Goal: Task Accomplishment & Management: Manage account settings

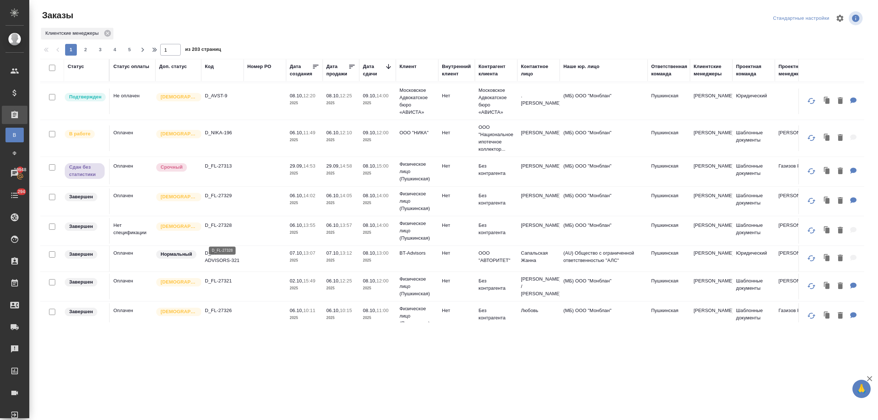
scroll to position [229, 0]
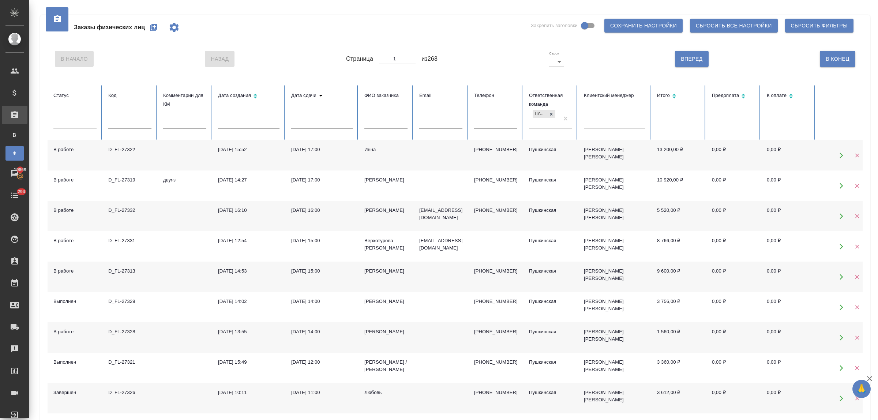
click at [144, 122] on input "text" at bounding box center [129, 123] width 43 height 10
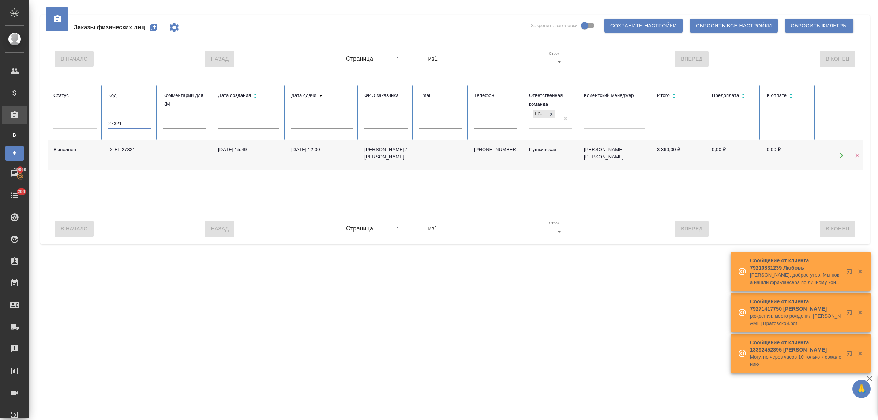
type input "27321"
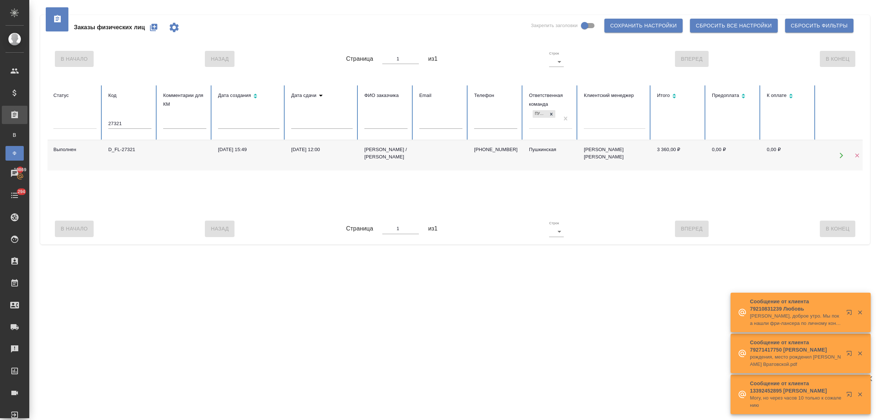
click at [127, 150] on div "D_FL-27321" at bounding box center [129, 149] width 43 height 7
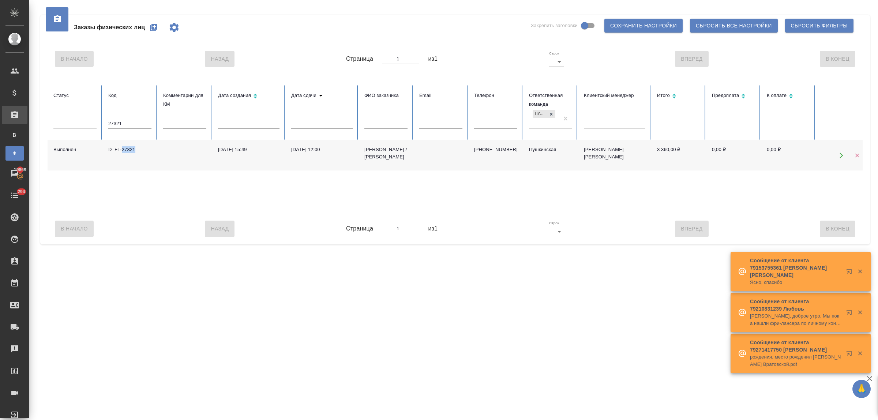
click at [127, 150] on div "D_FL-27321" at bounding box center [129, 149] width 43 height 7
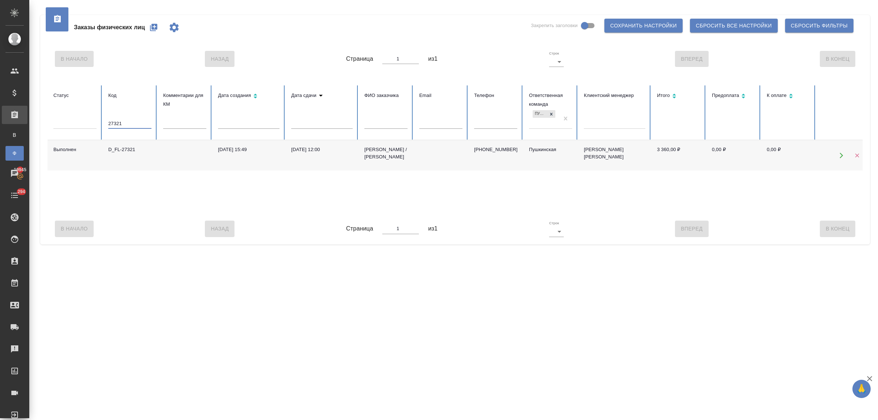
drag, startPoint x: 122, startPoint y: 121, endPoint x: 101, endPoint y: 124, distance: 21.4
click at [101, 124] on tr "Статус Код 27321 Комментарии для КМ Дата создания Дата сдачи ФИО заказчика Emai…" at bounding box center [459, 112] width 823 height 55
click at [392, 121] on input "text" at bounding box center [385, 123] width 43 height 10
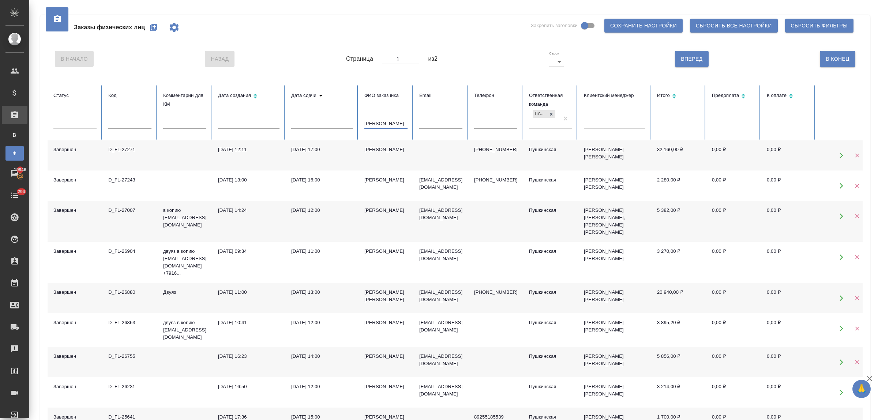
drag, startPoint x: 377, startPoint y: 123, endPoint x: 346, endPoint y: 124, distance: 30.7
click at [346, 124] on tr "Статус Код Комментарии для КМ Дата создания Дата сдачи ФИО заказчика петр Email…" at bounding box center [459, 112] width 823 height 55
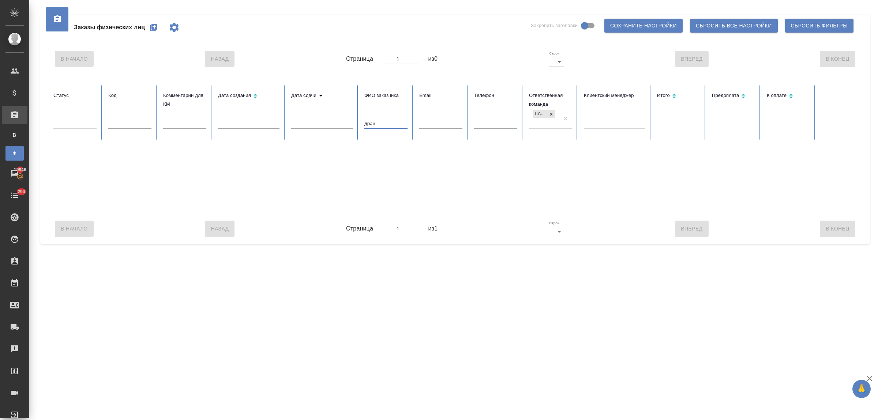
type input "дра"
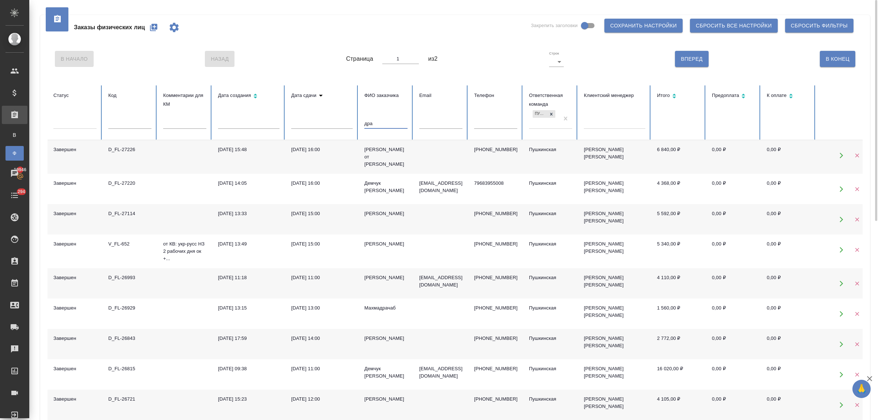
drag, startPoint x: 376, startPoint y: 126, endPoint x: 353, endPoint y: 125, distance: 23.1
click at [353, 125] on tr "Статус Код Комментарии для КМ Дата создания Дата сдачи ФИО заказчика дра Email …" at bounding box center [459, 112] width 823 height 55
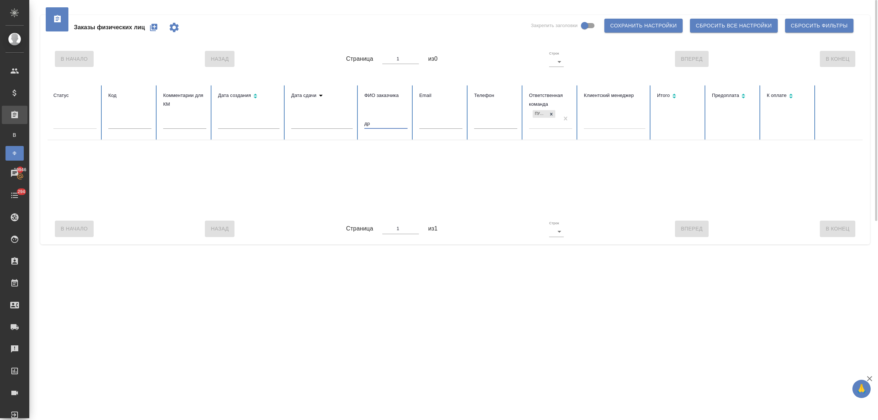
type input "д"
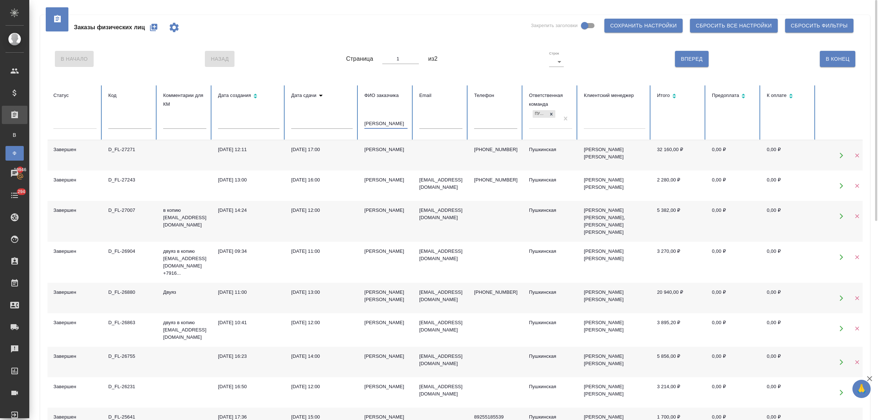
type input "петр"
drag, startPoint x: 379, startPoint y: 123, endPoint x: 358, endPoint y: 124, distance: 20.1
click at [358, 124] on th "ФИО заказчика петр" at bounding box center [385, 112] width 55 height 55
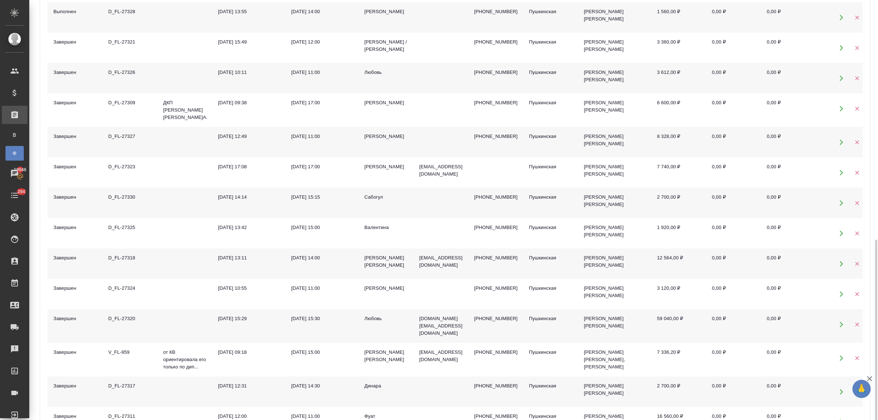
scroll to position [366, 0]
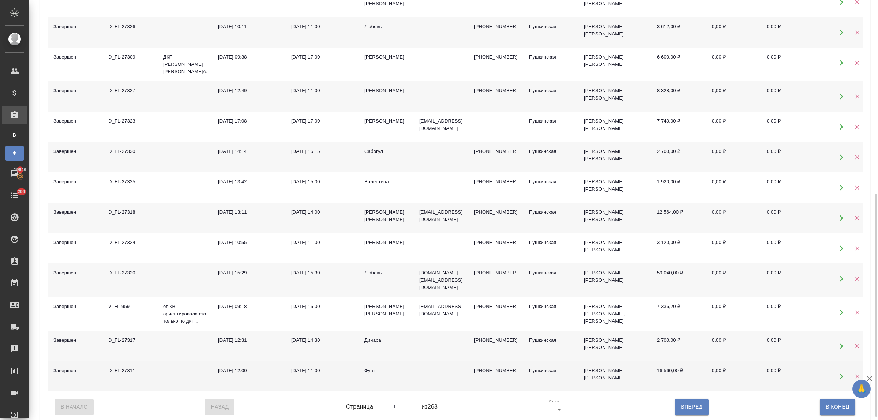
click at [251, 367] on div "29.09.2025, 12:00" at bounding box center [248, 370] width 61 height 7
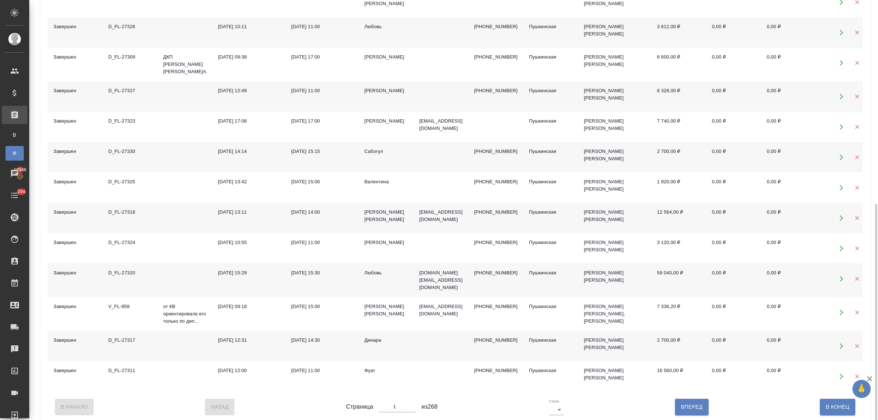
scroll to position [372, 0]
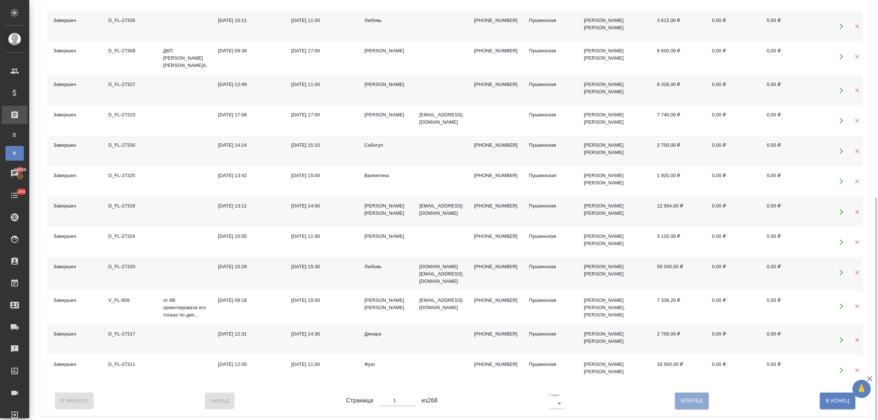
click at [695, 399] on span "Вперед" at bounding box center [692, 400] width 22 height 9
type input "2"
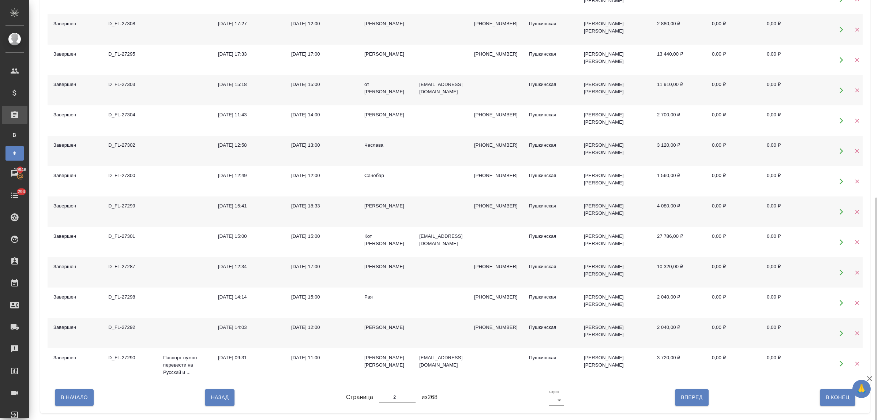
click at [65, 398] on span "В Начало" at bounding box center [74, 397] width 27 height 9
type input "1"
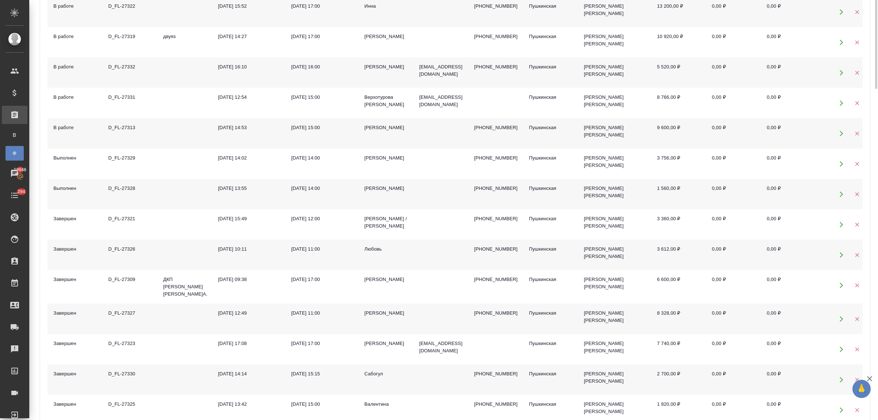
scroll to position [0, 0]
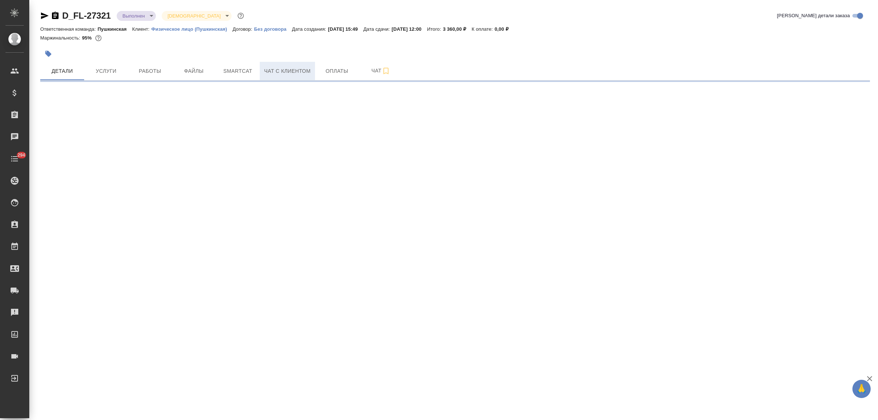
click at [274, 74] on span "Чат с клиентом" at bounding box center [287, 71] width 46 height 9
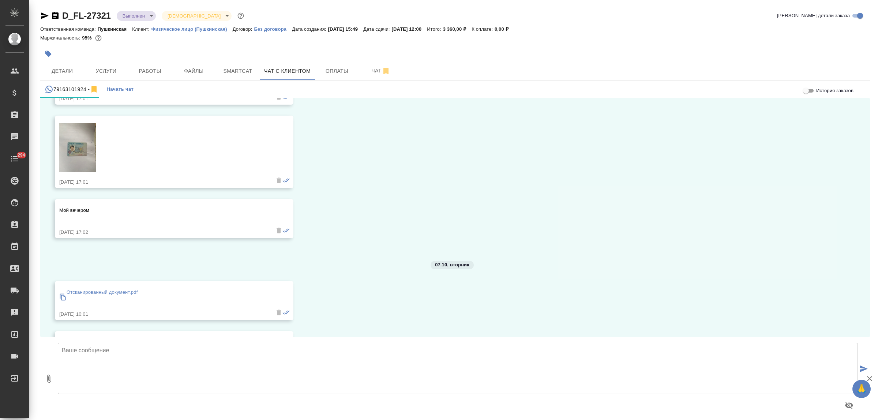
scroll to position [964, 0]
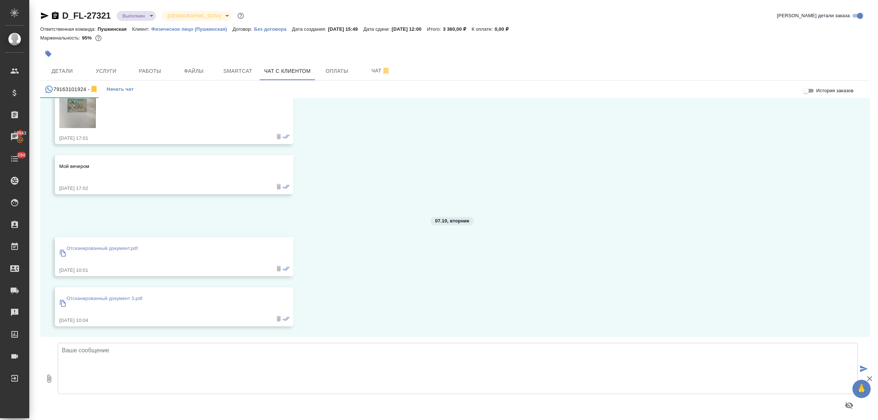
click at [127, 247] on p "Отсканированный документ.pdf" at bounding box center [102, 248] width 71 height 7
click at [116, 298] on p "Отсканированный документ 3.pdf" at bounding box center [105, 298] width 76 height 7
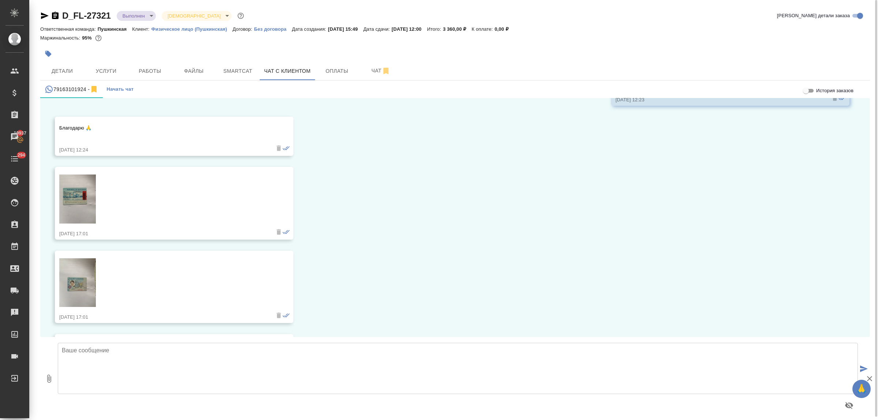
scroll to position [781, 0]
click at [84, 199] on img at bounding box center [77, 202] width 37 height 49
click at [71, 277] on img at bounding box center [77, 286] width 37 height 49
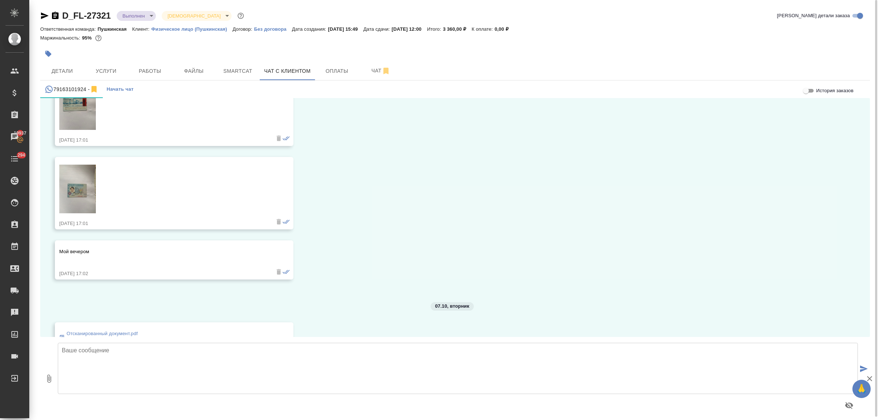
scroll to position [964, 0]
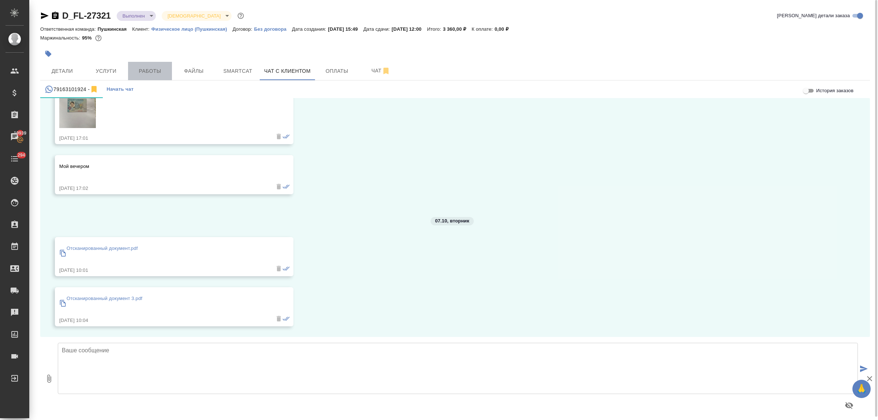
click at [161, 67] on span "Работы" at bounding box center [149, 71] width 35 height 9
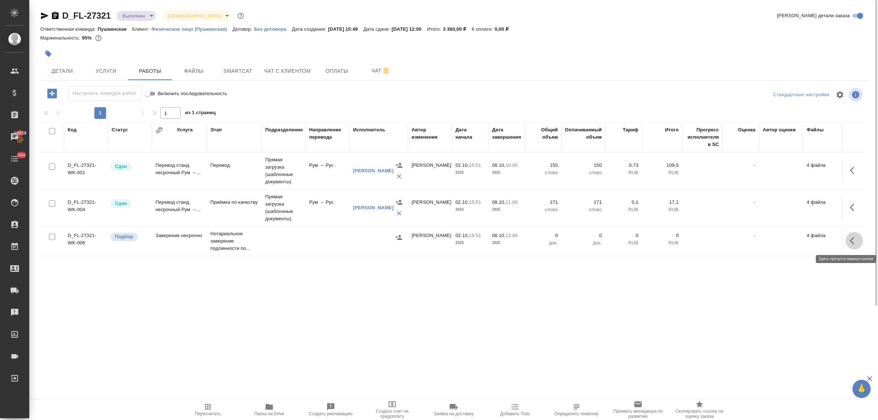
click at [851, 242] on icon "button" at bounding box center [854, 240] width 9 height 9
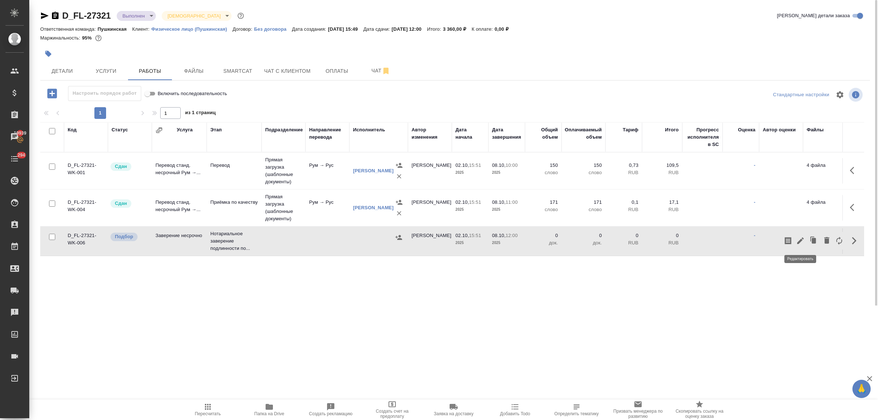
click at [801, 238] on icon "button" at bounding box center [800, 240] width 9 height 9
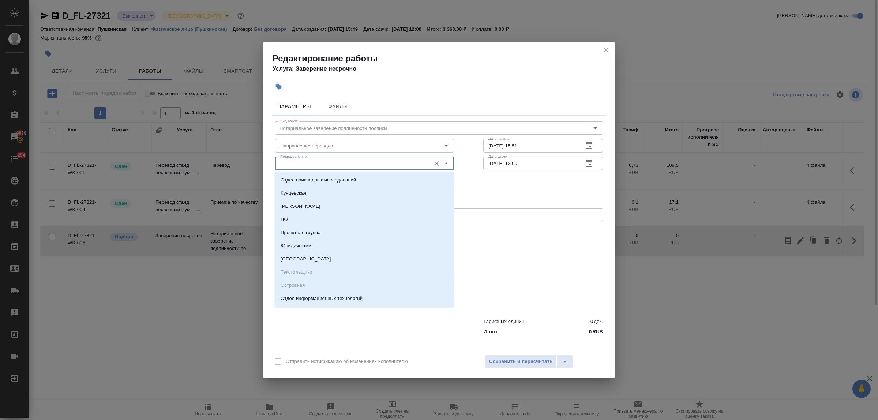
click at [341, 165] on input "Подразделение" at bounding box center [352, 163] width 150 height 9
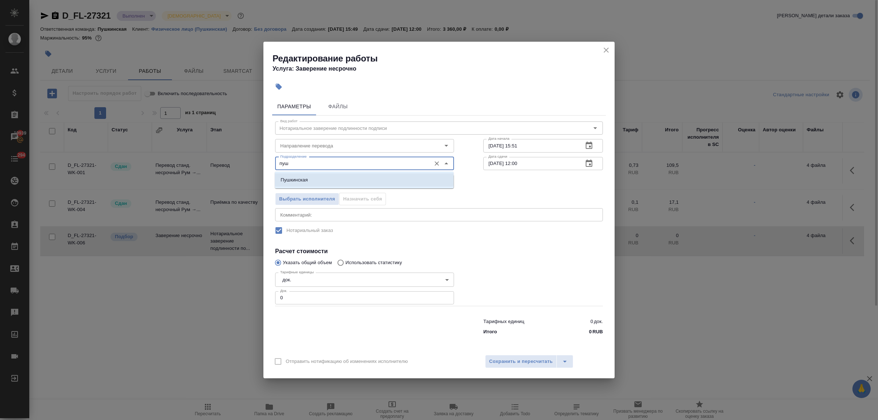
click at [339, 180] on li "Пушкинская" at bounding box center [364, 179] width 179 height 13
type input "Пушкинская"
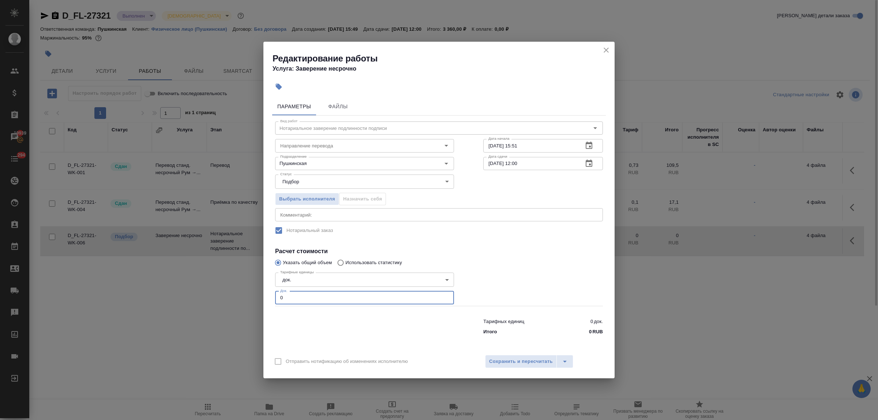
drag, startPoint x: 291, startPoint y: 297, endPoint x: 270, endPoint y: 295, distance: 21.4
click at [270, 297] on div "Параметры Файлы Вид работ Нотариальное заверение подлинности подписи Вид работ …" at bounding box center [438, 222] width 351 height 255
type input "2"
click at [543, 359] on span "Сохранить и пересчитать" at bounding box center [521, 361] width 64 height 8
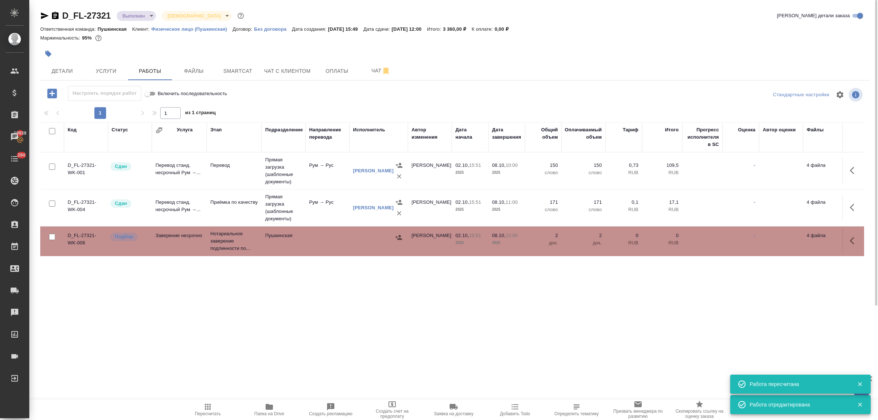
click at [397, 237] on icon "button" at bounding box center [398, 237] width 7 height 5
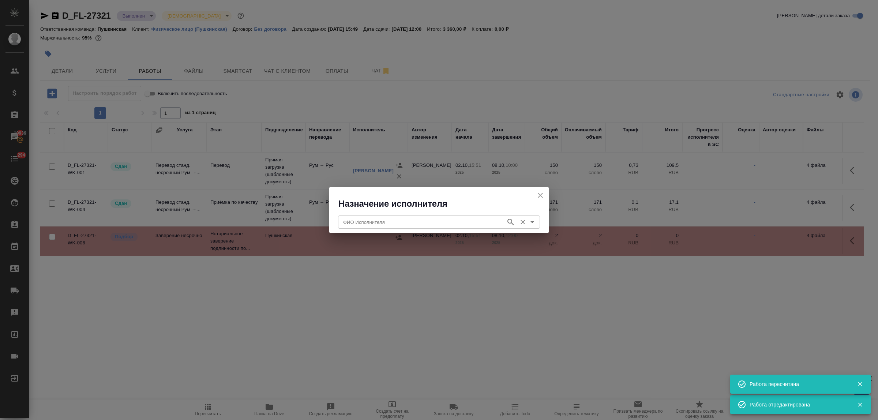
click at [401, 223] on input "ФИО Исполнителя" at bounding box center [421, 222] width 162 height 9
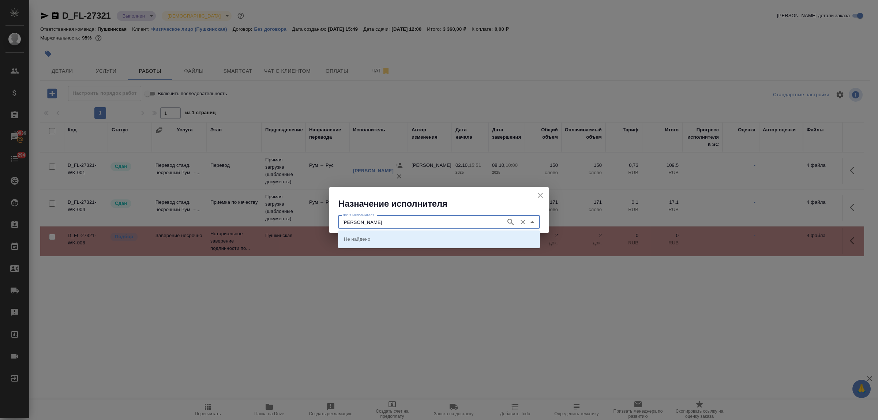
type input "федорченко"
click at [384, 238] on p "НОТАРИУС Федорченко Александр Вячеславович" at bounding box center [364, 238] width 40 height 7
type input "НОТАРИУС Федорченко Александр Вячеславович"
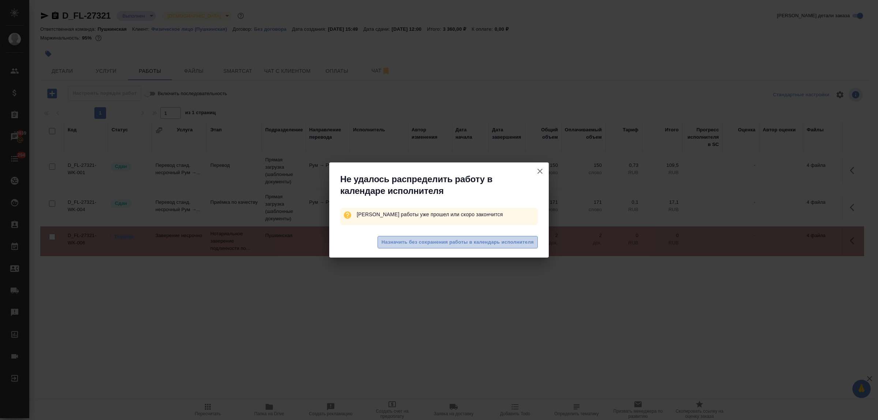
click at [403, 240] on span "Назначить без сохранения работы в календарь исполнителя" at bounding box center [457, 242] width 152 height 8
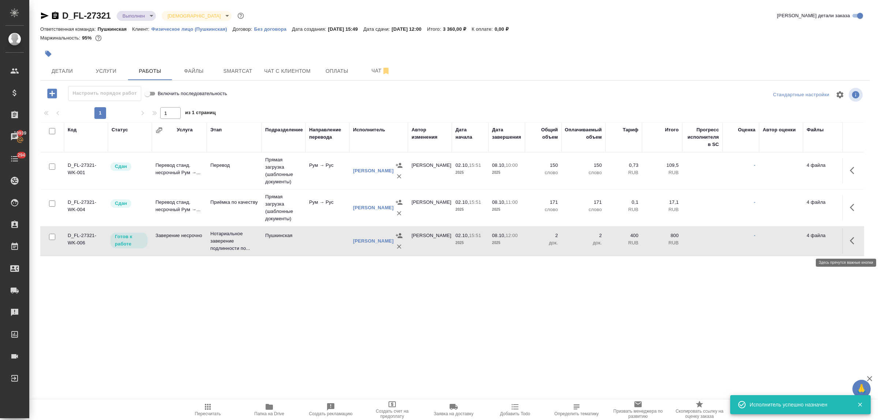
click at [851, 245] on icon "button" at bounding box center [854, 240] width 9 height 9
click at [799, 244] on icon "button" at bounding box center [800, 240] width 9 height 9
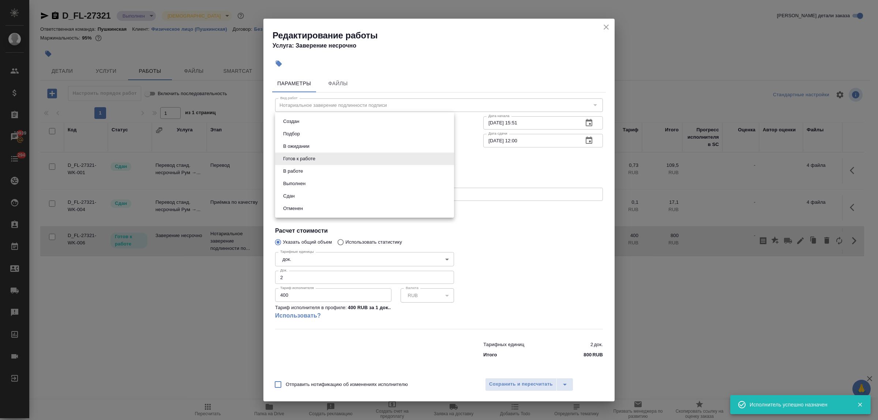
click at [353, 156] on body "🙏 .cls-1 fill:#fff; AWATERA Bulakhova Elena Клиенты Спецификации Заказы 19939 Ч…" at bounding box center [439, 210] width 878 height 420
click at [328, 195] on li "Сдан" at bounding box center [364, 196] width 179 height 12
type input "closed"
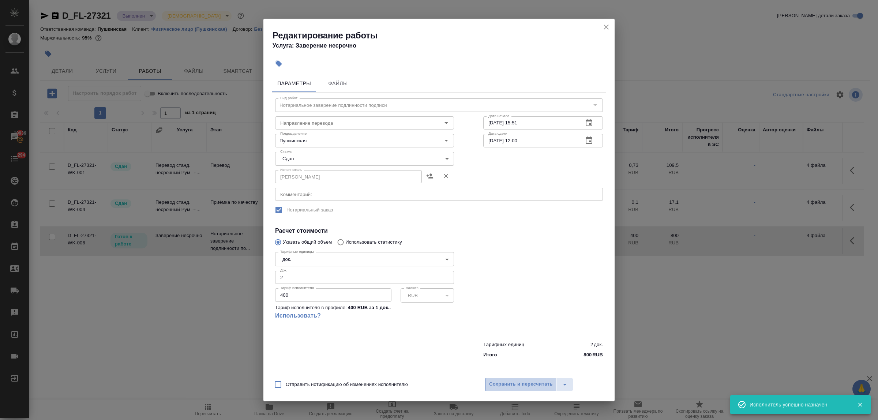
click at [515, 388] on button "Сохранить и пересчитать" at bounding box center [521, 384] width 72 height 13
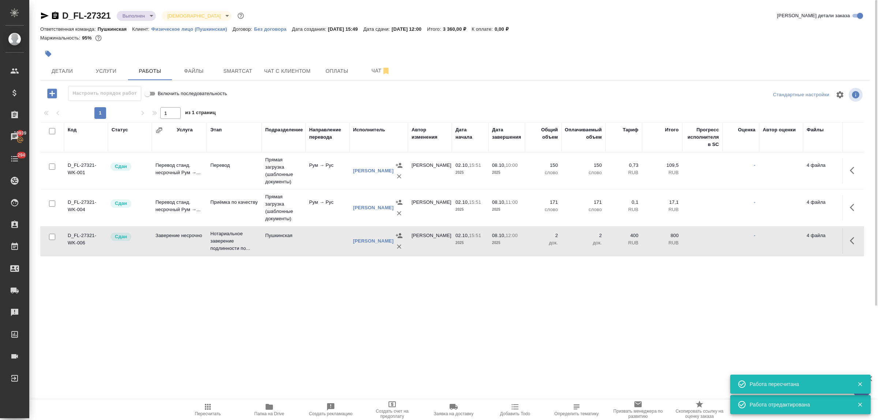
click at [132, 18] on body "🙏 .cls-1 fill:#fff; AWATERA Bulakhova Elena Клиенты Спецификации Заказы 19939 Ч…" at bounding box center [439, 210] width 878 height 420
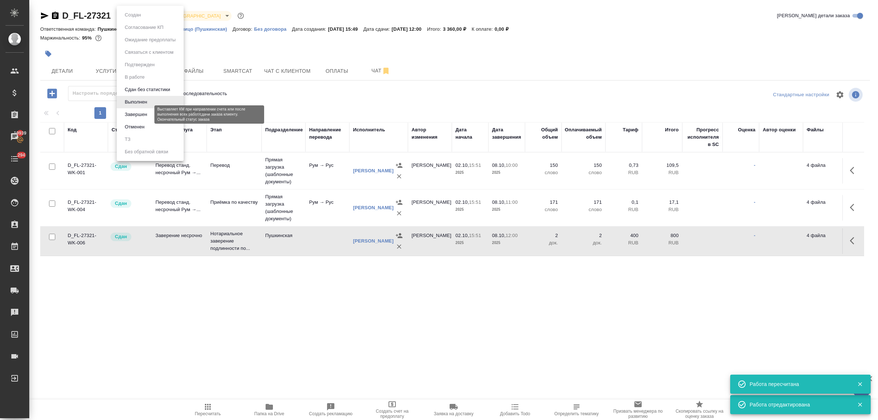
click at [138, 110] on button "Завершен" at bounding box center [136, 114] width 27 height 8
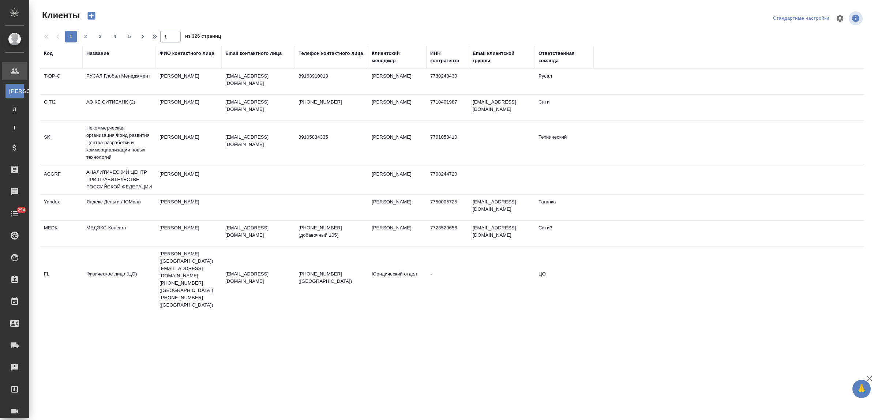
select select "RU"
click at [98, 54] on div "Название" at bounding box center [97, 53] width 23 height 7
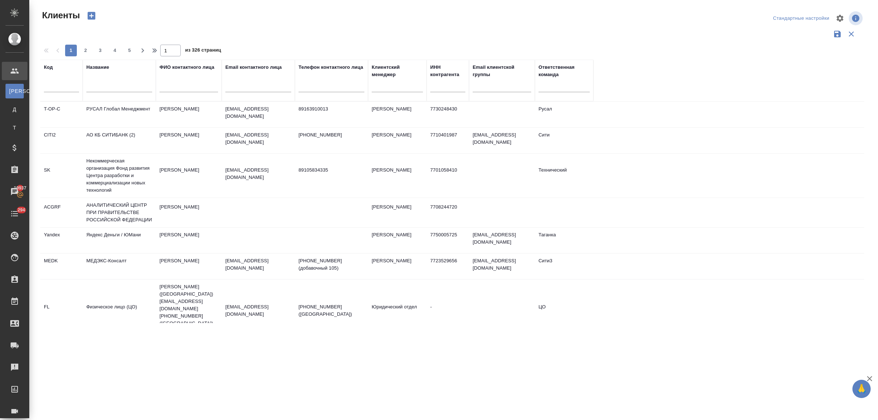
click at [105, 90] on input "text" at bounding box center [119, 87] width 66 height 9
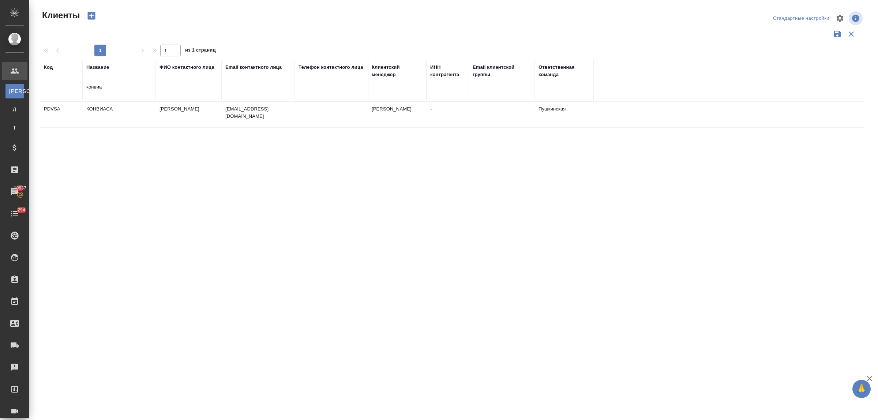
click at [113, 108] on td "КОНВИАСА" at bounding box center [119, 115] width 73 height 26
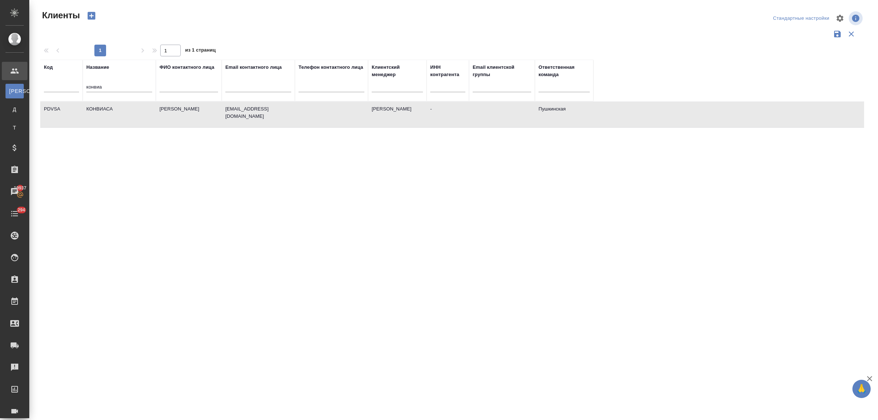
click at [113, 108] on td "КОНВИАСА" at bounding box center [119, 115] width 73 height 26
drag, startPoint x: 81, startPoint y: 83, endPoint x: 64, endPoint y: 83, distance: 17.2
click at [64, 83] on tr "Код Название конвиа ФИО контактного лица Email контактного лица Телефон контакт…" at bounding box center [316, 81] width 553 height 42
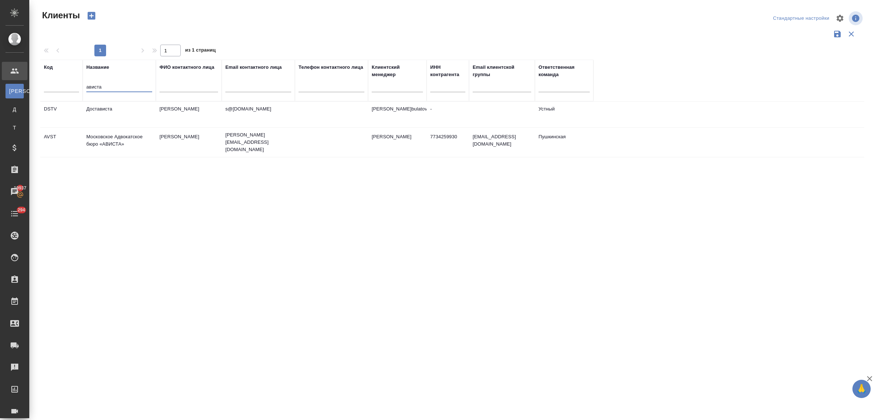
type input "ависта"
click at [101, 109] on td "Достависта" at bounding box center [119, 115] width 73 height 26
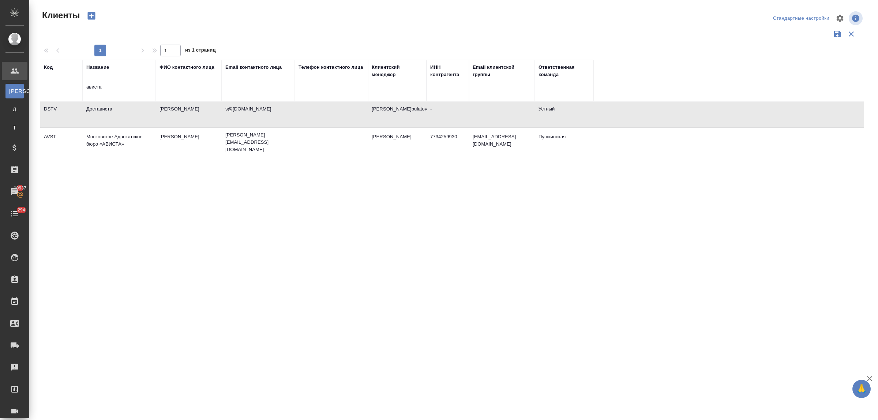
click at [110, 136] on td "Московское Адвокатское бюро «АВИСТА»" at bounding box center [119, 142] width 73 height 26
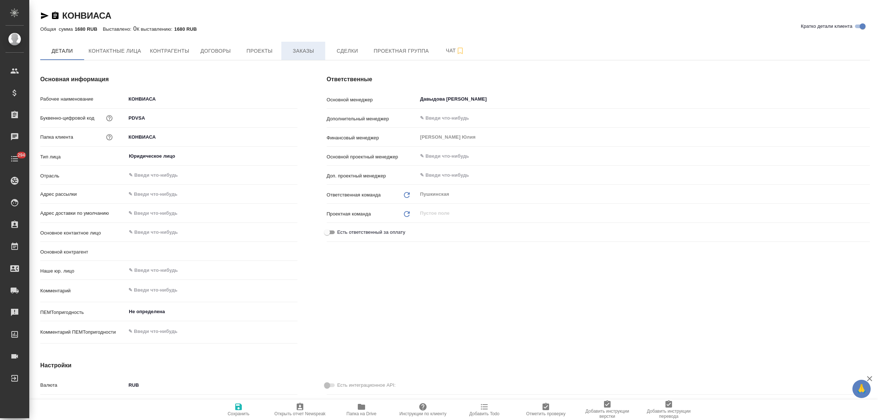
click at [310, 53] on span "Заказы" at bounding box center [303, 50] width 35 height 9
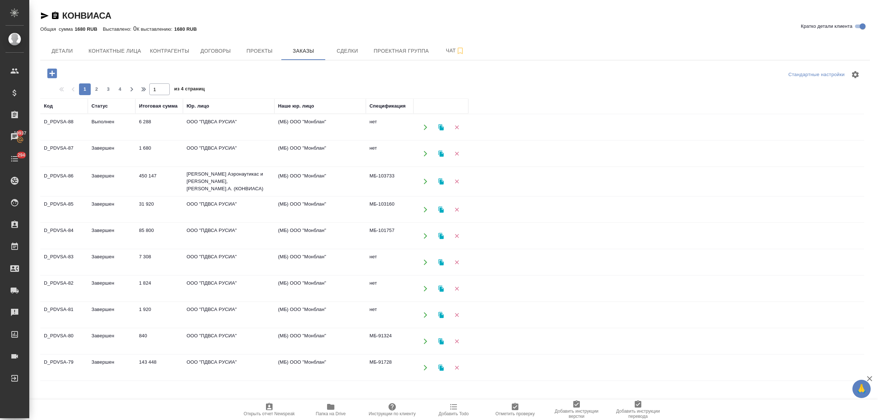
click at [151, 123] on td "6 288" at bounding box center [159, 127] width 48 height 26
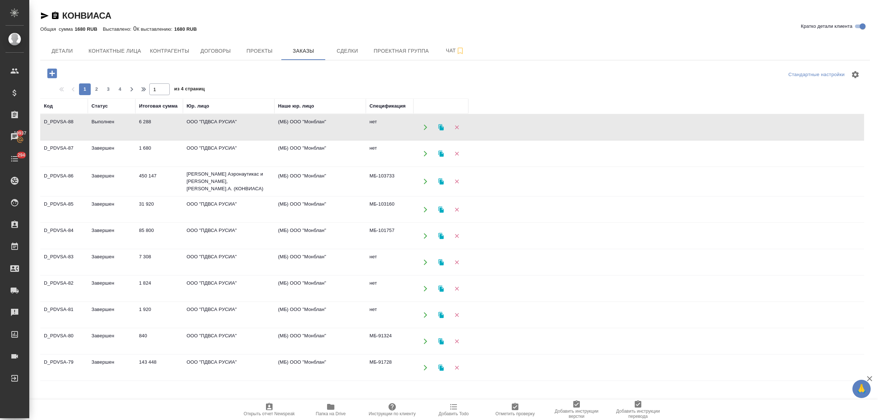
click at [151, 123] on td "6 288" at bounding box center [159, 127] width 48 height 26
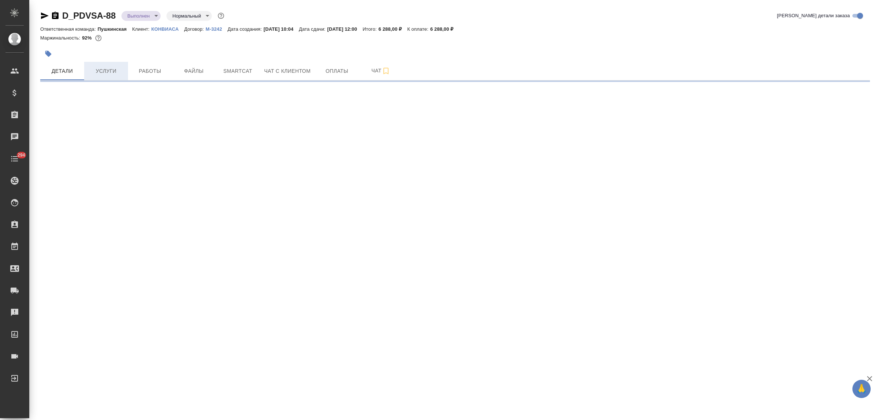
click at [110, 74] on span "Услуги" at bounding box center [105, 71] width 35 height 9
select select "RU"
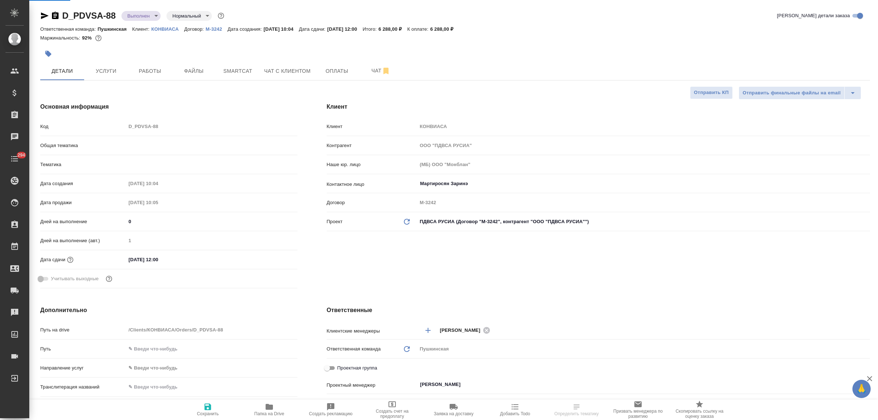
type textarea "x"
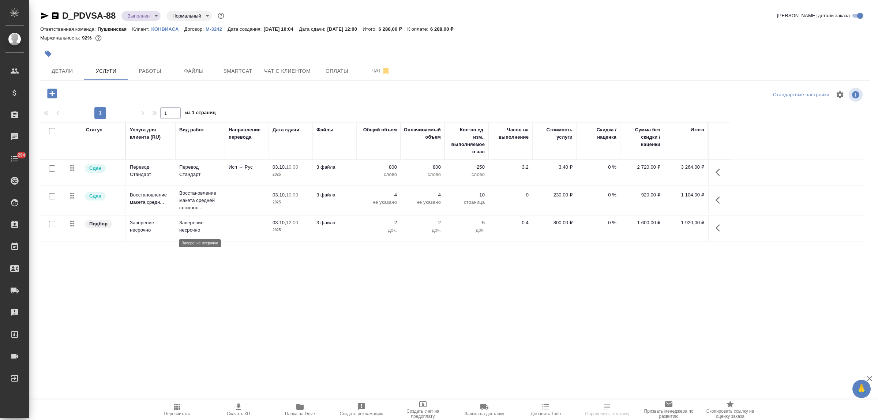
click at [189, 229] on p "Заверение несрочно" at bounding box center [200, 226] width 42 height 15
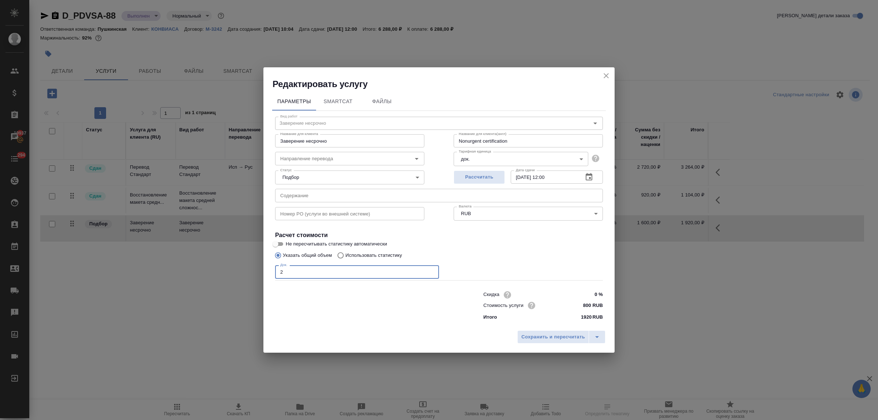
drag, startPoint x: 284, startPoint y: 269, endPoint x: 273, endPoint y: 261, distance: 13.8
click at [268, 266] on div "Параметры SmartCat Файлы Вид работ Заверение несрочно Вид работ Название для кл…" at bounding box center [438, 208] width 351 height 237
type input "3"
click at [539, 337] on span "Сохранить и пересчитать" at bounding box center [553, 337] width 64 height 8
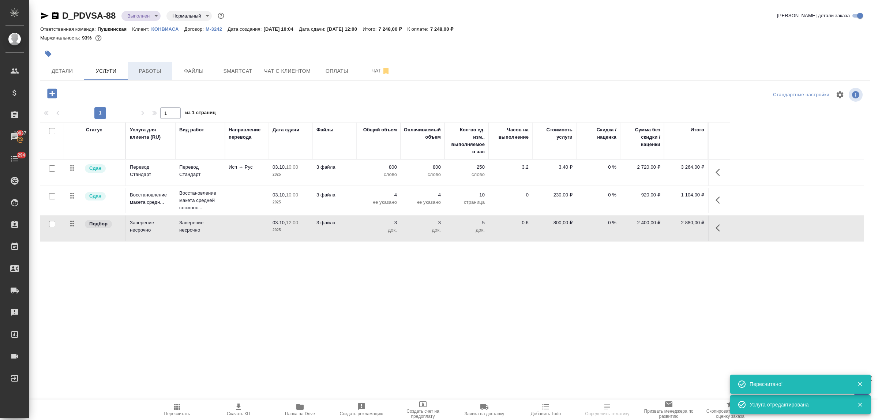
click at [152, 74] on span "Работы" at bounding box center [149, 71] width 35 height 9
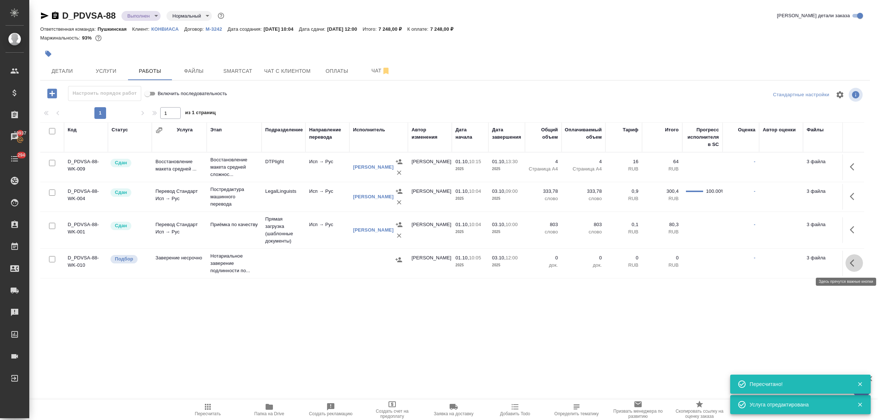
click at [851, 262] on icon "button" at bounding box center [852, 262] width 4 height 7
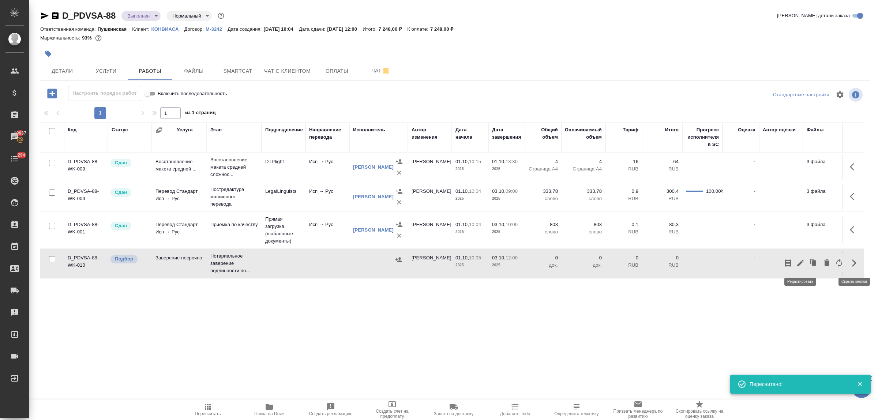
click at [800, 260] on icon "button" at bounding box center [800, 263] width 9 height 9
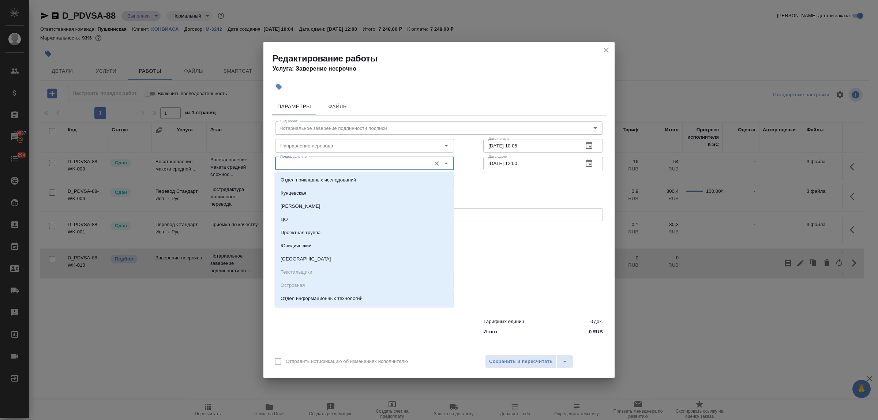
click at [313, 163] on input "Подразделение" at bounding box center [352, 163] width 150 height 9
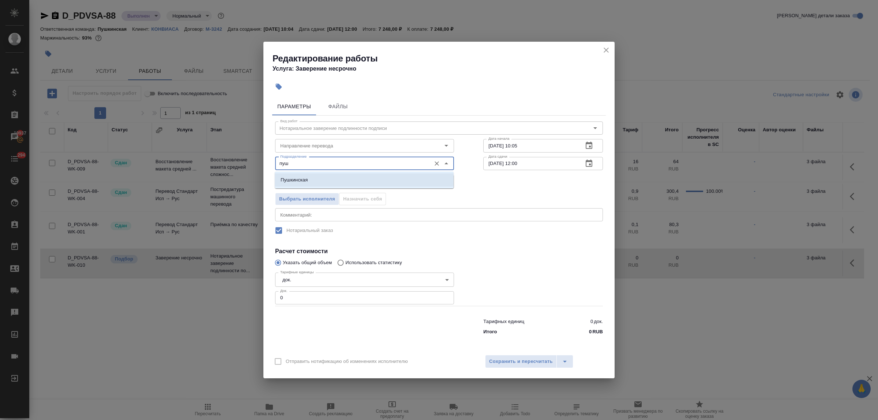
click at [315, 174] on li "Пушкинская" at bounding box center [364, 179] width 179 height 13
type input "Пушкинская"
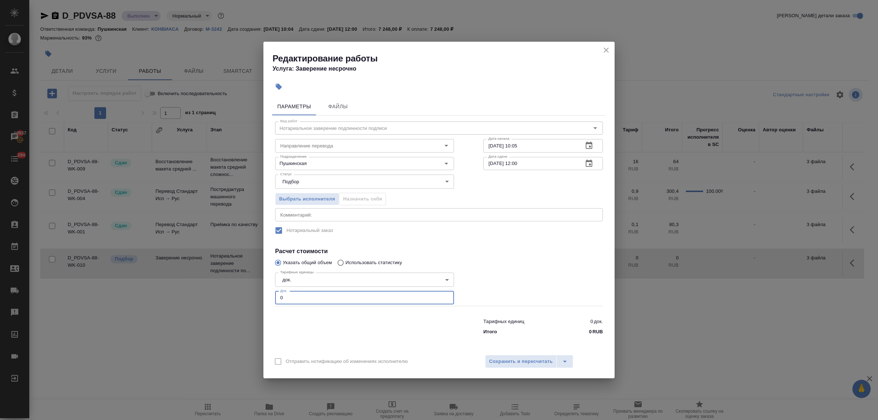
drag, startPoint x: 289, startPoint y: 293, endPoint x: 262, endPoint y: 291, distance: 27.2
click at [264, 291] on div "Параметры Файлы Вид работ Нотариальное заверение подлинности подписи Вид работ …" at bounding box center [438, 222] width 351 height 255
type input "3"
click at [516, 360] on span "Сохранить и пересчитать" at bounding box center [521, 361] width 64 height 8
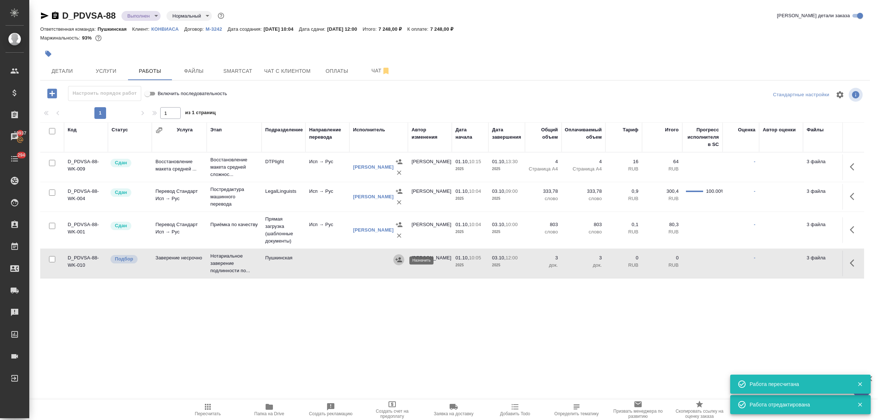
click at [397, 262] on icon "button" at bounding box center [398, 259] width 7 height 5
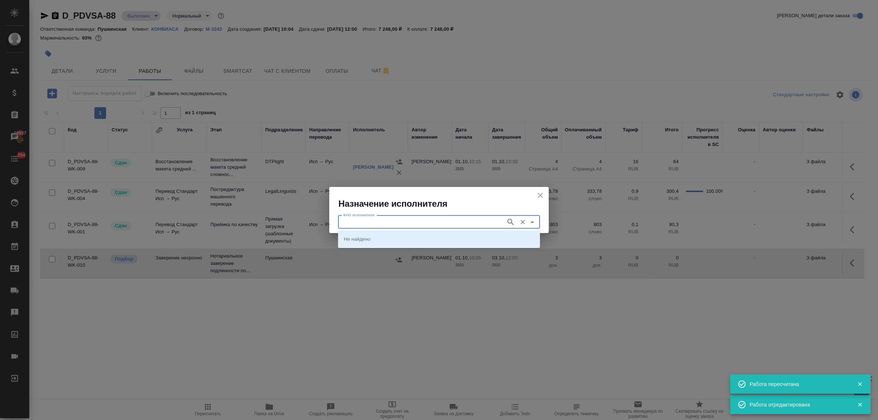
click at [430, 221] on input "ФИО Исполнителя" at bounding box center [421, 222] width 162 height 9
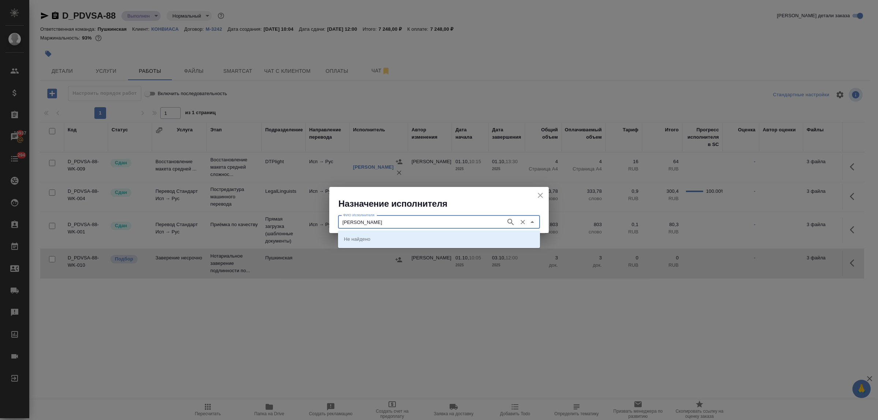
type input "федорченко"
click at [384, 235] on p "НОТАРИУС Федорченко Александр Вячеславович" at bounding box center [364, 238] width 40 height 7
type input "НОТАРИУС Федорченко Александр Вячеславович"
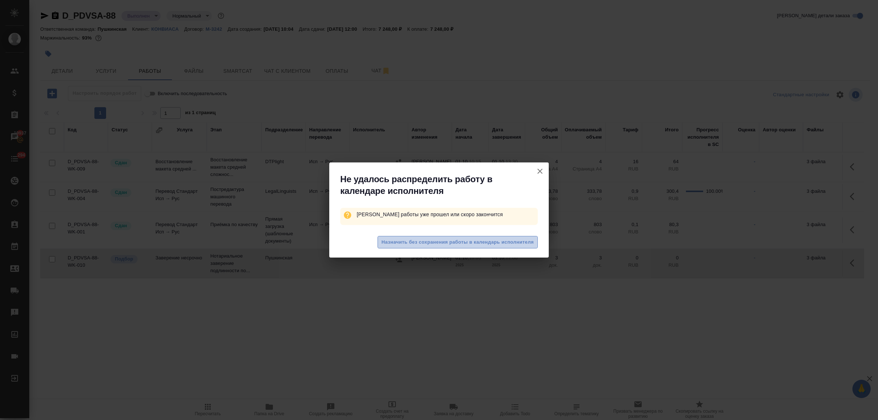
click at [431, 242] on span "Назначить без сохранения работы в календарь исполнителя" at bounding box center [457, 242] width 152 height 8
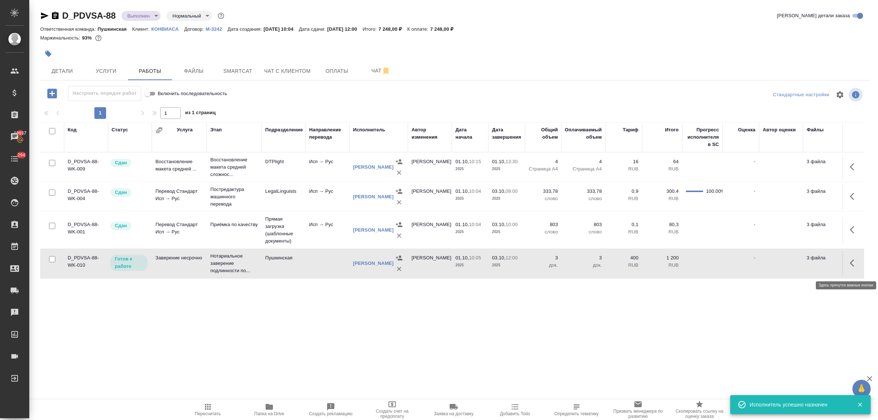
click at [850, 266] on icon "button" at bounding box center [852, 262] width 4 height 7
click at [796, 263] on icon "button" at bounding box center [800, 263] width 9 height 9
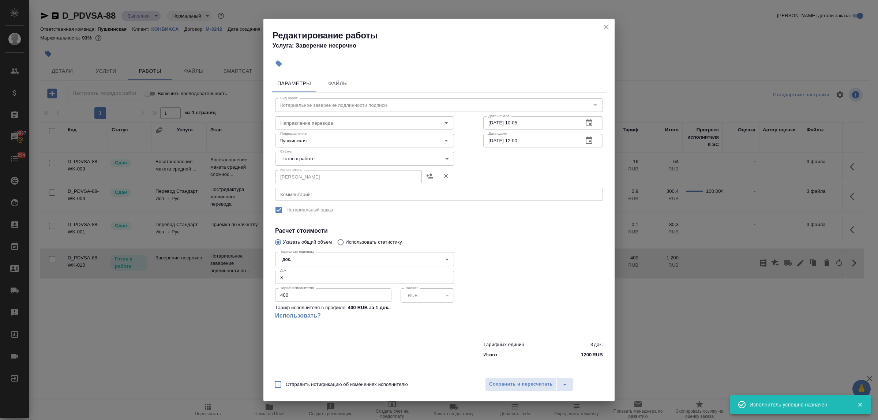
click at [345, 162] on body "🙏 .cls-1 fill:#fff; AWATERA Bulakhova Elena Клиенты Спецификации Заказы 19937 Ч…" at bounding box center [439, 210] width 878 height 420
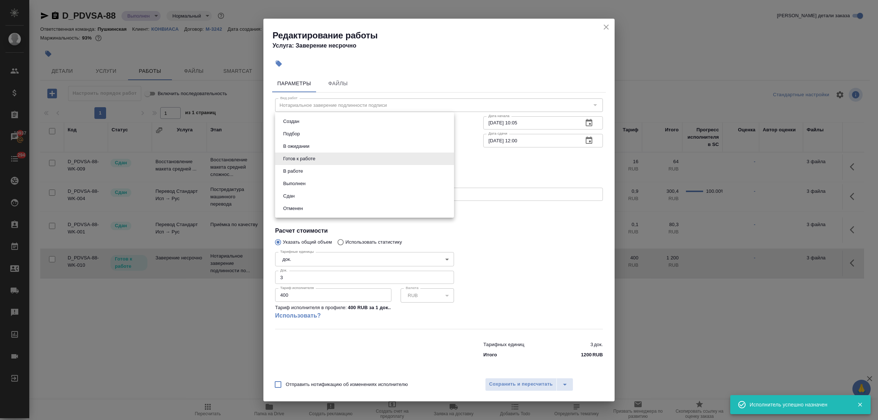
click at [304, 197] on li "Сдан" at bounding box center [364, 196] width 179 height 12
type input "closed"
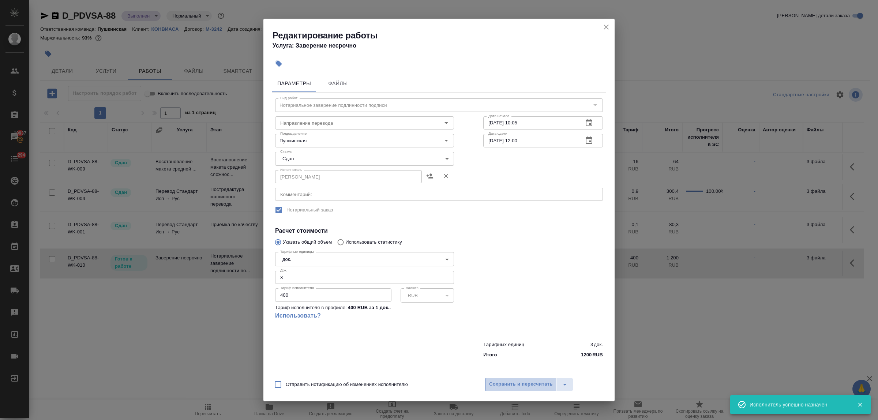
click at [512, 383] on span "Сохранить и пересчитать" at bounding box center [521, 384] width 64 height 8
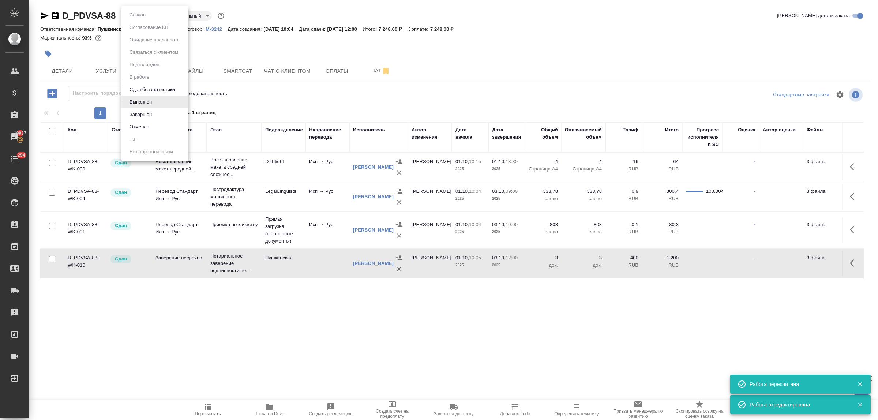
click at [140, 17] on body "🙏 .cls-1 fill:#fff; AWATERA Bulakhova Elena Клиенты Спецификации Заказы 19937 Ч…" at bounding box center [439, 210] width 878 height 420
click at [147, 112] on button "Завершен" at bounding box center [140, 114] width 27 height 8
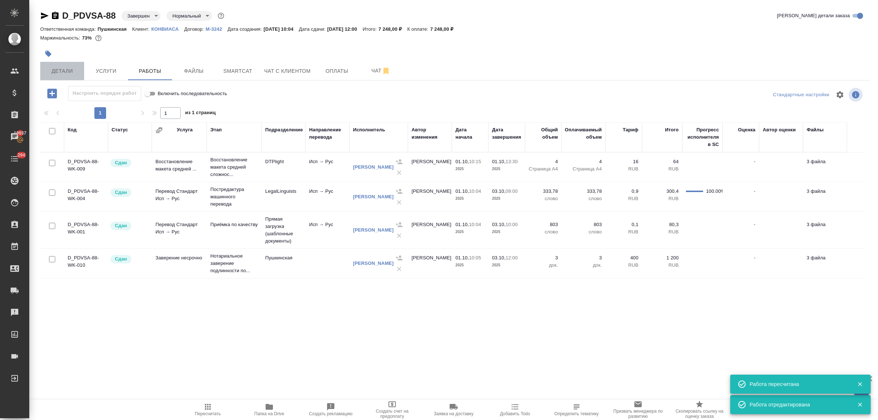
click at [70, 72] on span "Детали" at bounding box center [62, 71] width 35 height 9
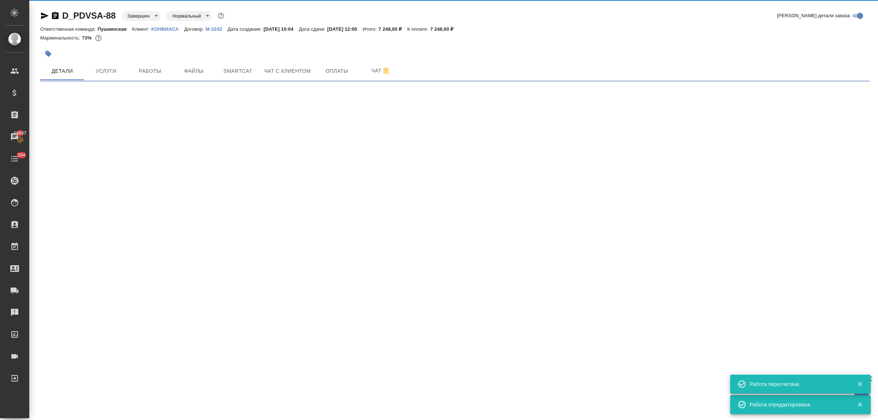
select select "RU"
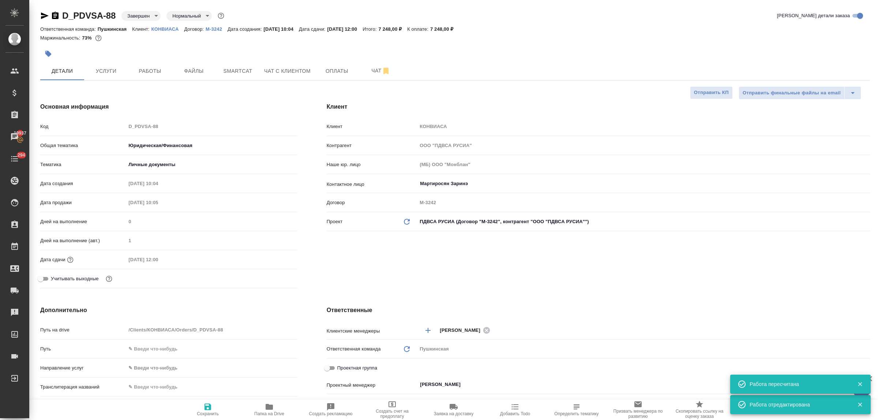
type textarea "x"
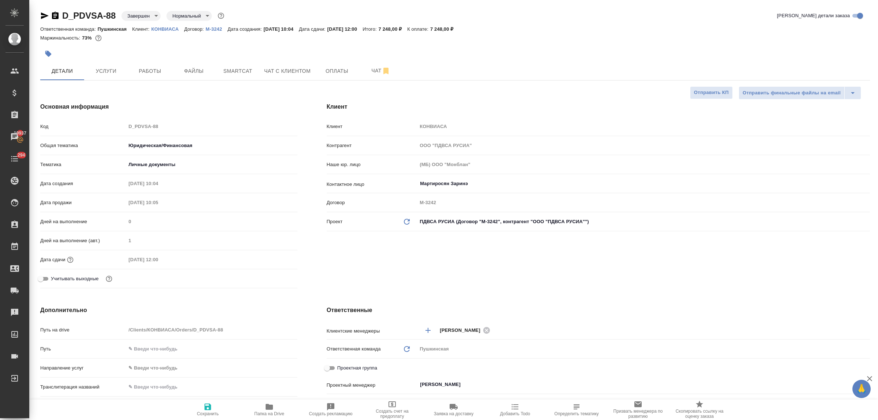
type textarea "x"
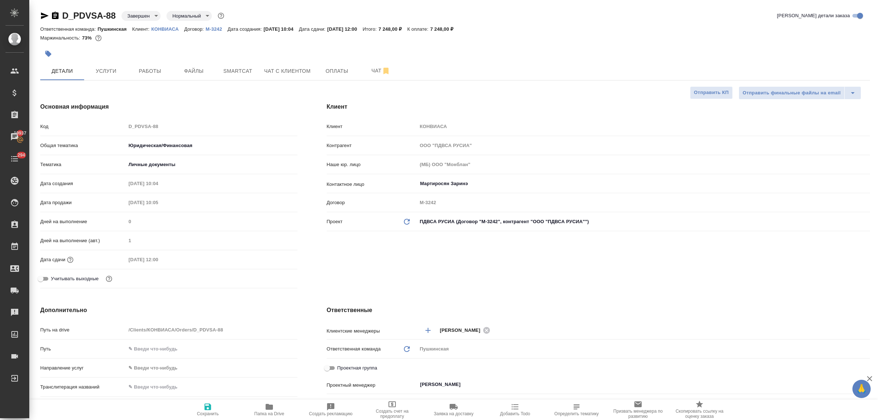
type textarea "x"
drag, startPoint x: 449, startPoint y: 28, endPoint x: 461, endPoint y: 27, distance: 12.1
click at [459, 27] on p "7 248,00 ₽" at bounding box center [444, 28] width 29 height 5
copy p "7 248"
type textarea "x"
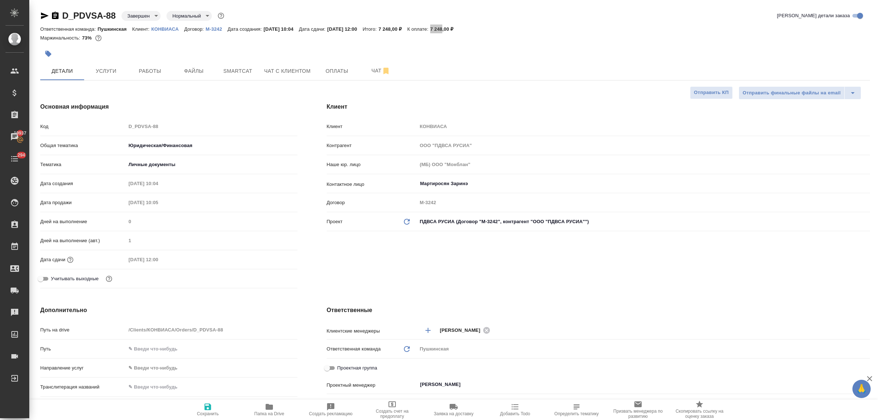
type textarea "x"
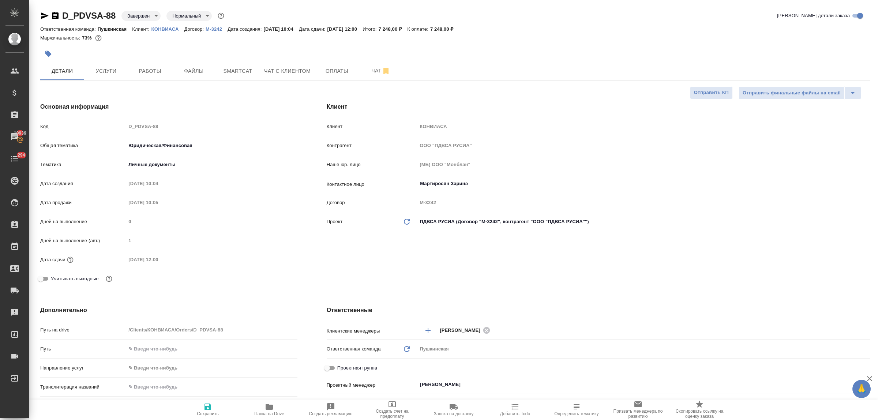
click at [542, 55] on div at bounding box center [316, 54] width 553 height 16
type textarea "x"
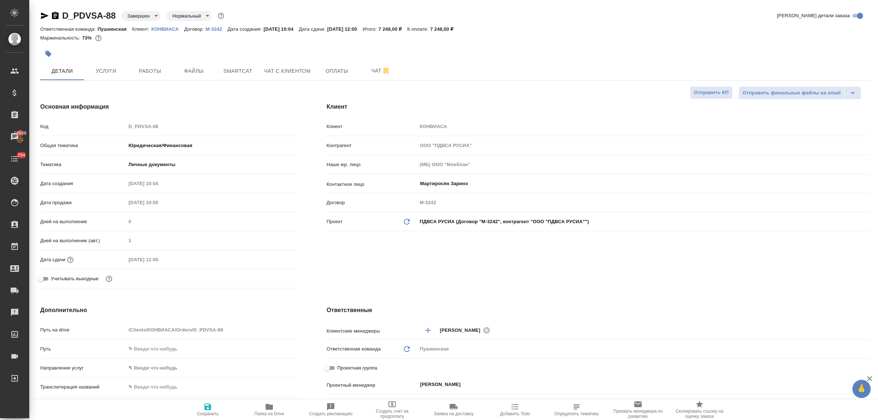
type textarea "x"
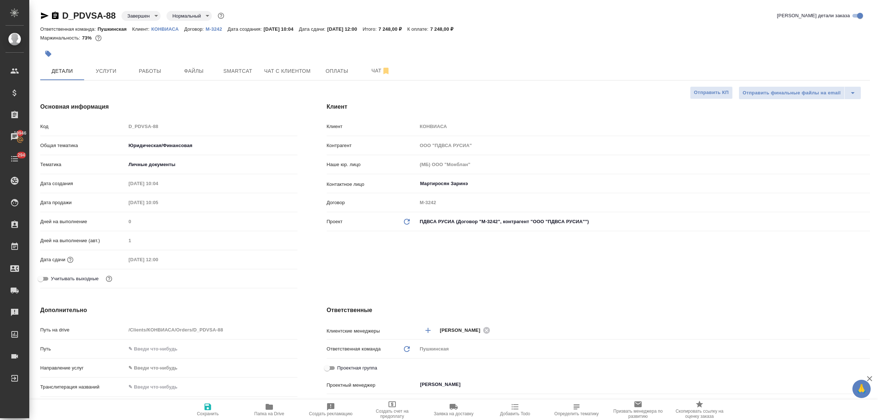
type textarea "x"
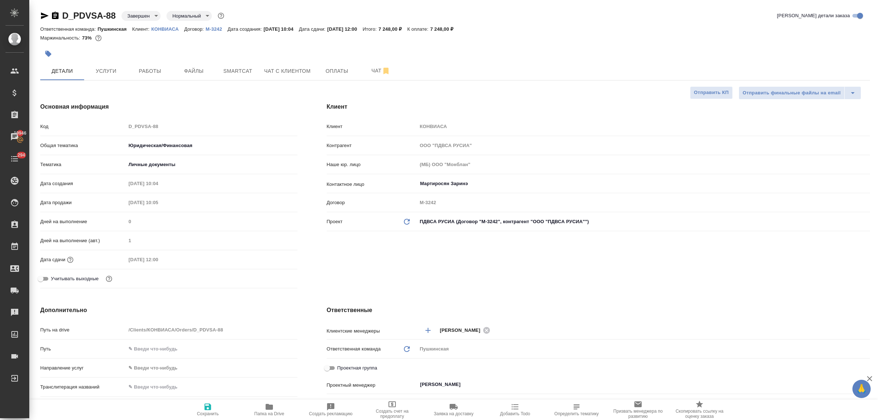
type textarea "x"
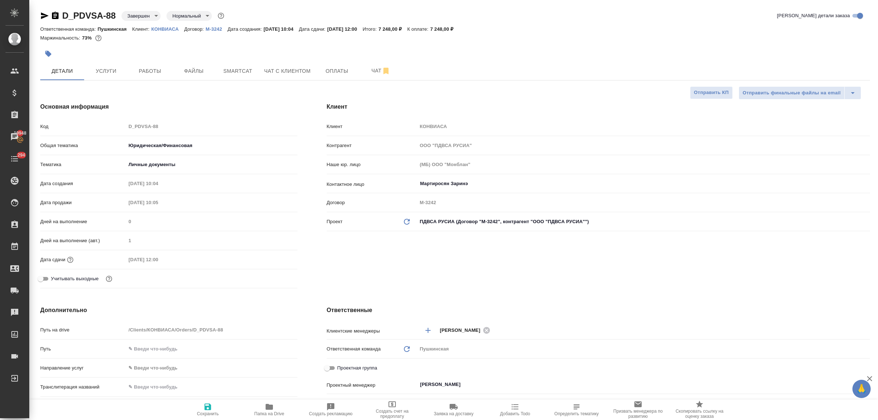
type textarea "x"
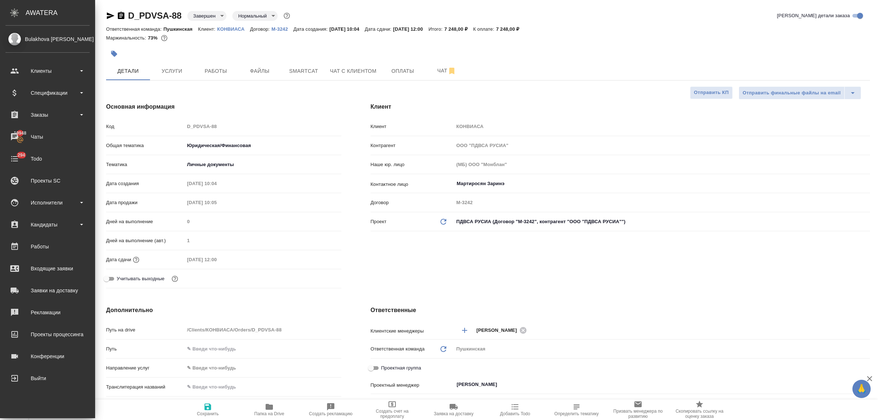
type textarea "x"
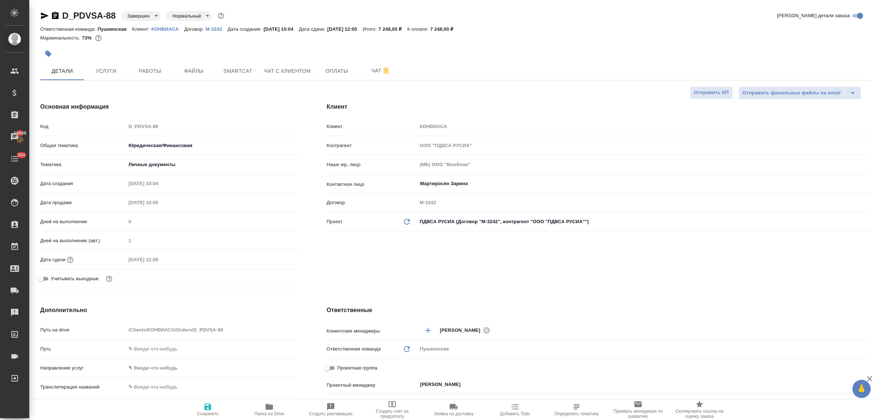
type textarea "x"
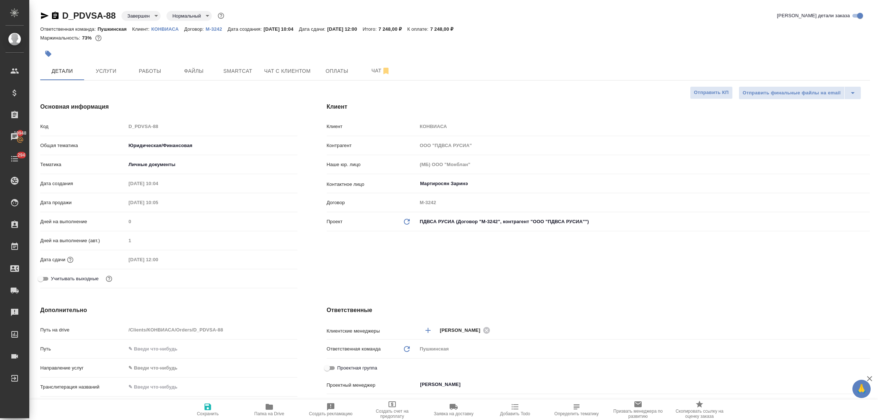
type textarea "x"
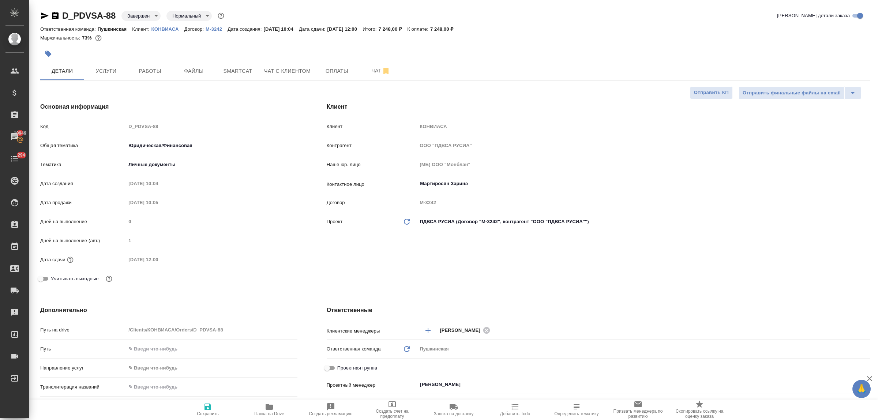
type textarea "x"
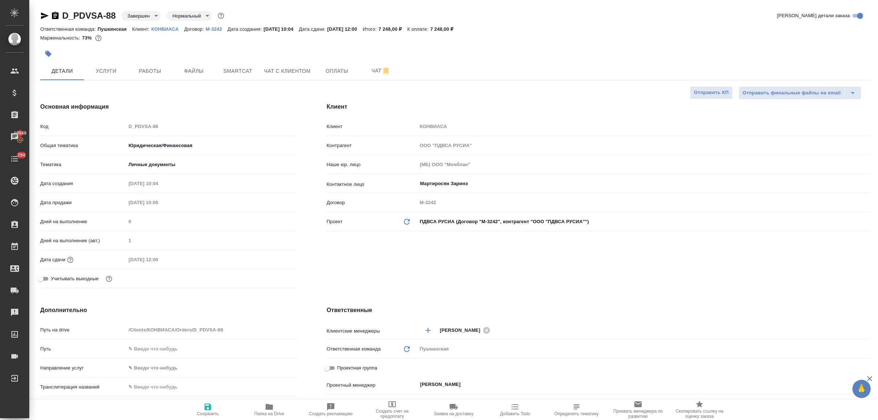
type textarea "x"
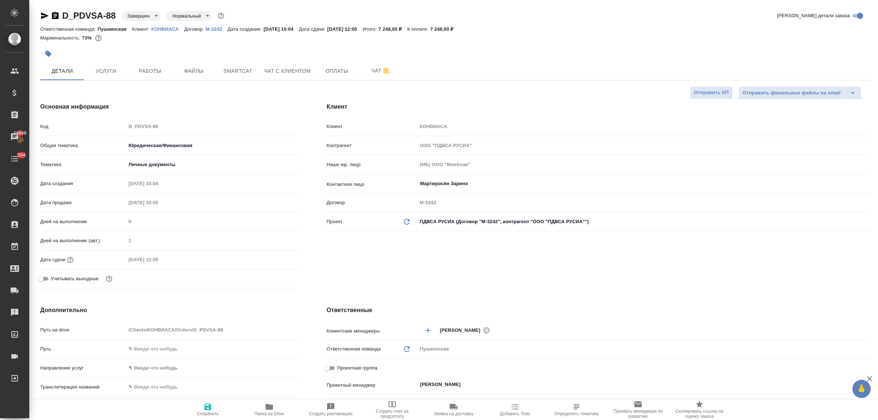
type textarea "x"
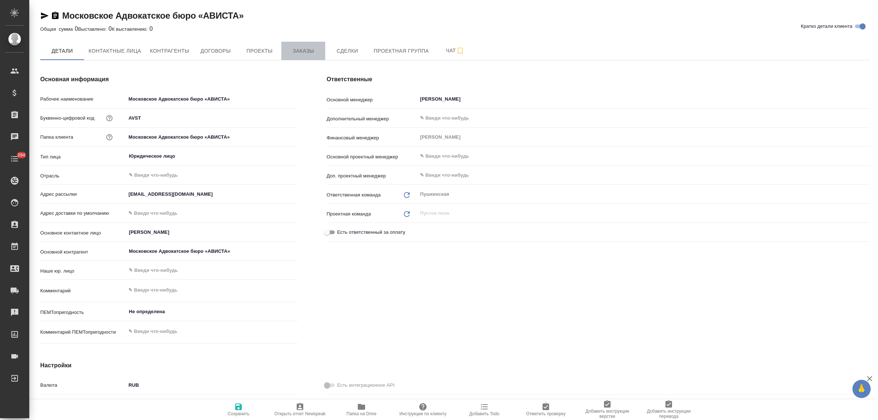
click at [298, 45] on button "Заказы" at bounding box center [303, 51] width 44 height 18
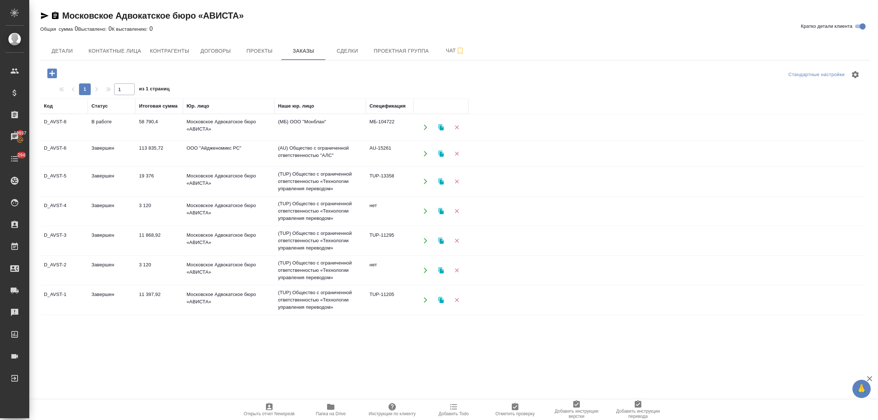
click at [50, 76] on icon "button" at bounding box center [52, 73] width 10 height 10
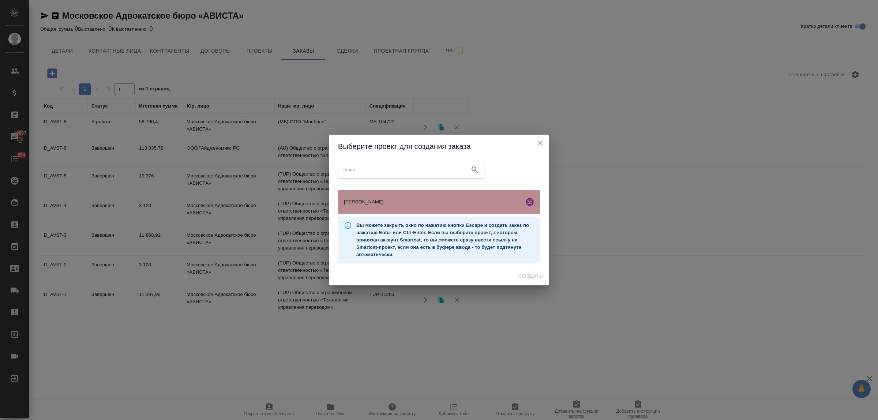
click at [413, 202] on span "[PERSON_NAME]" at bounding box center [432, 201] width 177 height 7
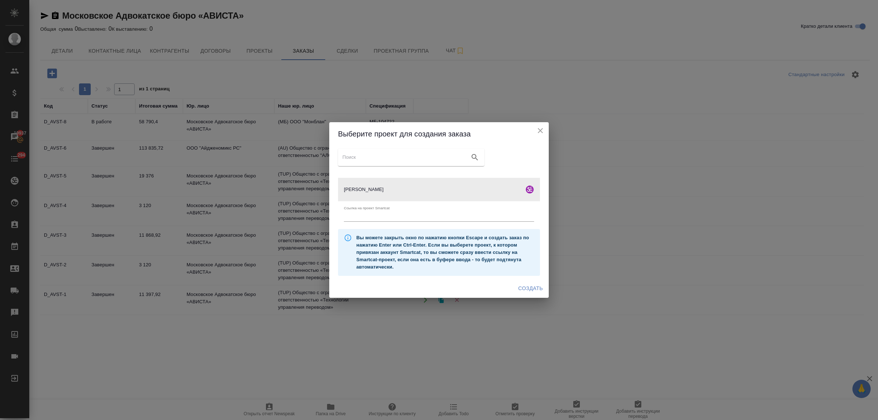
click at [531, 286] on span "Создать" at bounding box center [530, 288] width 25 height 9
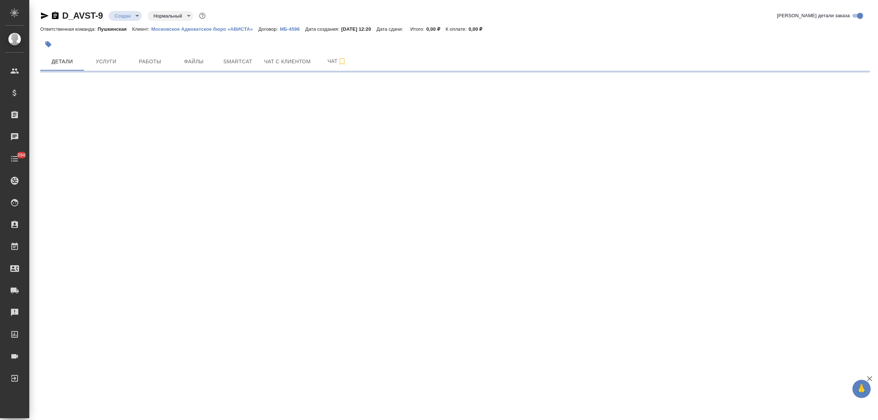
select select "RU"
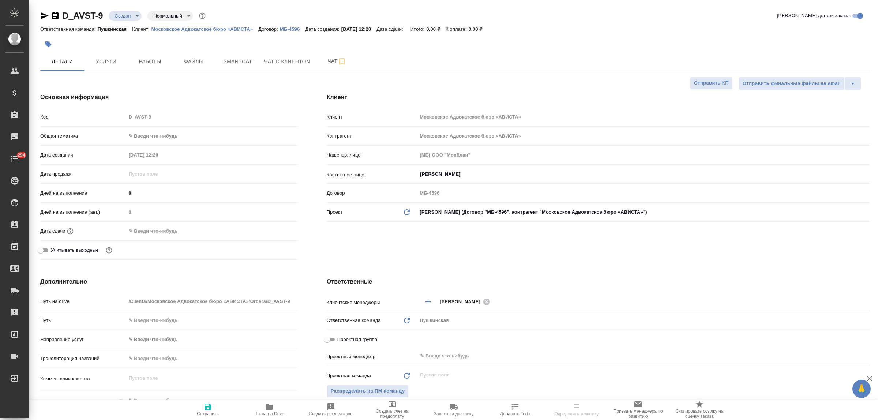
type textarea "x"
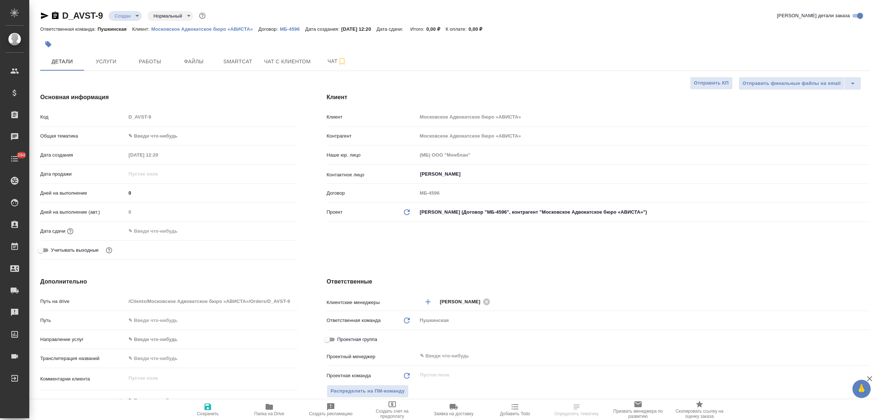
type textarea "x"
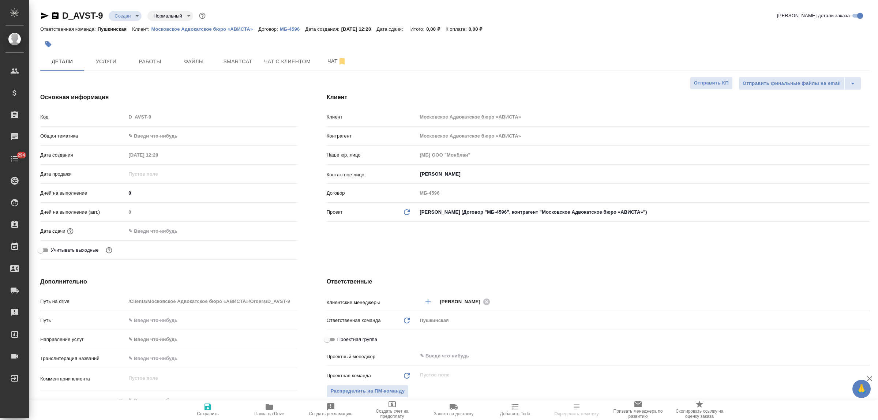
type textarea "x"
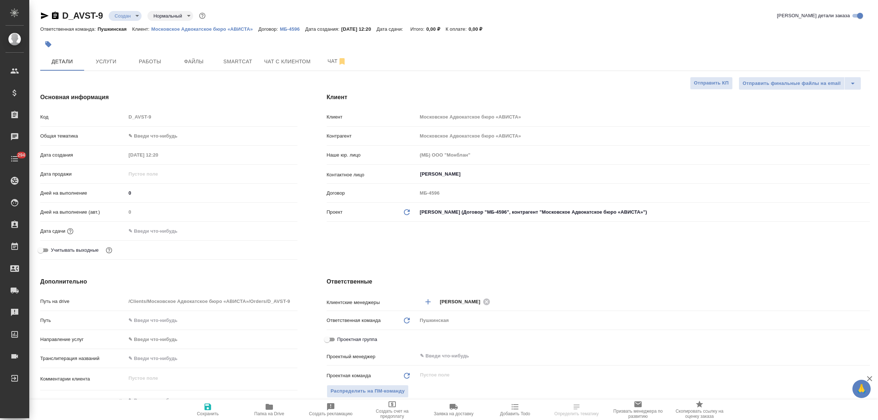
type textarea "x"
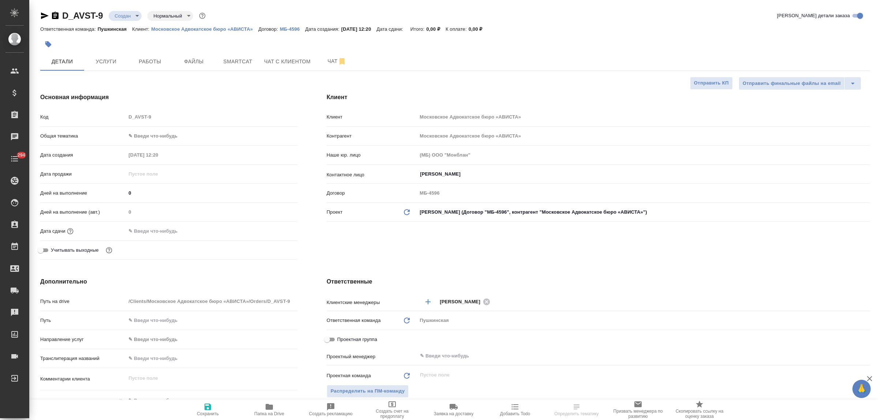
type textarea "x"
click at [198, 63] on span "Файлы" at bounding box center [193, 61] width 35 height 9
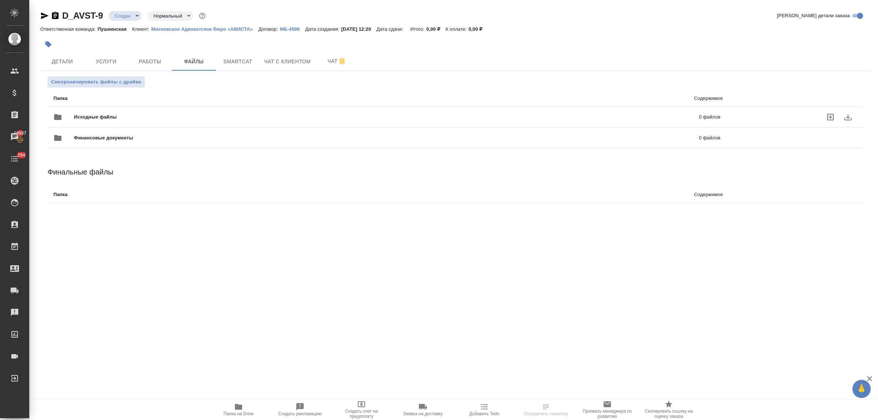
click at [830, 117] on icon "uploadFiles" at bounding box center [830, 117] width 7 height 7
click at [0, 0] on input "uploadFiles" at bounding box center [0, 0] width 0 height 0
click at [64, 57] on span "Детали" at bounding box center [62, 61] width 35 height 9
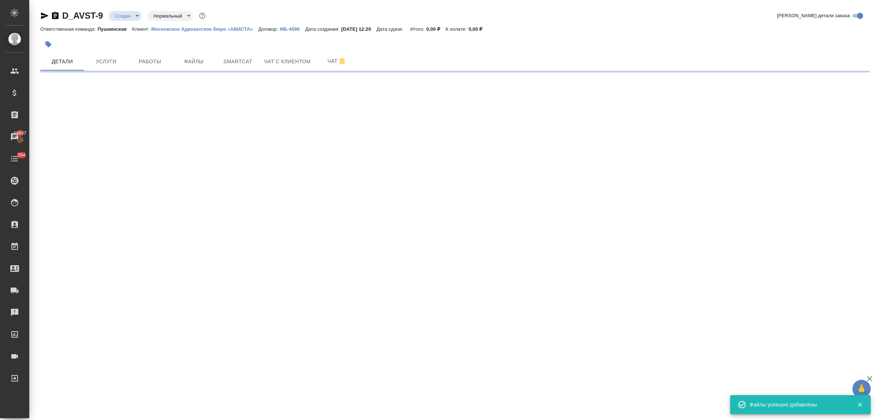
select select "RU"
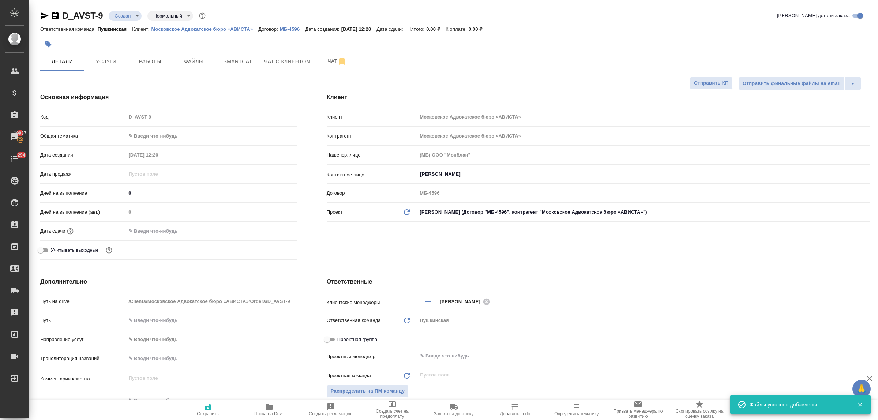
click at [143, 135] on body "🙏 .cls-1 fill:#fff; AWATERA Bulakhova Elena Клиенты Спецификации Заказы 19937 Ч…" at bounding box center [439, 210] width 878 height 420
click at [171, 203] on li "Юридическая/Финансовая" at bounding box center [210, 206] width 170 height 12
type input "yr-fn"
type textarea "x"
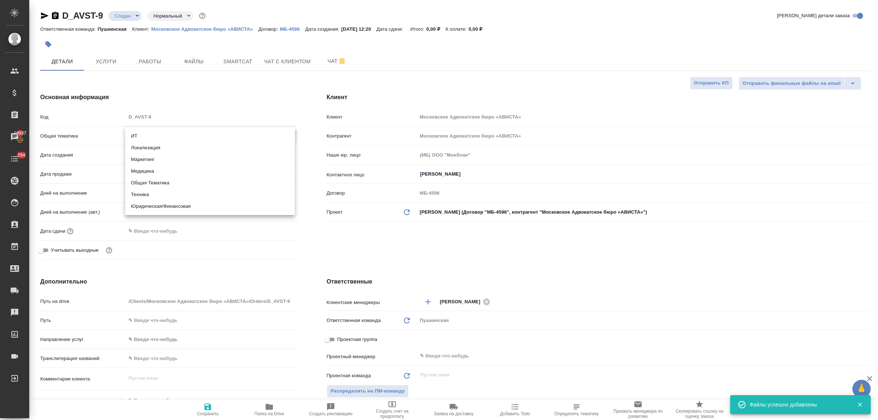
type textarea "x"
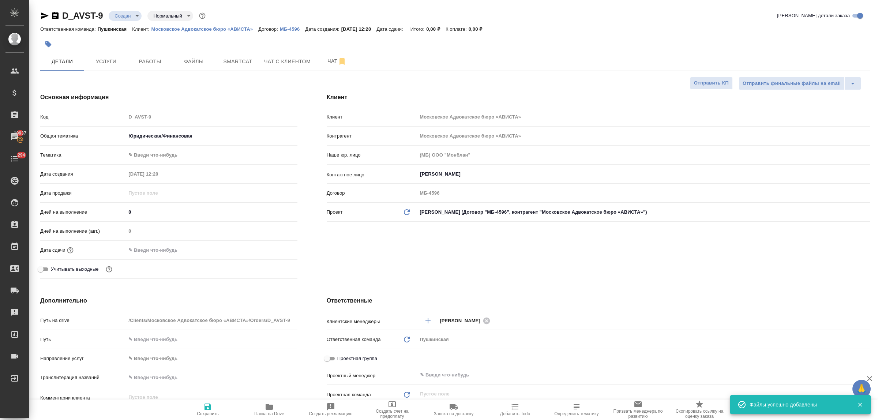
click at [155, 154] on body "🙏 .cls-1 fill:#fff; AWATERA Bulakhova Elena Клиенты Спецификации Заказы 19937 Ч…" at bounding box center [439, 210] width 878 height 420
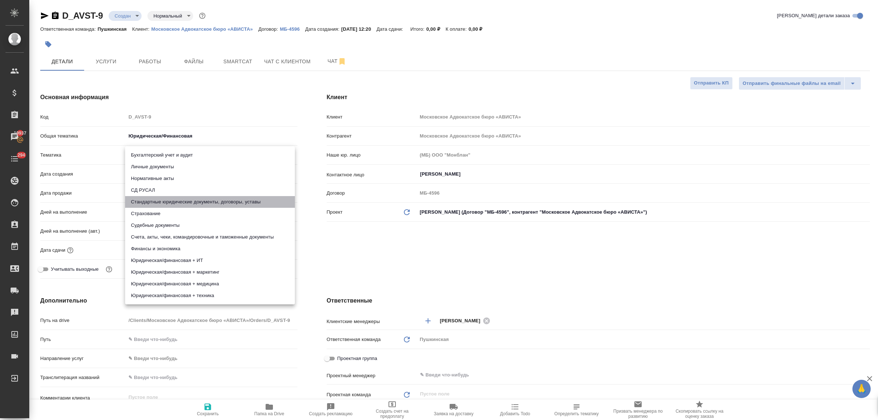
click at [196, 204] on li "Стандартные юридические документы, договоры, уставы" at bounding box center [210, 202] width 170 height 12
type textarea "x"
type input "5f647205b73bc97568ca66bf"
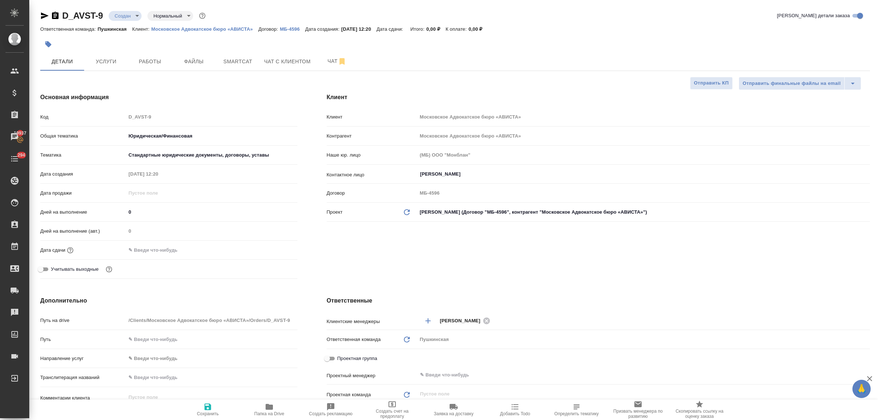
click at [172, 253] on input "text" at bounding box center [158, 250] width 64 height 11
click at [274, 246] on icon "button" at bounding box center [276, 249] width 9 height 9
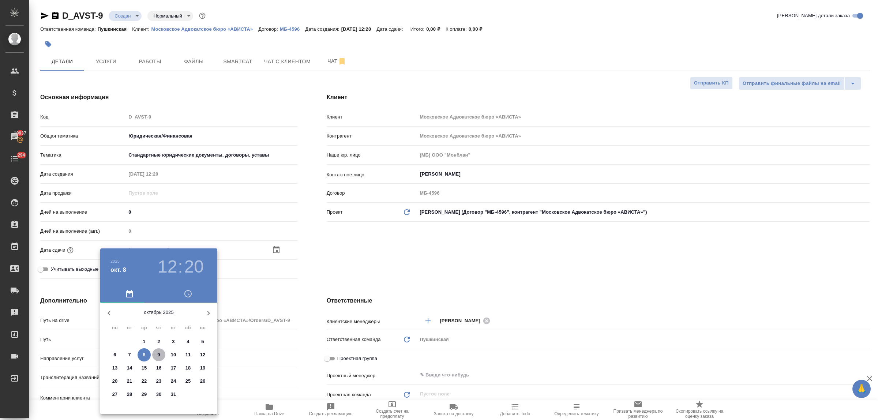
click at [159, 353] on p "9" at bounding box center [158, 354] width 3 height 7
type input "09.10.2025 12:20"
type textarea "x"
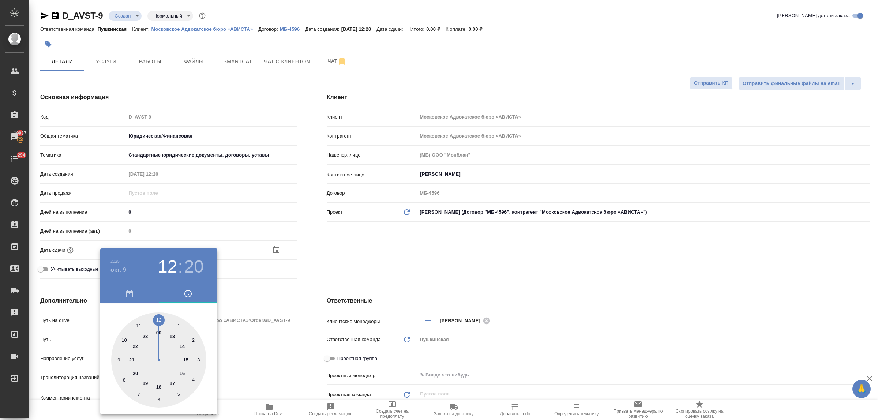
click at [180, 348] on div at bounding box center [158, 359] width 95 height 95
type input "09.10.2025 14:20"
type textarea "x"
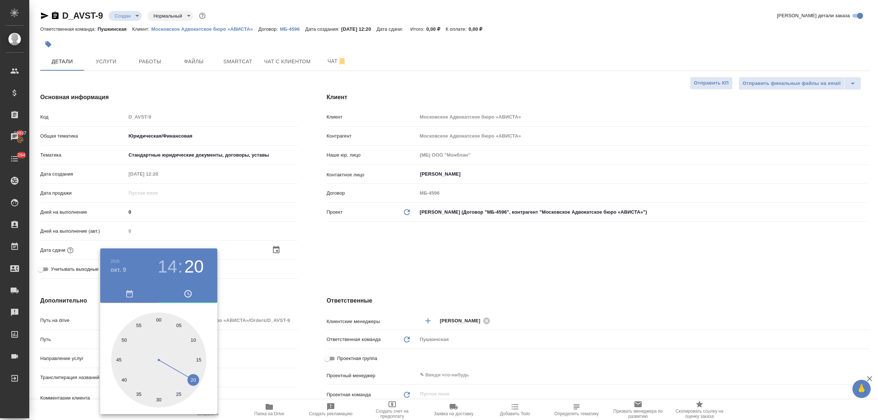
click at [158, 321] on div at bounding box center [158, 359] width 95 height 95
type input "[DATE] 14:00"
type textarea "x"
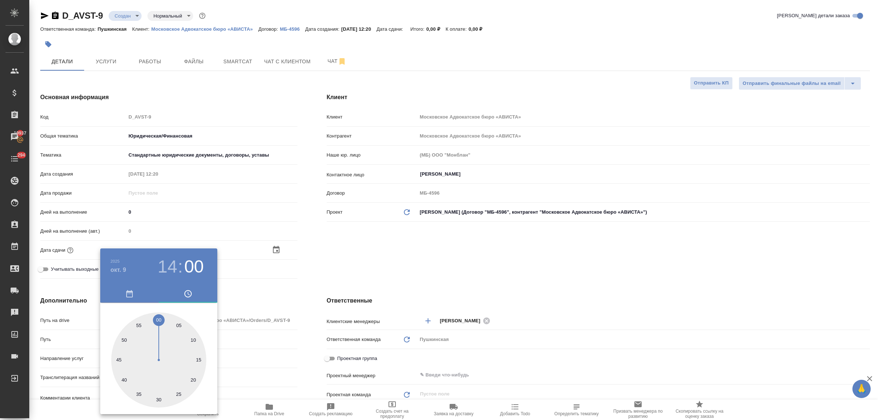
click at [251, 300] on div at bounding box center [439, 210] width 878 height 420
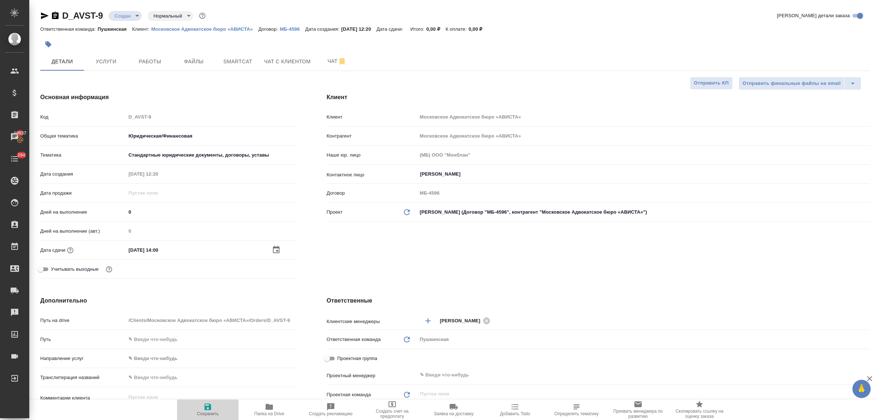
click at [208, 407] on icon "button" at bounding box center [207, 406] width 7 height 7
type textarea "x"
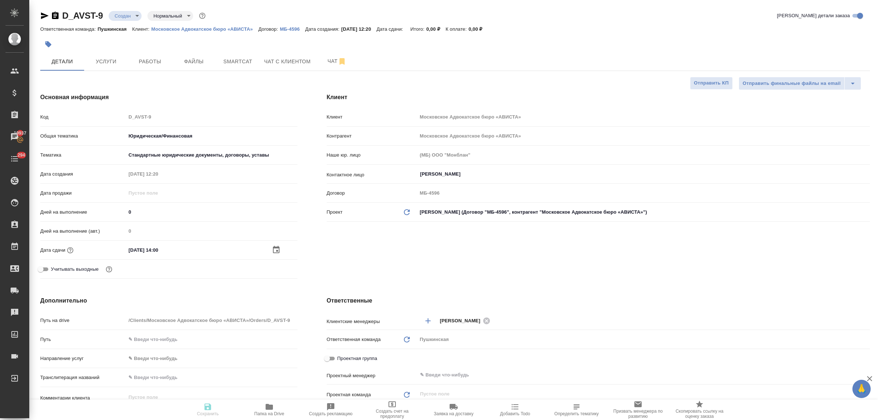
type textarea "x"
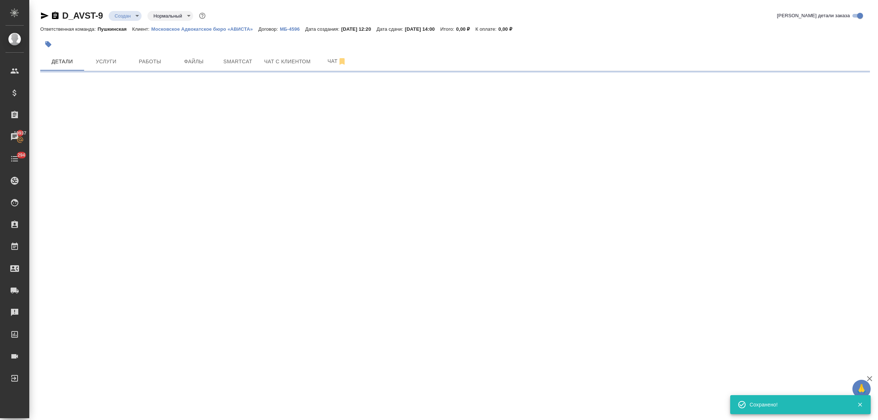
select select "RU"
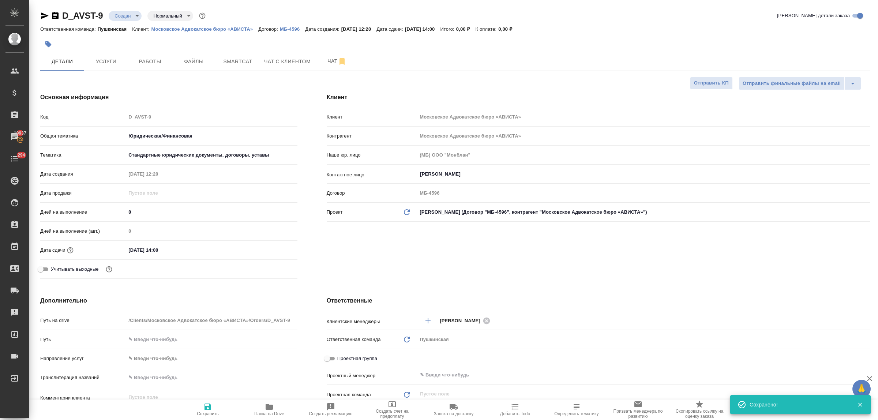
type textarea "x"
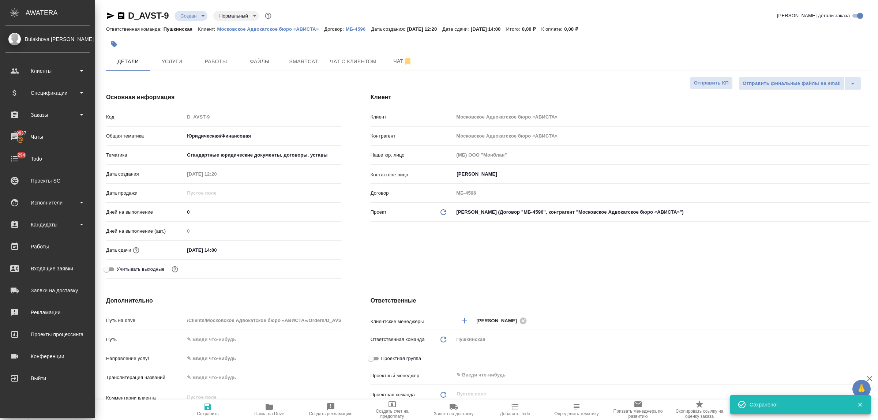
type textarea "x"
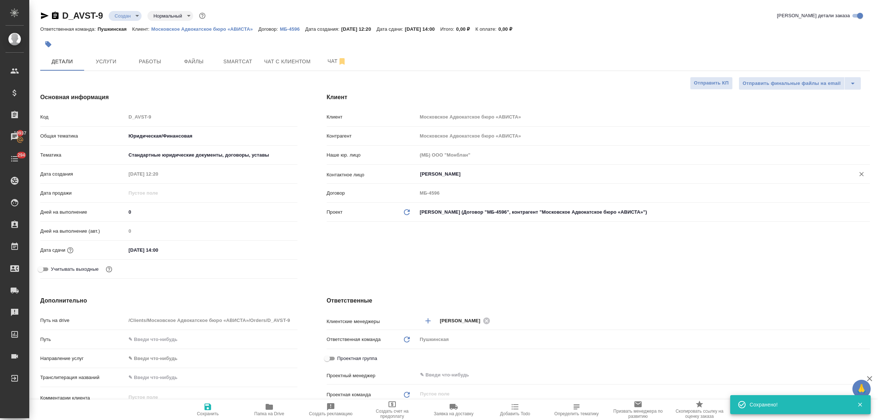
click at [473, 169] on div "Доринская Анна ​" at bounding box center [643, 173] width 453 height 13
click at [474, 174] on input "Доринская Анна" at bounding box center [631, 174] width 424 height 9
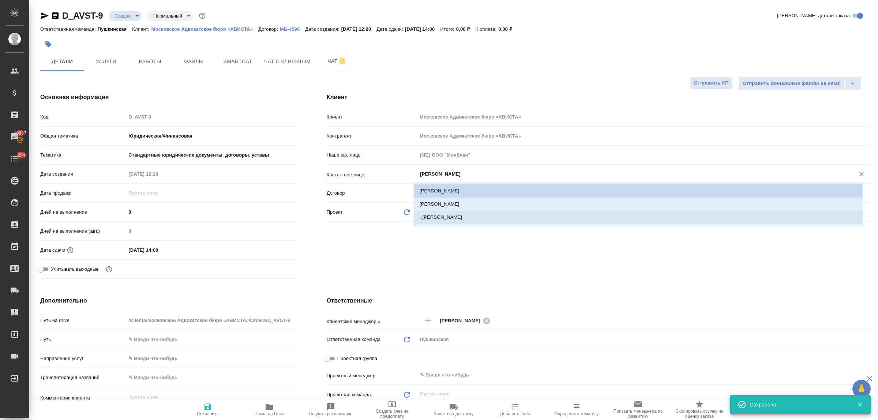
click at [465, 218] on li ". Татьяна" at bounding box center [638, 217] width 449 height 13
type input ". Татьяна"
type textarea "x"
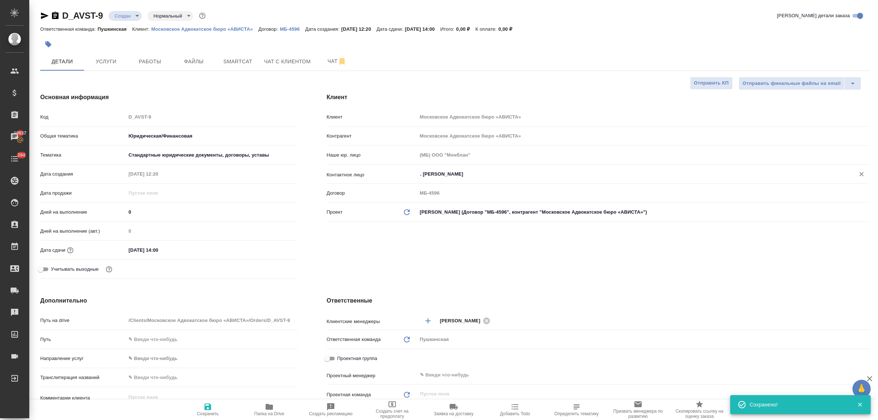
click at [208, 406] on icon "button" at bounding box center [207, 406] width 7 height 7
type textarea "x"
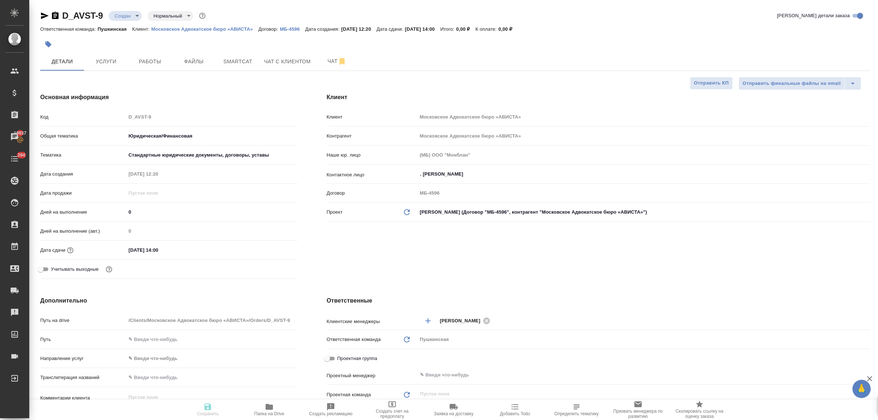
type textarea "x"
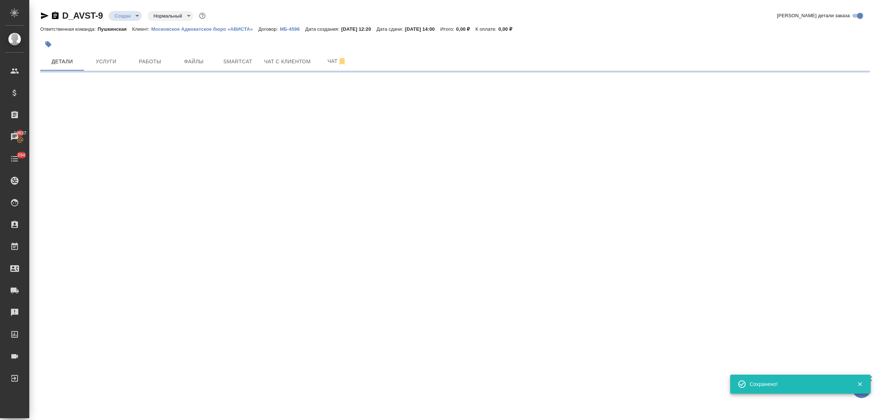
type input "holyTrinity"
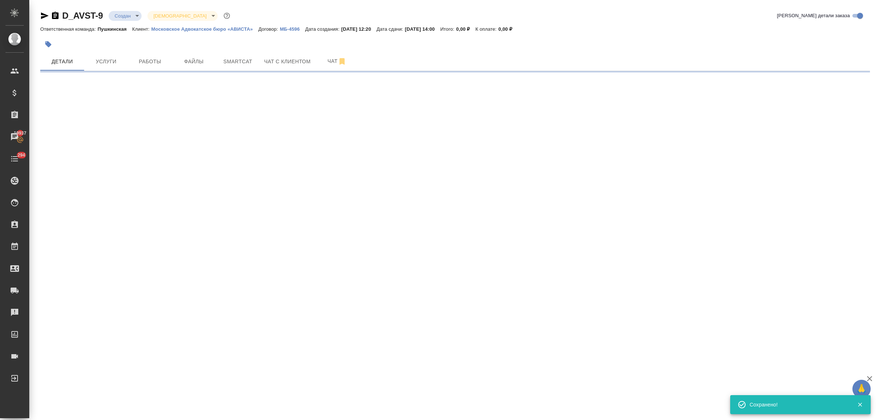
select select "RU"
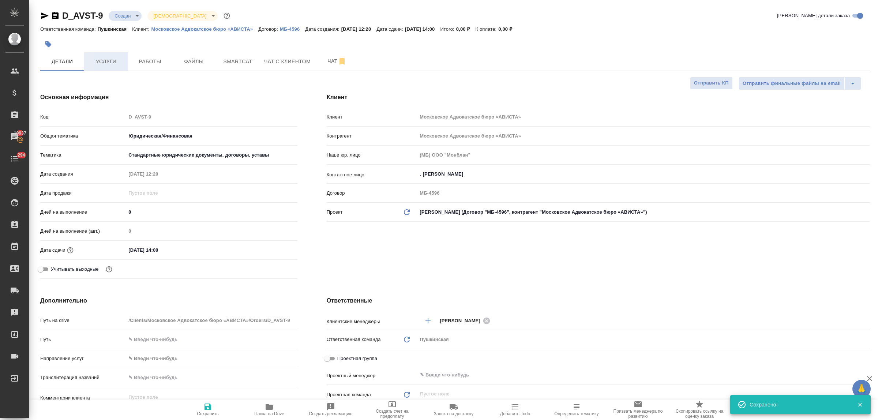
type textarea "x"
click at [103, 60] on span "Услуги" at bounding box center [105, 61] width 35 height 9
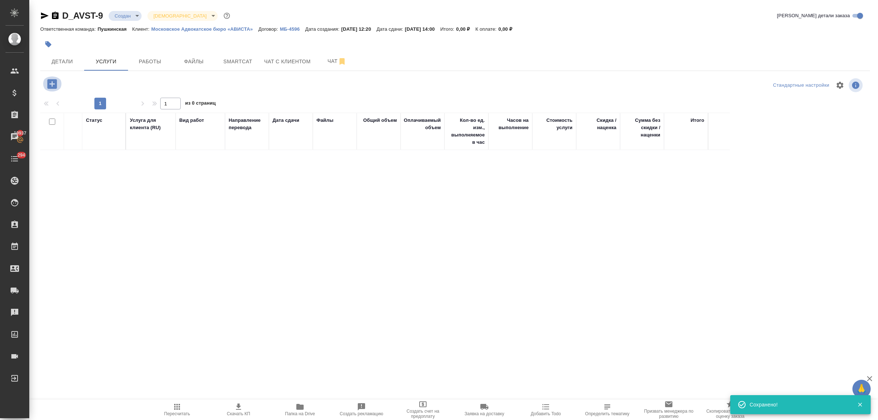
click at [50, 88] on icon "button" at bounding box center [52, 84] width 10 height 10
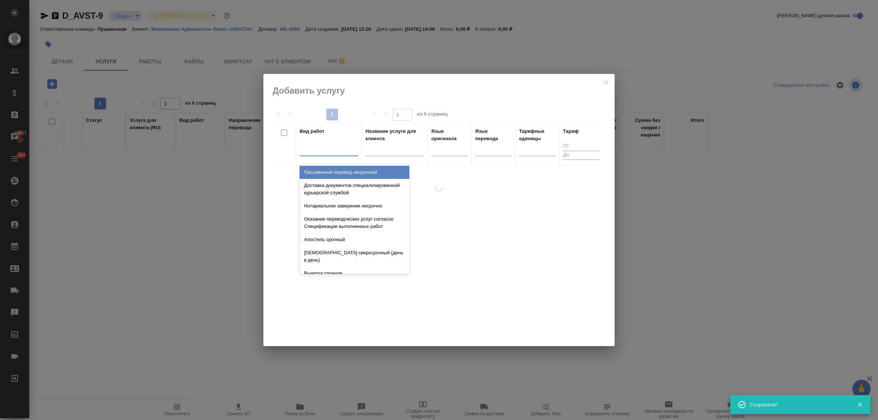
click at [337, 154] on div at bounding box center [329, 148] width 59 height 11
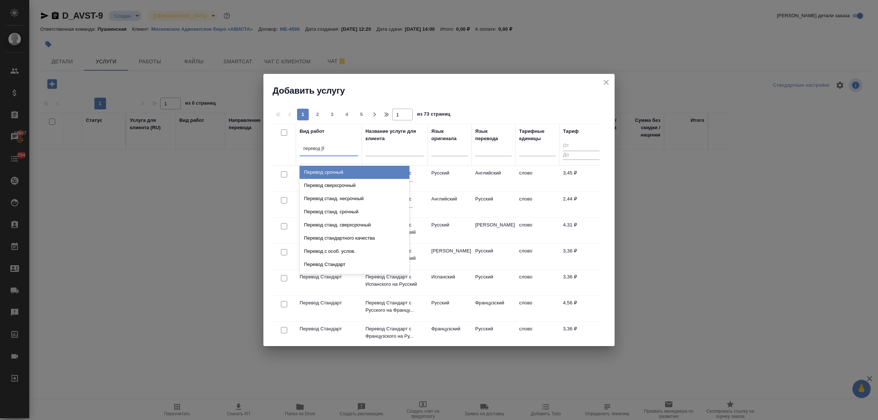
type input "перевод ст"
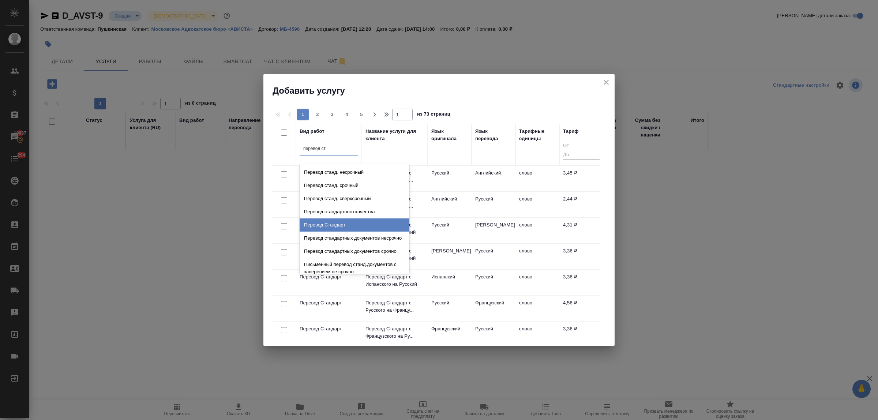
click at [346, 221] on div "Перевод Стандарт" at bounding box center [355, 224] width 110 height 13
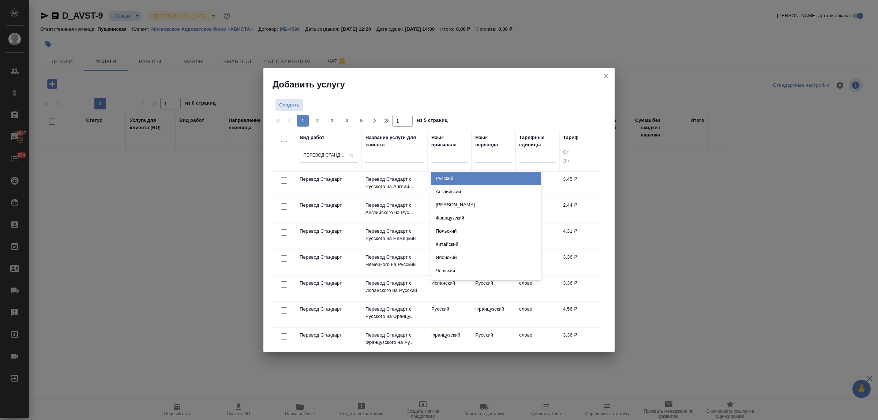
click at [441, 156] on div at bounding box center [449, 155] width 37 height 11
click at [447, 189] on div "Английский" at bounding box center [486, 191] width 110 height 13
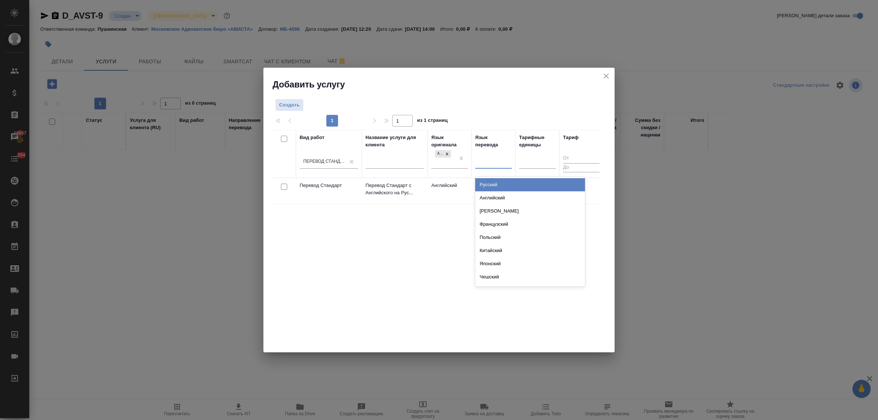
click at [487, 165] on div at bounding box center [493, 161] width 37 height 11
drag, startPoint x: 489, startPoint y: 187, endPoint x: 497, endPoint y: 184, distance: 8.7
click at [489, 187] on div "Русский" at bounding box center [530, 184] width 110 height 13
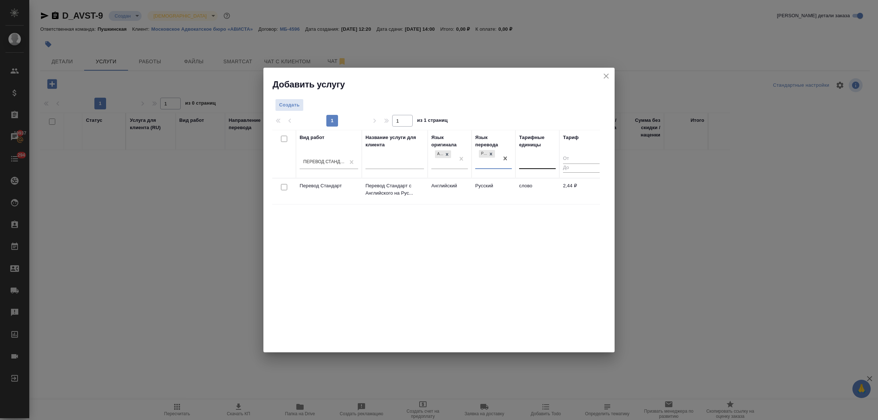
click at [523, 167] on div at bounding box center [537, 162] width 37 height 14
type input "сло"
click at [528, 184] on div "слово" at bounding box center [574, 184] width 110 height 13
click at [290, 110] on button "Создать" at bounding box center [289, 105] width 29 height 13
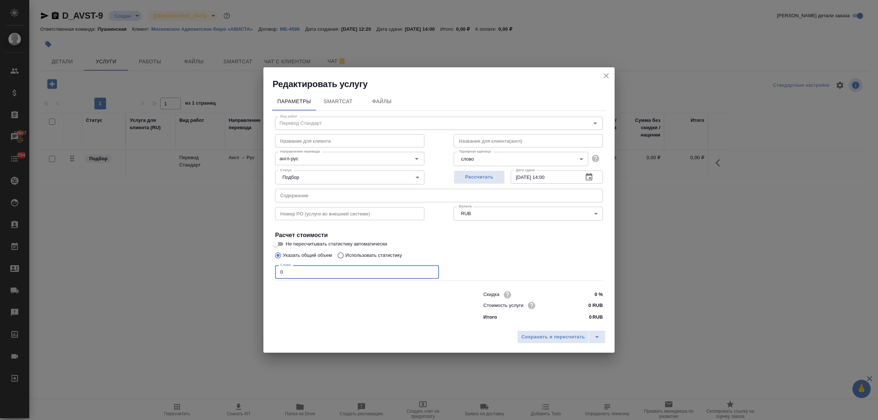
drag, startPoint x: 288, startPoint y: 271, endPoint x: 262, endPoint y: 264, distance: 26.8
click at [262, 264] on div "Редактировать услугу Параметры SmartCat Файлы Вид работ Перевод Стандарт Вид ра…" at bounding box center [439, 210] width 878 height 420
type input "1250"
drag, startPoint x: 587, startPoint y: 304, endPoint x: 591, endPoint y: 302, distance: 4.3
click at [591, 302] on input "0 RUB" at bounding box center [589, 305] width 27 height 11
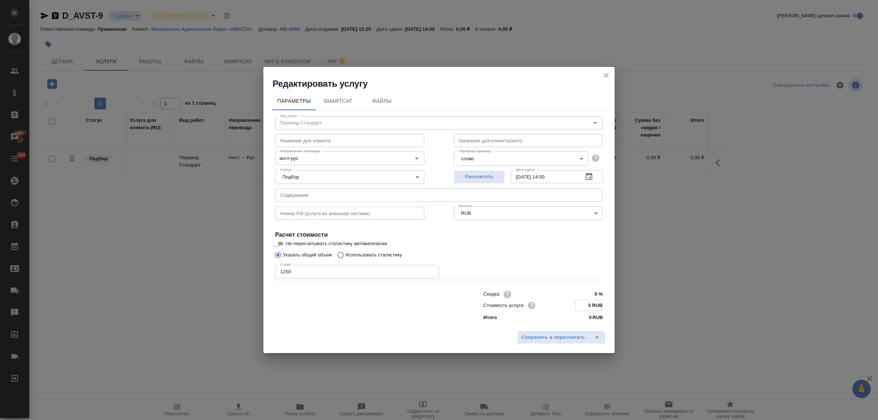
type input "3 RUB"
click at [549, 176] on input "09.10.2025 14:00" at bounding box center [544, 176] width 67 height 13
type input "09.10.2025 12:00"
click at [545, 333] on span "Сохранить и пересчитать" at bounding box center [553, 337] width 64 height 8
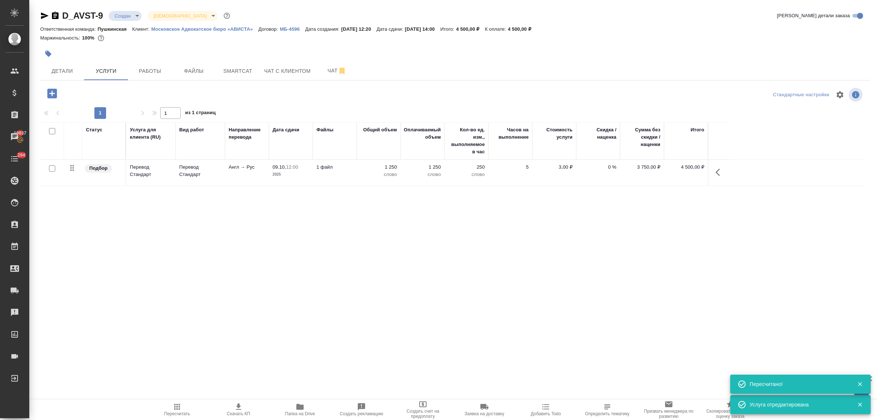
click at [51, 96] on icon "button" at bounding box center [52, 93] width 10 height 10
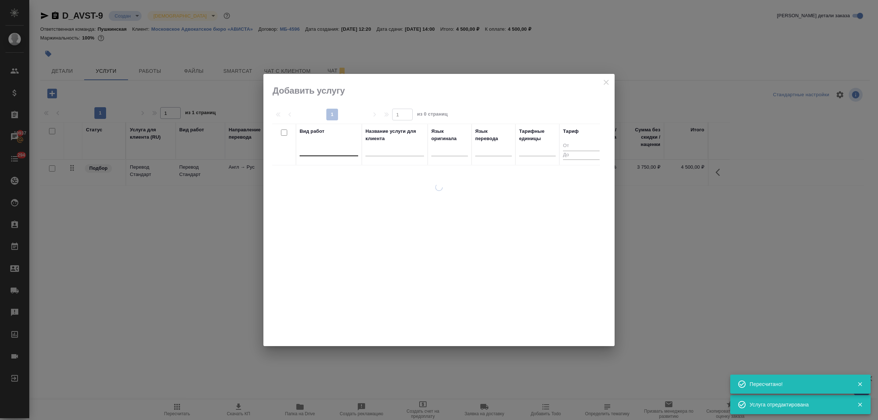
click at [322, 153] on div at bounding box center [329, 148] width 59 height 11
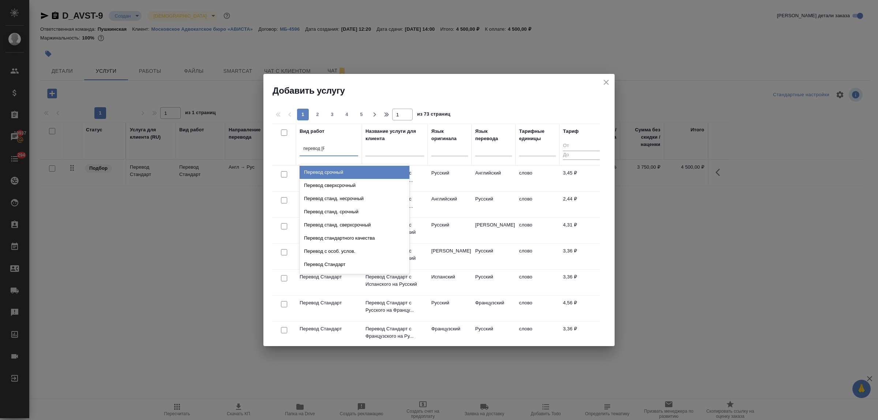
type input "перевод ст"
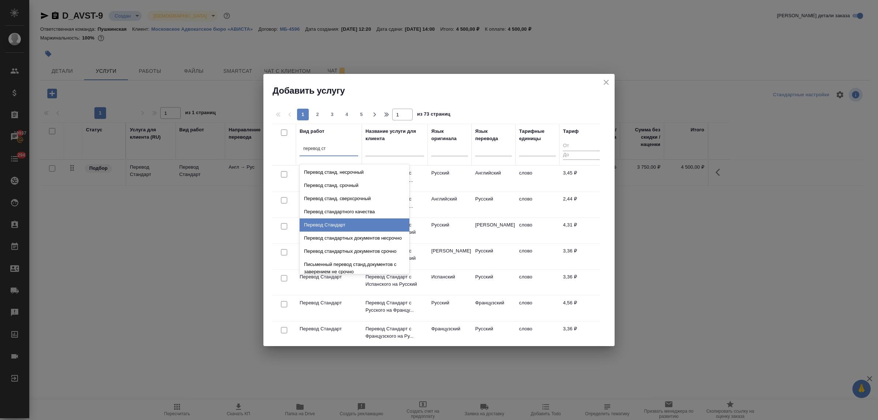
click at [335, 224] on div "Перевод Стандарт" at bounding box center [355, 224] width 110 height 13
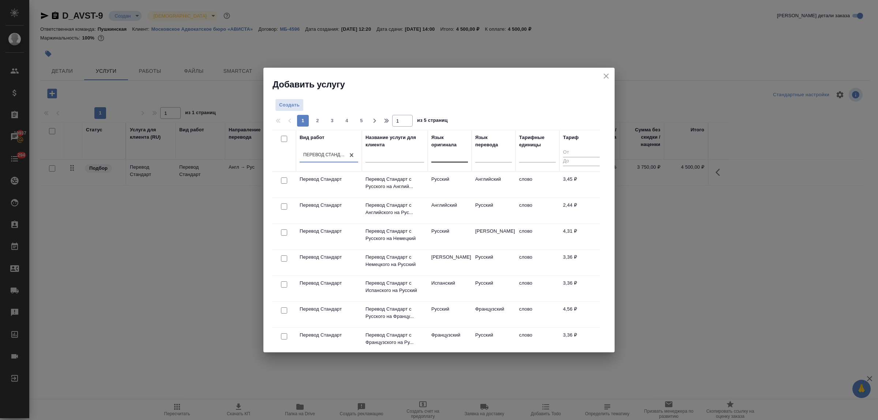
click at [438, 158] on div at bounding box center [449, 155] width 37 height 11
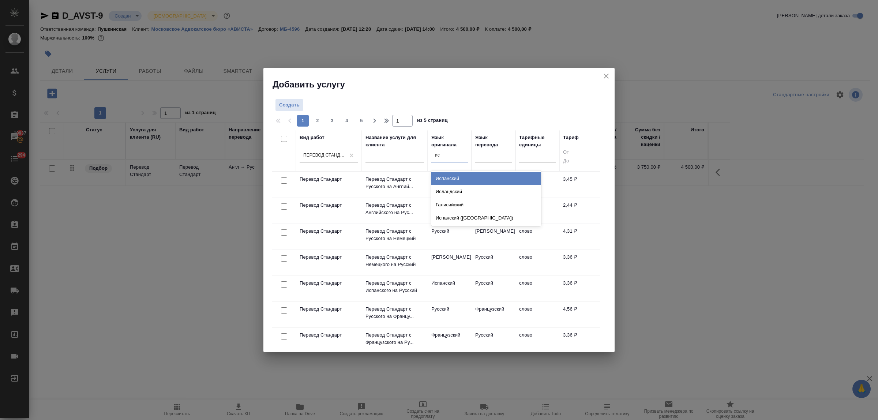
type input "исп"
click at [448, 176] on div "Испанский" at bounding box center [486, 178] width 110 height 13
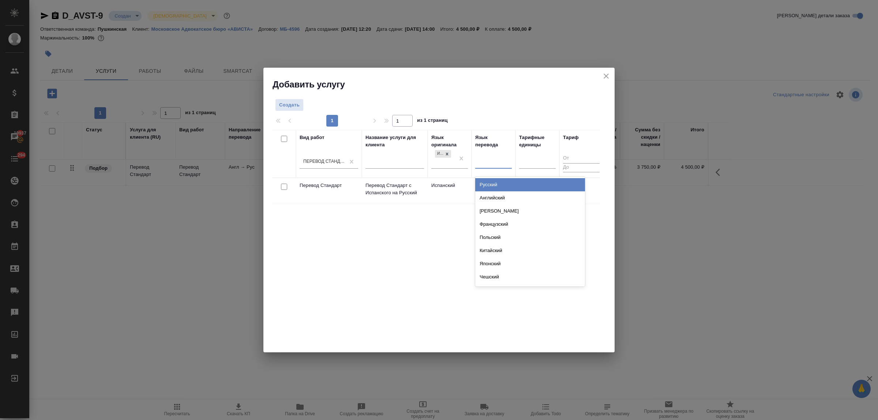
click at [492, 161] on div at bounding box center [493, 161] width 37 height 11
click at [491, 180] on div "Русский" at bounding box center [530, 184] width 110 height 13
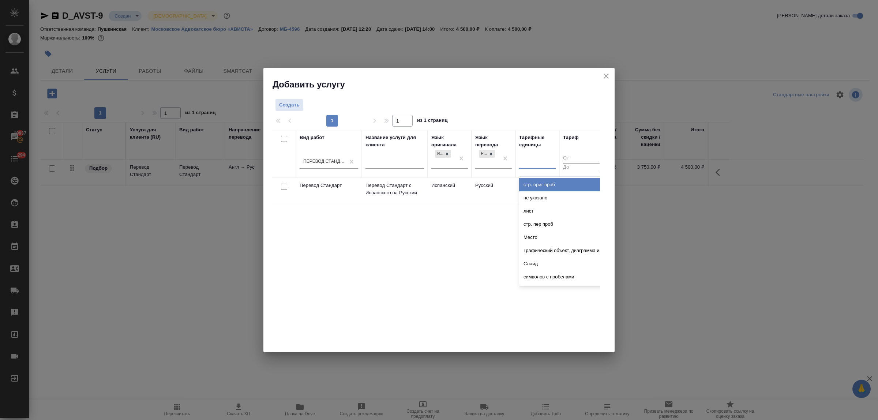
click at [528, 166] on div at bounding box center [537, 161] width 37 height 11
type input "сло"
click at [532, 187] on div "слово" at bounding box center [574, 184] width 110 height 13
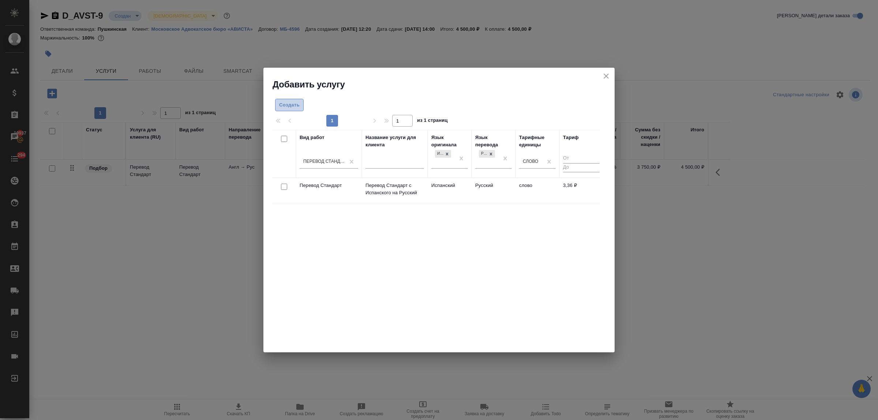
click at [283, 101] on span "Создать" at bounding box center [289, 105] width 20 height 8
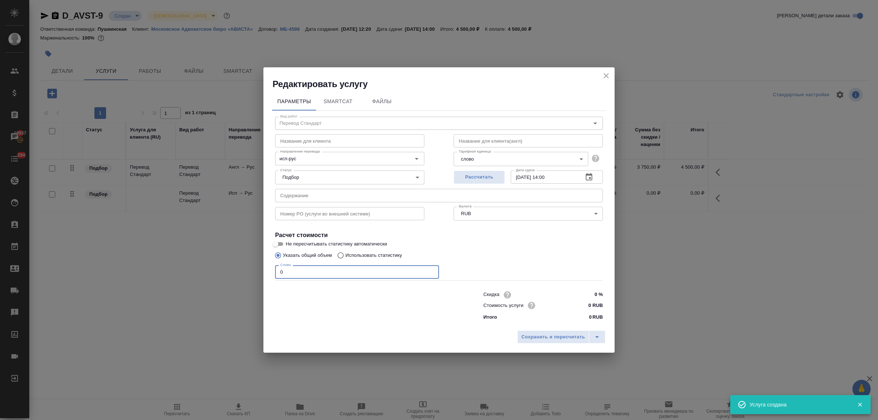
drag, startPoint x: 281, startPoint y: 271, endPoint x: 260, endPoint y: 271, distance: 21.2
click at [260, 271] on div "Редактировать услугу Параметры SmartCat Файлы Вид работ Перевод Стандарт Вид ра…" at bounding box center [439, 210] width 878 height 420
type input "1200"
click at [582, 306] on input "0 RUB" at bounding box center [588, 305] width 27 height 11
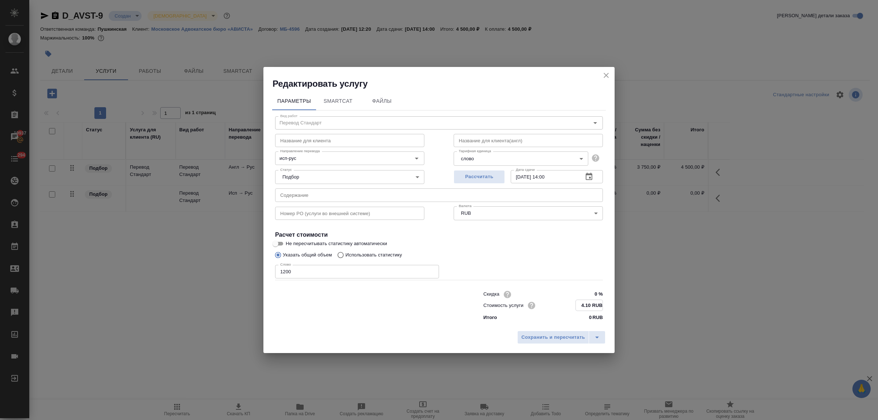
type input "4.10 RUB"
click at [549, 176] on input "09.10.2025 14:00" at bounding box center [544, 176] width 67 height 13
type input "09.10.2025 12:00"
click at [576, 331] on button "Сохранить и пересчитать" at bounding box center [553, 336] width 72 height 13
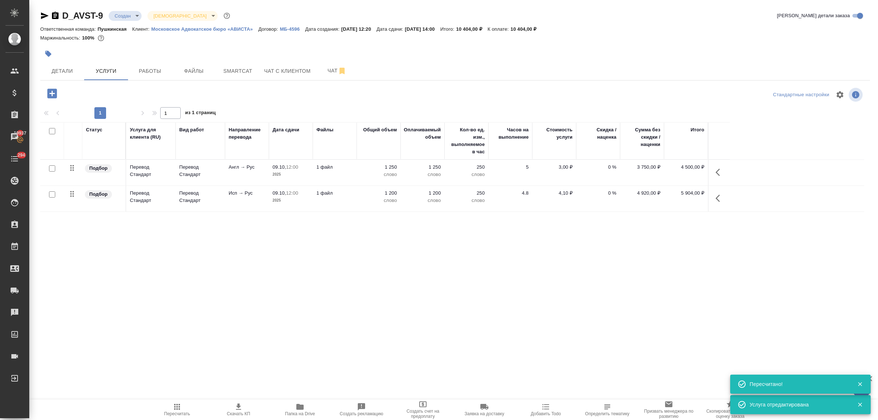
click at [51, 95] on icon "button" at bounding box center [52, 93] width 10 height 10
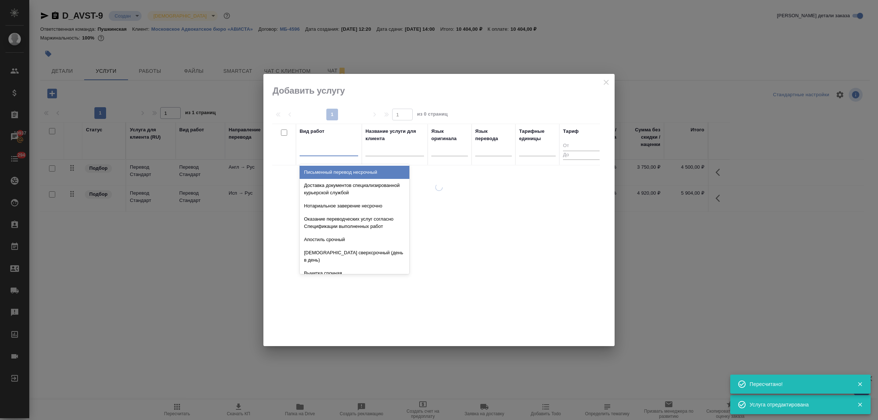
click at [308, 153] on div at bounding box center [329, 148] width 59 height 11
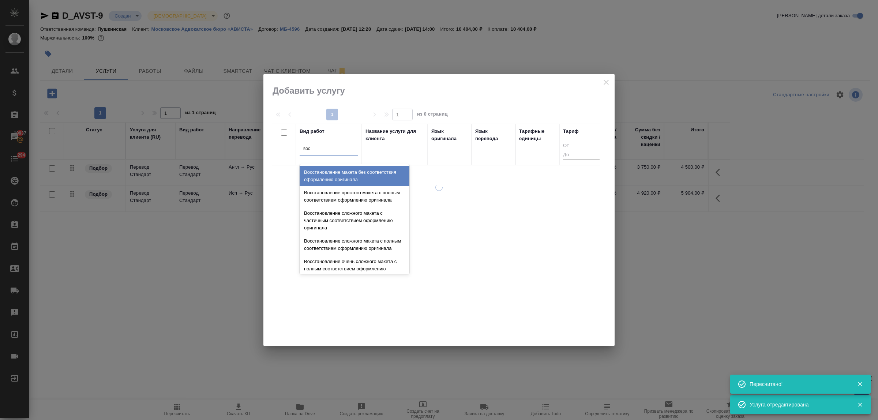
type input "восс"
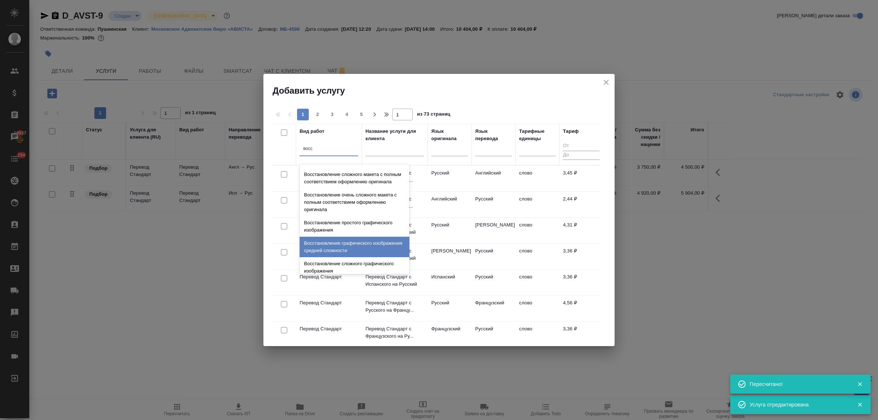
scroll to position [134, 0]
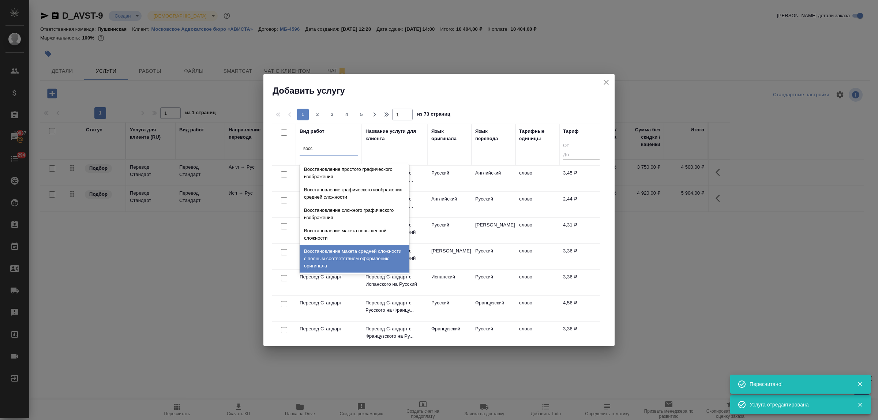
click at [340, 254] on div "Восстановление макета средней сложности с полным соответствием оформлению ориги…" at bounding box center [355, 259] width 110 height 28
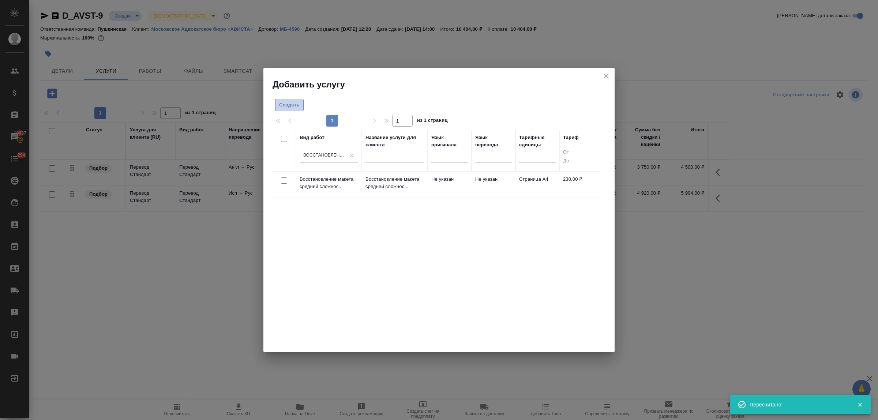
click at [292, 101] on span "Создать" at bounding box center [289, 105] width 20 height 8
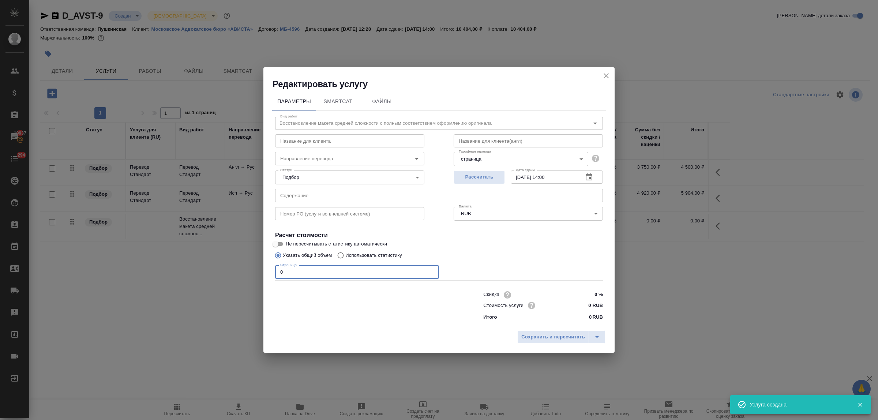
drag, startPoint x: 286, startPoint y: 272, endPoint x: 276, endPoint y: 270, distance: 9.8
click at [271, 270] on div "Параметры SmartCat Файлы Вид работ Восстановление макета средней сложности с по…" at bounding box center [438, 208] width 351 height 237
type input "4"
click at [580, 304] on input "0 RUB" at bounding box center [589, 305] width 27 height 11
type input "230 RUB"
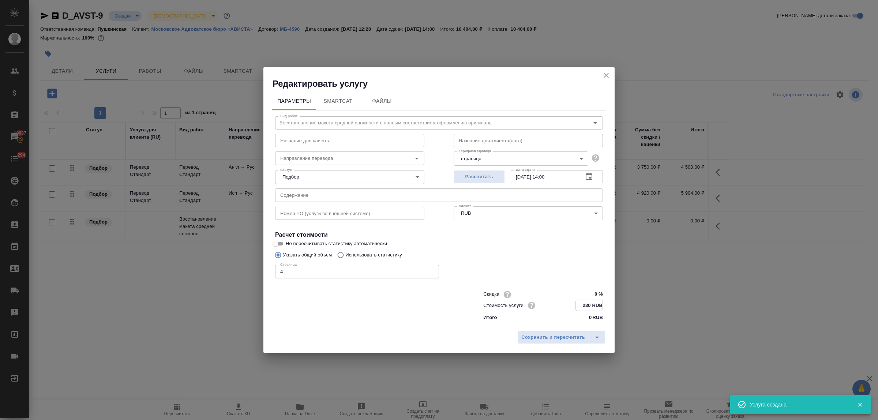
click at [549, 175] on input "09.10.2025 14:00" at bounding box center [544, 176] width 67 height 13
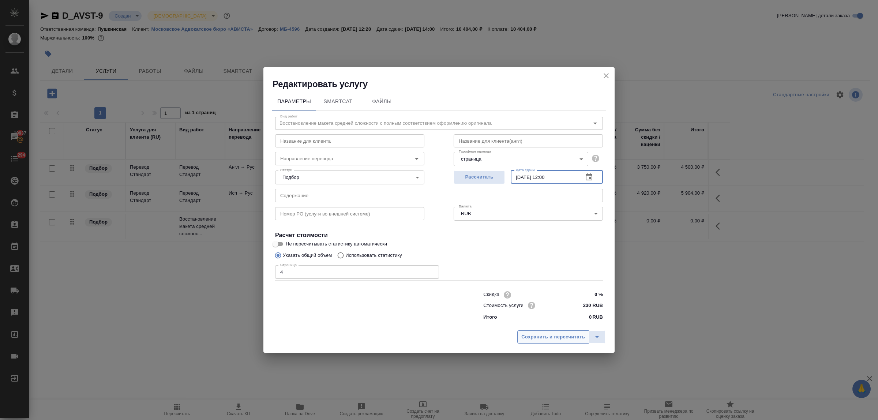
type input "09.10.2025 12:00"
click at [570, 333] on span "Сохранить и пересчитать" at bounding box center [553, 337] width 64 height 8
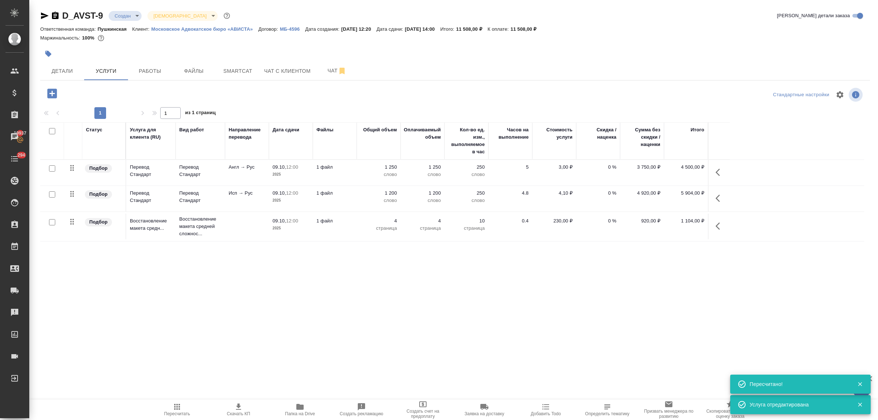
click at [52, 94] on icon "button" at bounding box center [52, 93] width 13 height 13
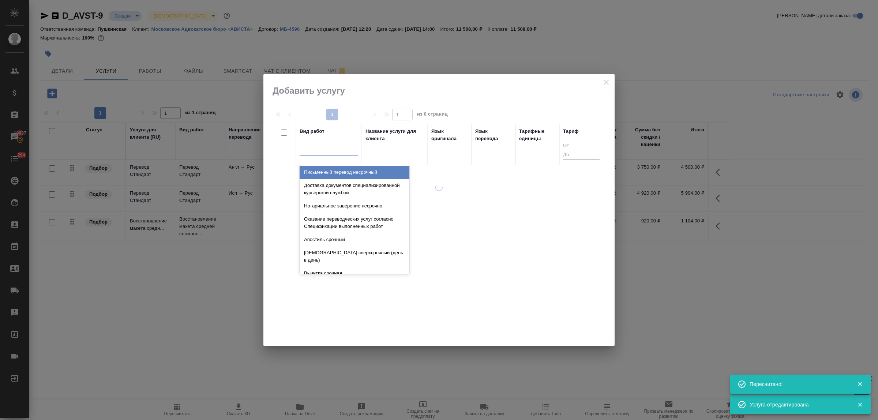
click at [328, 155] on div at bounding box center [329, 149] width 59 height 14
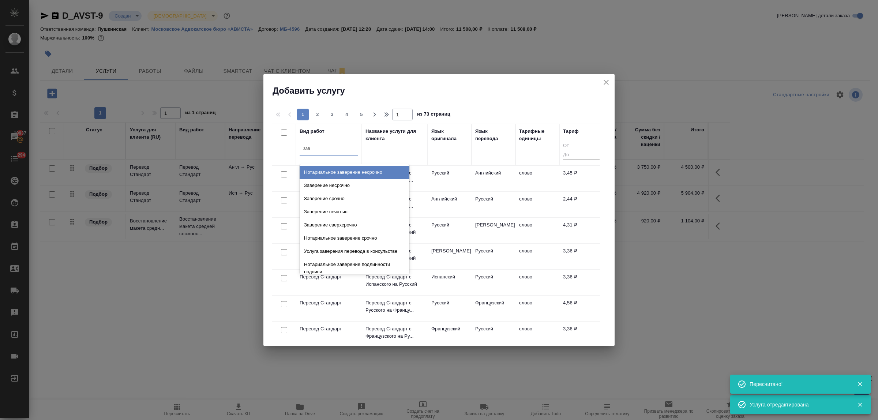
type input "заве"
click at [335, 183] on div "Заверение несрочно" at bounding box center [355, 185] width 110 height 13
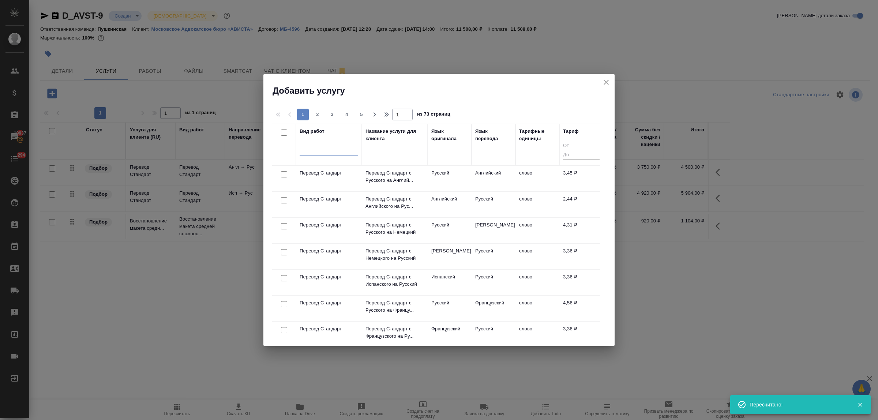
click at [339, 152] on div at bounding box center [329, 148] width 59 height 11
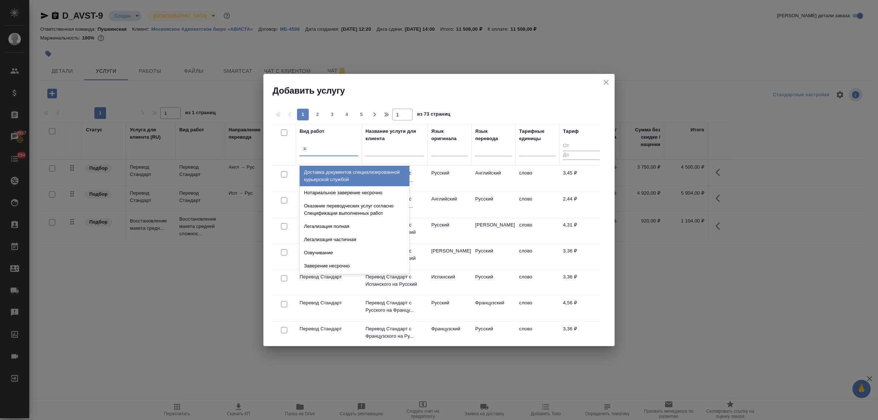
type input "зав"
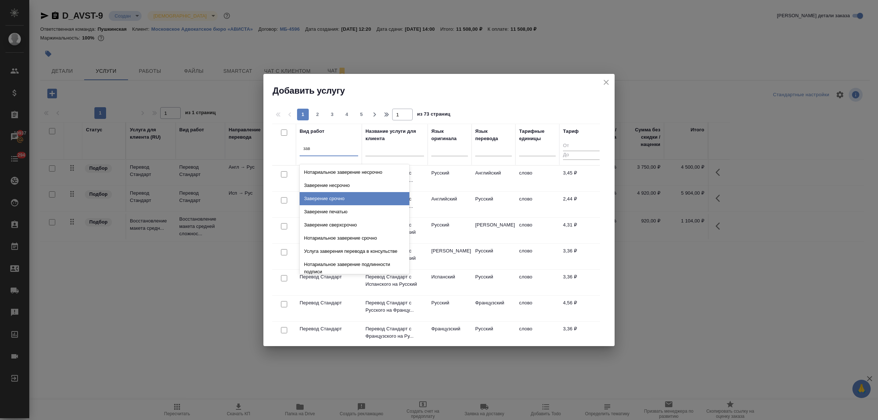
click at [339, 200] on div "Заверение срочно" at bounding box center [355, 198] width 110 height 13
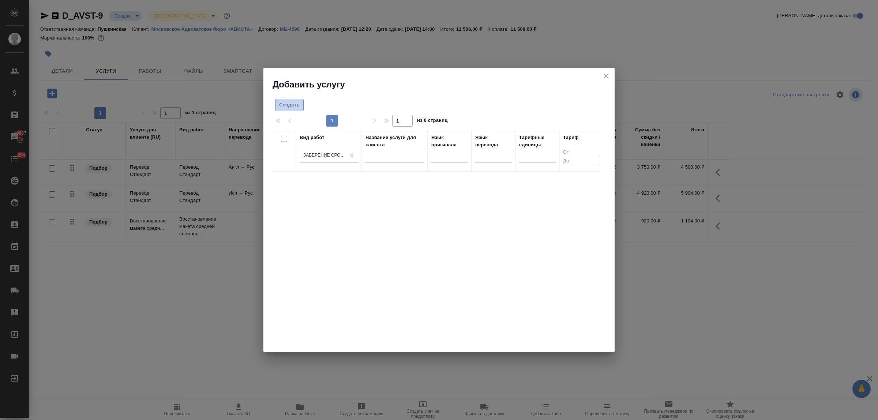
click at [296, 107] on span "Создать" at bounding box center [289, 105] width 20 height 8
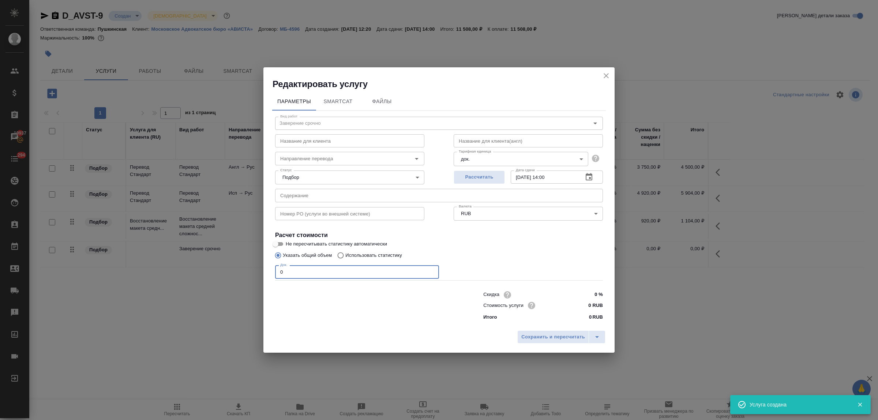
drag, startPoint x: 288, startPoint y: 271, endPoint x: 260, endPoint y: 268, distance: 27.6
click at [260, 268] on div "Редактировать услугу Параметры SmartCat Файлы Вид работ Заверение срочно Вид ра…" at bounding box center [439, 210] width 878 height 420
type input "1"
click at [586, 304] on input "0 RUB" at bounding box center [589, 305] width 27 height 11
type input "1200 RUB"
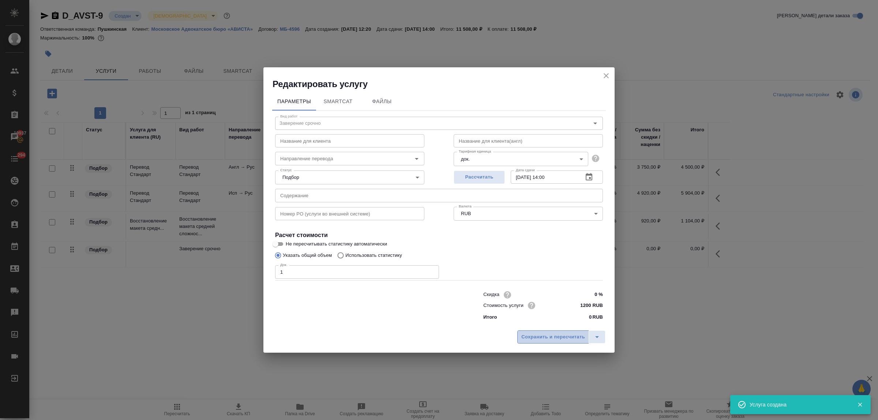
click at [560, 334] on span "Сохранить и пересчитать" at bounding box center [553, 337] width 64 height 8
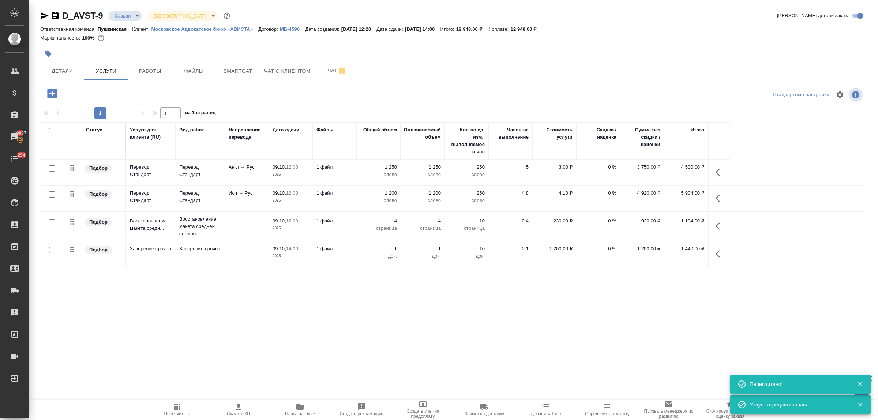
click at [423, 405] on icon "button" at bounding box center [422, 404] width 7 height 6
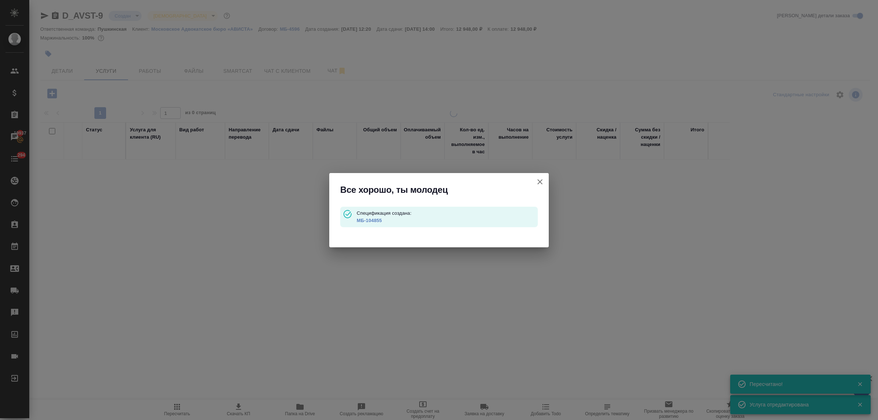
type input "waitingForPrepayment"
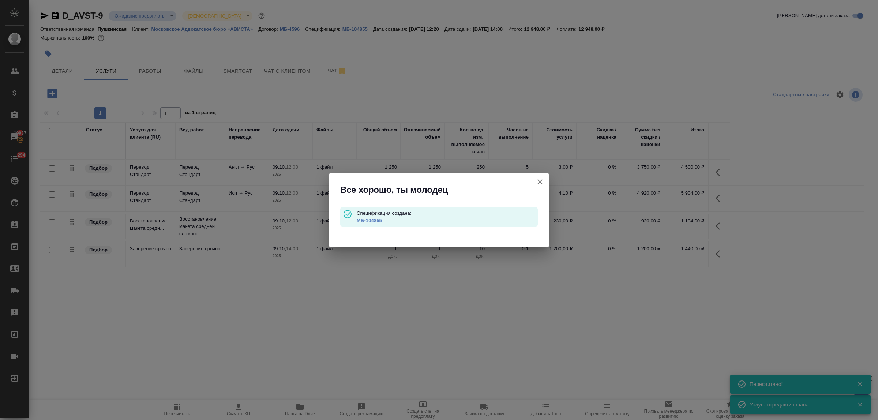
click at [373, 217] on p "МБ-104855" at bounding box center [447, 220] width 181 height 7
click at [373, 219] on link "МБ-104855" at bounding box center [369, 220] width 25 height 5
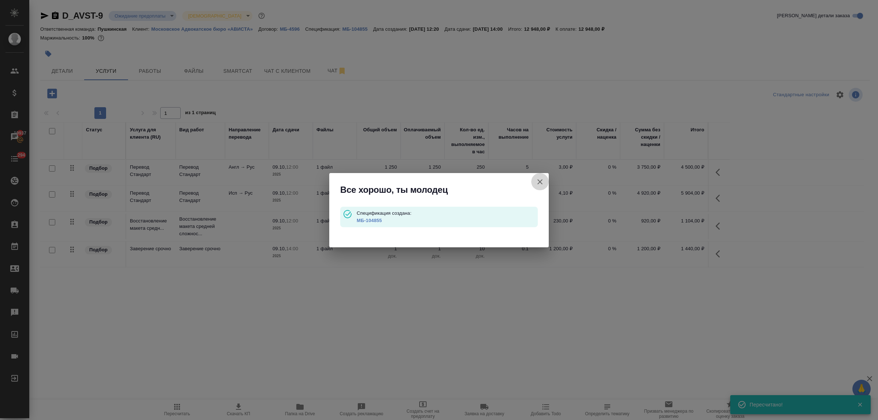
click at [542, 182] on icon "button" at bounding box center [539, 181] width 9 height 9
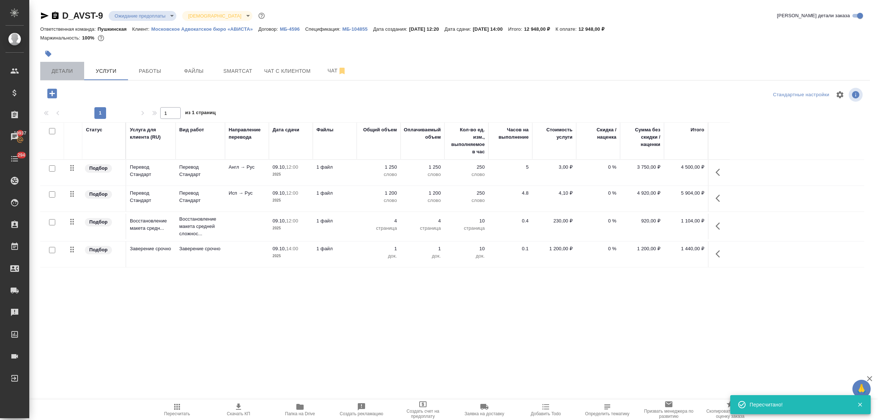
click at [68, 75] on span "Детали" at bounding box center [62, 71] width 35 height 9
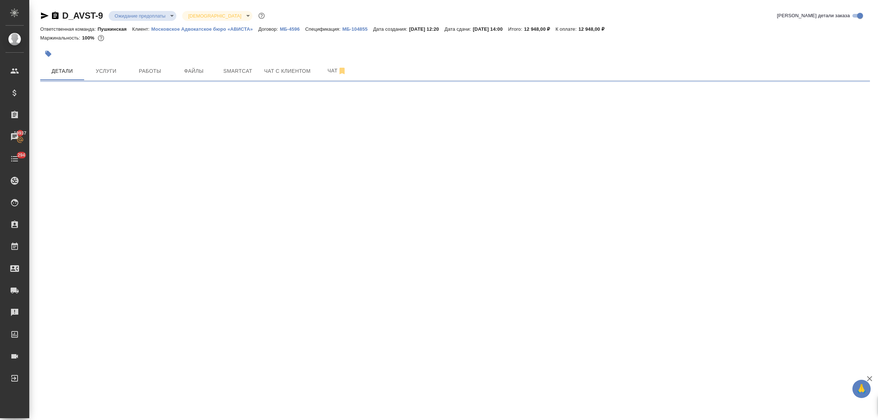
select select "RU"
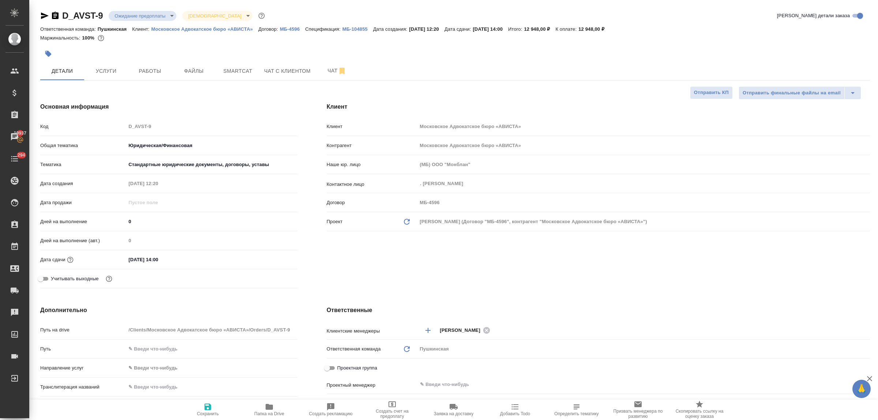
type textarea "x"
click at [241, 74] on span "Smartcat" at bounding box center [237, 71] width 35 height 9
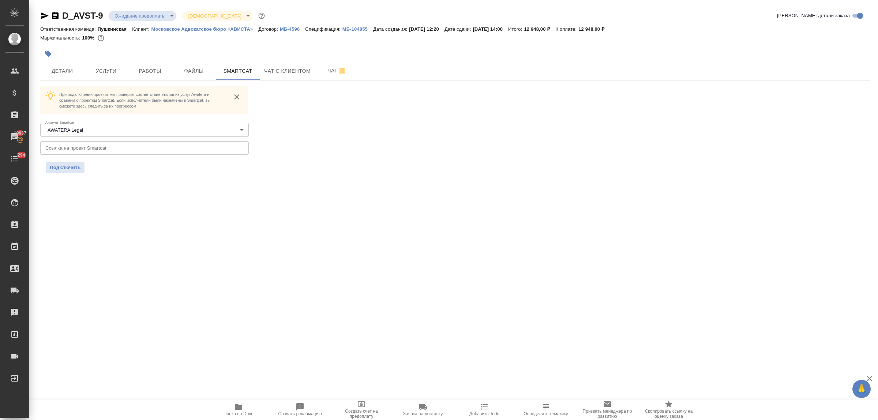
click at [238, 27] on p "Московское Адвокатское бюро «АВИСТА»" at bounding box center [204, 28] width 107 height 5
click at [68, 68] on span "Детали" at bounding box center [62, 71] width 35 height 9
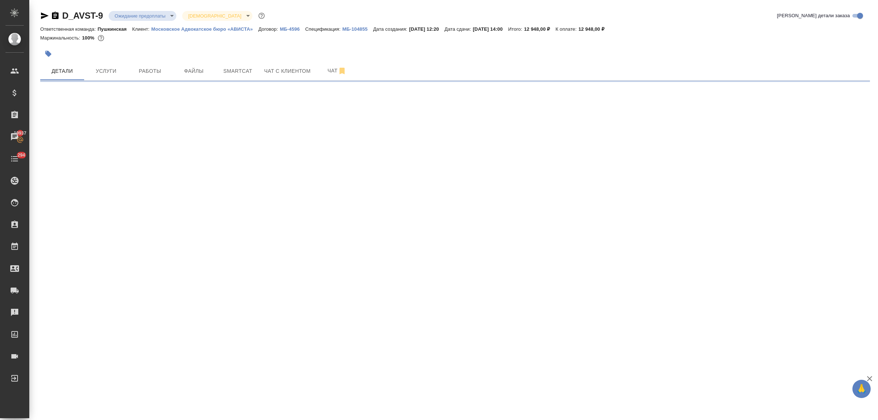
select select "RU"
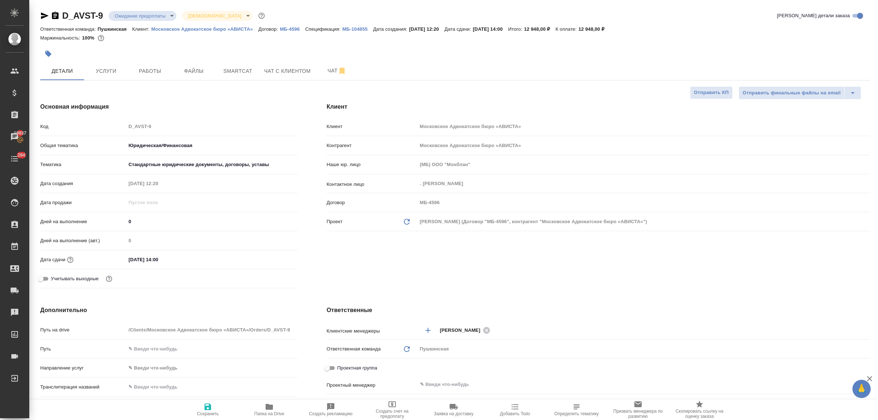
type textarea "x"
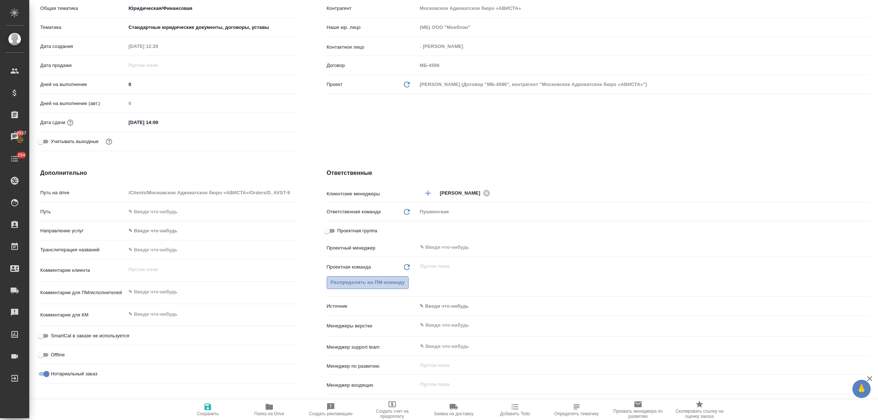
click at [339, 282] on span "Распределить на ПМ-команду" at bounding box center [368, 282] width 74 height 8
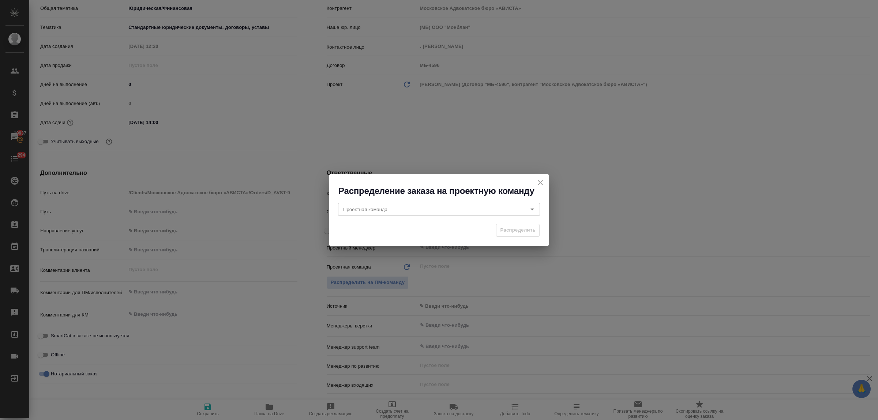
click at [260, 169] on div "Распределение заказа на проектную команду Проектная команда Проектная команда Р…" at bounding box center [439, 210] width 878 height 420
click at [268, 404] on div "Распределение заказа на проектную команду Проектная команда Проектная команда Р…" at bounding box center [439, 210] width 878 height 420
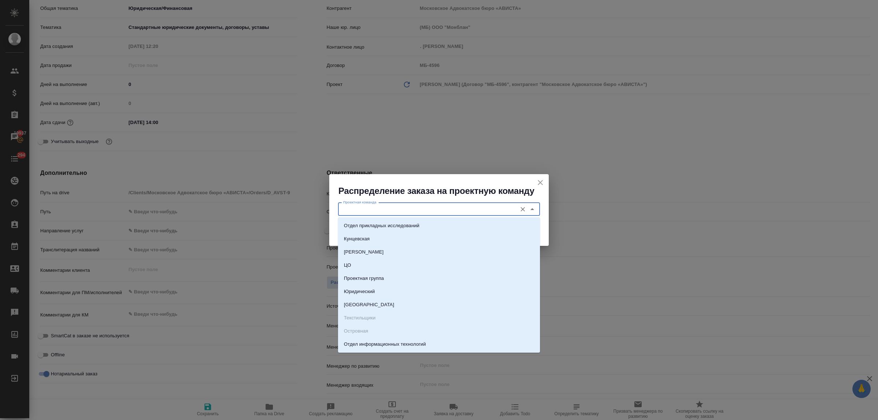
click at [461, 208] on input "Проектная команда" at bounding box center [426, 209] width 173 height 9
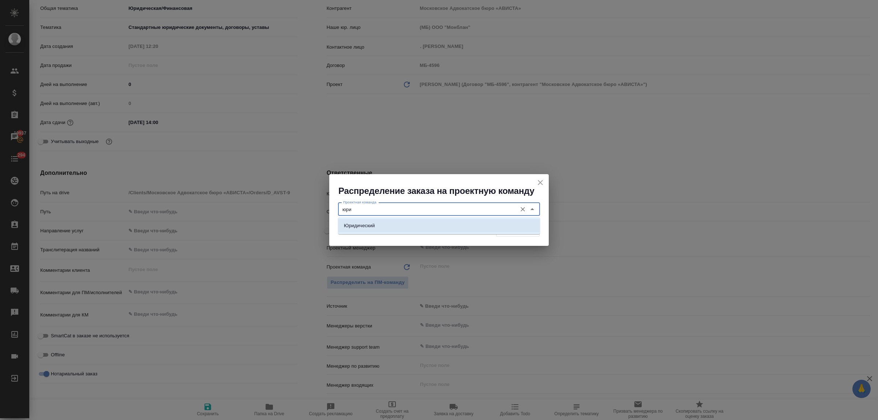
click at [464, 223] on li "Юридический" at bounding box center [439, 225] width 202 height 13
type input "Юридический"
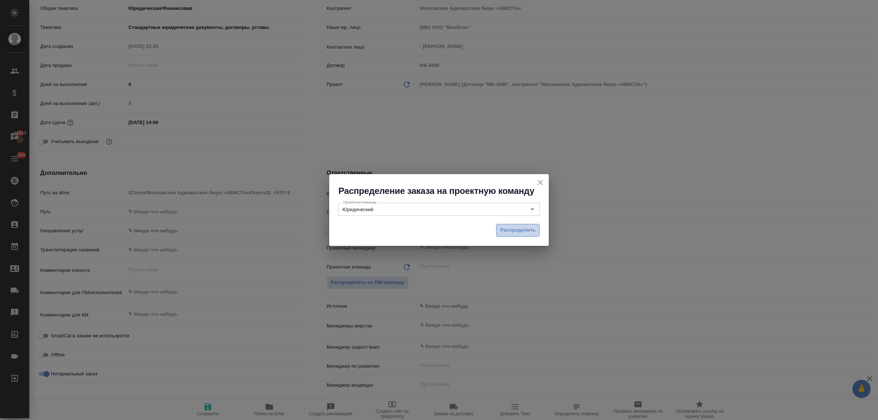
click at [531, 227] on span "Распределить" at bounding box center [517, 230] width 35 height 8
type textarea "x"
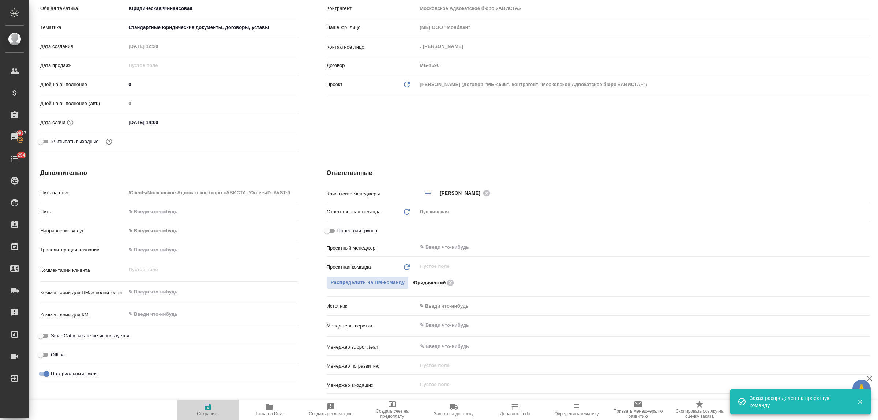
click at [207, 408] on icon "button" at bounding box center [207, 406] width 9 height 9
type textarea "x"
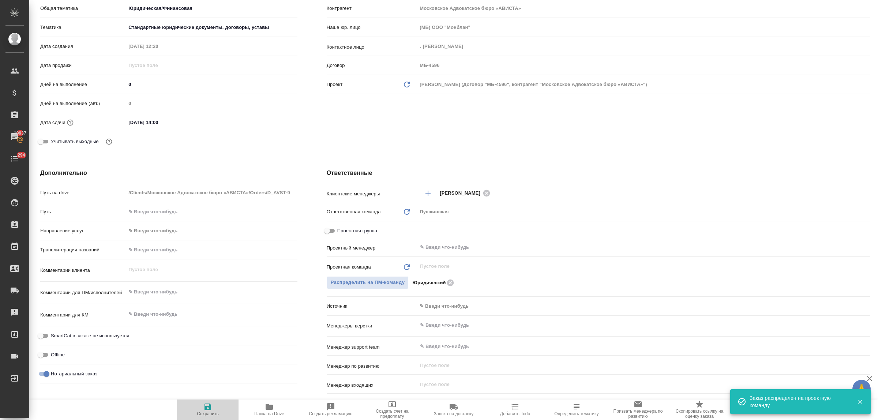
type textarea "x"
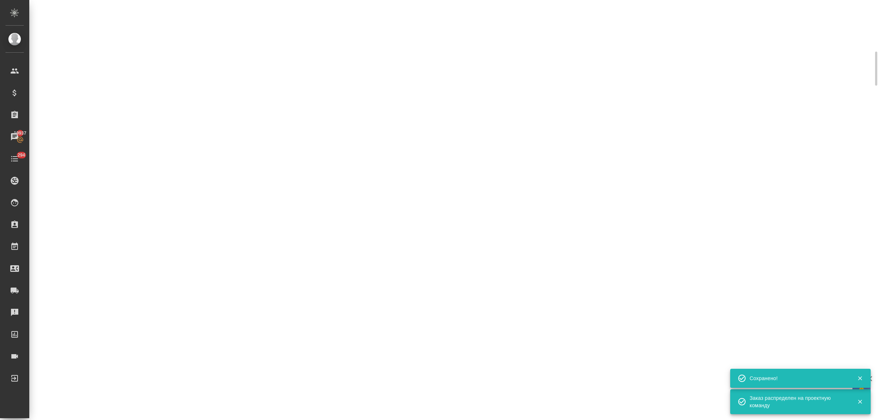
click at [273, 409] on div ".cls-1 fill:#fff; AWATERA Bulakhova Elena Клиенты Спецификации Заказы 19937 Чат…" at bounding box center [439, 210] width 878 height 420
select select "RU"
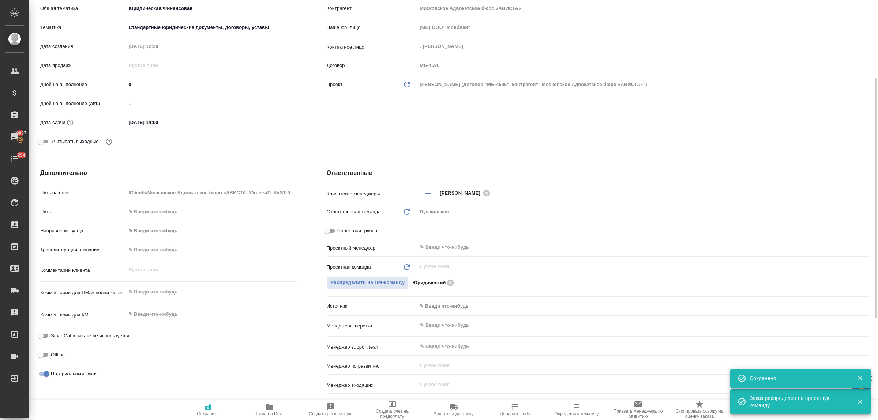
type textarea "x"
click at [271, 408] on icon "button" at bounding box center [268, 407] width 7 height 6
type textarea "x"
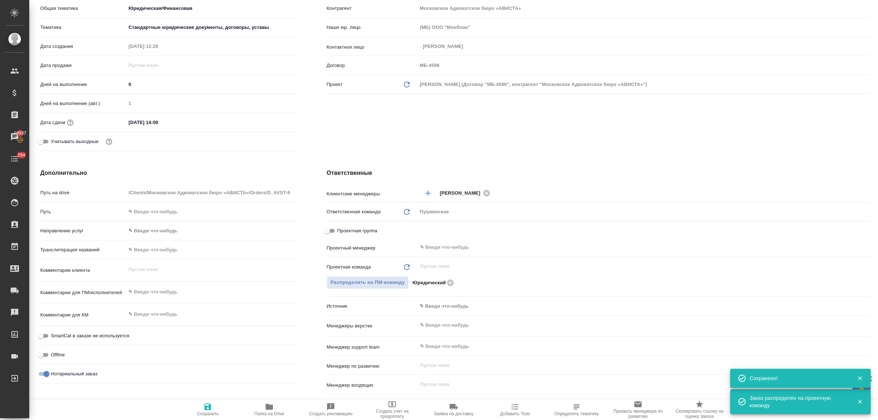
type textarea "x"
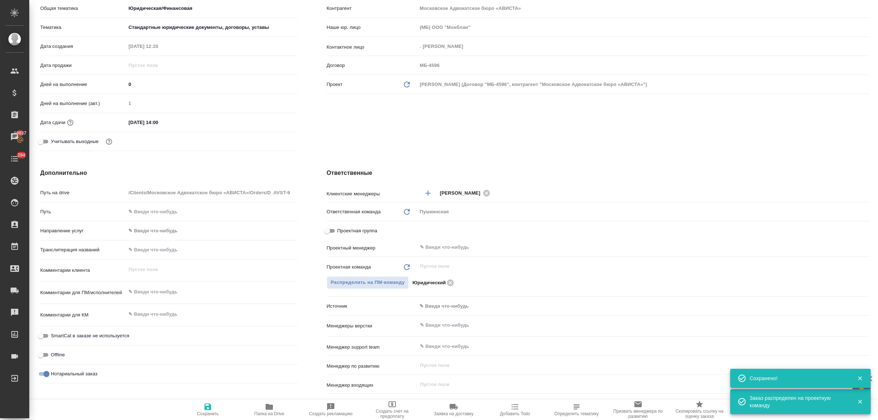
type textarea "x"
click at [147, 291] on textarea at bounding box center [211, 292] width 171 height 12
type textarea "x"
type textarea "с"
type textarea "x"
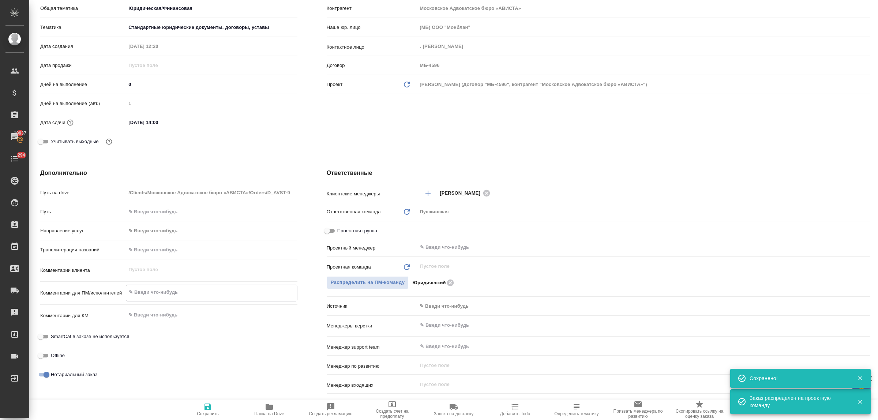
type textarea "x"
type textarea "см"
type textarea "x"
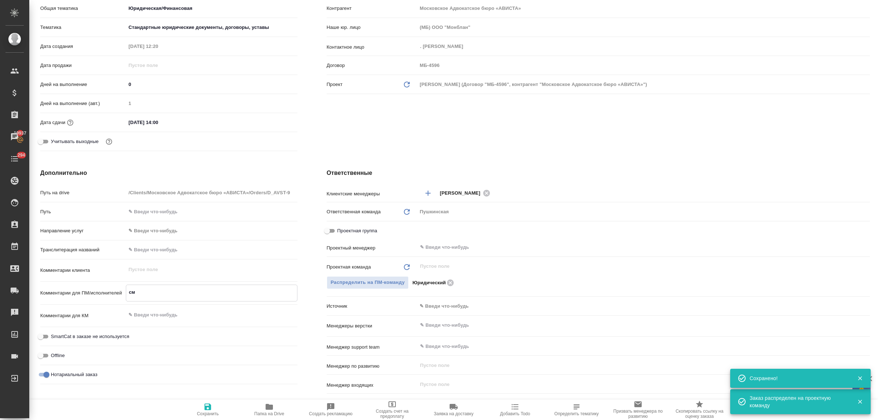
type textarea "x"
type textarea "см."
type textarea "x"
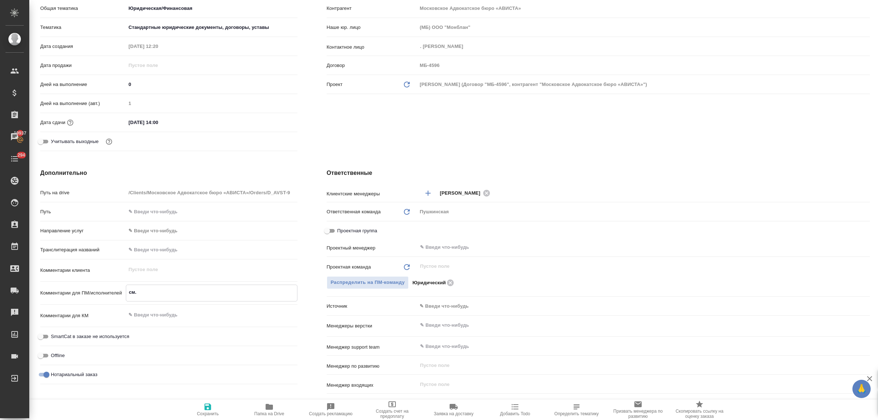
type textarea "см."
type textarea "x"
type textarea "см. в"
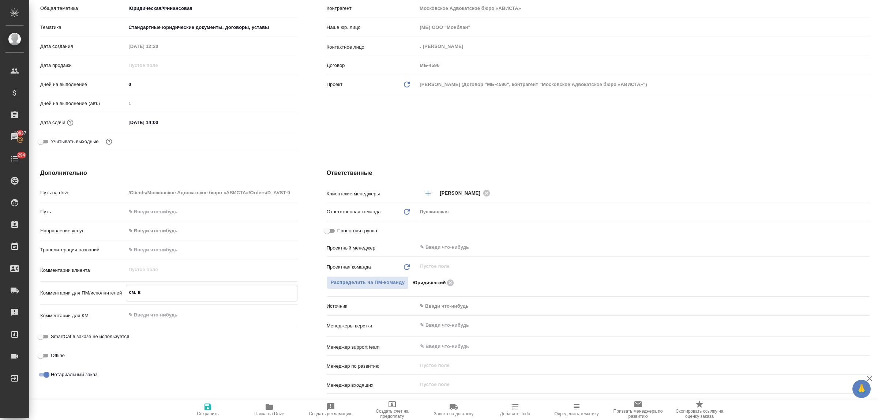
type textarea "x"
type textarea "см. в п"
type textarea "x"
type textarea "см. в по"
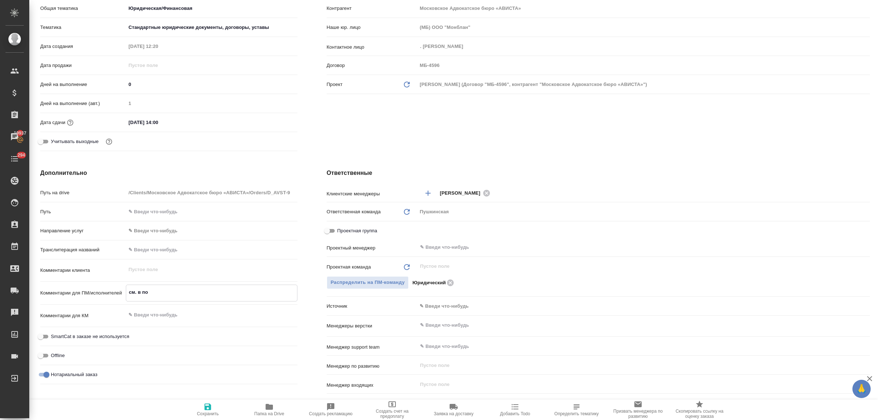
type textarea "x"
type textarea "см. в пом"
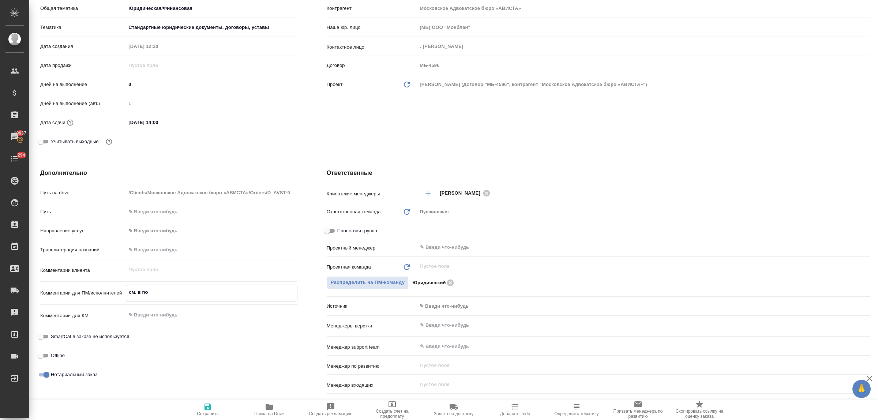
type textarea "x"
type textarea "см. в помо"
type textarea "x"
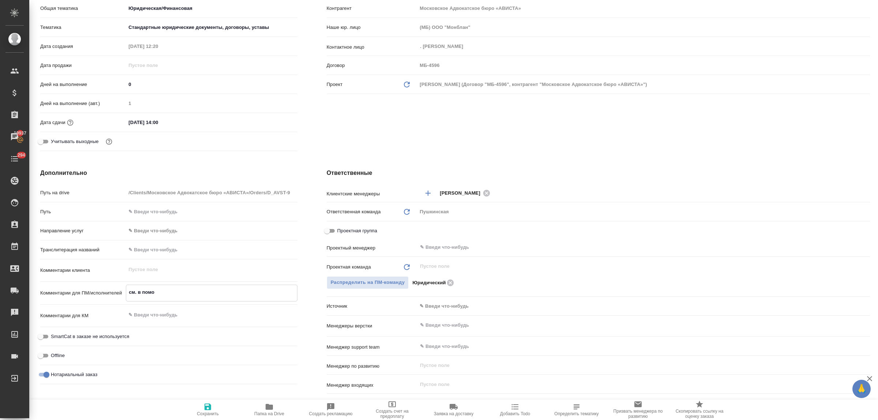
type textarea "x"
type textarea "см. в помощ"
type textarea "x"
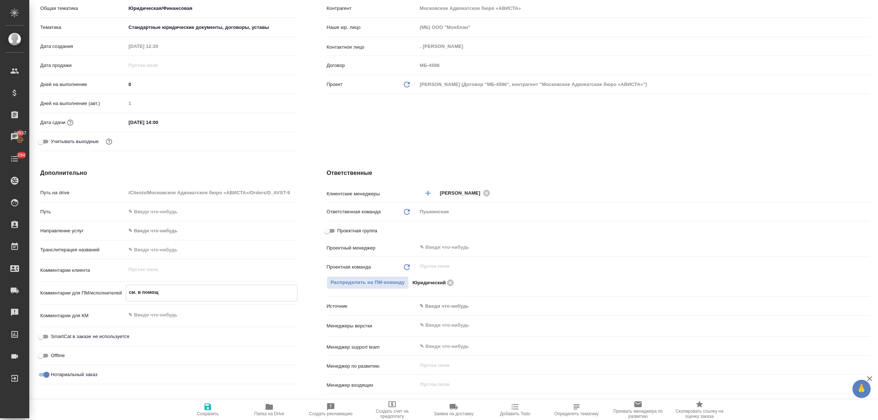
type textarea "x"
type textarea "см. в помощь"
type textarea "x"
type textarea "см. в помощь"
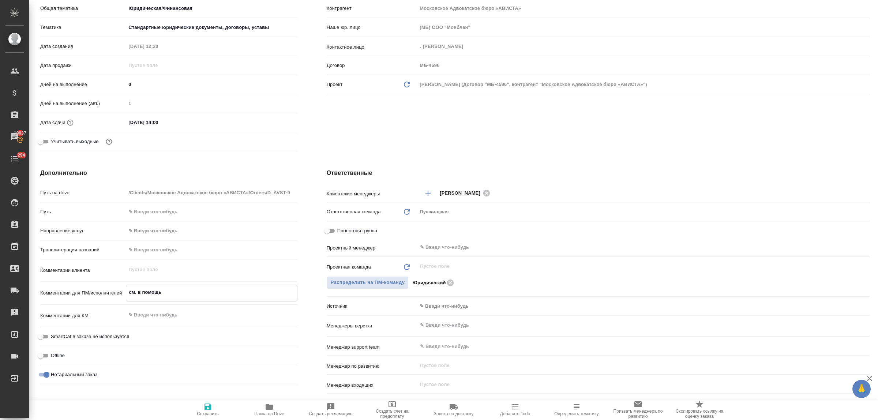
type textarea "x"
type textarea "см. в помощь п"
type textarea "x"
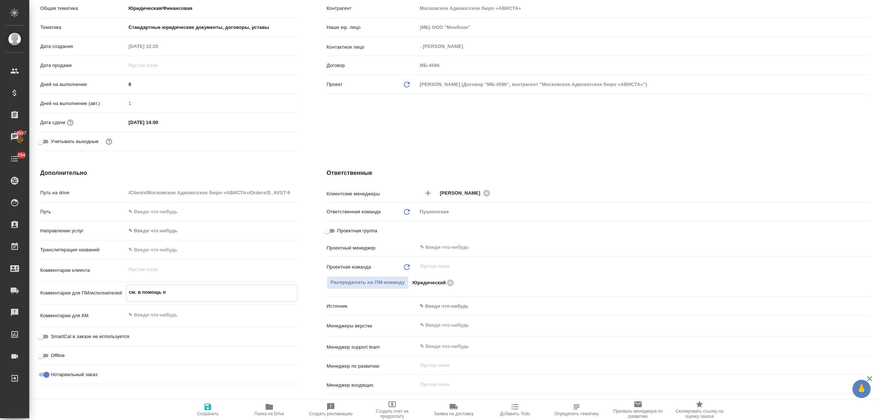
type textarea "см. в помощь пе"
type textarea "x"
type textarea "см. в помощь пере"
type textarea "x"
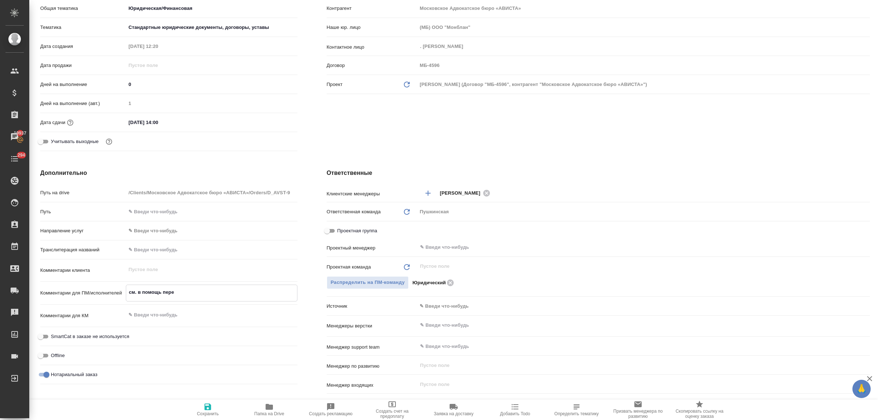
type textarea "x"
type textarea "см. в помощь пер"
type textarea "x"
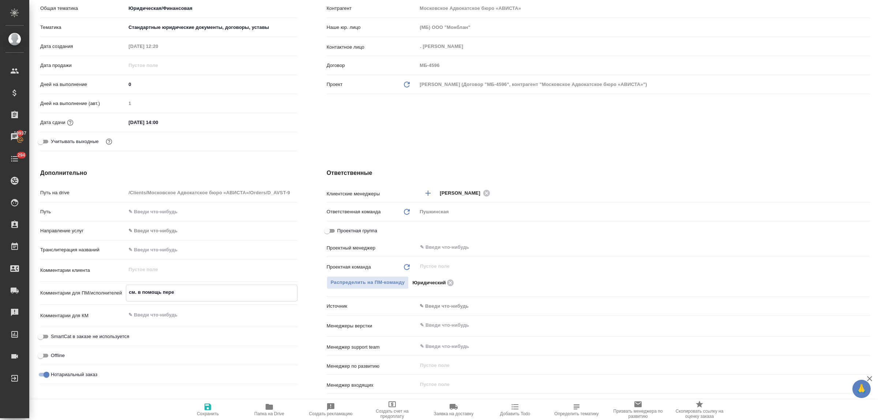
type textarea "x"
type textarea "см. в помощь пе"
type textarea "x"
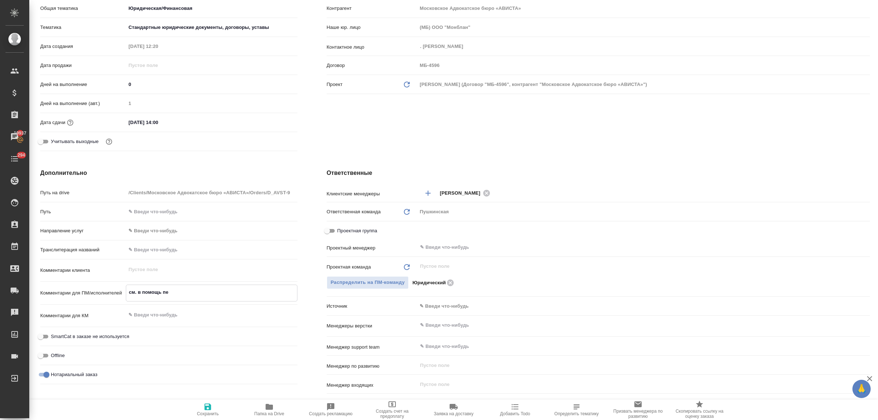
type textarea "см. в помощь п"
type textarea "x"
type textarea "см. в помощь"
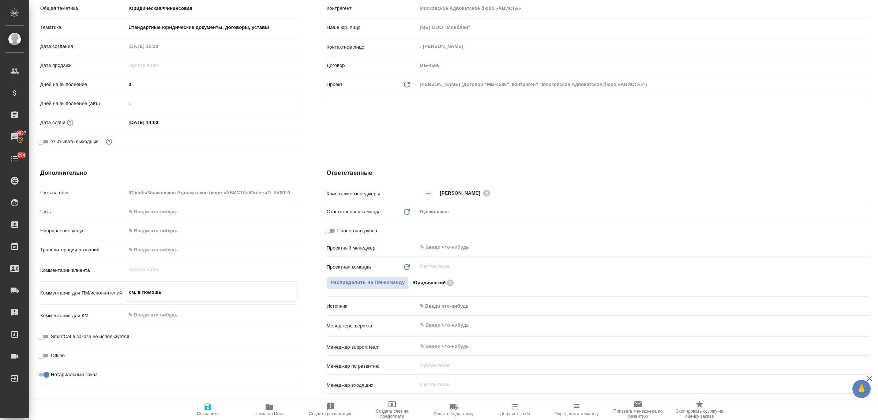
type textarea "x"
type textarea "см. в помощь r"
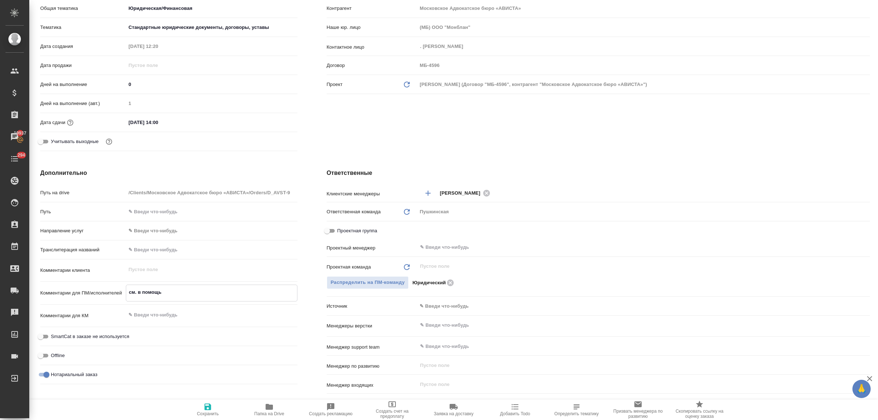
type textarea "x"
click at [211, 412] on span "Сохранить" at bounding box center [208, 413] width 22 height 5
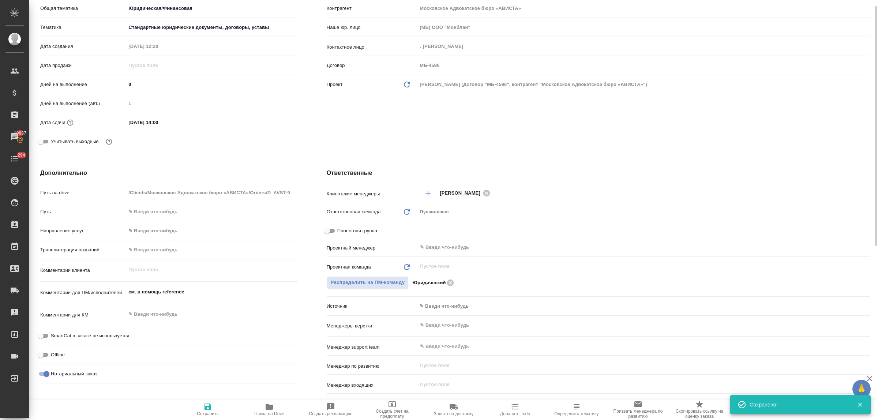
scroll to position [0, 0]
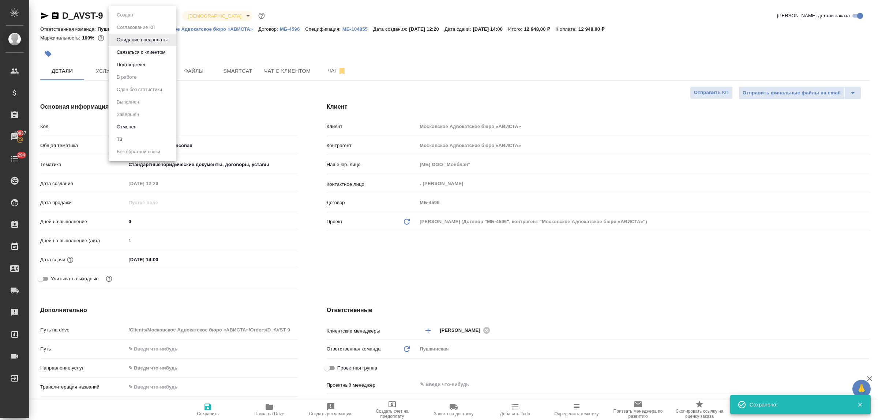
click at [154, 18] on body "🙏 .cls-1 fill:#fff; AWATERA Bulakhova Elena Клиенты Спецификации Заказы 19937 Ч…" at bounding box center [439, 210] width 878 height 420
click at [135, 62] on button "Подтвержден" at bounding box center [131, 65] width 34 height 8
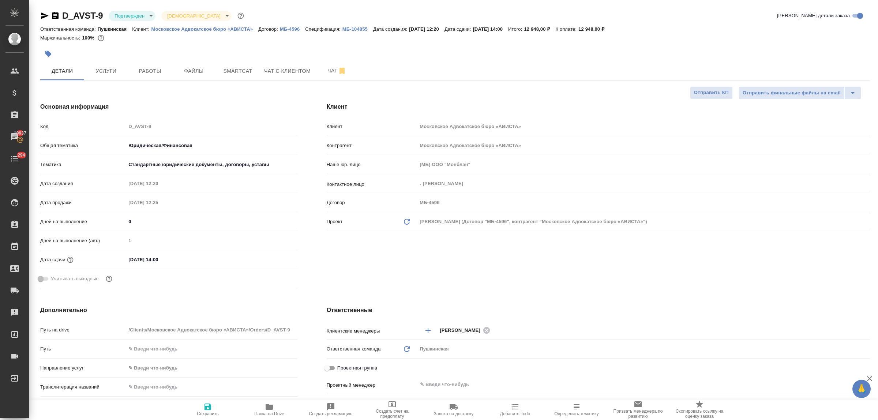
click at [143, 15] on body "🙏 .cls-1 fill:#fff; AWATERA Bulakhova Elena Клиенты Спецификации Заказы 19937 Ч…" at bounding box center [439, 210] width 878 height 420
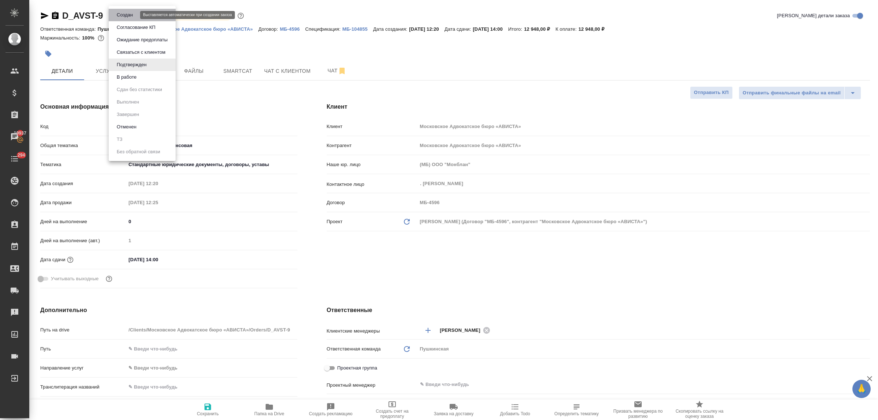
click at [128, 15] on button "Создан" at bounding box center [124, 15] width 20 height 8
click at [124, 13] on body "🙏 .cls-1 fill:#fff; AWATERA Bulakhova Elena Клиенты Спецификации Заказы 19937 Ч…" at bounding box center [439, 210] width 878 height 420
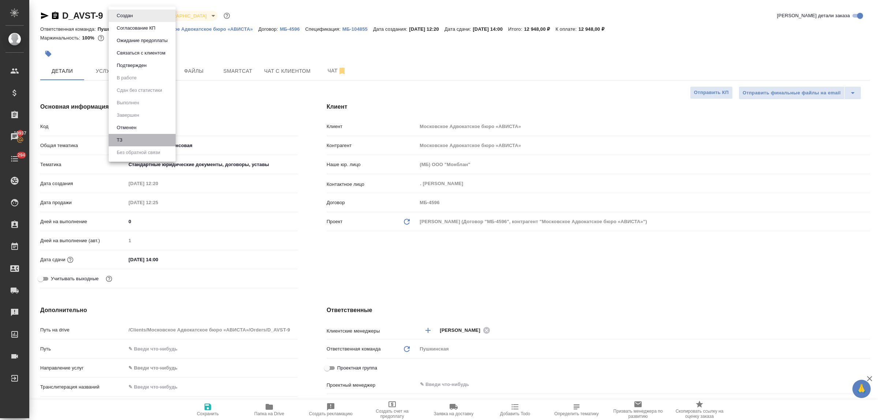
click at [121, 134] on li "ТЗ" at bounding box center [142, 140] width 67 height 12
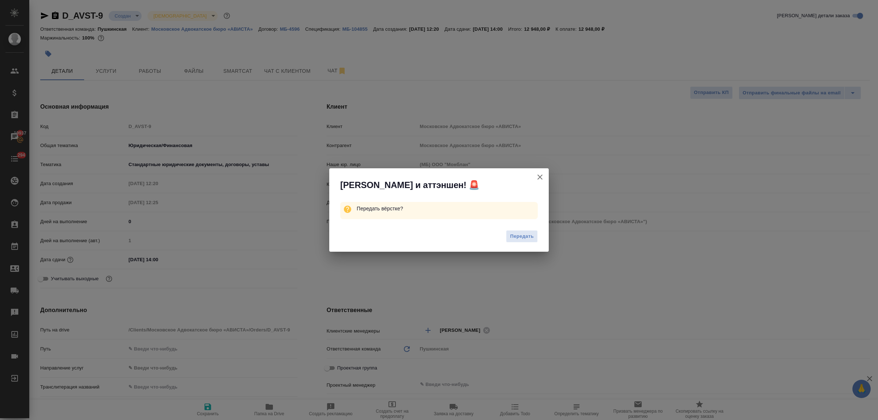
click at [529, 238] on span "Передать" at bounding box center [522, 236] width 24 height 8
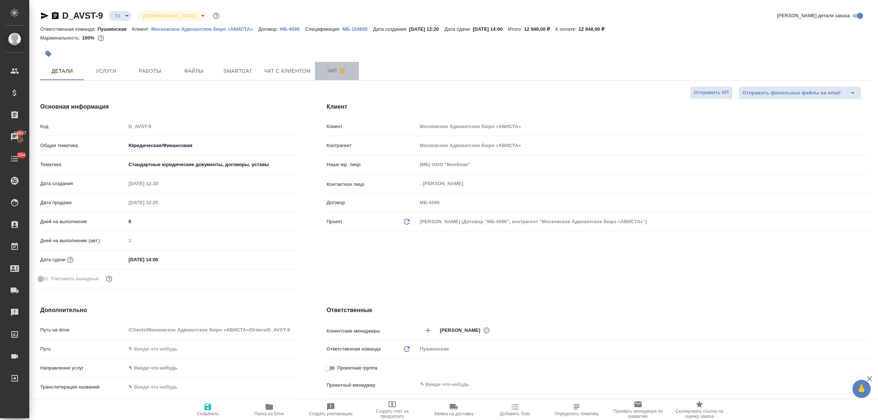
click at [328, 72] on span "Чат" at bounding box center [336, 70] width 35 height 9
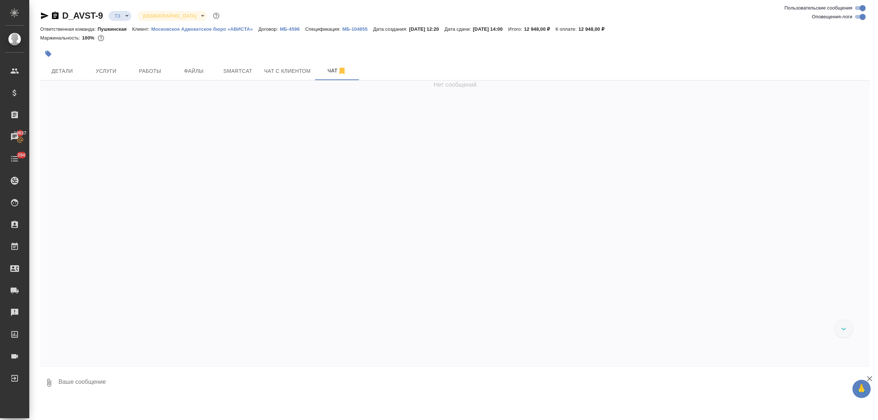
scroll to position [554, 0]
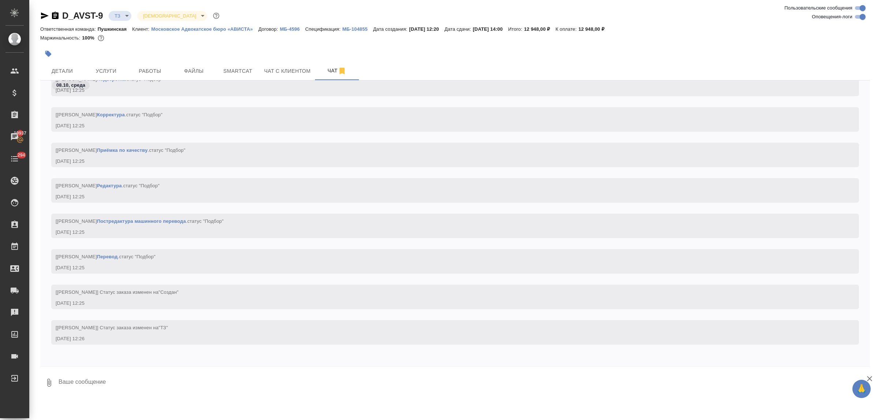
click at [157, 373] on textarea at bounding box center [464, 382] width 812 height 25
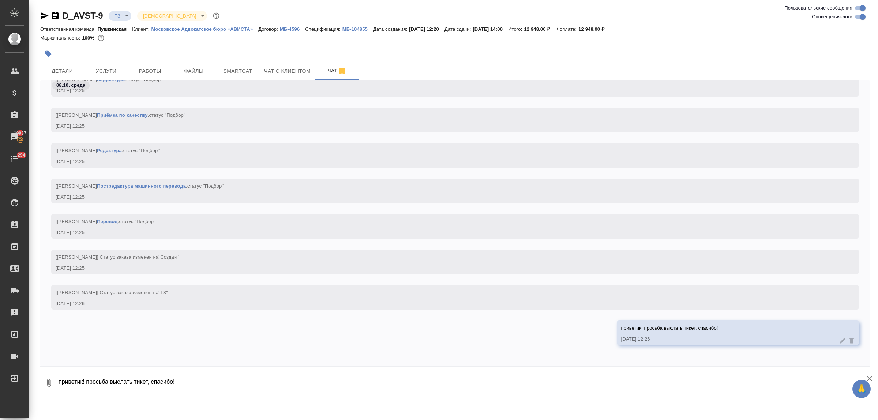
scroll to position [590, 0]
click at [63, 68] on span "Детали" at bounding box center [62, 71] width 35 height 9
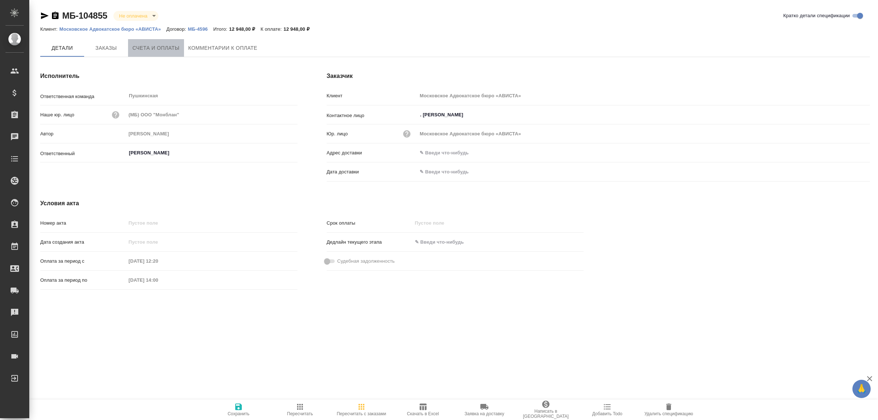
click at [159, 48] on span "Счета и оплаты" at bounding box center [155, 48] width 47 height 9
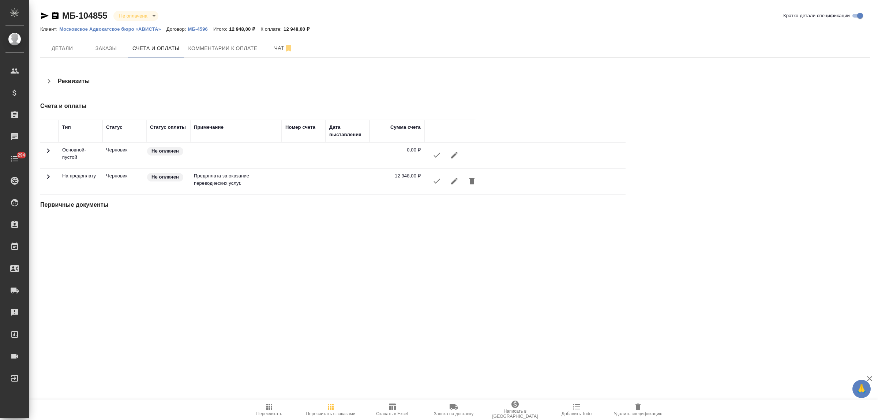
click at [437, 180] on icon "button" at bounding box center [436, 181] width 9 height 9
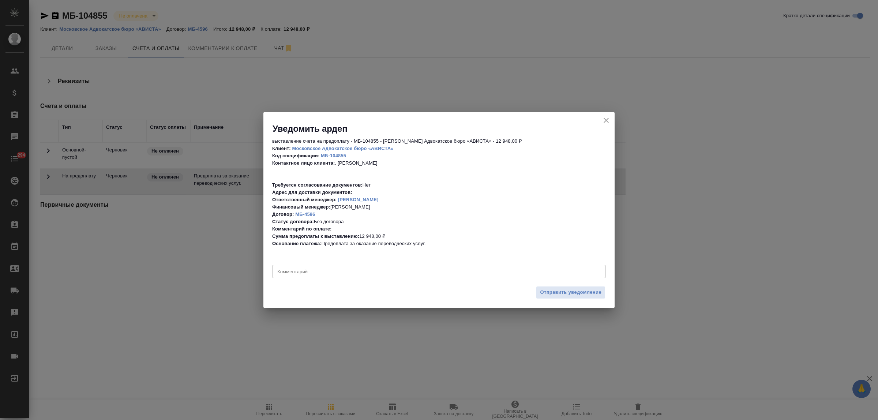
click at [336, 271] on textarea at bounding box center [438, 271] width 323 height 5
type textarea "приветик! просьба выслать сканчик, спасибо!"
click at [575, 289] on span "Отправить уведомление" at bounding box center [570, 292] width 61 height 8
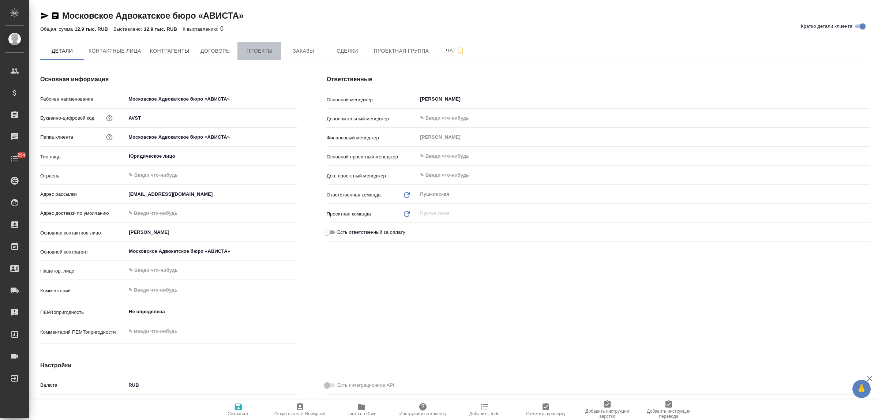
click at [250, 54] on span "Проекты" at bounding box center [259, 50] width 35 height 9
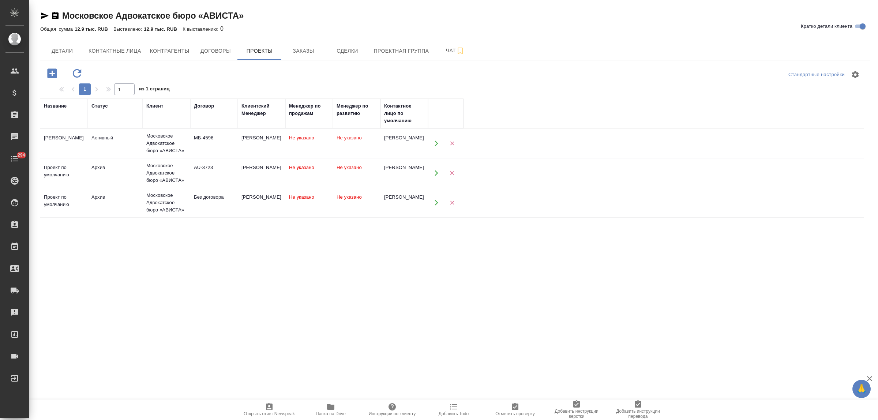
click at [161, 138] on div "Московское Адвокатское бюро «АВИСТА»" at bounding box center [166, 143] width 40 height 22
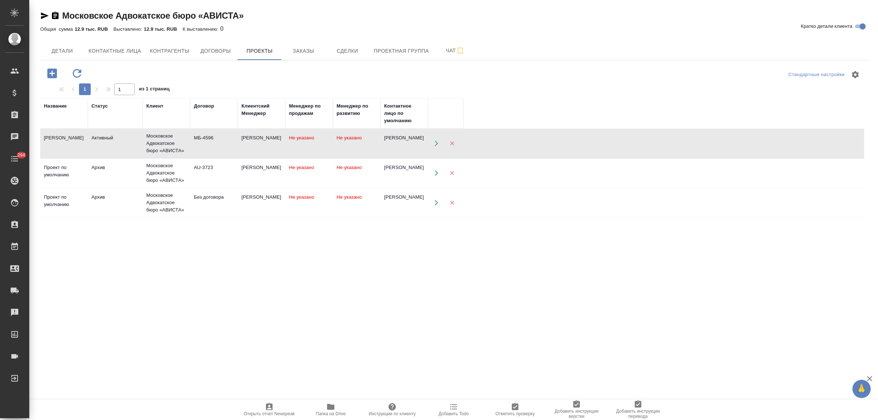
click at [161, 138] on div "Московское Адвокатское бюро «АВИСТА»" at bounding box center [166, 143] width 40 height 22
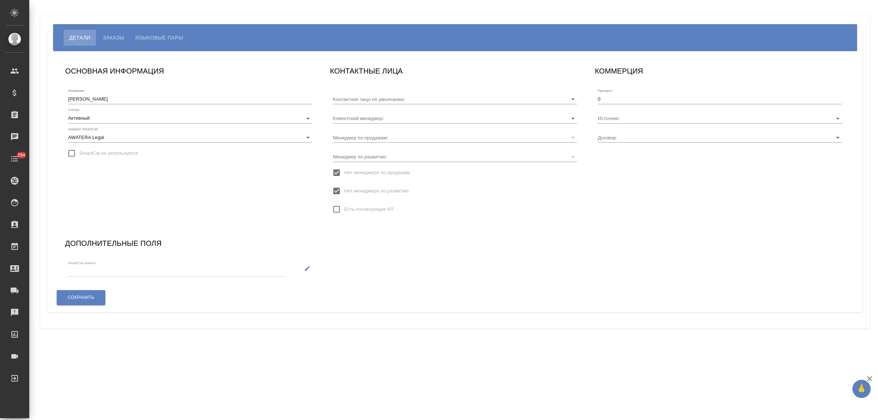
type input "[PERSON_NAME]"
type input "МБ-4596"
type input "[PERSON_NAME]"
click at [167, 42] on button "Языковые пары" at bounding box center [159, 38] width 59 height 16
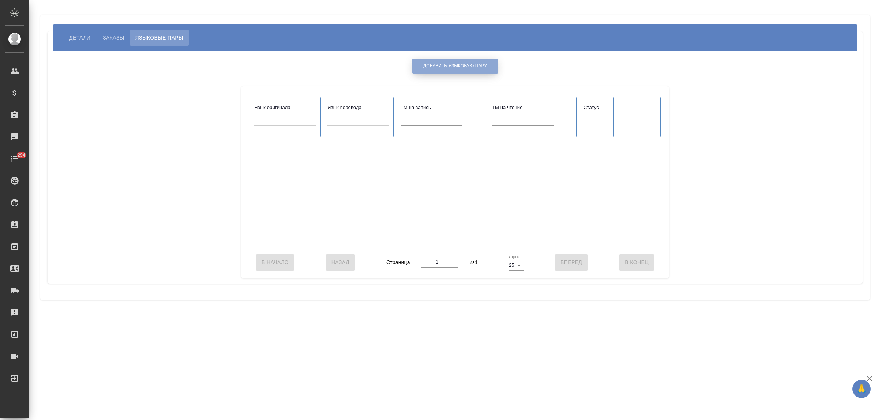
click at [448, 67] on span "Добавить языковую пару" at bounding box center [455, 66] width 64 height 6
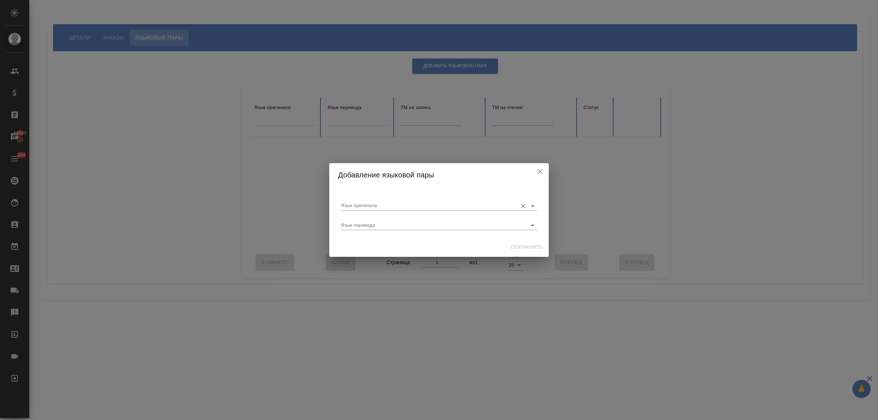
click at [403, 207] on input "Язык оригинала" at bounding box center [427, 205] width 173 height 9
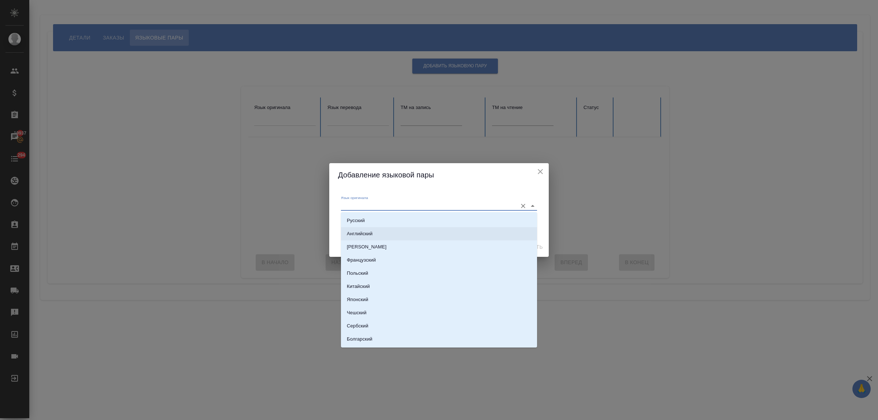
click at [400, 231] on li "Английский" at bounding box center [439, 233] width 196 height 13
type input "Английский"
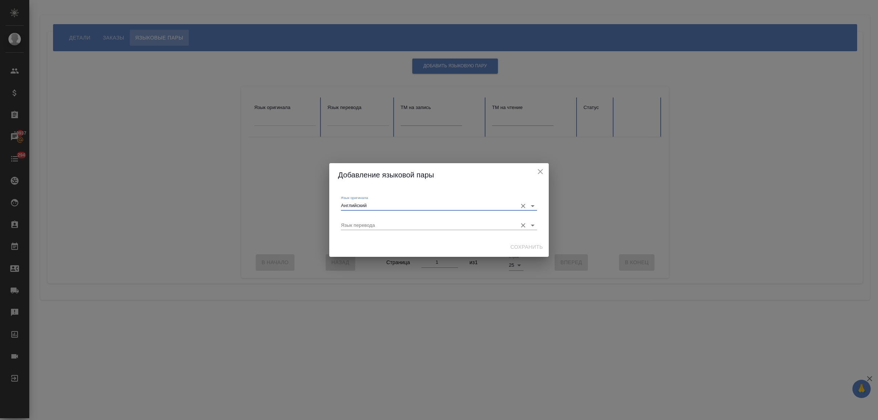
click at [393, 226] on input "Язык перевода" at bounding box center [427, 225] width 173 height 9
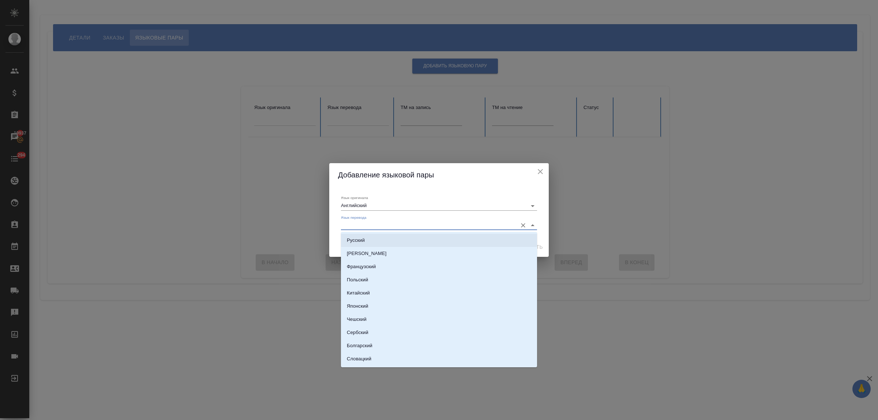
click at [392, 241] on li "Русский" at bounding box center [439, 240] width 196 height 13
type input "Русский"
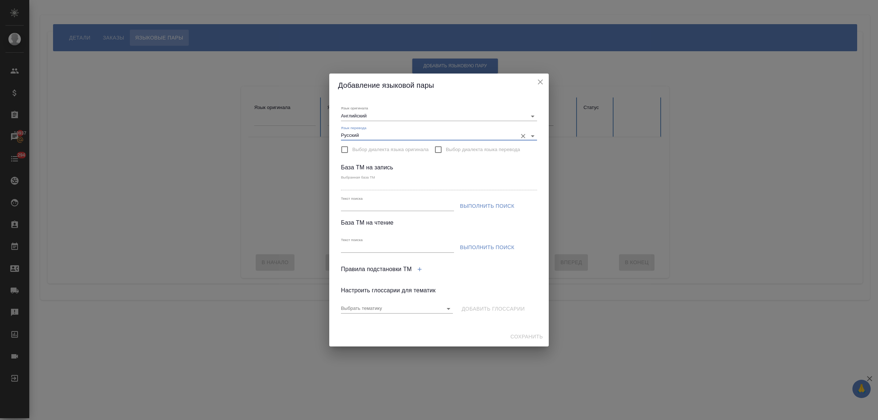
click at [540, 82] on icon "close" at bounding box center [540, 81] width 5 height 5
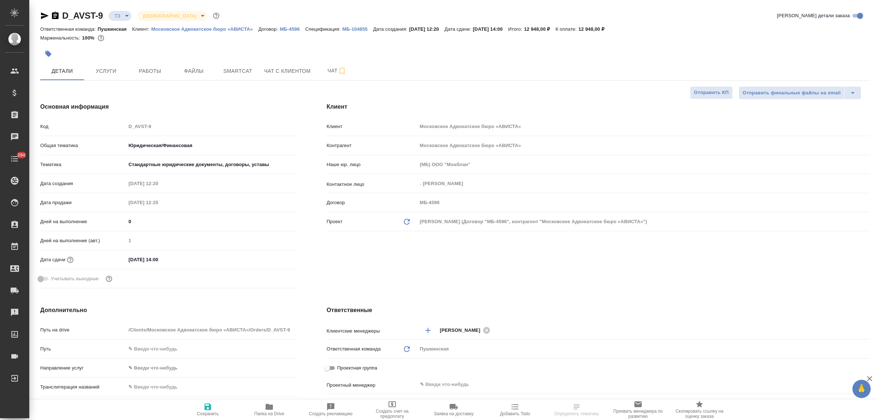
select select "RU"
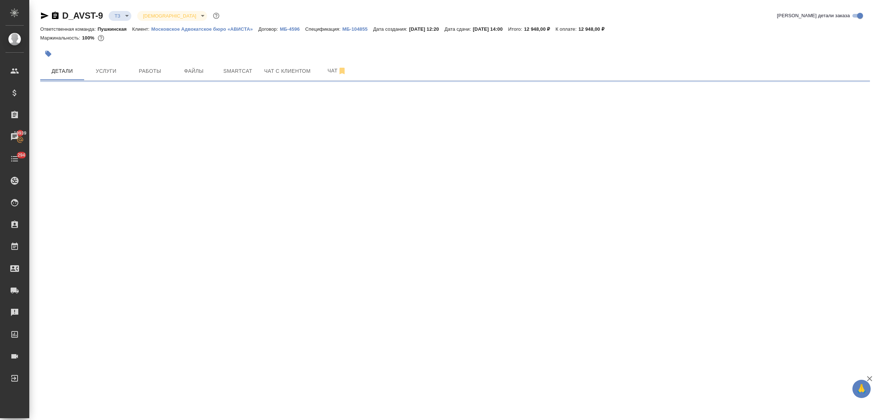
select select "RU"
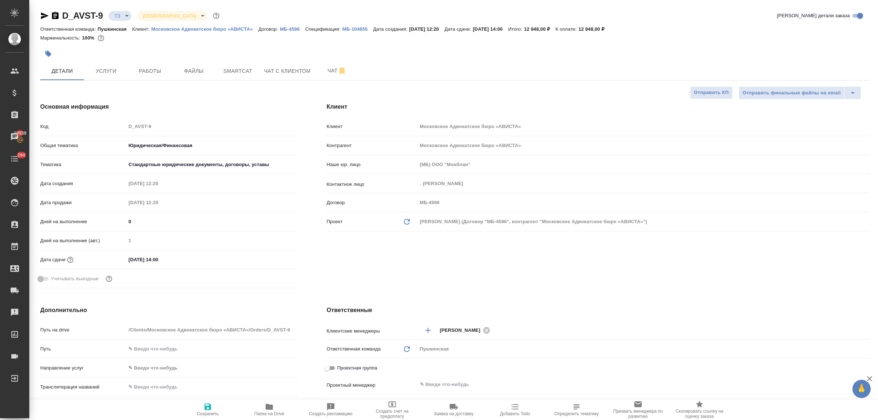
type textarea "x"
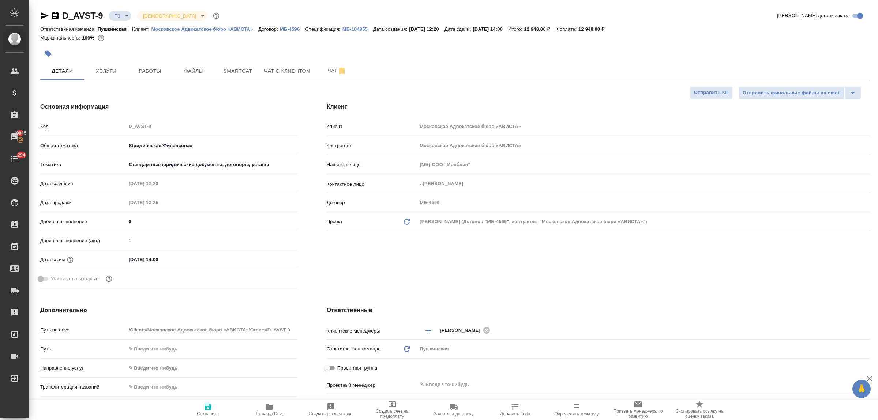
type textarea "x"
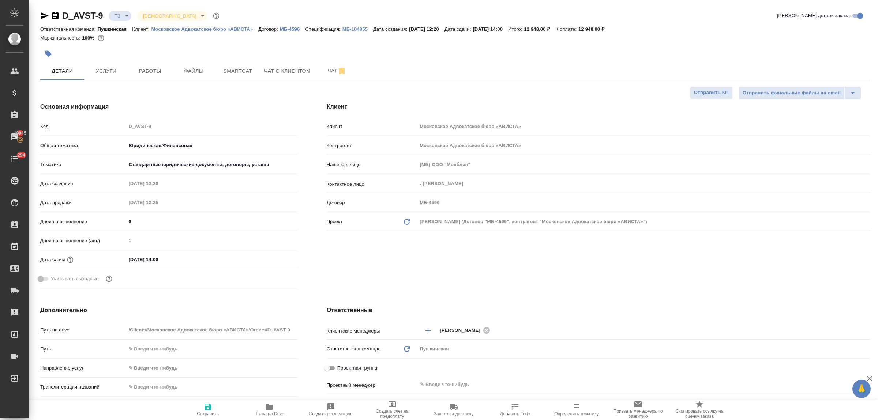
type textarea "x"
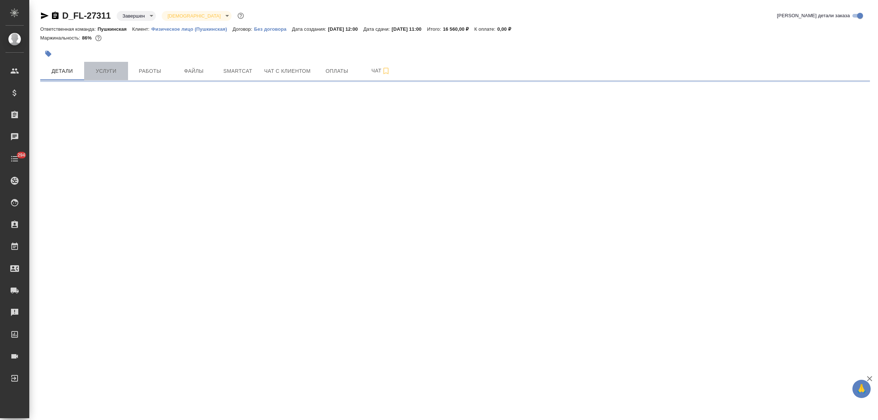
click at [110, 72] on span "Услуги" at bounding box center [105, 71] width 35 height 9
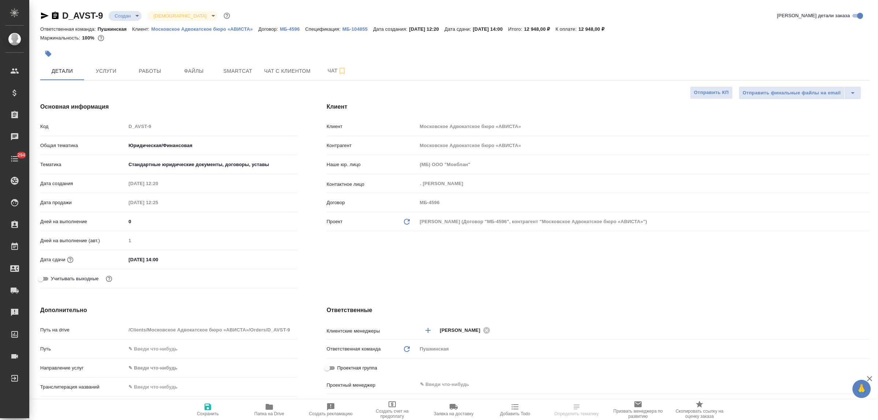
select select "RU"
click at [125, 18] on body "🙏 .cls-1 fill:#fff; AWATERA Bulakhova [PERSON_NAME] Спецификации Заказы Чаты 29…" at bounding box center [439, 210] width 878 height 420
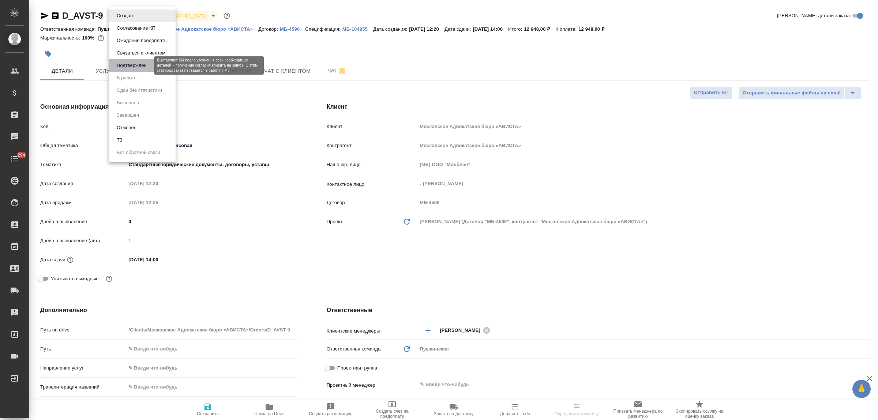
click at [136, 65] on button "Подтвержден" at bounding box center [131, 65] width 34 height 8
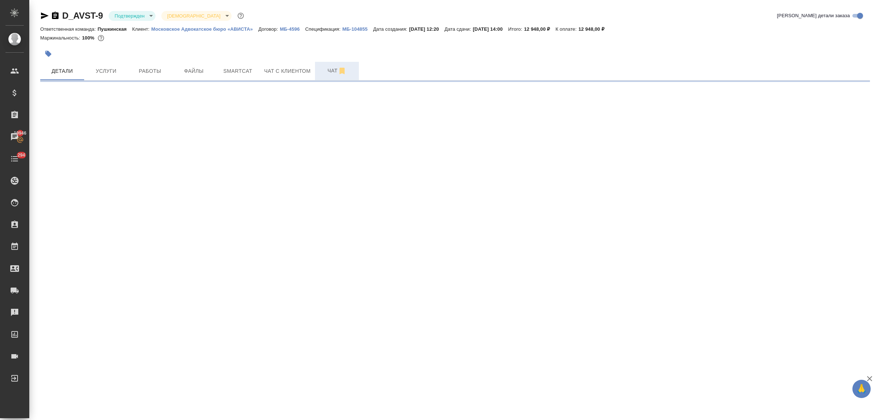
select select "RU"
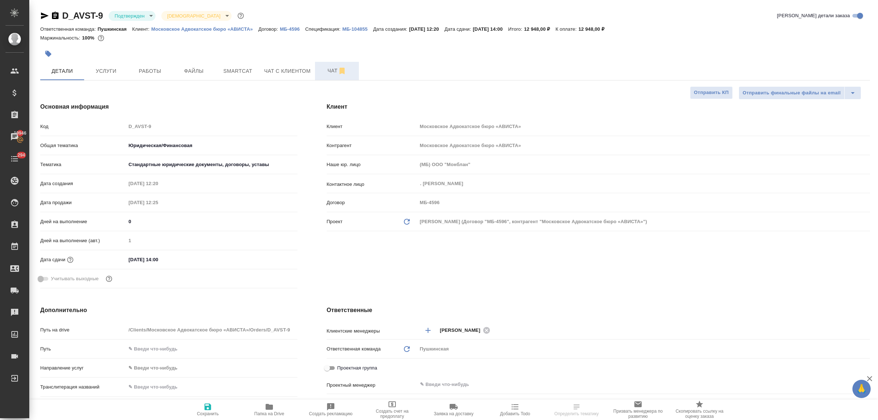
type textarea "x"
click at [327, 70] on span "Чат" at bounding box center [336, 70] width 35 height 9
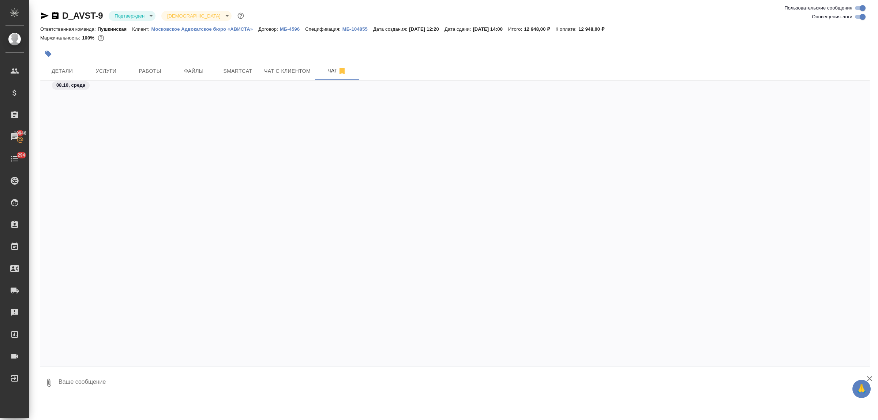
scroll to position [720, 0]
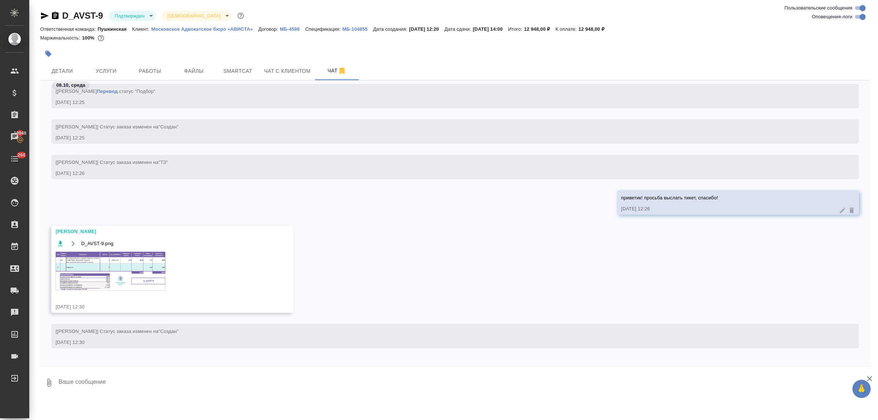
click at [104, 274] on img at bounding box center [111, 271] width 110 height 39
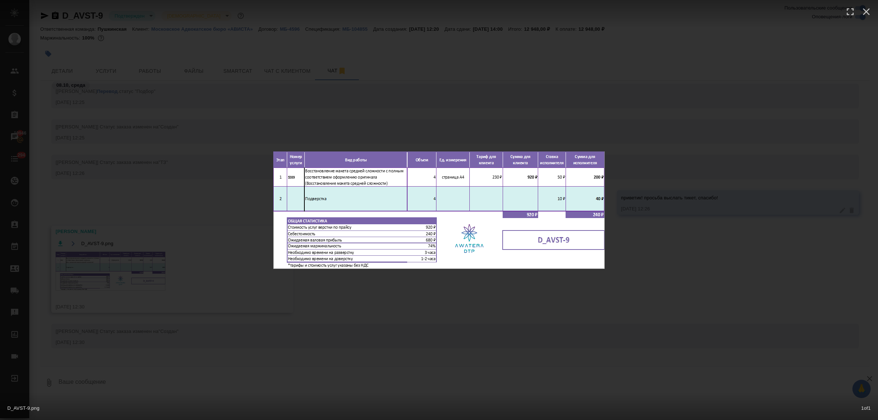
click at [343, 305] on div "D_AVST-9.png 1 of 1" at bounding box center [439, 210] width 878 height 420
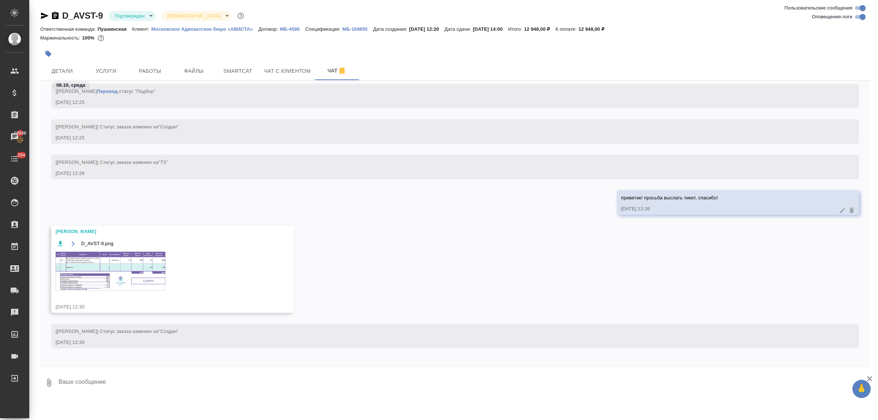
click at [116, 278] on img at bounding box center [111, 271] width 110 height 39
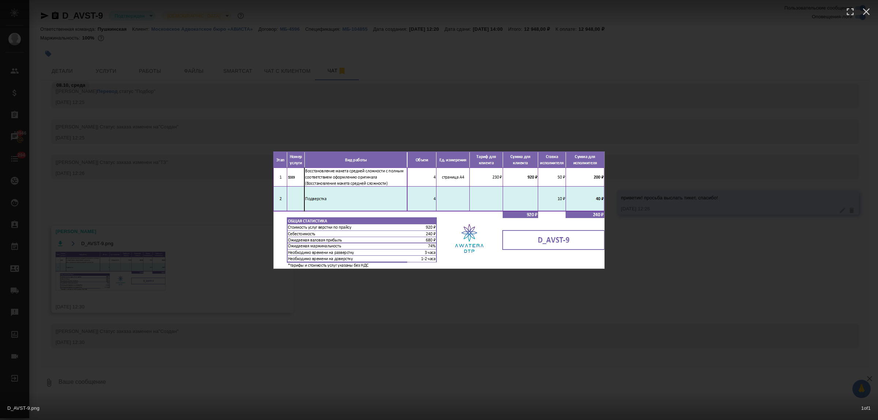
click at [341, 310] on div "D_AVST-9.png 1 of 1" at bounding box center [439, 210] width 878 height 420
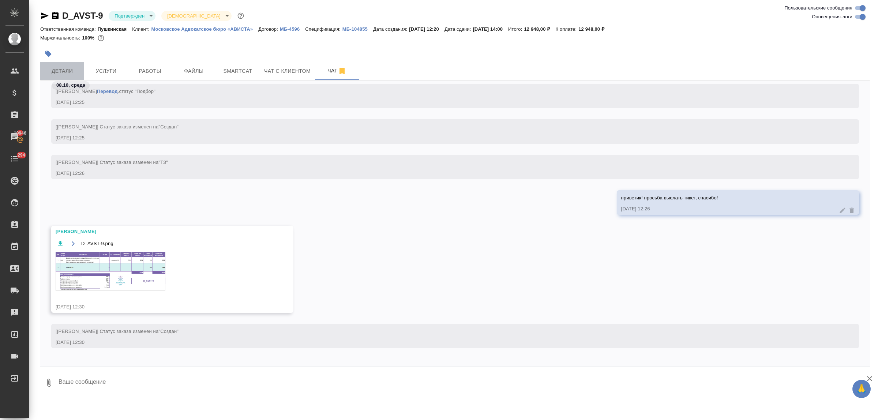
click at [63, 68] on span "Детали" at bounding box center [62, 71] width 35 height 9
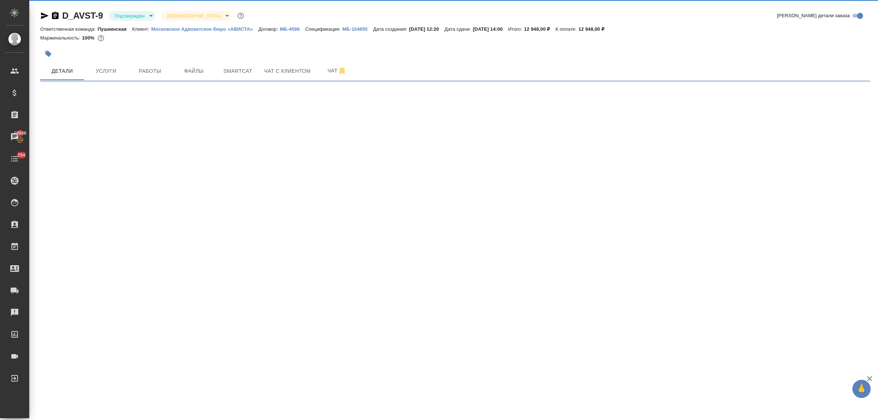
select select "RU"
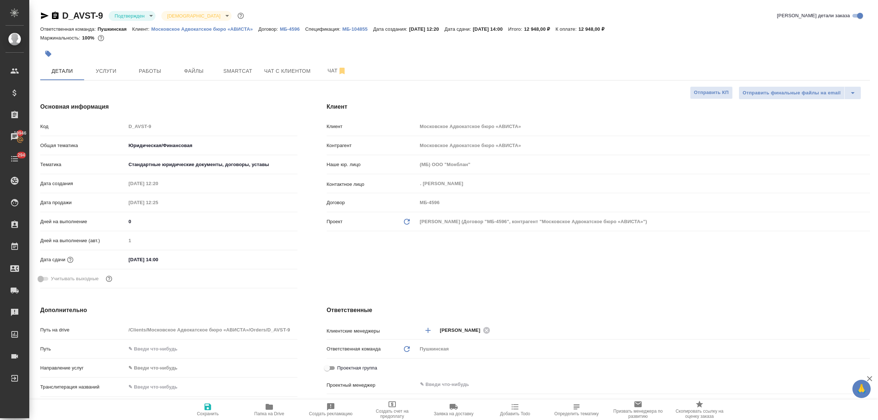
type textarea "x"
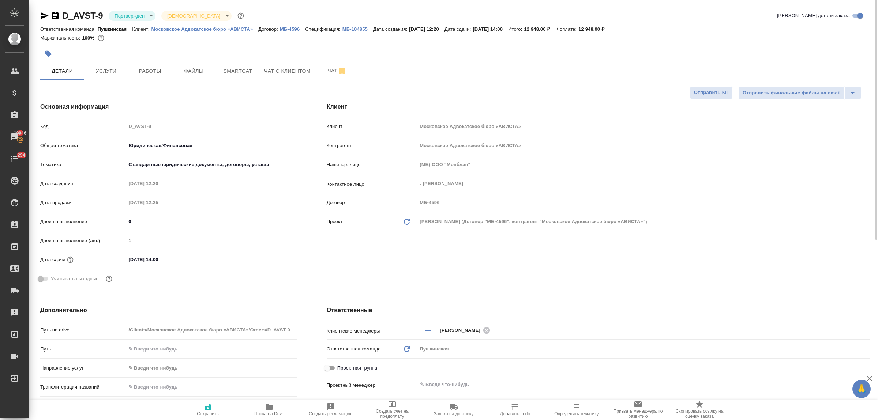
type textarea "x"
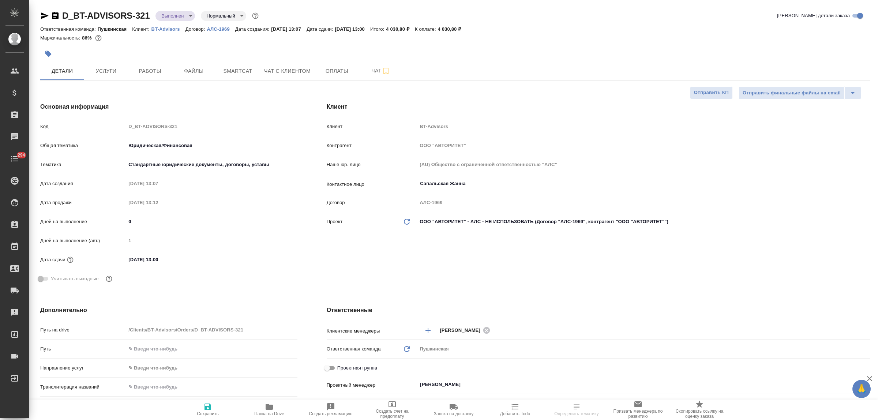
select select "RU"
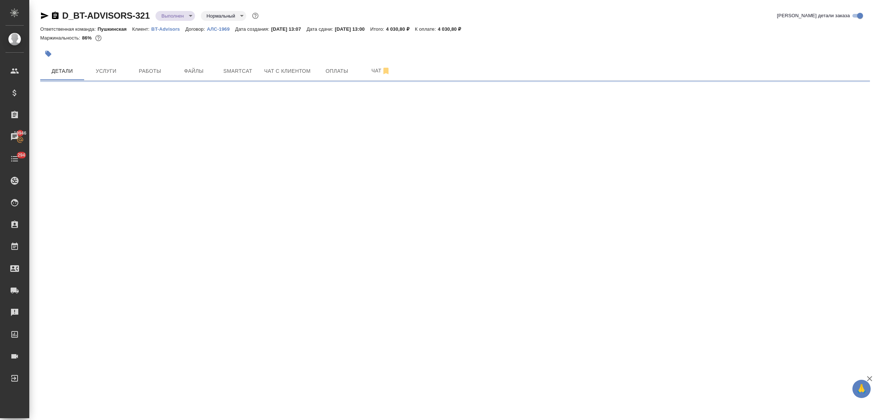
select select "RU"
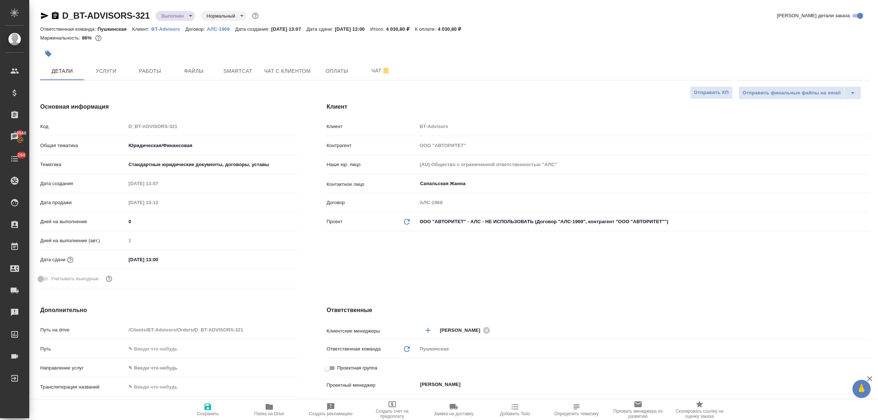
type textarea "x"
click at [333, 75] on span "Оплаты" at bounding box center [336, 71] width 35 height 9
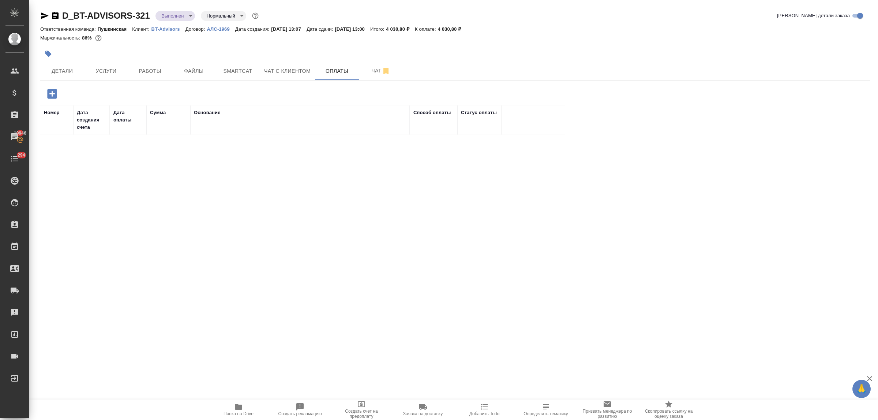
click at [49, 91] on icon "button" at bounding box center [52, 94] width 10 height 10
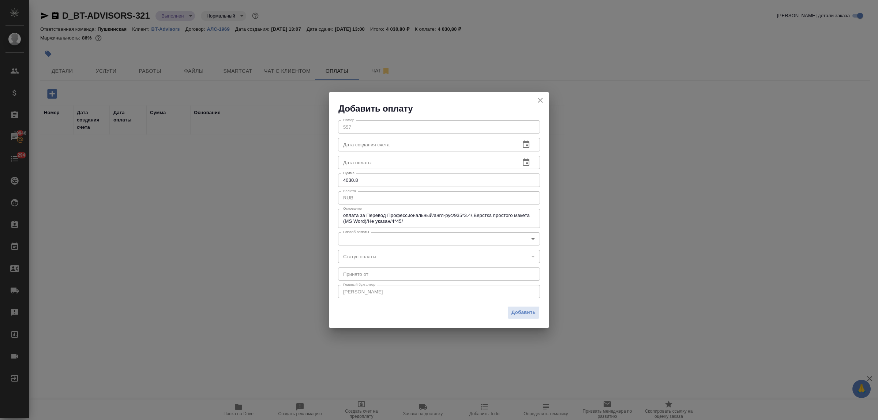
click at [396, 243] on body "🙏 .cls-1 fill:#fff; AWATERA Bulakhova [PERSON_NAME] Спецификации Заказы 19946 Ч…" at bounding box center [439, 210] width 878 height 420
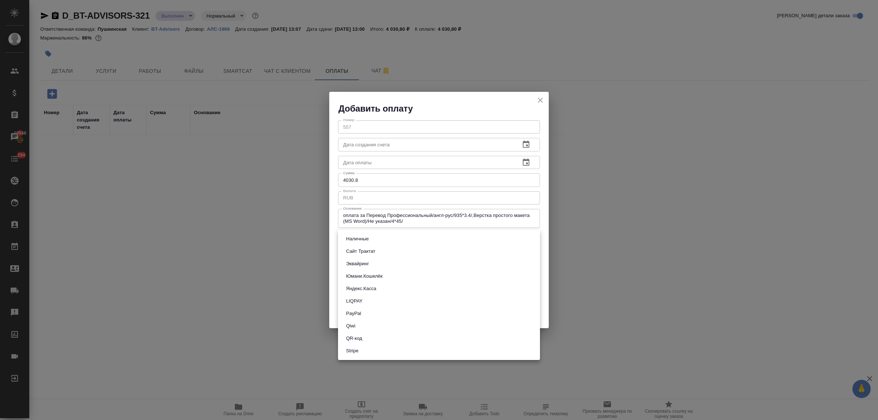
click at [386, 238] on li "Наличные" at bounding box center [439, 239] width 202 height 12
type input "cash"
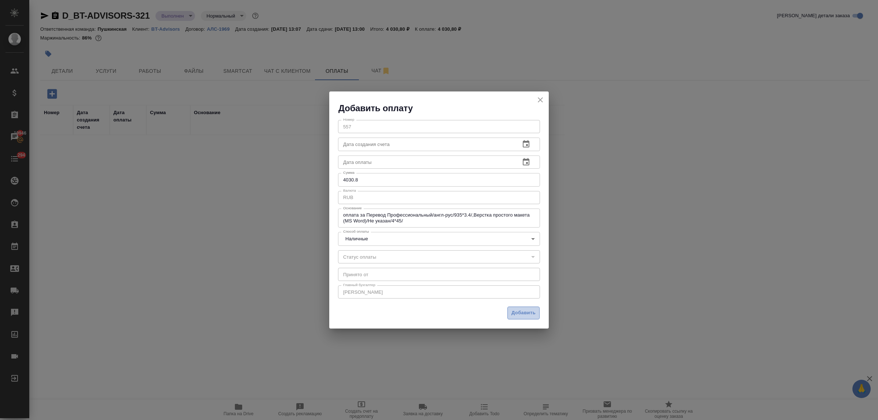
click at [523, 314] on span "Добавить" at bounding box center [523, 313] width 24 height 8
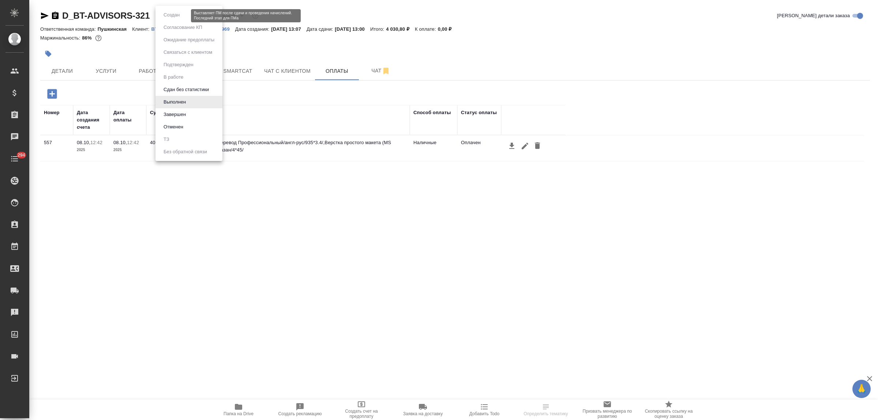
click at [183, 15] on body "🙏 .cls-1 fill:#fff; AWATERA Bulakhova [PERSON_NAME] Спецификации Заказы Чаты 29…" at bounding box center [439, 210] width 878 height 420
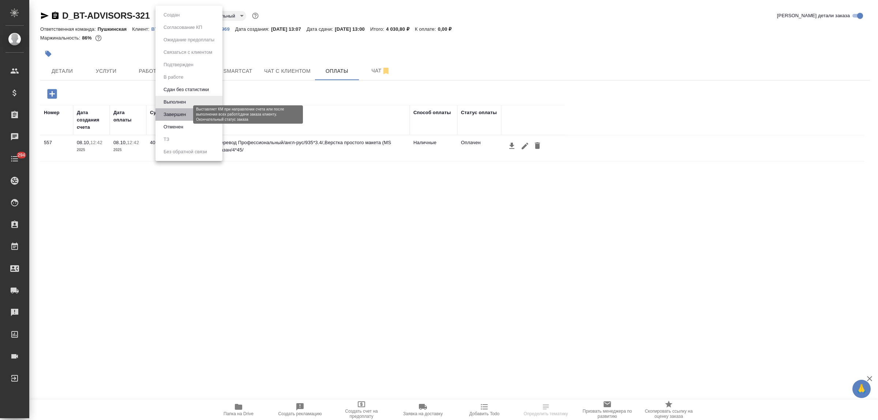
click at [187, 114] on button "Завершен" at bounding box center [174, 114] width 27 height 8
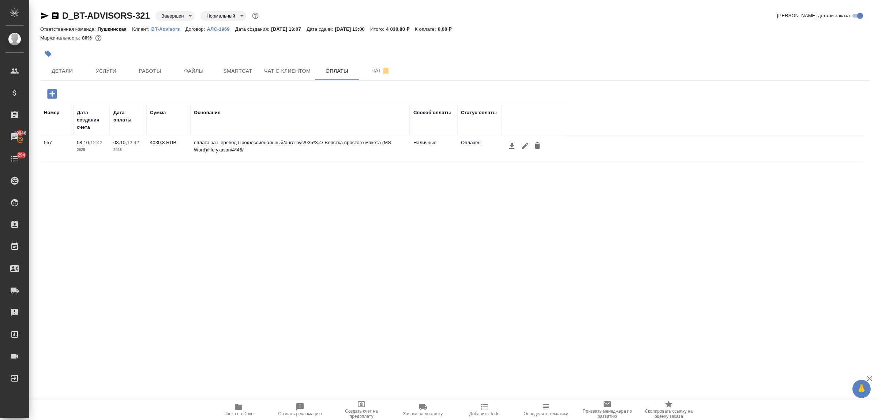
click at [233, 408] on span "Папка на Drive" at bounding box center [238, 409] width 53 height 14
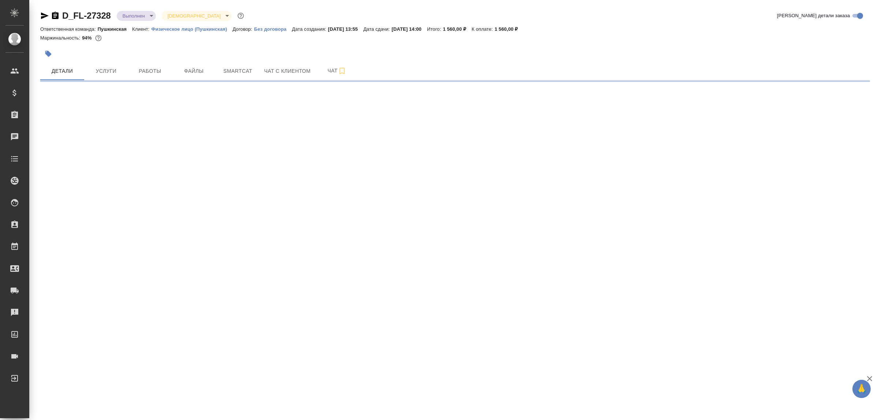
select select "RU"
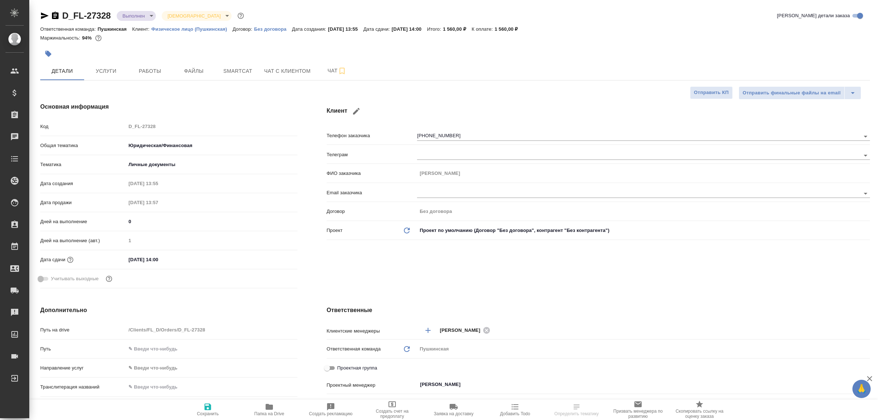
type textarea "x"
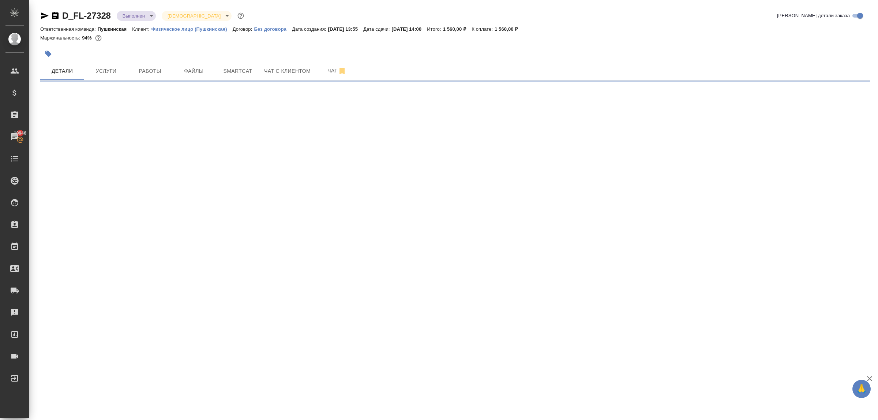
select select "RU"
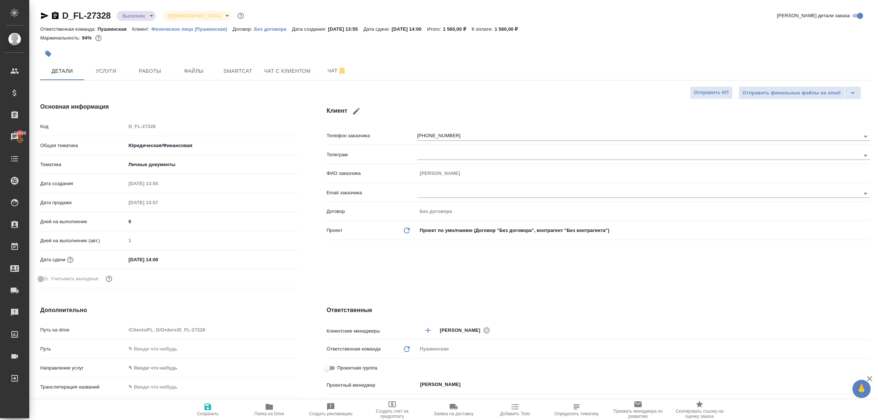
type textarea "x"
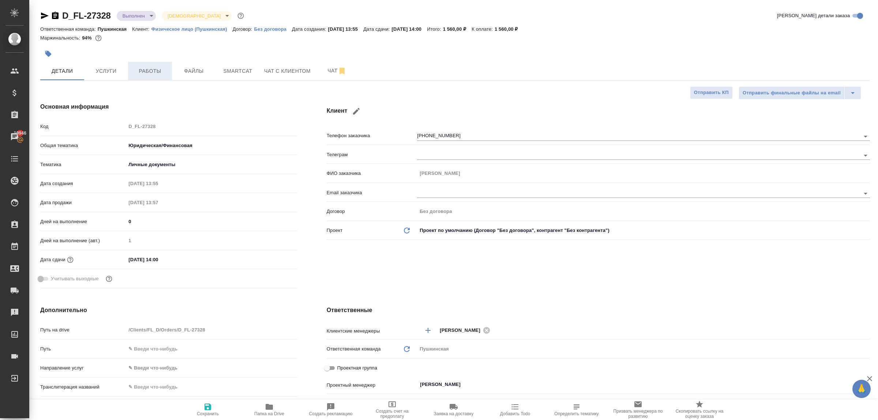
type textarea "x"
click at [145, 73] on span "Работы" at bounding box center [149, 71] width 35 height 9
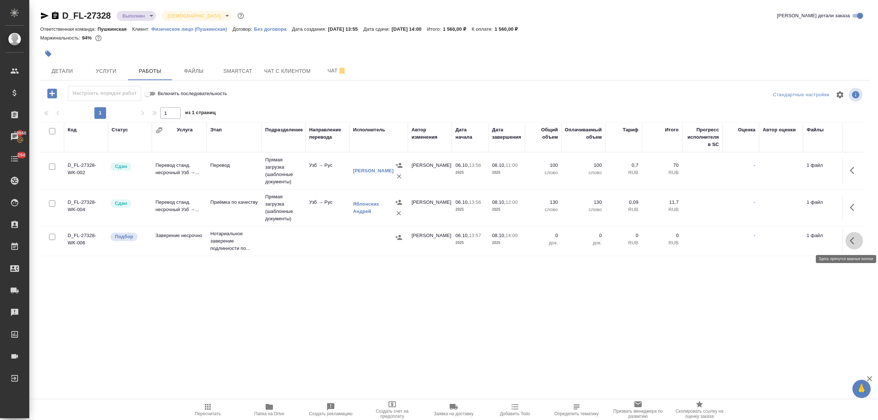
click at [851, 242] on icon "button" at bounding box center [852, 240] width 4 height 7
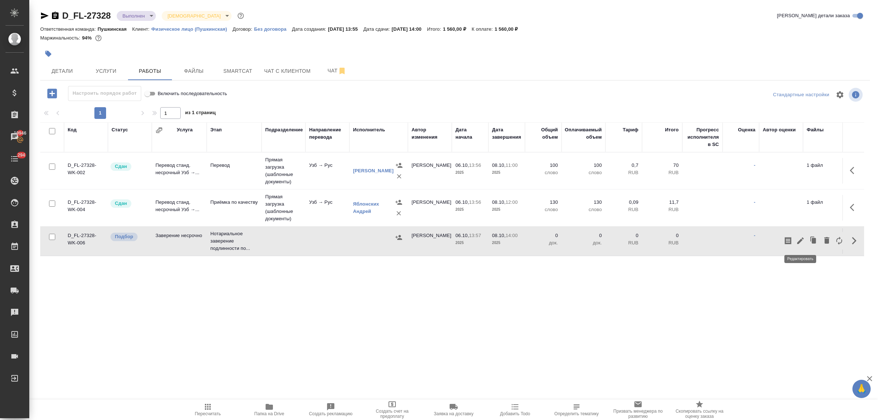
click at [801, 240] on icon "button" at bounding box center [800, 240] width 7 height 7
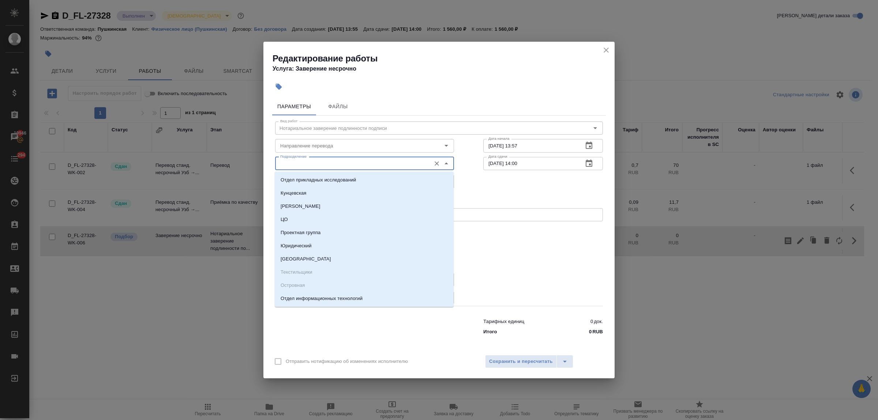
click at [314, 165] on input "Подразделение" at bounding box center [352, 163] width 150 height 9
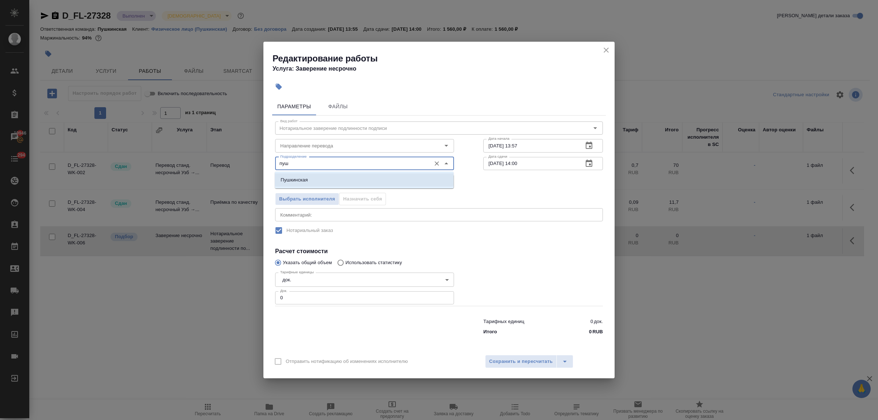
click at [319, 185] on li "Пушкинская" at bounding box center [364, 179] width 179 height 13
type input "Пушкинская"
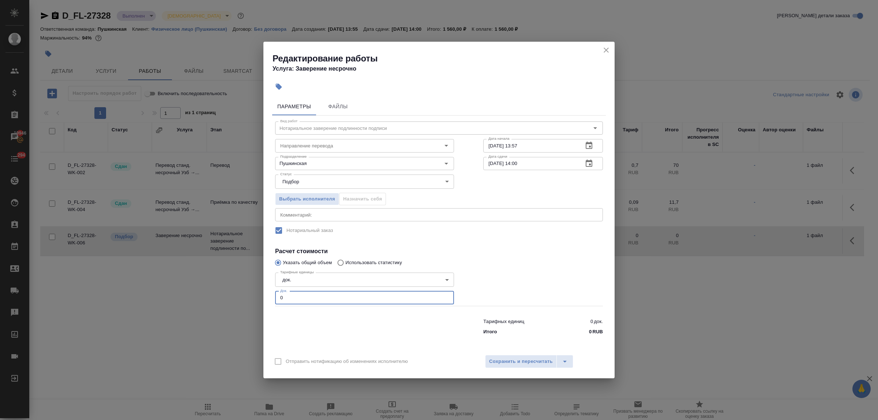
drag, startPoint x: 274, startPoint y: 297, endPoint x: 284, endPoint y: 299, distance: 9.8
click at [265, 294] on div "Параметры Файлы Вид работ Нотариальное заверение подлинности подписи Вид работ …" at bounding box center [438, 222] width 351 height 255
type input "1"
click at [508, 361] on span "Сохранить и пересчитать" at bounding box center [521, 361] width 64 height 8
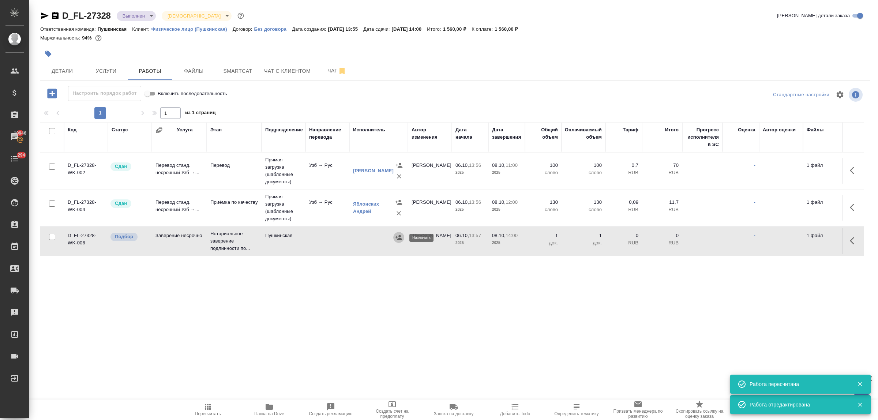
click at [399, 237] on icon "button" at bounding box center [398, 237] width 7 height 5
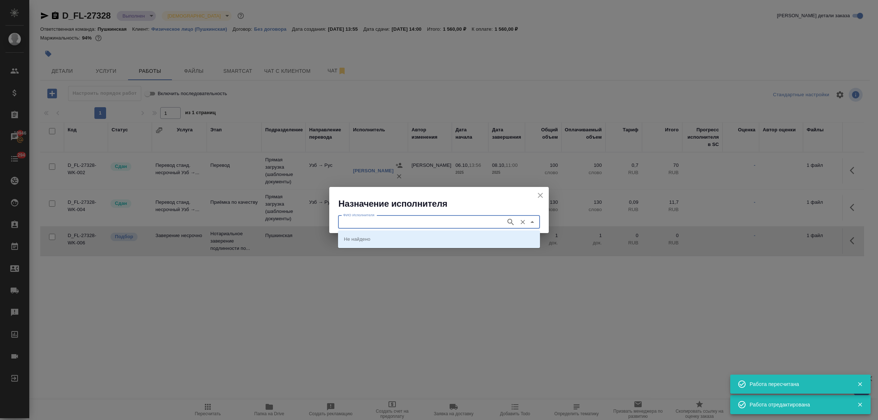
click at [393, 219] on input "ФИО Исполнителя" at bounding box center [421, 222] width 162 height 9
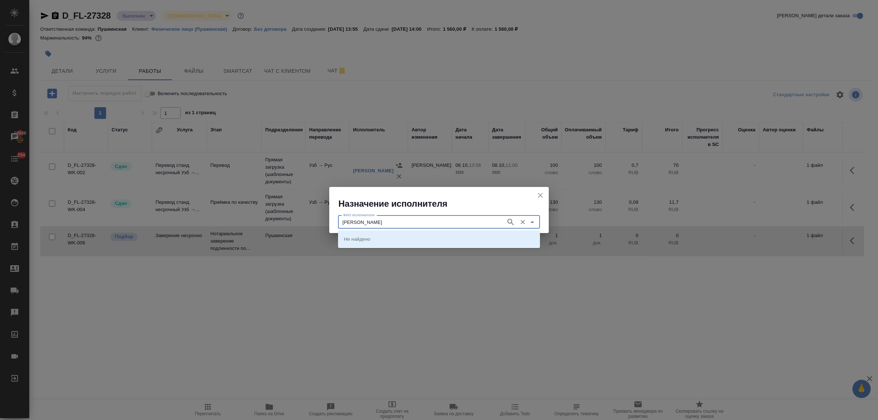
type input "[PERSON_NAME]"
click at [384, 240] on p "[PERSON_NAME]" at bounding box center [364, 238] width 40 height 7
type input "[PERSON_NAME]"
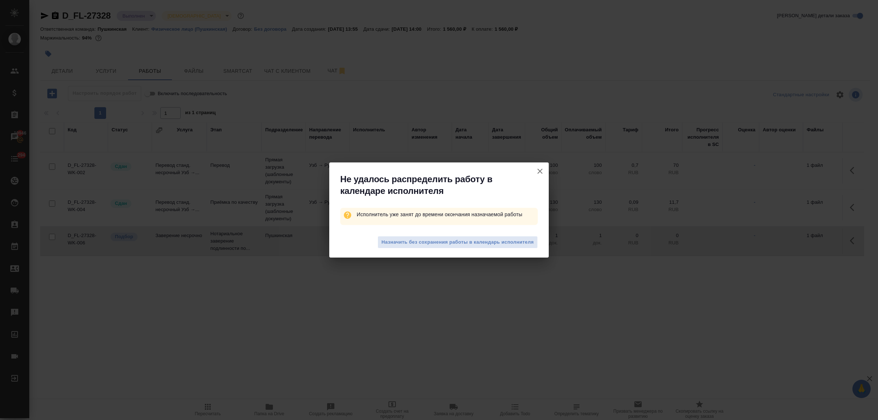
click at [398, 240] on span "Назначить без сохранения работы в календарь исполнителя" at bounding box center [457, 242] width 152 height 8
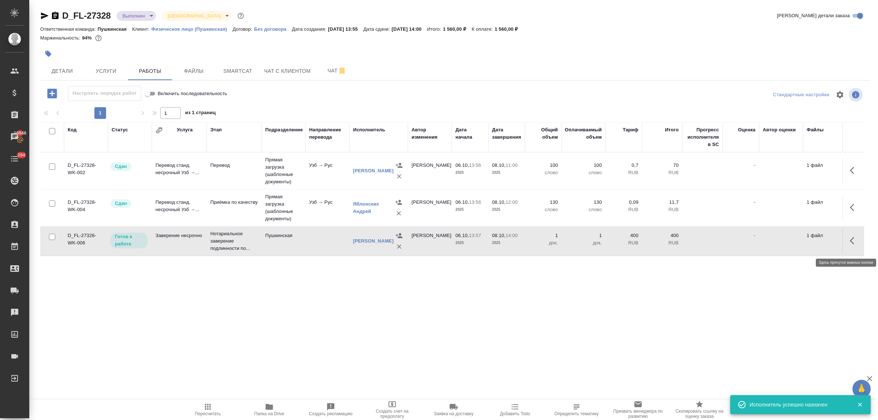
click at [850, 244] on icon "button" at bounding box center [852, 240] width 4 height 7
click at [798, 244] on icon "button" at bounding box center [800, 240] width 7 height 7
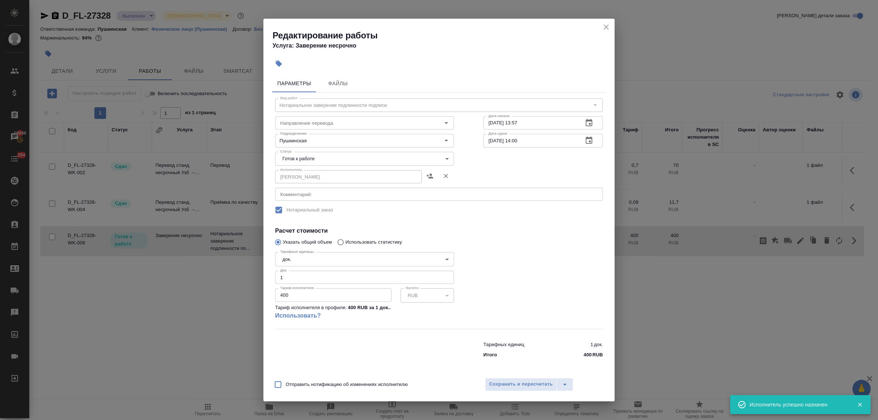
click at [335, 161] on body "🙏 .cls-1 fill:#fff; AWATERA Bulakhova Elena Клиенты Спецификации Заказы 19946 Ч…" at bounding box center [439, 210] width 878 height 420
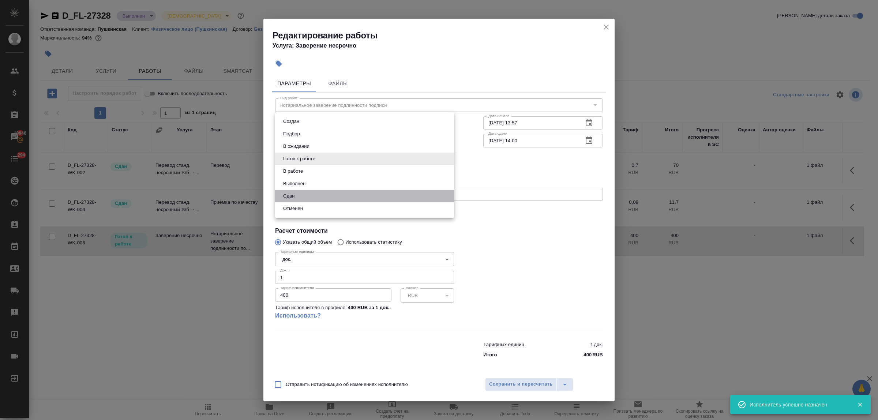
click at [316, 196] on li "Сдан" at bounding box center [364, 196] width 179 height 12
type input "closed"
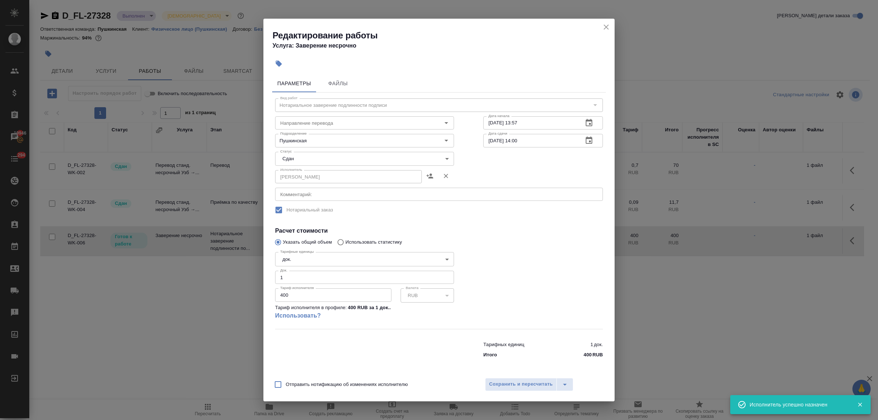
click at [516, 377] on div "Отправить нотификацию об изменениях исполнителю Сохранить и пересчитать" at bounding box center [438, 387] width 351 height 28
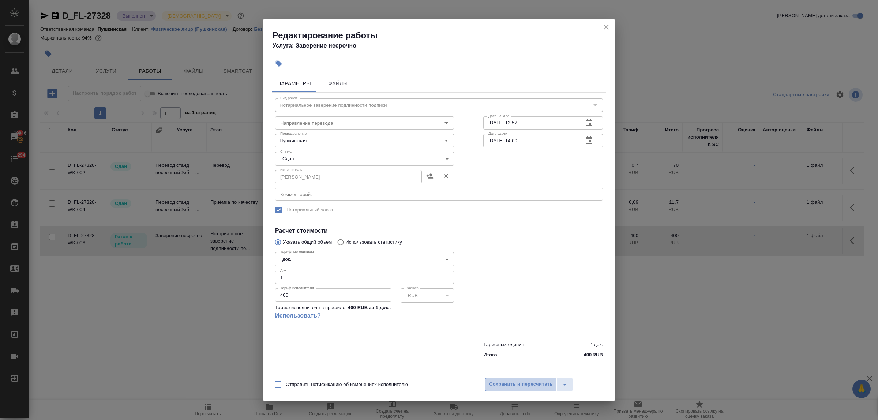
click at [516, 383] on span "Сохранить и пересчитать" at bounding box center [521, 384] width 64 height 8
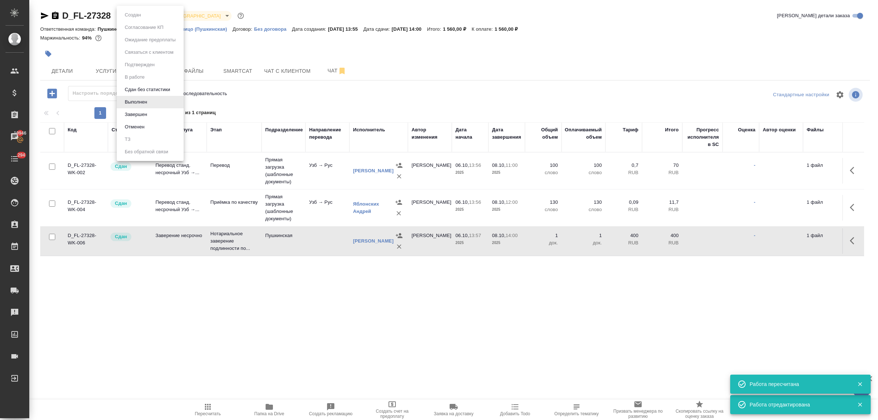
click at [136, 15] on body "🙏 .cls-1 fill:#fff; AWATERA Bulakhova Elena Клиенты Спецификации Заказы 19946 Ч…" at bounding box center [439, 210] width 878 height 420
click at [143, 117] on button "Завершен" at bounding box center [136, 114] width 27 height 8
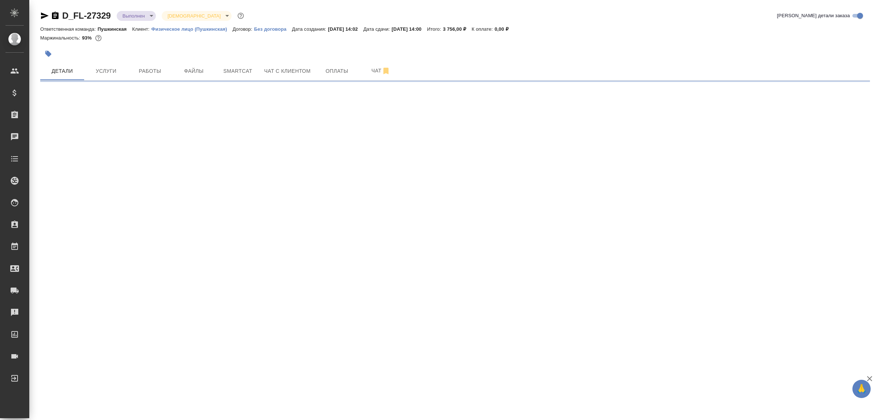
select select "RU"
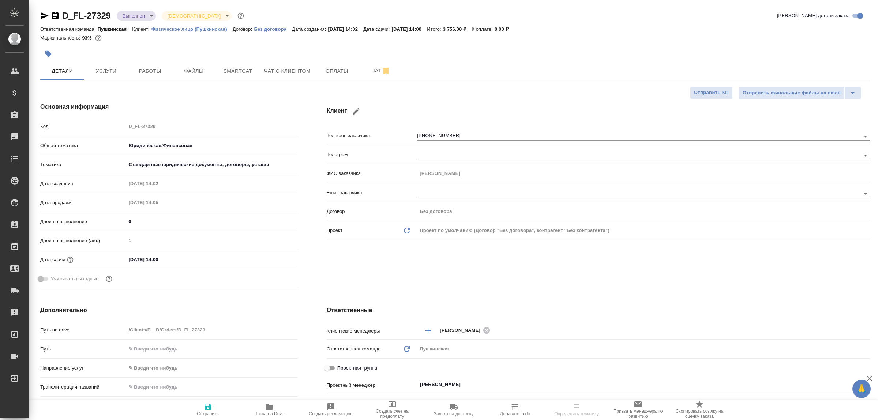
type textarea "x"
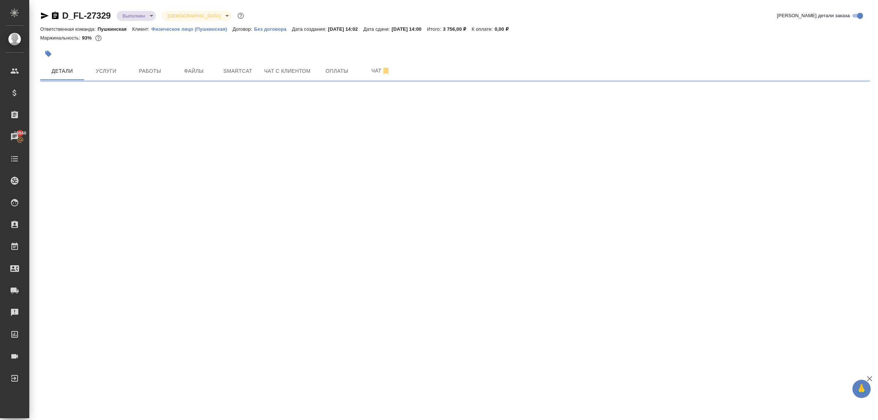
select select "RU"
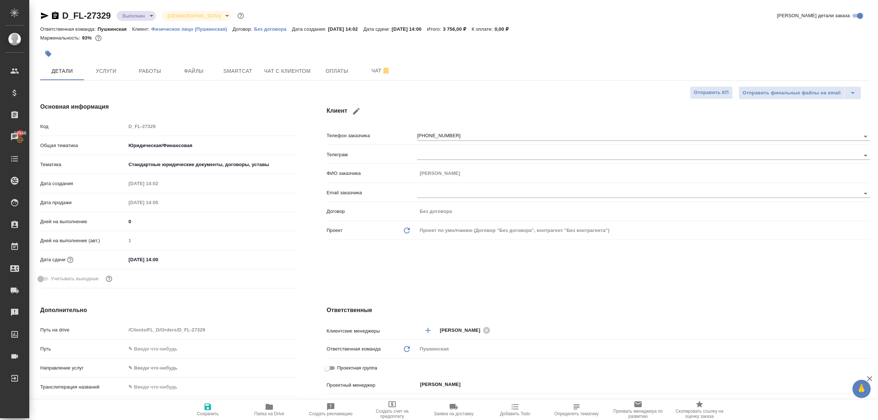
type textarea "x"
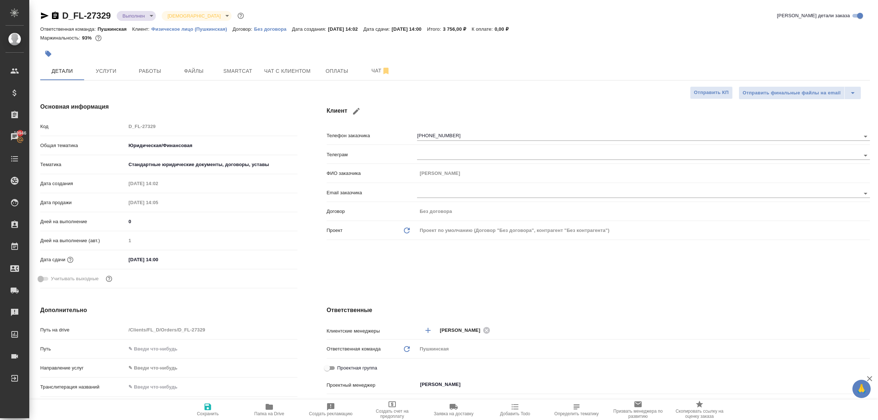
type textarea "x"
click at [141, 72] on span "Работы" at bounding box center [149, 71] width 35 height 9
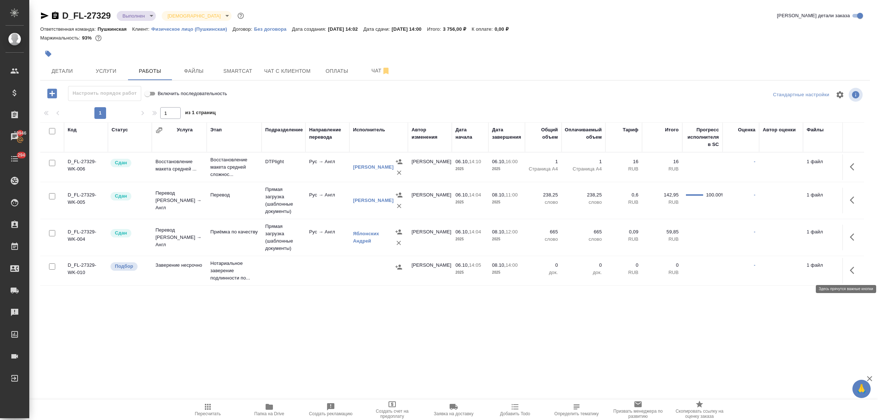
click at [850, 272] on icon "button" at bounding box center [852, 270] width 4 height 7
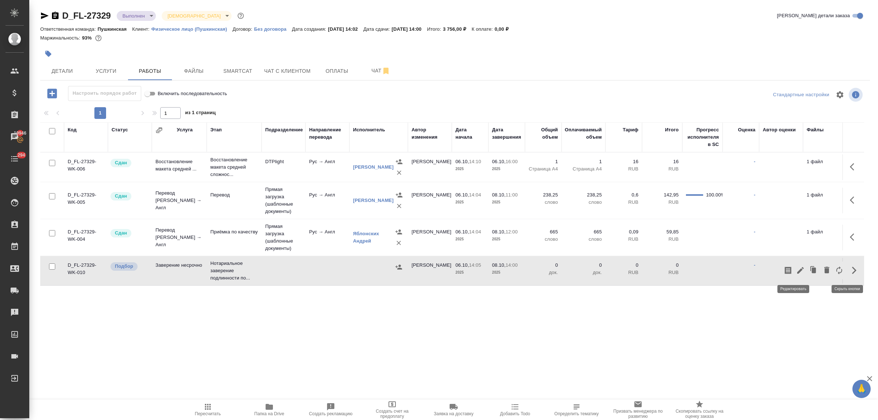
click at [796, 269] on icon "button" at bounding box center [800, 270] width 9 height 9
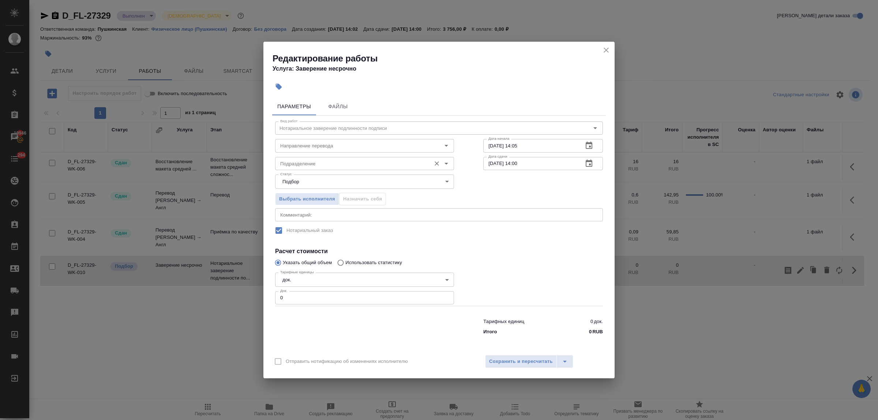
click at [308, 163] on input "Подразделение" at bounding box center [352, 163] width 150 height 9
click at [309, 176] on li "Пушкинская" at bounding box center [364, 179] width 179 height 13
type input "Пушкинская"
drag, startPoint x: 288, startPoint y: 294, endPoint x: 263, endPoint y: 294, distance: 25.6
click at [263, 294] on div "Редактирование работы Услуга: Заверение несрочно Параметры Файлы Вид работ Нота…" at bounding box center [439, 210] width 878 height 420
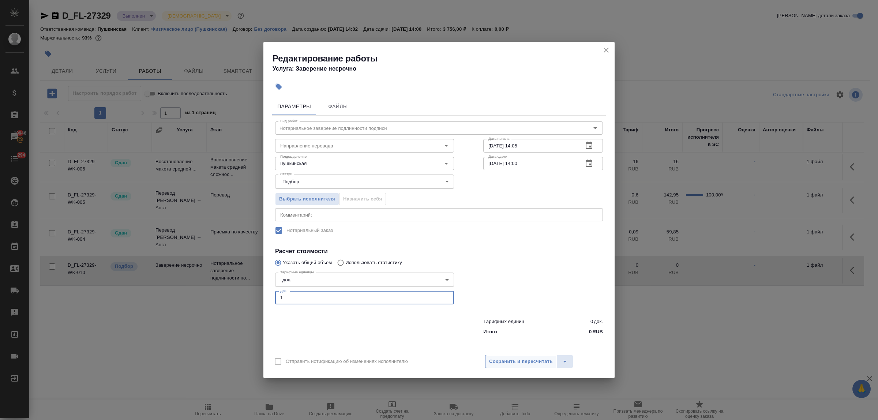
type input "1"
click at [515, 362] on span "Сохранить и пересчитать" at bounding box center [521, 361] width 64 height 8
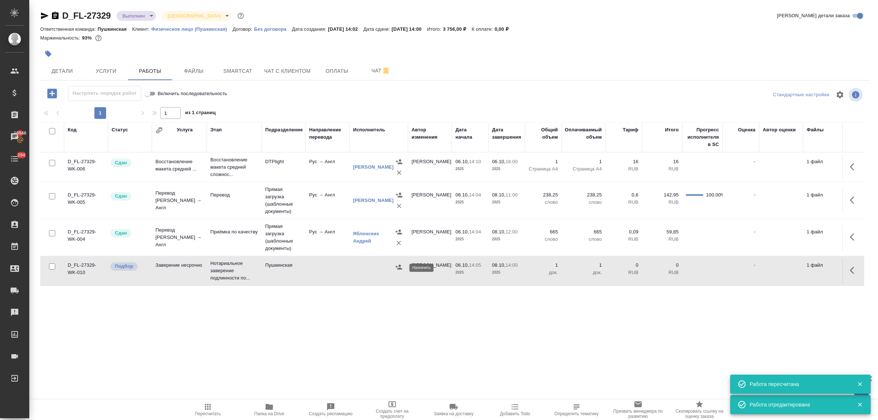
click at [397, 268] on icon "button" at bounding box center [398, 266] width 7 height 5
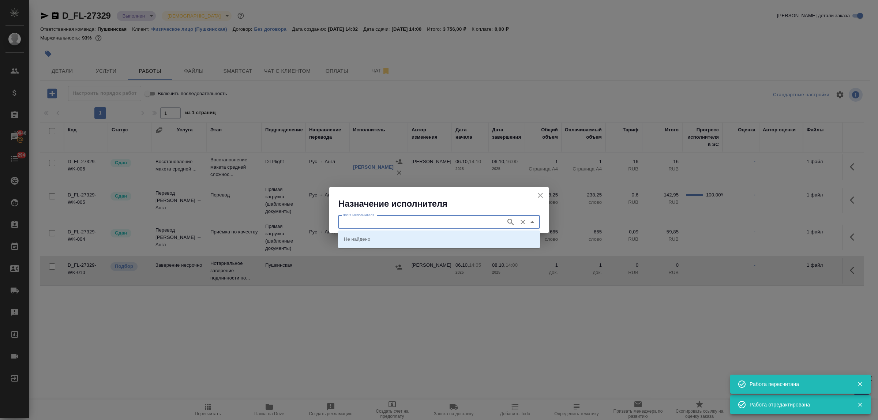
click at [402, 222] on input "ФИО Исполнителя" at bounding box center [421, 222] width 162 height 9
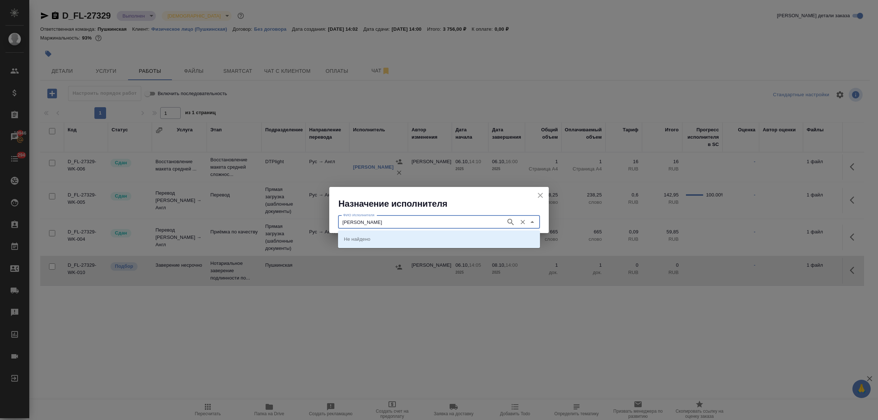
type input "[PERSON_NAME]"
click at [384, 238] on p "[PERSON_NAME]" at bounding box center [364, 238] width 40 height 7
type input "[PERSON_NAME]"
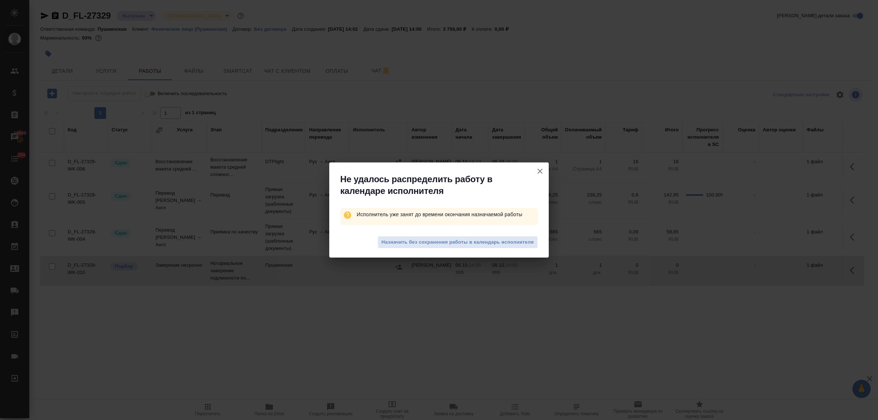
click at [402, 238] on span "Назначить без сохранения работы в календарь исполнителя" at bounding box center [457, 242] width 152 height 8
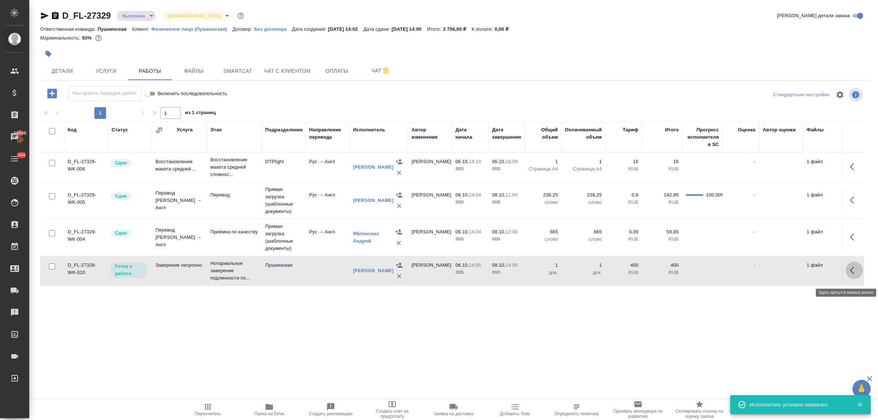
click at [850, 273] on icon "button" at bounding box center [852, 270] width 4 height 7
click at [796, 271] on icon "button" at bounding box center [800, 270] width 9 height 9
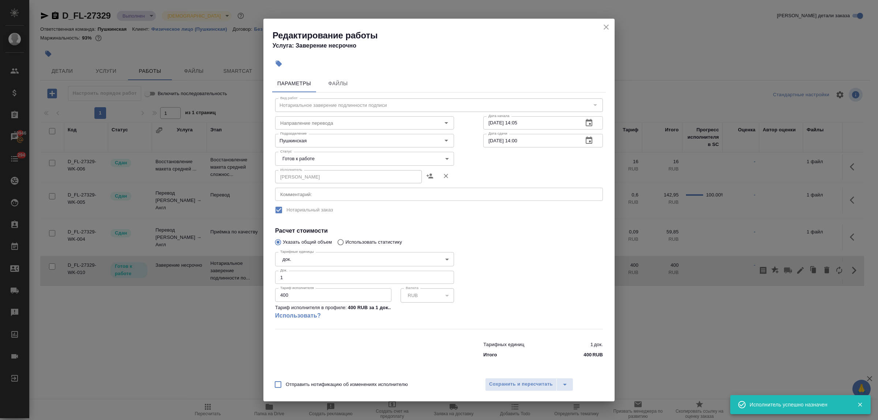
click at [359, 163] on body "🙏 .cls-1 fill:#fff; AWATERA Bulakhova Elena Клиенты Спецификации Заказы 19946 Ч…" at bounding box center [439, 210] width 878 height 420
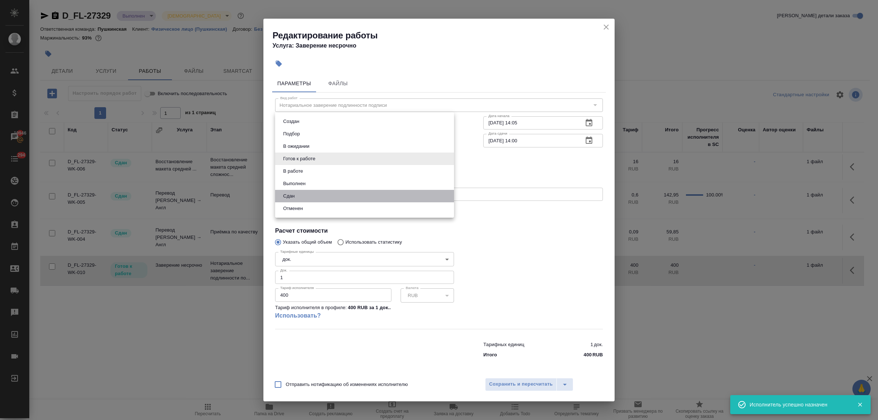
click at [327, 194] on li "Сдан" at bounding box center [364, 196] width 179 height 12
type input "closed"
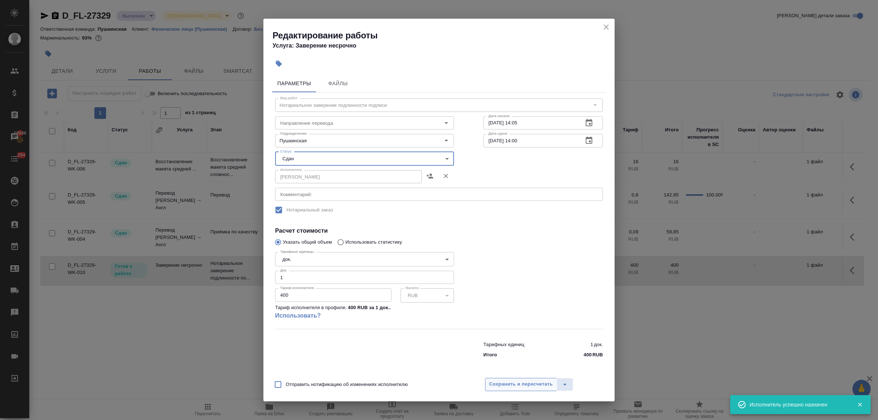
click at [501, 384] on span "Сохранить и пересчитать" at bounding box center [521, 384] width 64 height 8
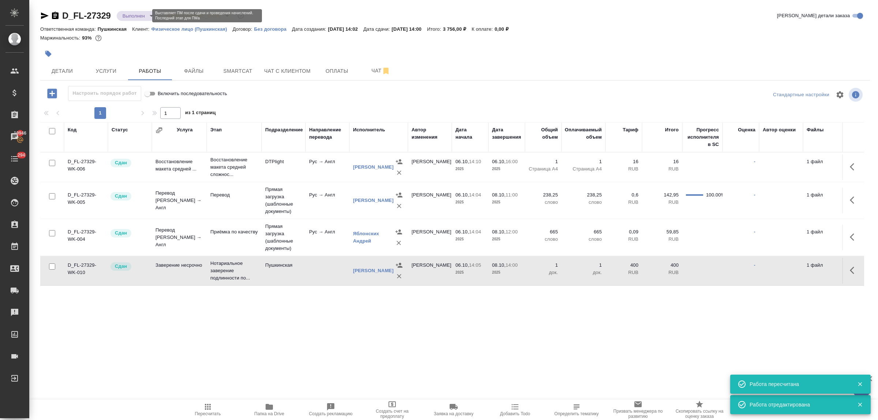
click at [141, 16] on body "🙏 .cls-1 fill:#fff; AWATERA Bulakhova Elena Клиенты Спецификации Заказы 19946 Ч…" at bounding box center [439, 210] width 878 height 420
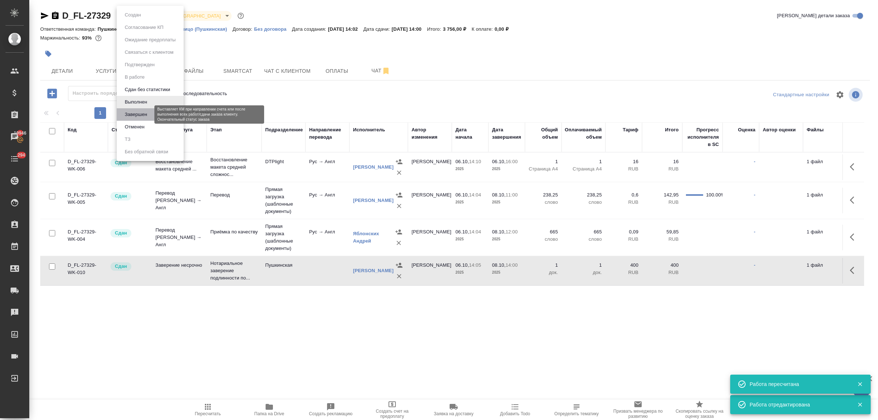
click at [143, 112] on button "Завершен" at bounding box center [136, 114] width 27 height 8
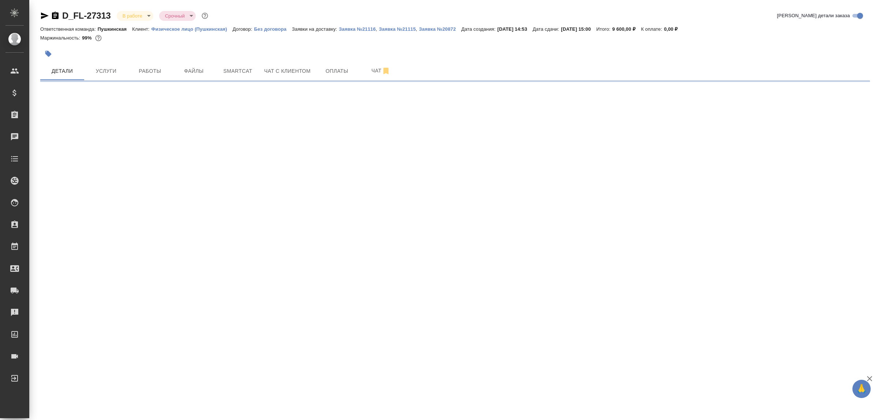
select select "RU"
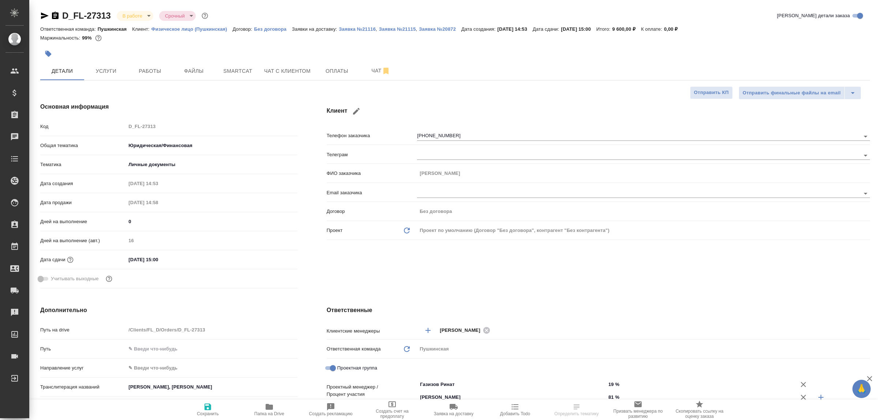
type textarea "x"
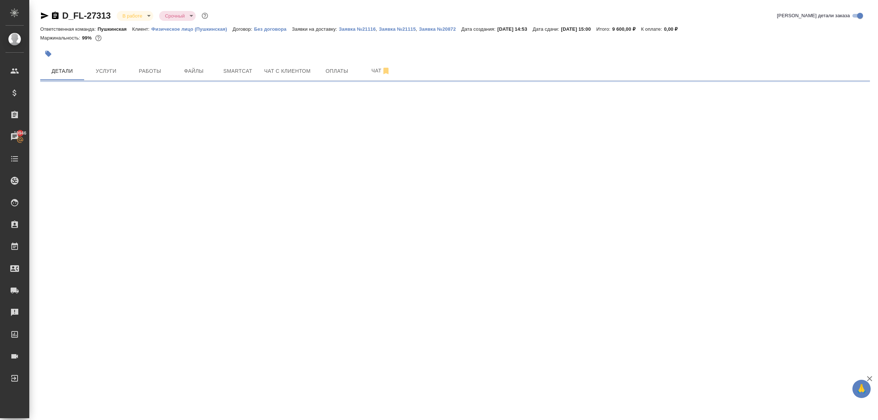
select select "RU"
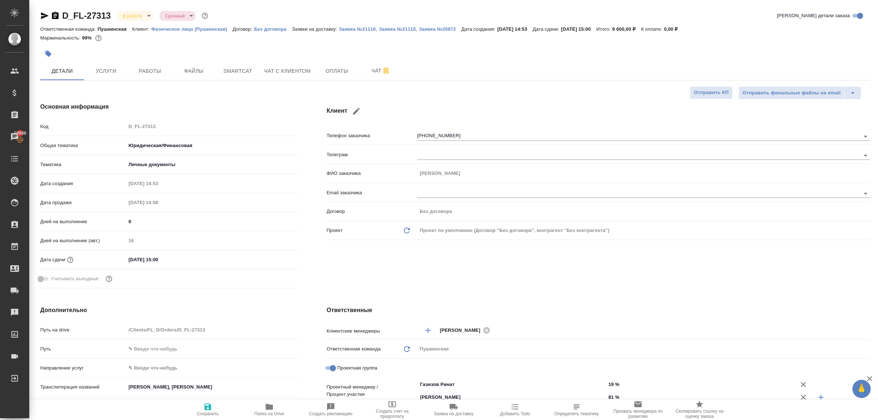
type textarea "x"
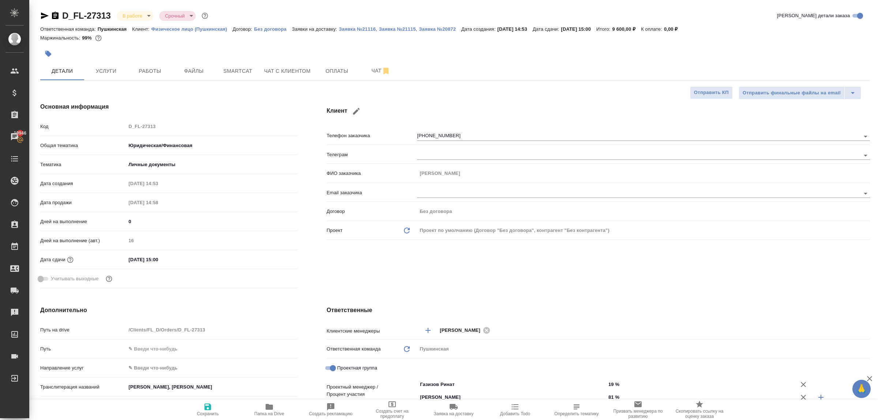
type textarea "x"
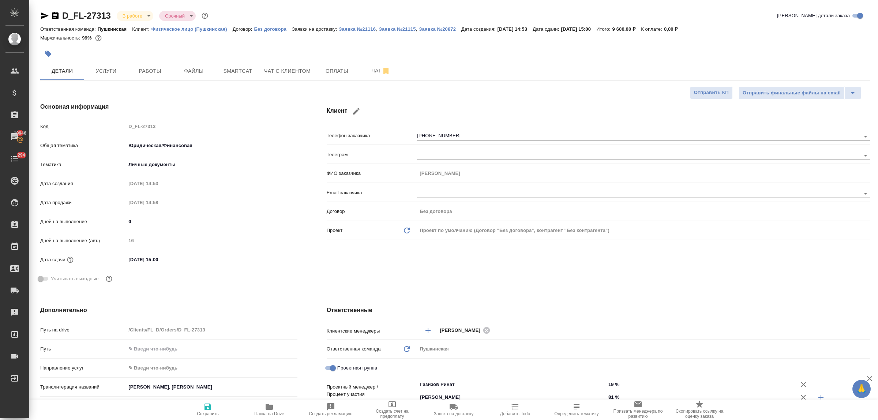
type textarea "x"
click at [143, 72] on span "Работы" at bounding box center [149, 71] width 35 height 9
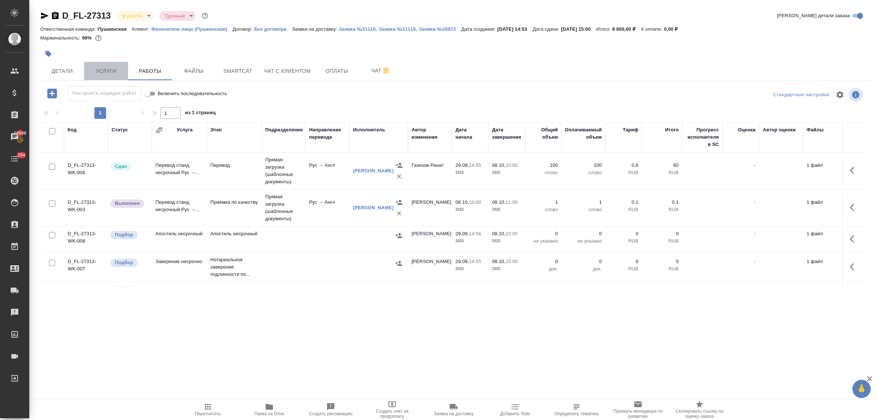
click at [106, 69] on span "Услуги" at bounding box center [105, 71] width 35 height 9
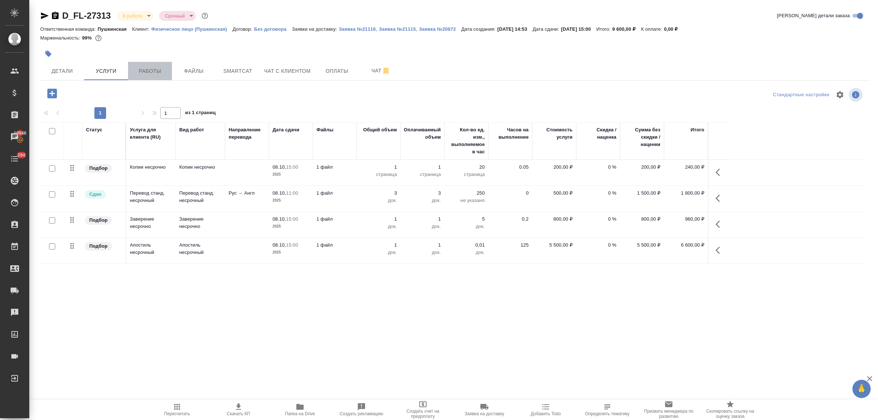
click at [152, 72] on span "Работы" at bounding box center [149, 71] width 35 height 9
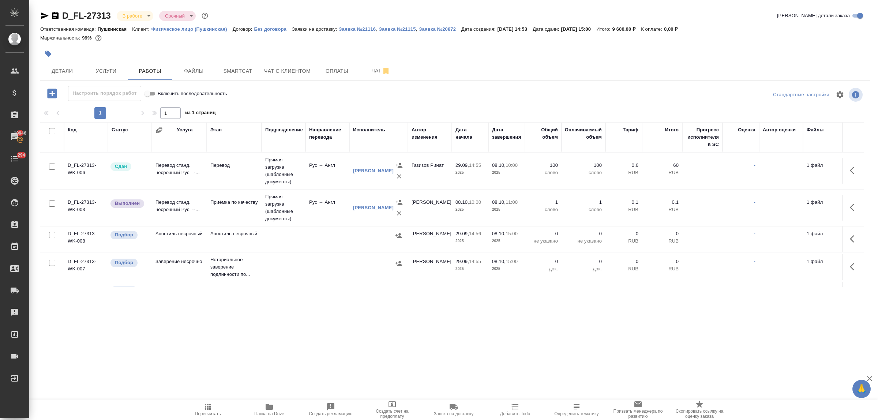
scroll to position [29, 0]
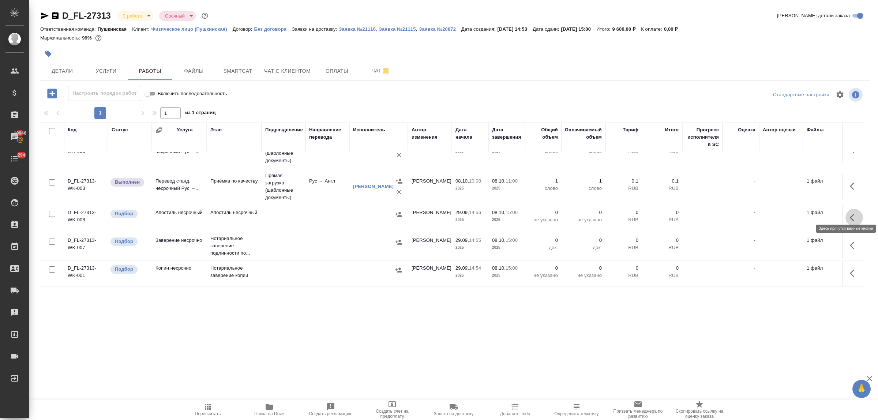
click at [850, 213] on icon "button" at bounding box center [854, 217] width 9 height 9
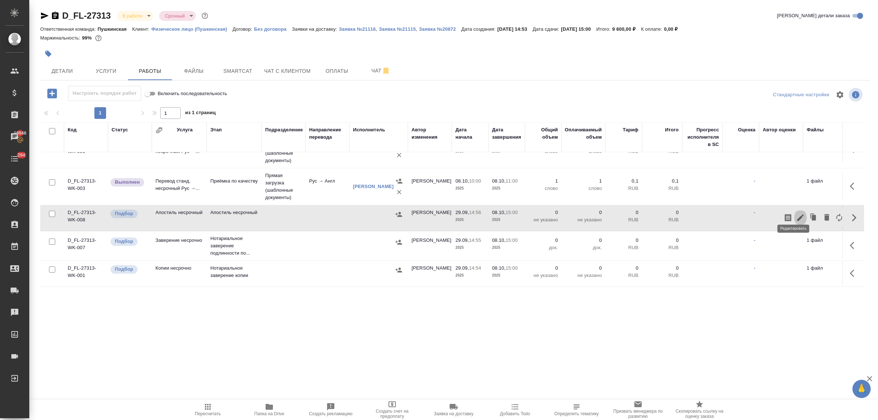
click at [796, 213] on icon "button" at bounding box center [800, 217] width 9 height 9
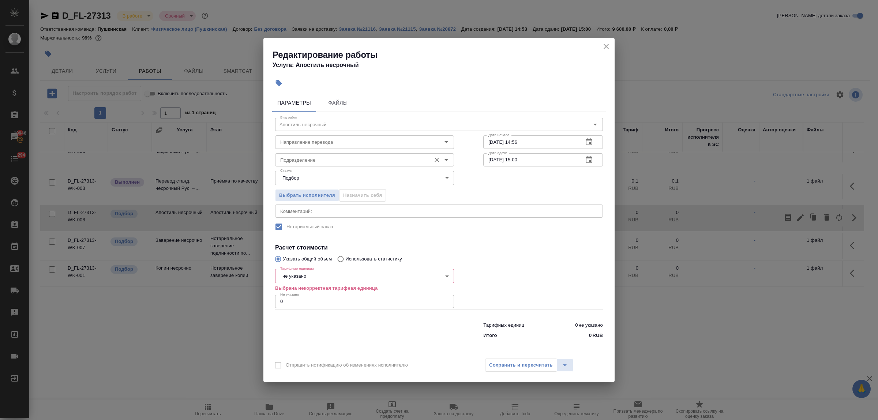
click at [338, 160] on input "Подразделение" at bounding box center [352, 159] width 150 height 9
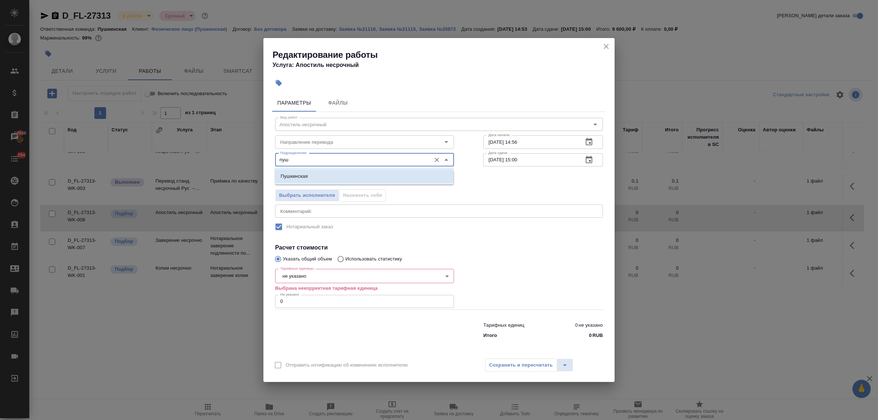
click at [335, 180] on li "Пушкинская" at bounding box center [364, 176] width 179 height 13
type input "Пушкинская"
click at [299, 278] on body "🙏 .cls-1 fill:#fff; AWATERA Bulakhova [PERSON_NAME] Спецификации Заказы 19946 Ч…" at bounding box center [439, 210] width 878 height 420
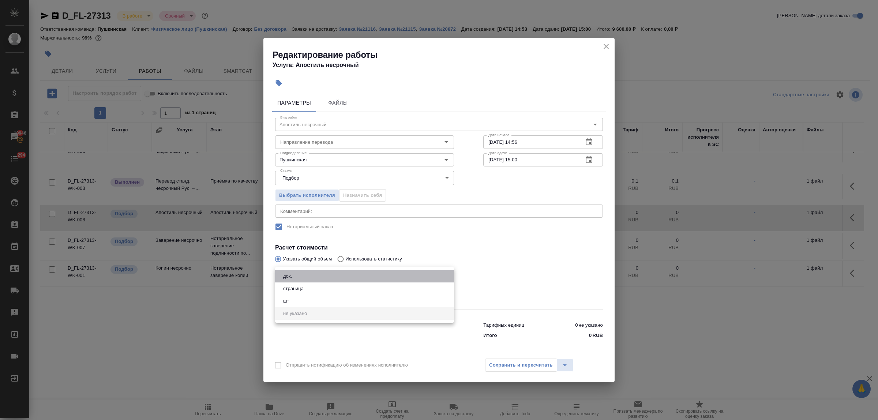
click at [300, 278] on li "док." at bounding box center [364, 276] width 179 height 12
type input "5a8b1489cc6b4906c91bfd8b"
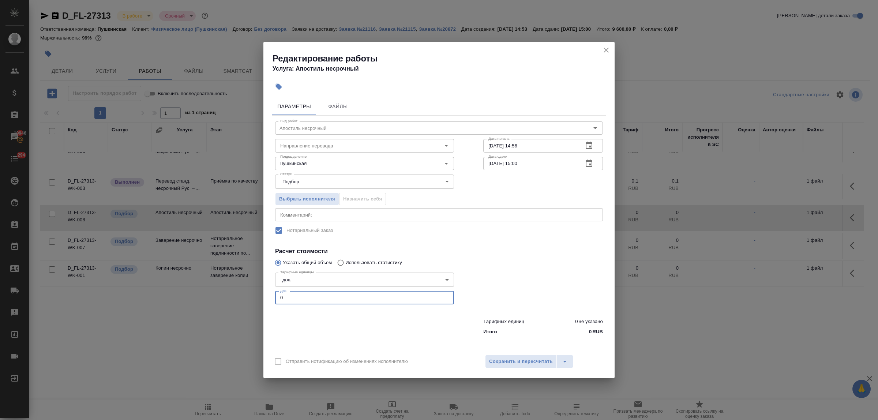
drag, startPoint x: 288, startPoint y: 300, endPoint x: 261, endPoint y: 297, distance: 27.6
click at [268, 297] on div "Параметры Файлы Вид работ Апостиль несрочный Вид работ Направление перевода Нап…" at bounding box center [438, 222] width 351 height 255
type input "1"
click at [522, 357] on span "Сохранить и пересчитать" at bounding box center [521, 361] width 64 height 8
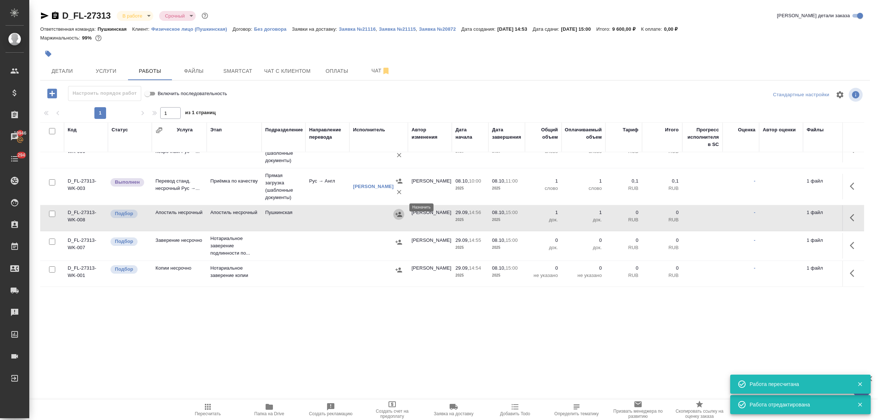
click at [401, 211] on icon "button" at bounding box center [398, 214] width 7 height 7
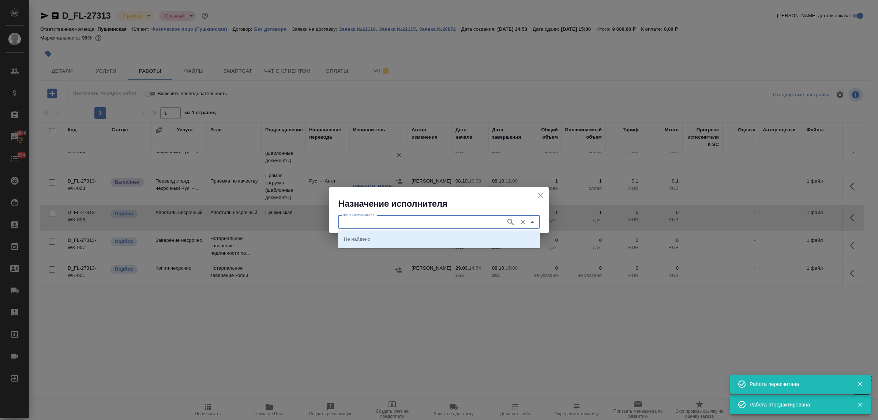
click at [404, 222] on input "ФИО Исполнителя" at bounding box center [421, 222] width 162 height 9
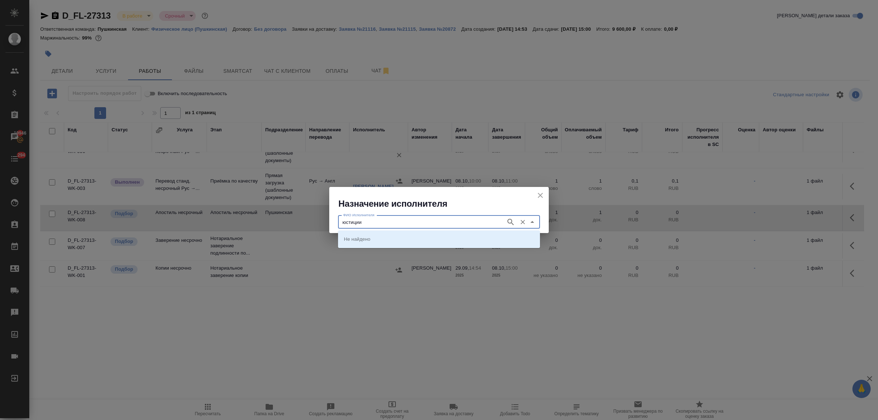
type input "юстиции"
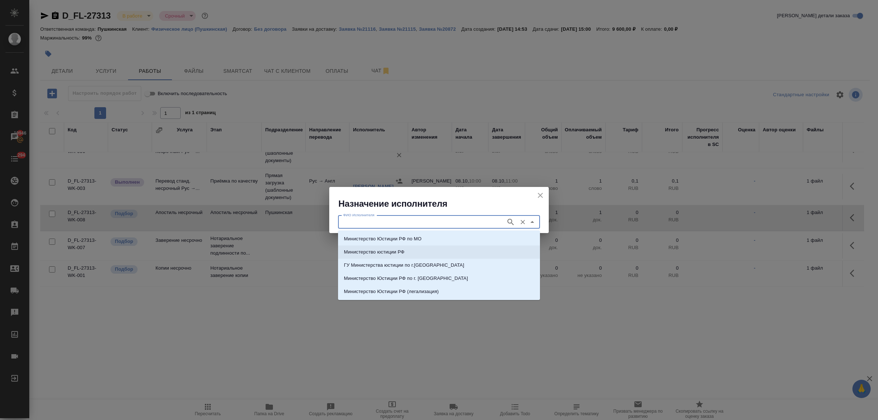
click at [408, 252] on li "Министерство юстиции РФ" at bounding box center [439, 251] width 202 height 13
type input "Министерство юстиции РФ"
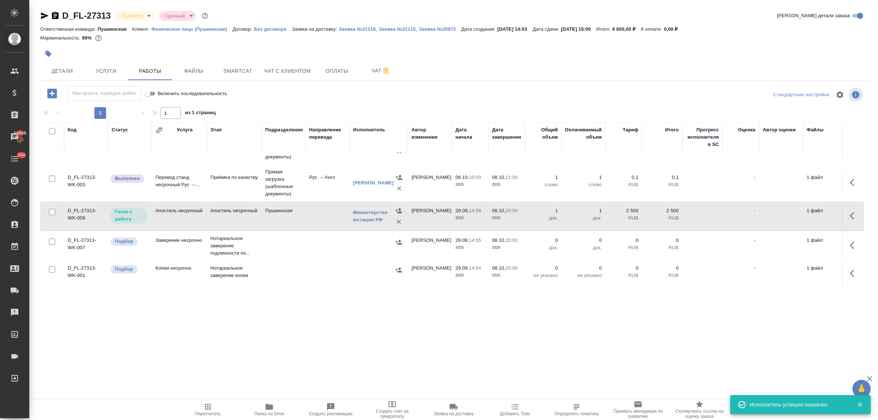
click at [850, 212] on icon "button" at bounding box center [852, 215] width 4 height 7
click at [796, 211] on icon "button" at bounding box center [800, 215] width 9 height 9
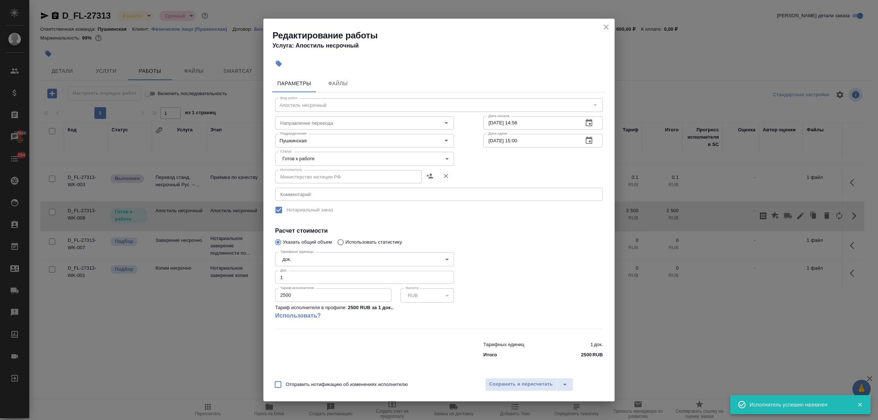
click at [361, 162] on body "🙏 .cls-1 fill:#fff; AWATERA Bulakhova Elena Клиенты Спецификации Заказы 19946 Ч…" at bounding box center [439, 210] width 878 height 420
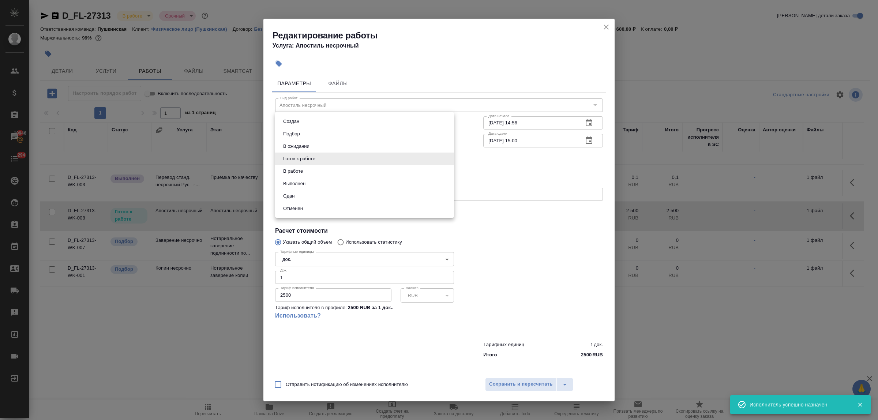
click at [309, 196] on li "Сдан" at bounding box center [364, 196] width 179 height 12
type input "closed"
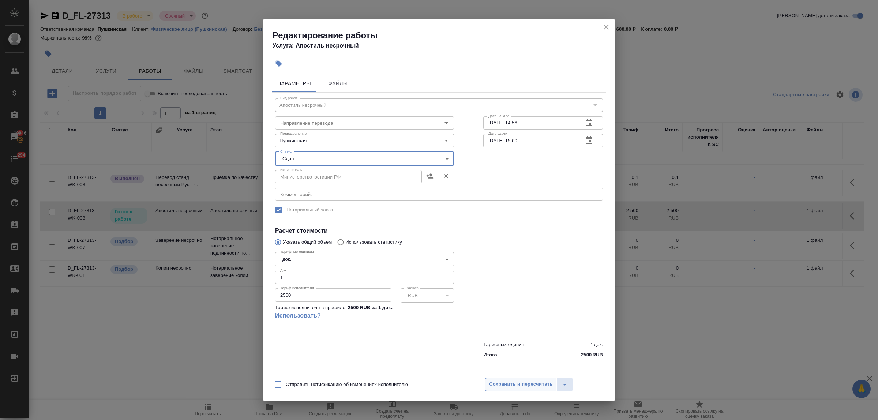
click at [512, 381] on span "Сохранить и пересчитать" at bounding box center [521, 384] width 64 height 8
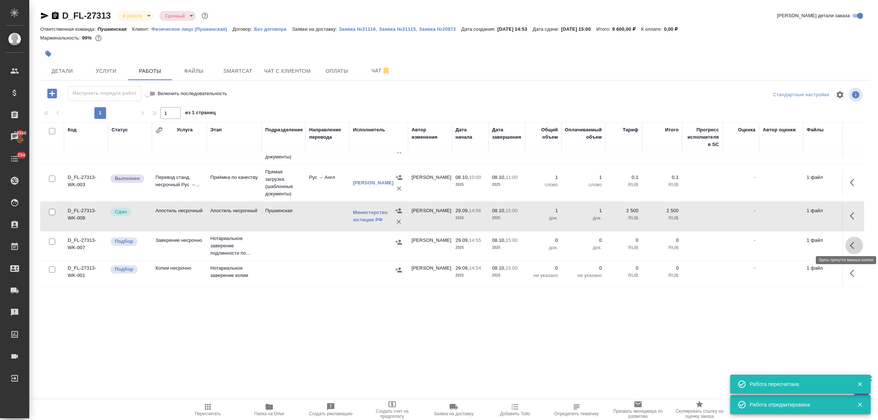
click at [850, 242] on icon "button" at bounding box center [852, 245] width 4 height 7
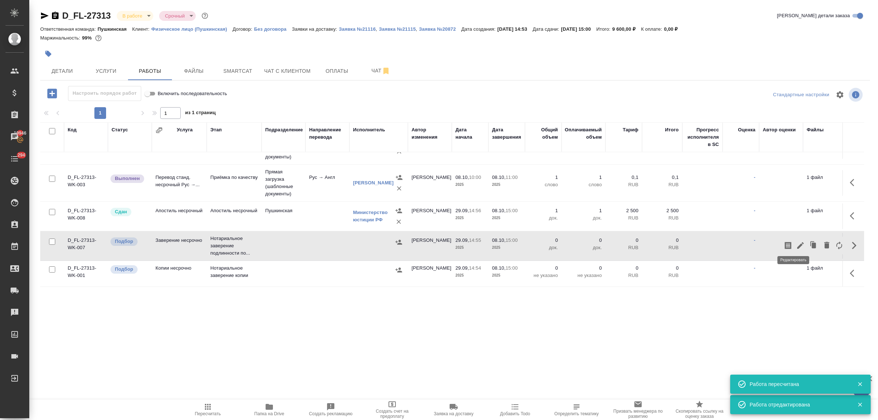
click at [796, 241] on icon "button" at bounding box center [800, 245] width 9 height 9
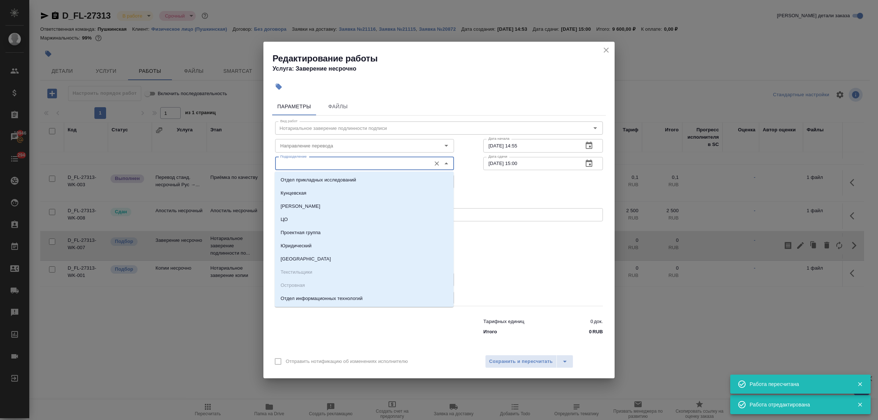
click at [333, 166] on input "Подразделение" at bounding box center [352, 163] width 150 height 9
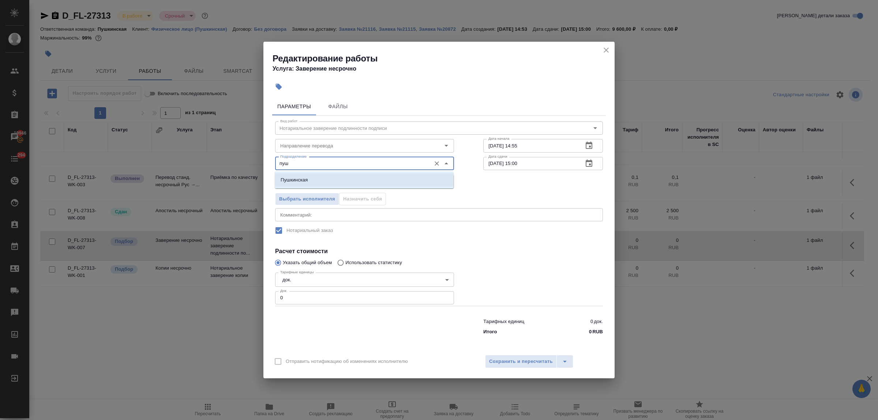
click at [339, 183] on li "Пушкинская" at bounding box center [364, 179] width 179 height 13
type input "Пушкинская"
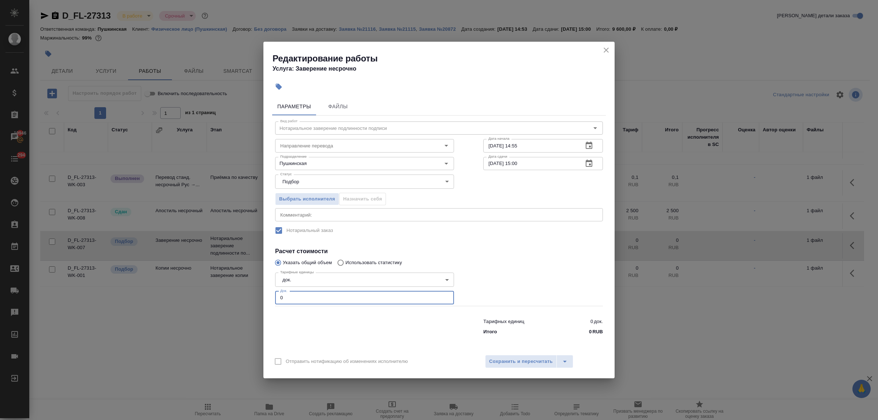
drag, startPoint x: 282, startPoint y: 299, endPoint x: 265, endPoint y: 297, distance: 16.3
click at [265, 297] on div "Параметры Файлы Вид работ Нотариальное заверение подлинности подписи Вид работ …" at bounding box center [438, 222] width 351 height 255
type input "1"
click at [553, 360] on button "Сохранить и пересчитать" at bounding box center [521, 361] width 72 height 13
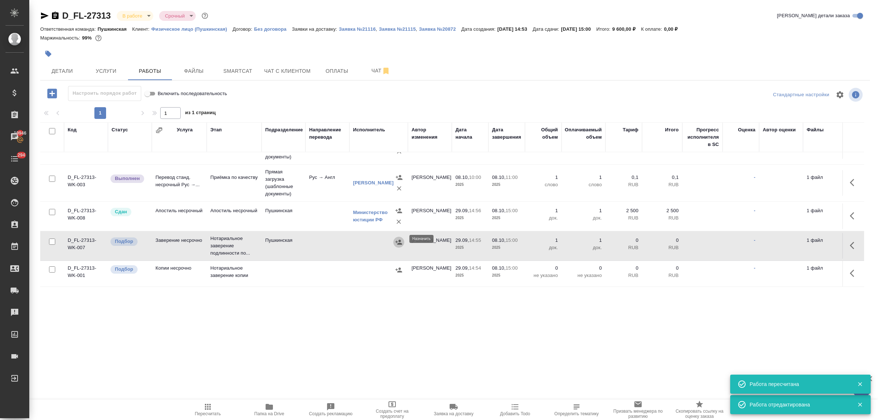
click at [401, 238] on icon "button" at bounding box center [398, 241] width 7 height 7
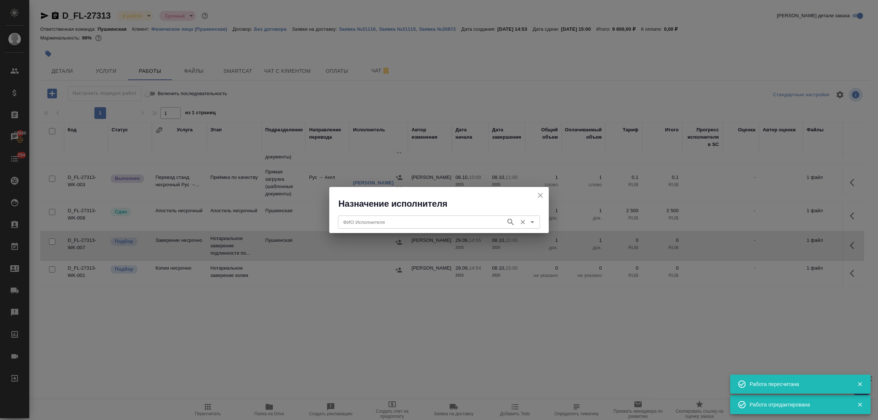
click at [413, 222] on input "ФИО Исполнителя" at bounding box center [421, 222] width 162 height 9
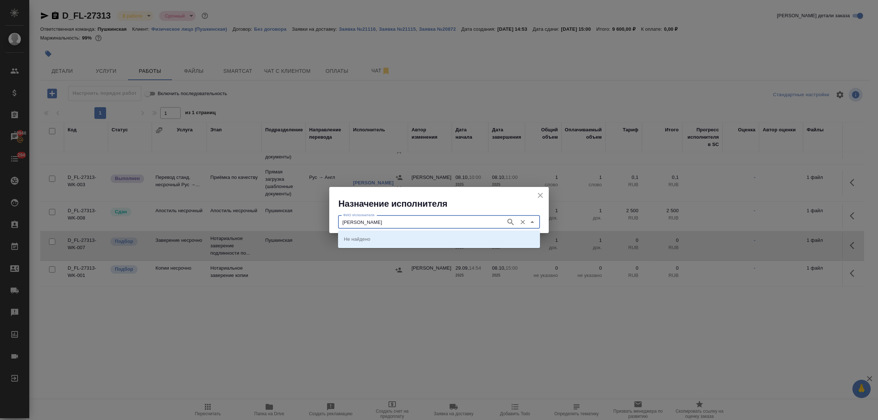
type input "федорченко"
click at [384, 242] on p "НОТАРИУС Федорченко Александр Вячеславович" at bounding box center [364, 238] width 40 height 7
type input "НОТАРИУС Федорченко Александр Вячеславович"
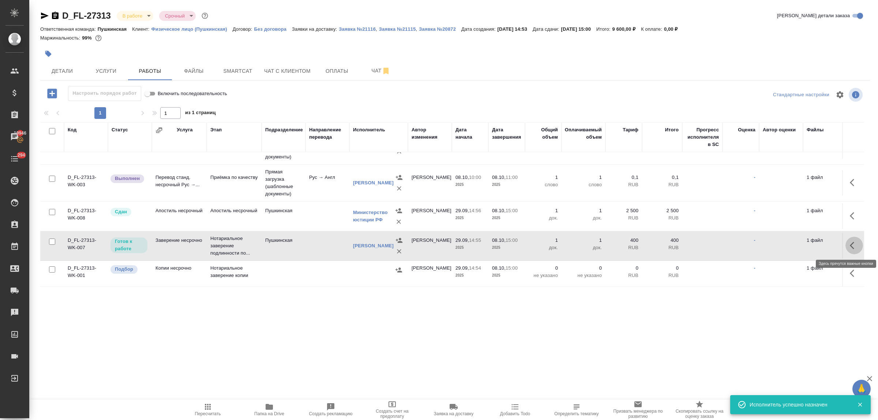
click at [850, 245] on icon "button" at bounding box center [852, 245] width 4 height 7
click at [797, 244] on icon "button" at bounding box center [800, 245] width 7 height 7
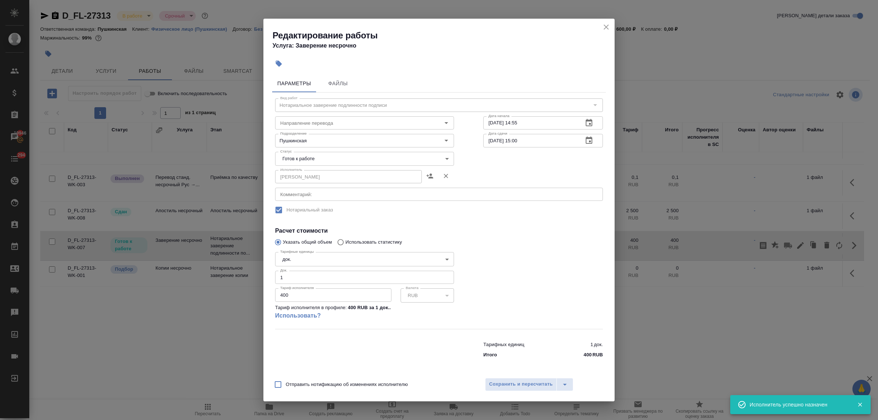
click at [319, 161] on body "🙏 .cls-1 fill:#fff; AWATERA Bulakhova Elena Клиенты Спецификации Заказы 19946 Ч…" at bounding box center [439, 210] width 878 height 420
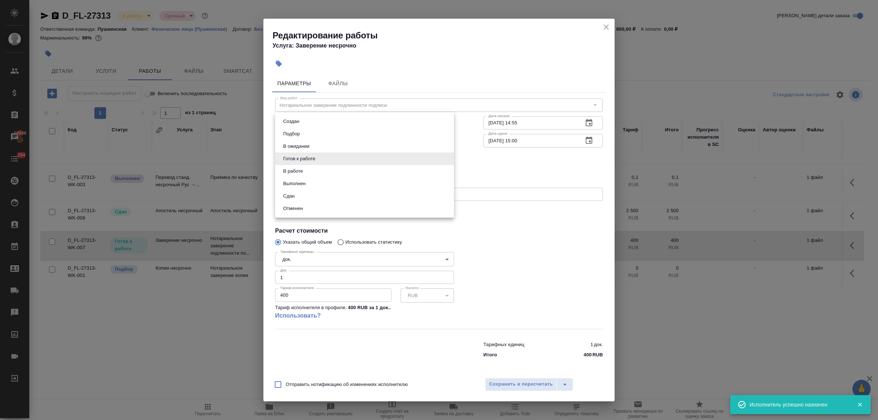
click at [299, 194] on li "Сдан" at bounding box center [364, 196] width 179 height 12
type input "closed"
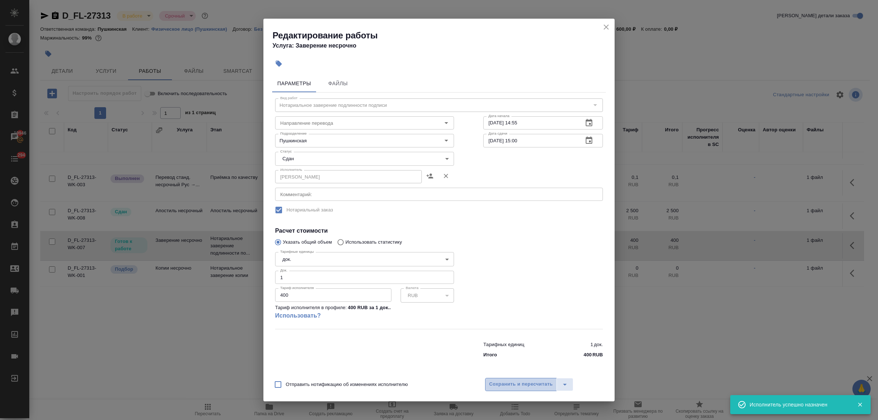
click at [511, 381] on span "Сохранить и пересчитать" at bounding box center [521, 384] width 64 height 8
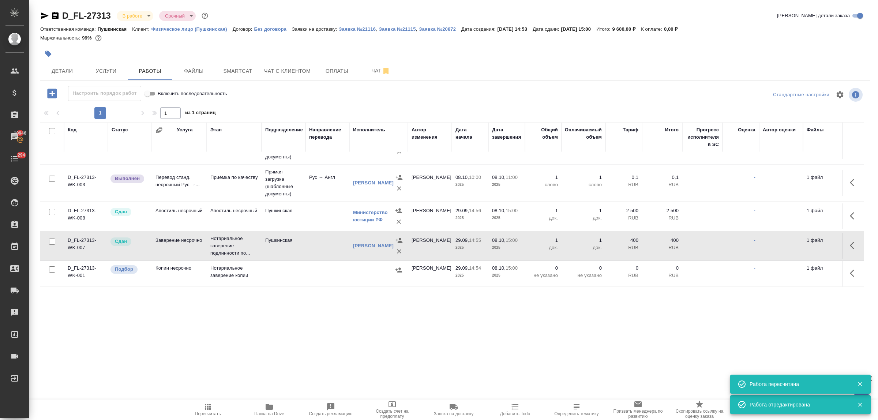
scroll to position [39, 0]
drag, startPoint x: 848, startPoint y: 267, endPoint x: 839, endPoint y: 267, distance: 9.9
click at [850, 269] on icon "button" at bounding box center [854, 273] width 9 height 9
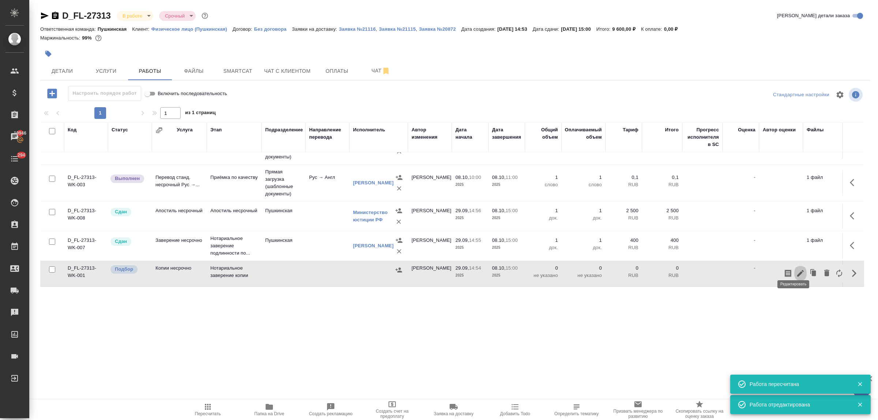
click at [797, 270] on icon "button" at bounding box center [800, 273] width 7 height 7
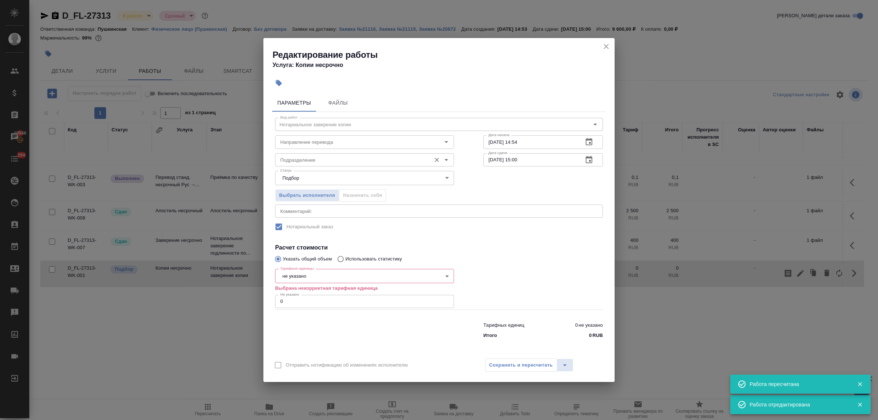
click at [304, 154] on div "Подразделение" at bounding box center [364, 159] width 179 height 13
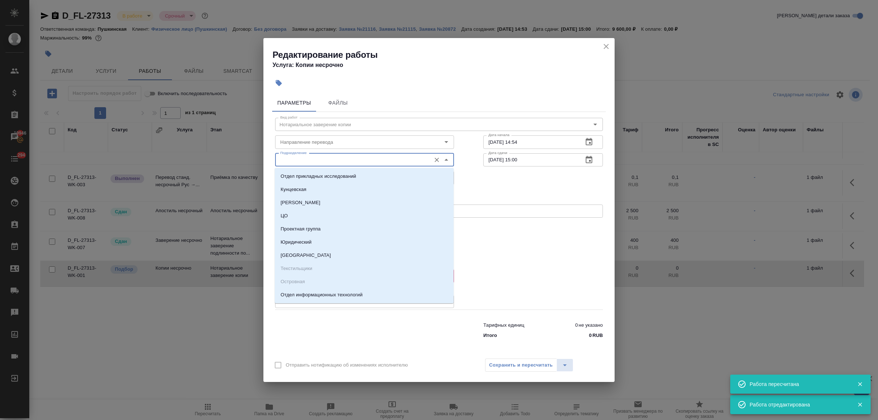
click at [305, 158] on input "Подразделение" at bounding box center [352, 159] width 150 height 9
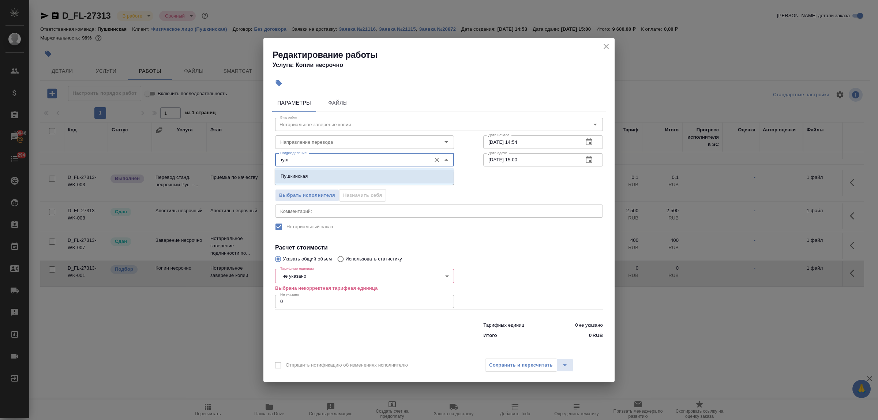
click at [306, 174] on p "Пушкинская" at bounding box center [293, 176] width 27 height 7
type input "Пушкинская"
click at [299, 139] on input "Направление перевода" at bounding box center [352, 142] width 150 height 9
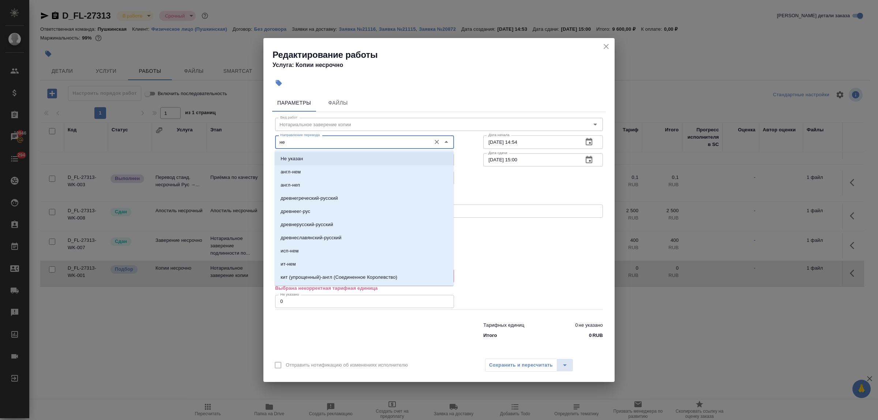
click at [302, 158] on p "Не указан" at bounding box center [291, 158] width 22 height 7
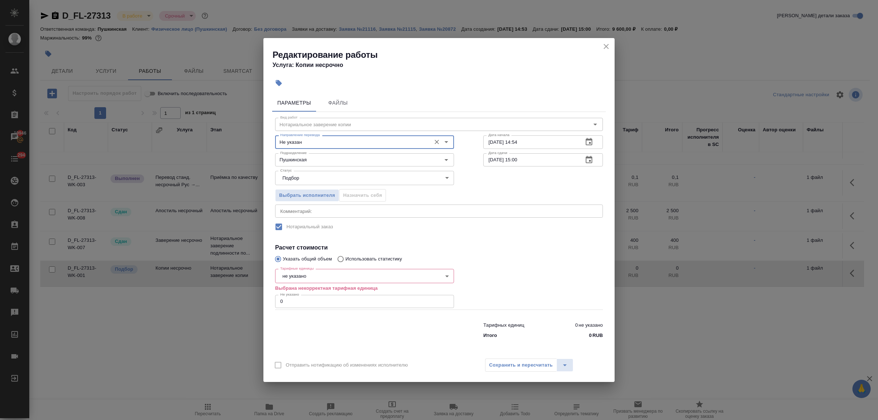
type input "Не указан"
click at [308, 276] on body "🙏 .cls-1 fill:#fff; AWATERA Bulakhova Elena Клиенты Спецификации Заказы 19946 Ч…" at bounding box center [439, 210] width 878 height 420
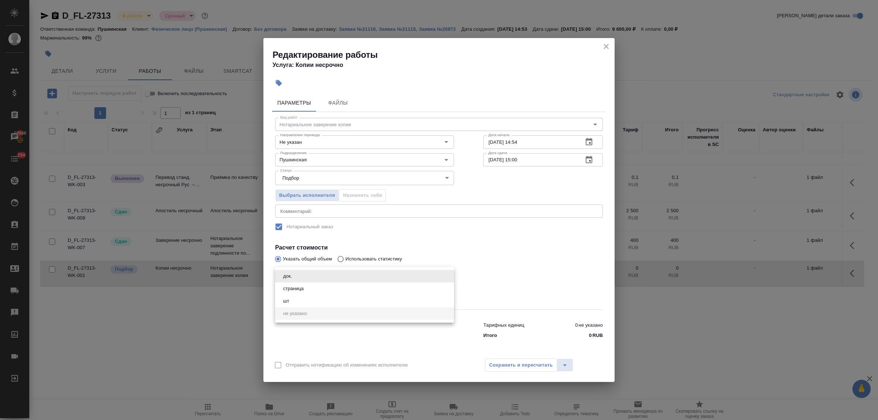
click at [308, 276] on li "док." at bounding box center [364, 276] width 179 height 12
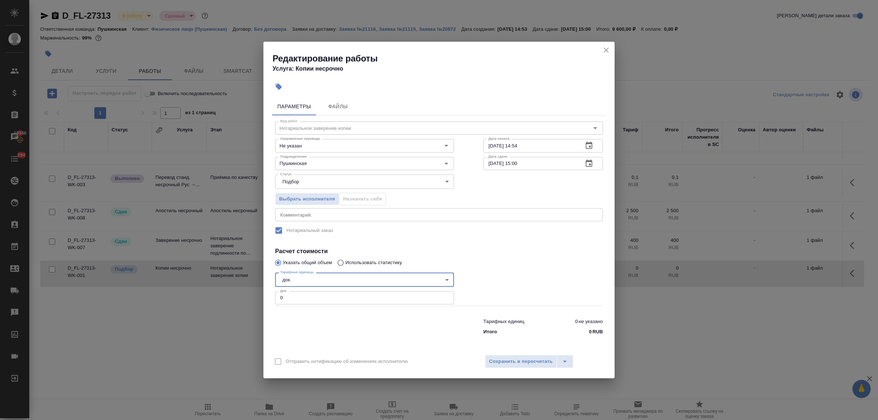
click at [308, 276] on body "🙏 .cls-1 fill:#fff; AWATERA Bulakhova Elena Клиенты Спецификации Заказы 19946 Ч…" at bounding box center [439, 210] width 878 height 420
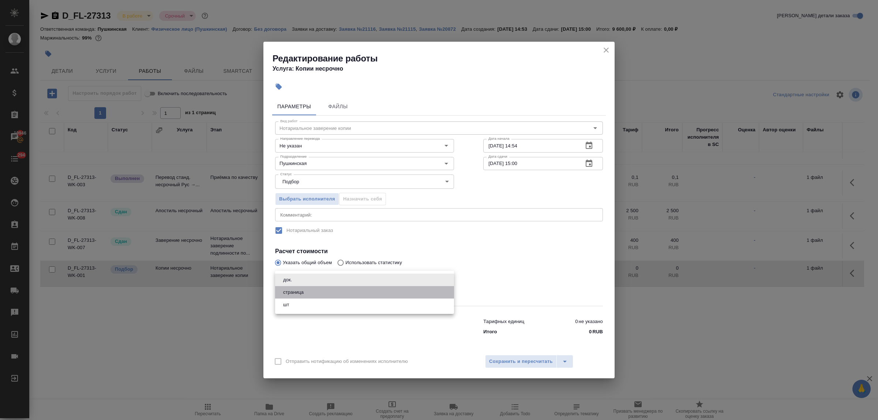
click at [306, 290] on li "страница" at bounding box center [364, 292] width 179 height 12
type input "5a8b1489cc6b4906c91bfdb2"
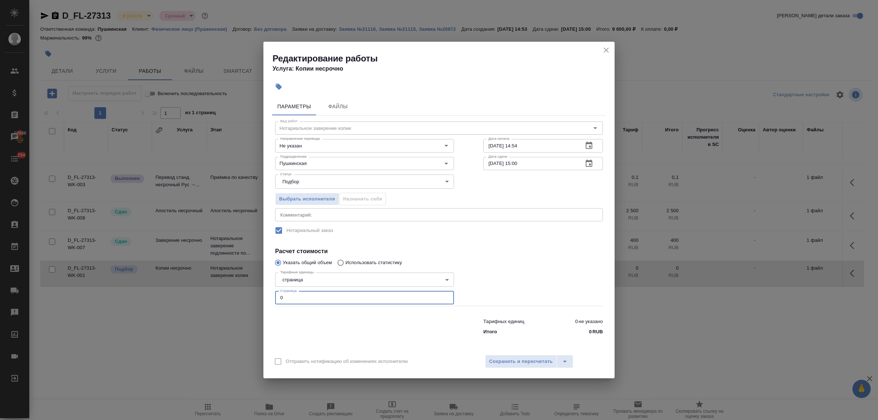
drag, startPoint x: 297, startPoint y: 301, endPoint x: 267, endPoint y: 295, distance: 30.6
click at [267, 295] on div "Параметры Файлы Вид работ Нотариальное заверение копии Вид работ Направление пе…" at bounding box center [438, 222] width 351 height 255
type input "1"
click at [497, 357] on button "Сохранить и пересчитать" at bounding box center [521, 361] width 72 height 13
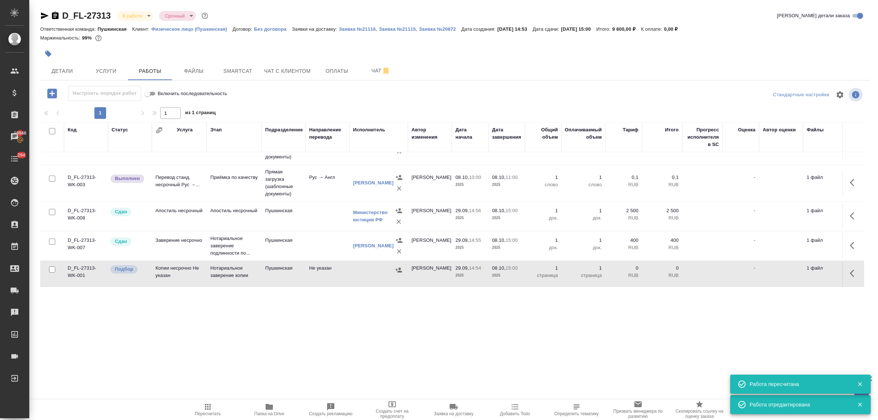
click at [399, 267] on icon "button" at bounding box center [398, 269] width 7 height 5
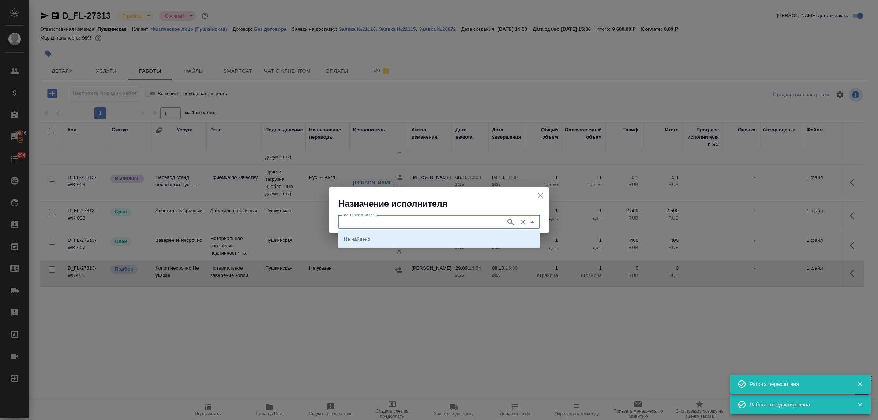
click at [393, 226] on input "ФИО Исполнителя" at bounding box center [421, 222] width 162 height 9
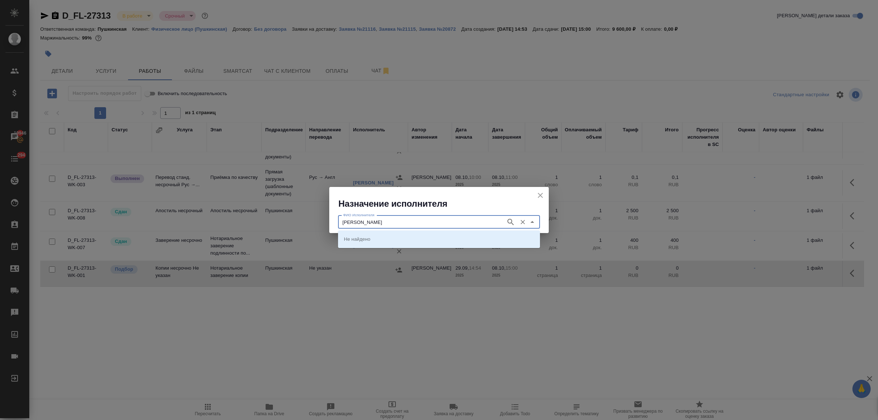
type input "федорченко"
click at [384, 238] on p "НОТАРИУС Федорченко Александр Вячеславович" at bounding box center [364, 238] width 40 height 7
type input "НОТАРИУС Федорченко Александр Вячеславович"
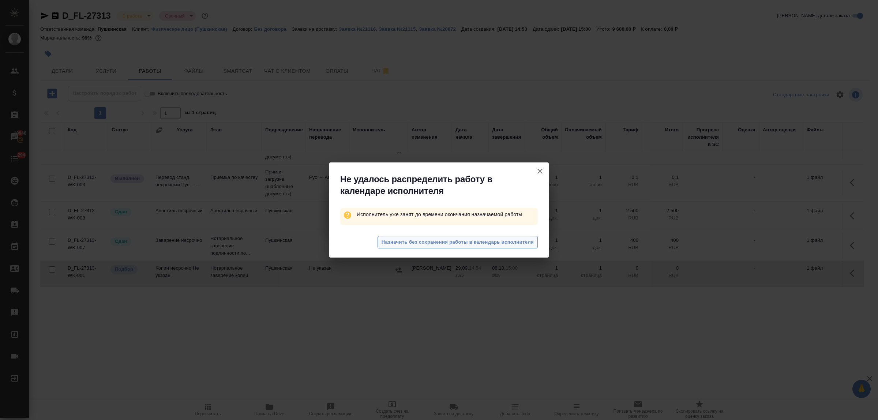
click at [398, 238] on span "Назначить без сохранения работы в календарь исполнителя" at bounding box center [457, 242] width 152 height 8
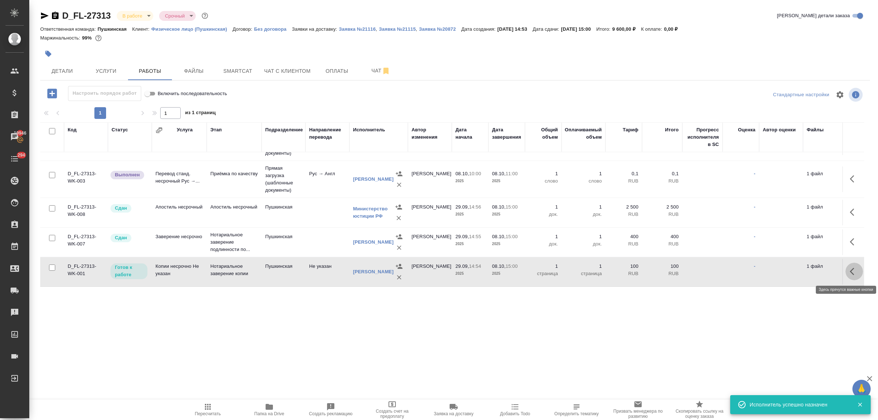
click at [850, 271] on icon "button" at bounding box center [854, 271] width 9 height 9
click at [796, 270] on icon "button" at bounding box center [800, 271] width 9 height 9
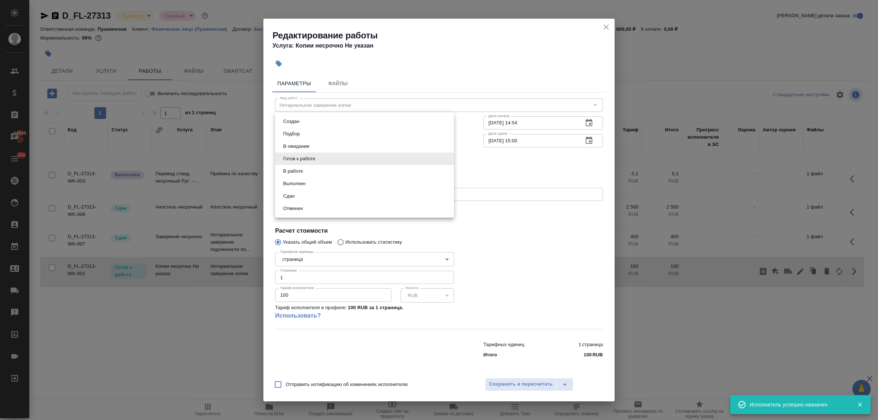
click at [350, 155] on body "🙏 .cls-1 fill:#fff; AWATERA Bulakhova Elena Клиенты Спецификации Заказы 19946 Ч…" at bounding box center [439, 210] width 878 height 420
click at [322, 196] on li "Сдан" at bounding box center [364, 196] width 179 height 12
type input "closed"
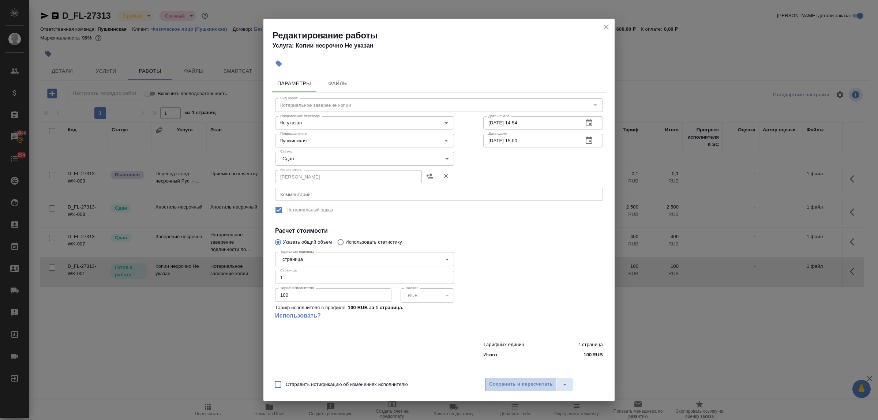
click at [531, 389] on button "Сохранить и пересчитать" at bounding box center [521, 384] width 72 height 13
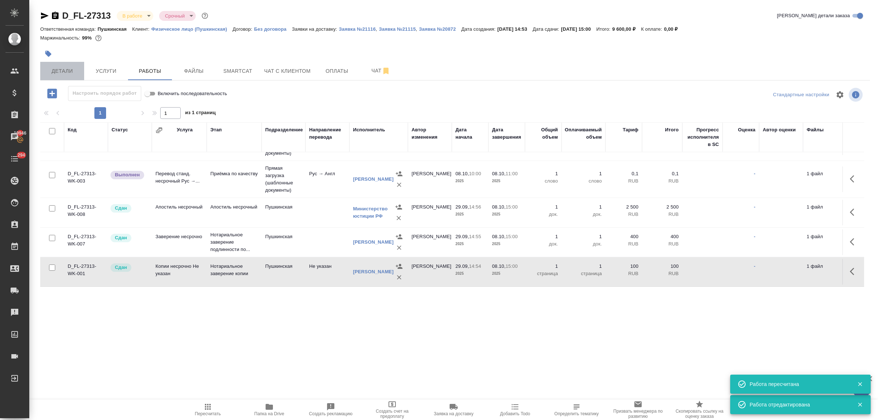
click at [66, 68] on span "Детали" at bounding box center [62, 71] width 35 height 9
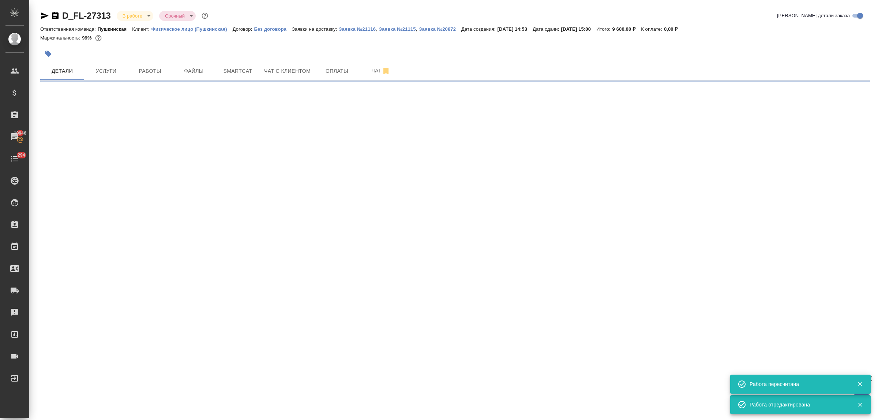
select select "RU"
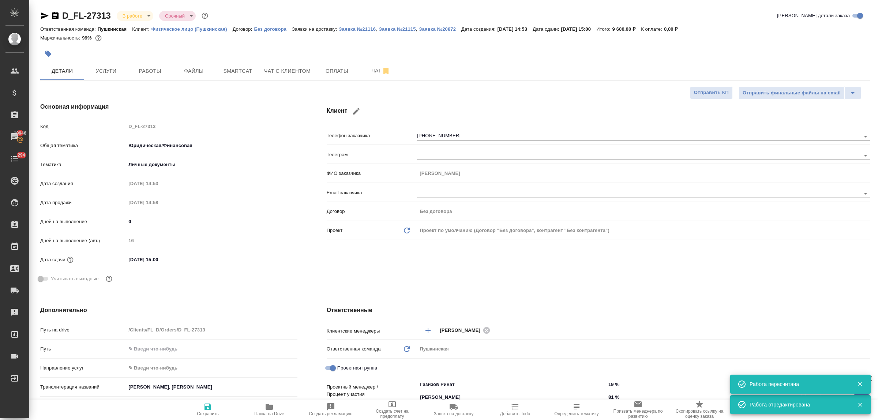
type textarea "x"
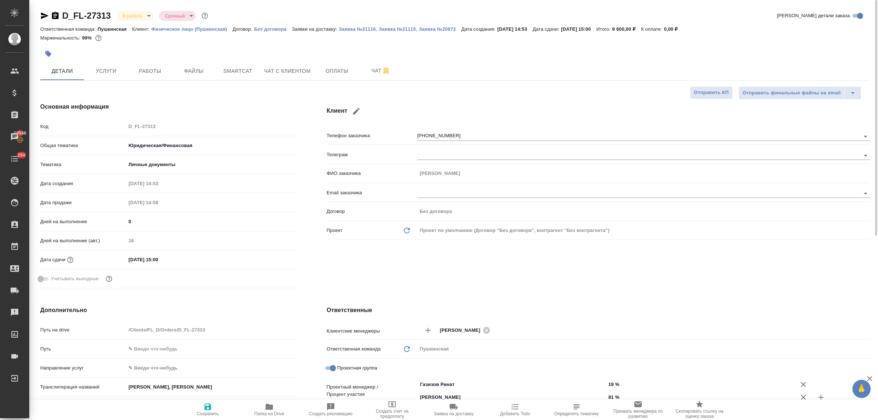
click at [139, 16] on body "🙏 .cls-1 fill:#fff; AWATERA Bulakhova Elena Клиенты Спецификации Заказы 19946 Ч…" at bounding box center [439, 210] width 878 height 420
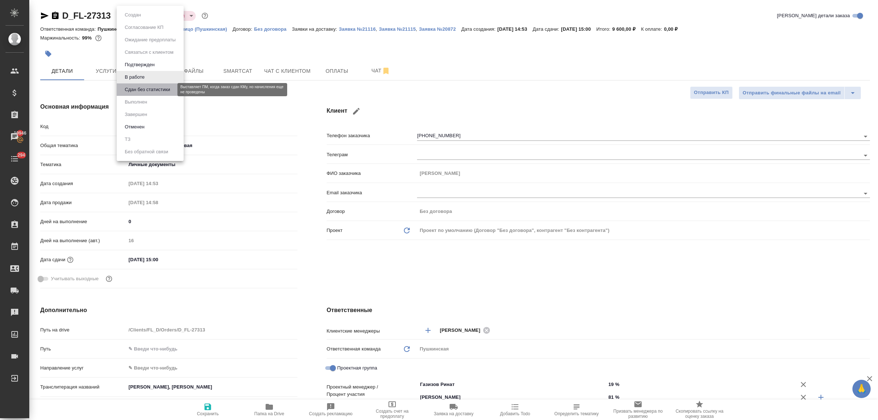
click at [138, 89] on button "Сдан без статистики" at bounding box center [148, 90] width 50 height 8
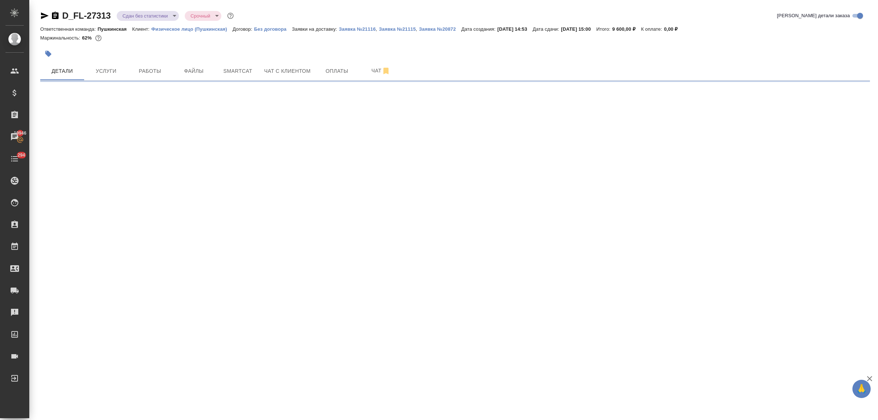
select select "RU"
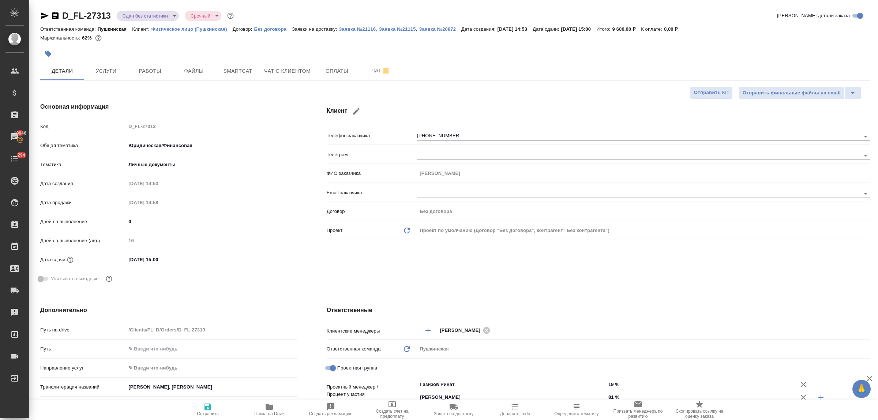
type textarea "x"
click at [148, 65] on button "Работы" at bounding box center [150, 71] width 44 height 18
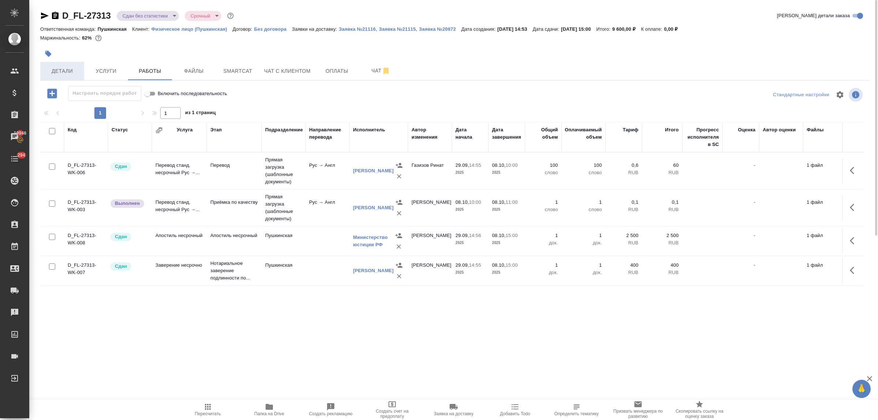
click at [61, 69] on span "Детали" at bounding box center [62, 71] width 35 height 9
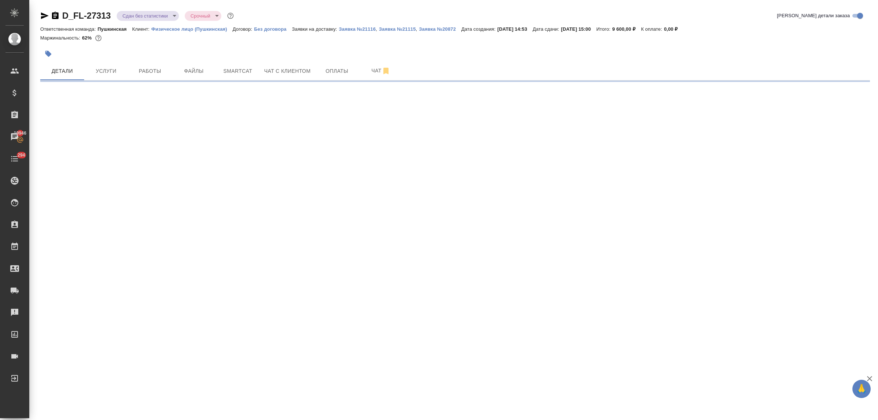
select select "RU"
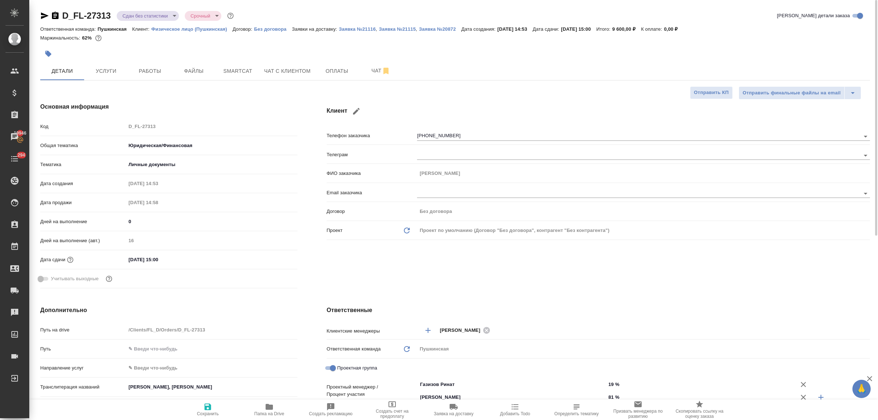
type textarea "x"
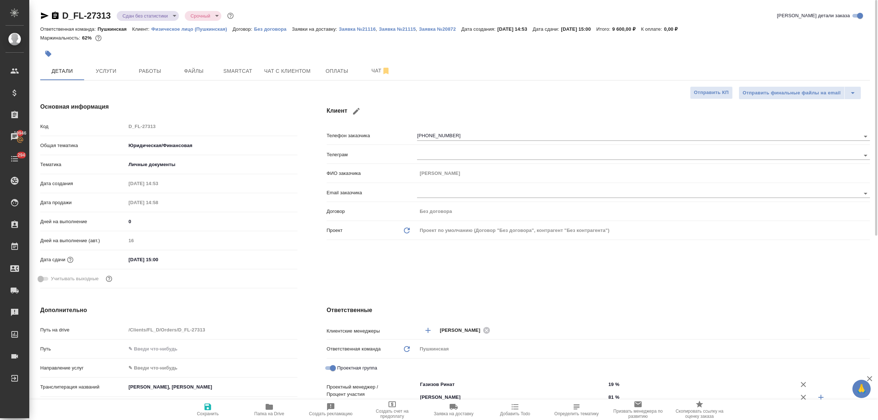
type textarea "x"
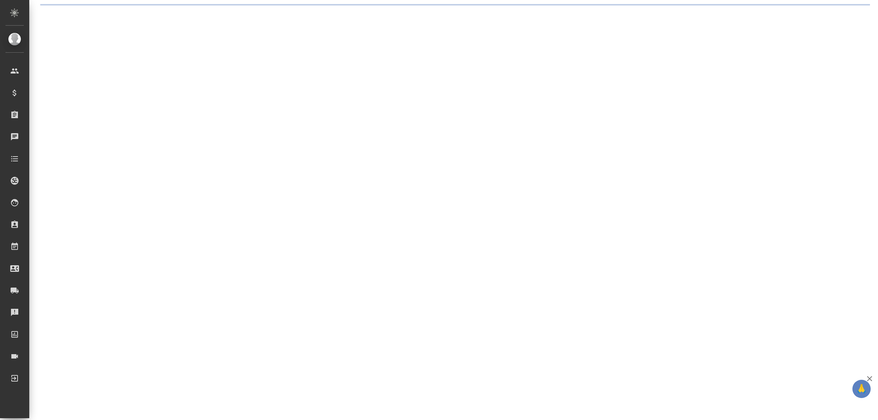
select select "RU"
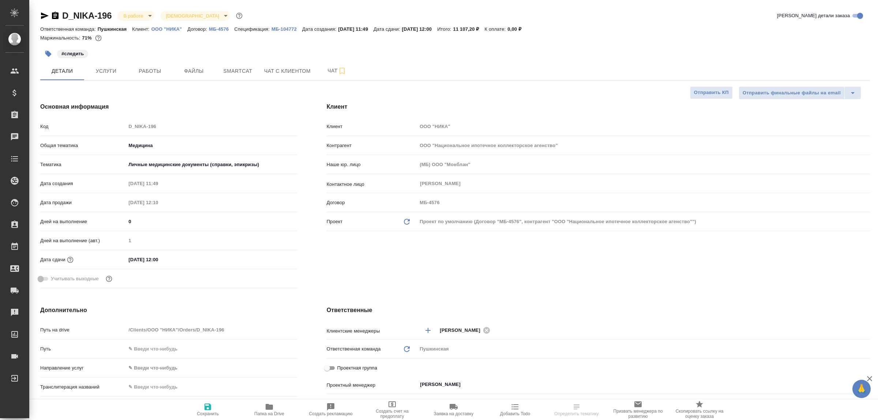
type textarea "x"
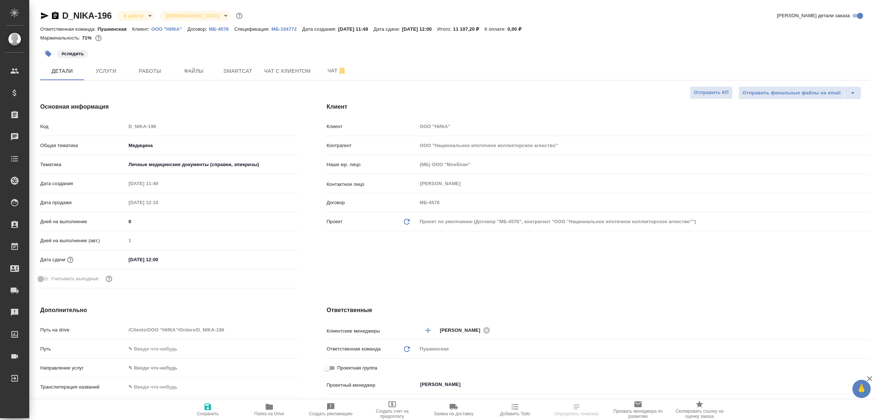
type textarea "x"
click at [154, 74] on span "Работы" at bounding box center [149, 71] width 35 height 9
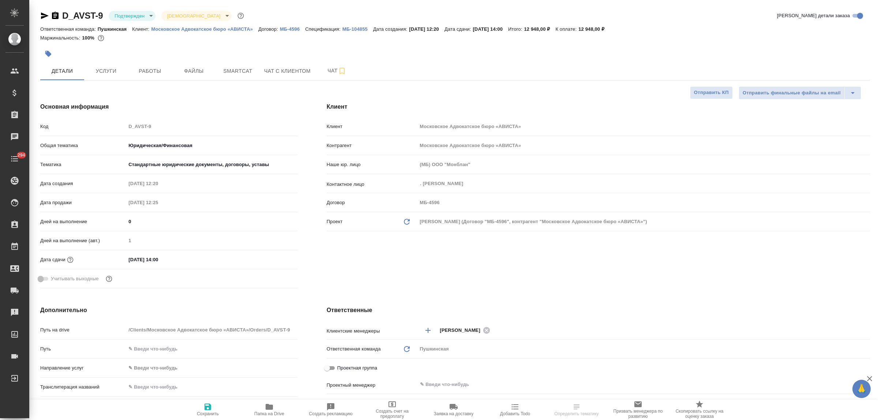
select select "RU"
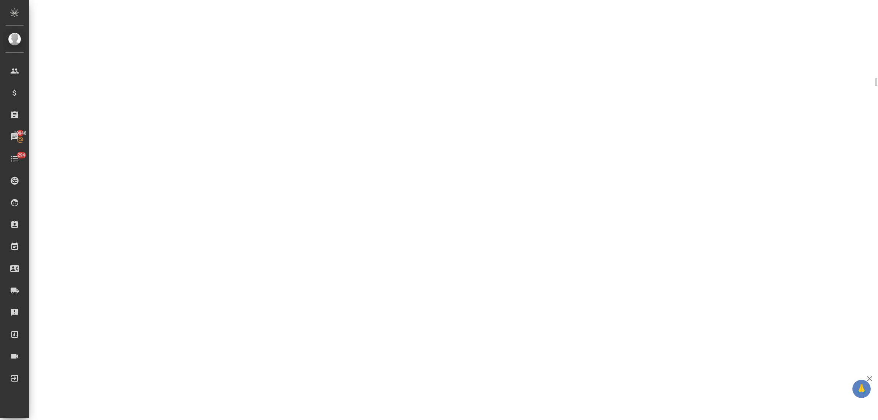
select select "RU"
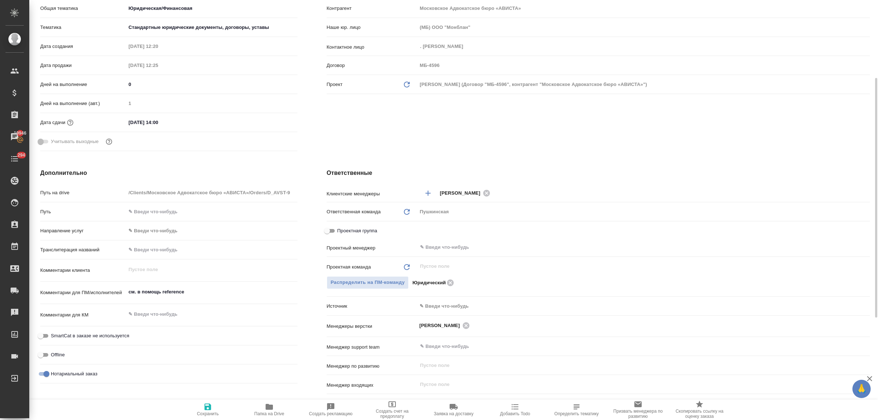
type textarea "x"
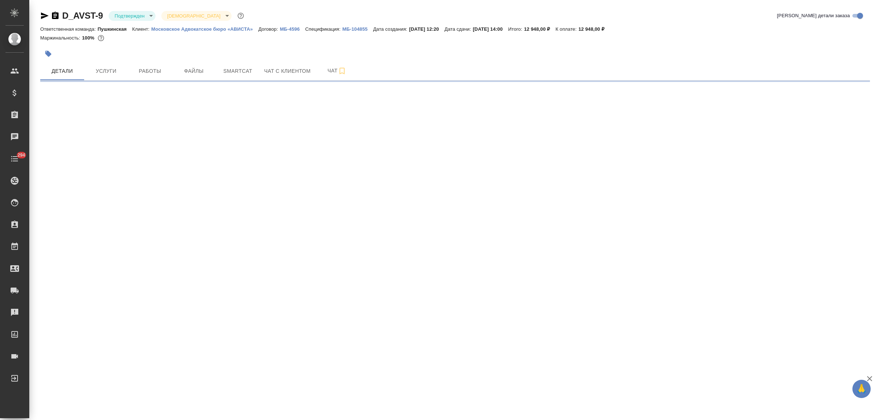
select select "RU"
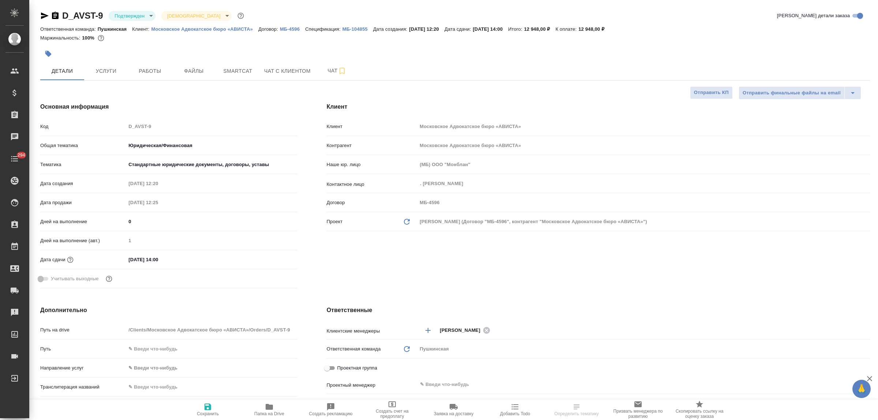
type textarea "x"
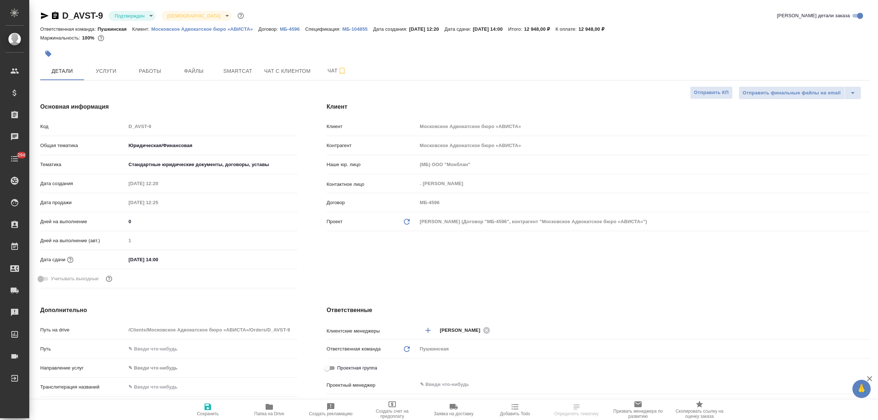
type textarea "x"
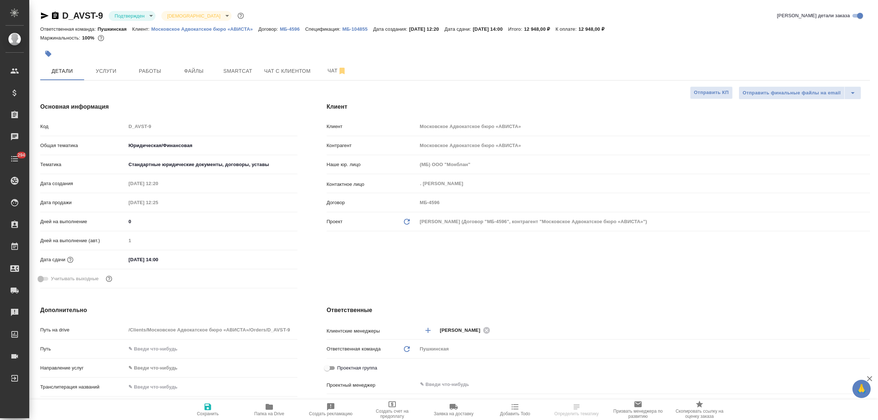
type textarea "x"
select select "RU"
type textarea "x"
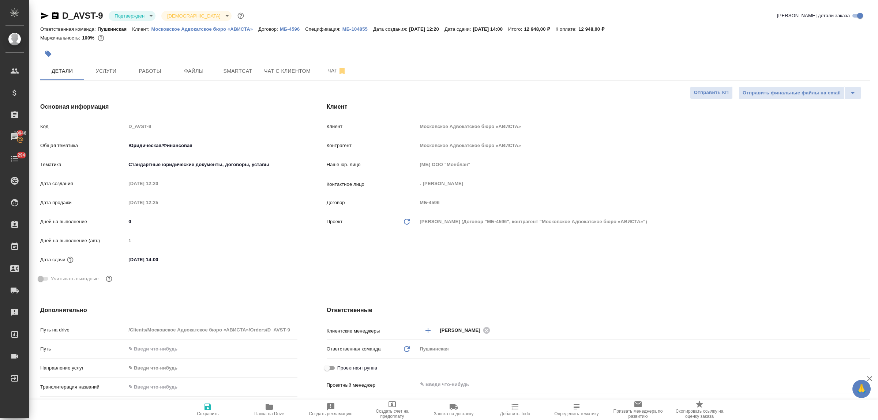
type textarea "x"
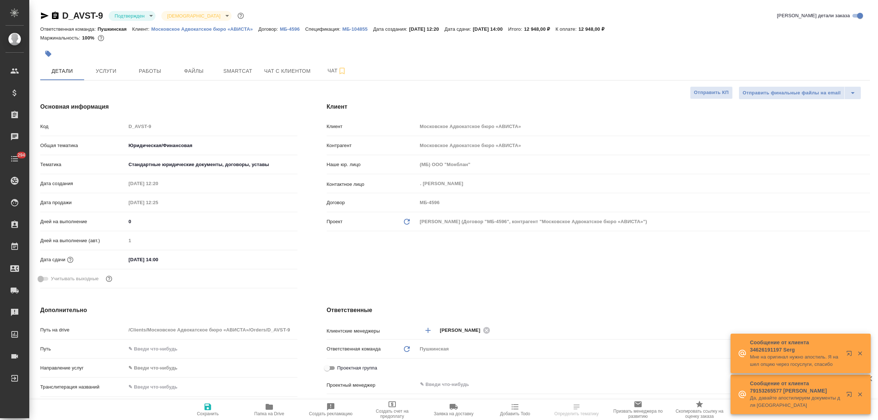
select select "RU"
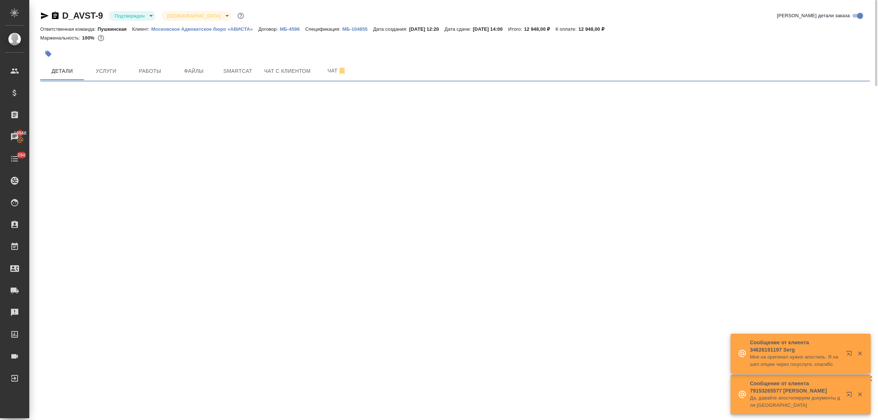
select select "RU"
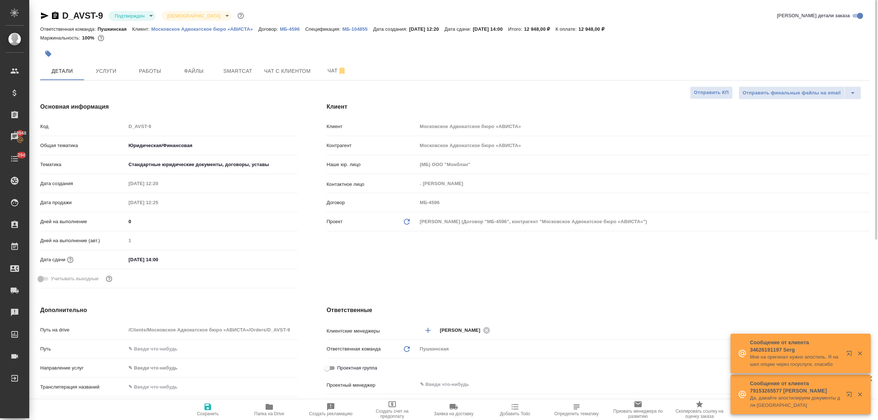
type textarea "x"
click at [859, 353] on icon "button" at bounding box center [860, 353] width 4 height 4
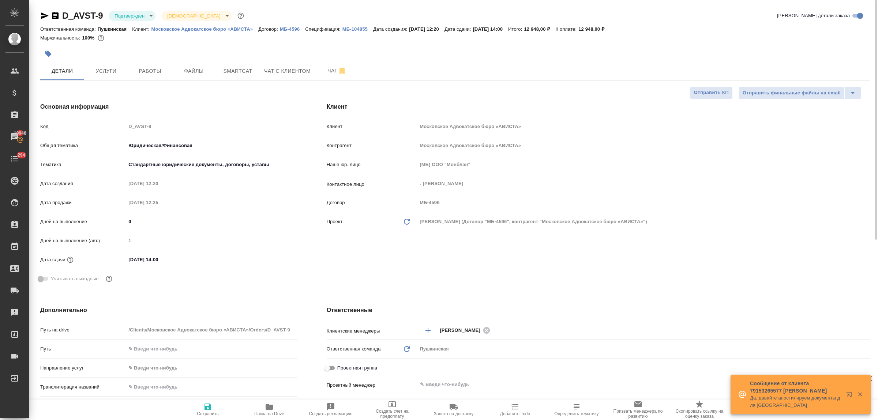
click at [859, 394] on icon "button" at bounding box center [859, 394] width 7 height 7
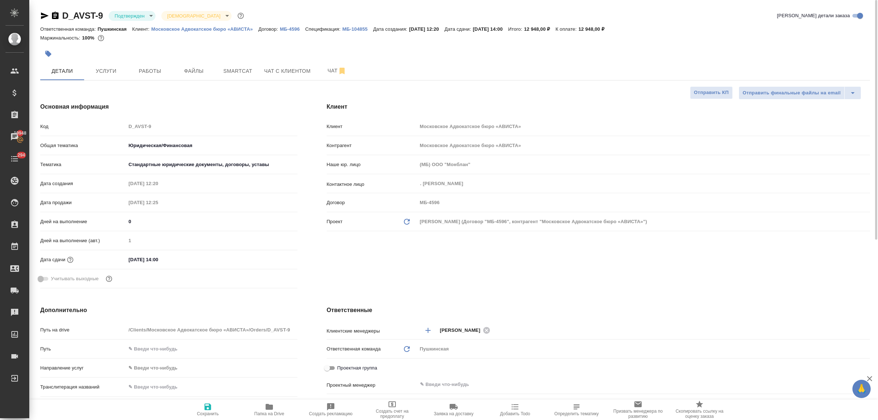
click at [660, 286] on div "Клиент Клиент Московское Адвокатское бюро «АВИСТА» Контрагент Московское Адвока…" at bounding box center [598, 197] width 572 height 218
type textarea "x"
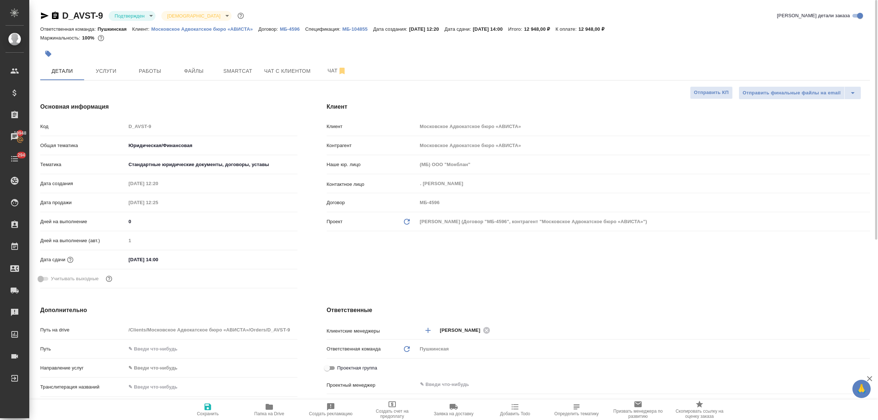
type textarea "x"
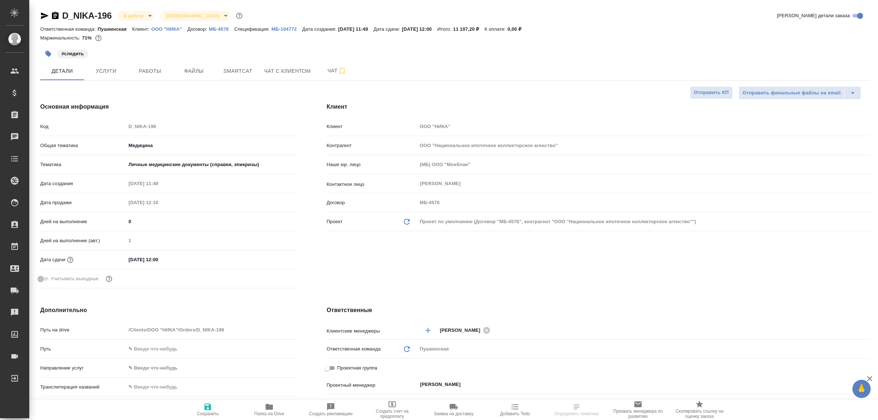
select select "RU"
click at [105, 71] on span "Услуги" at bounding box center [105, 71] width 35 height 9
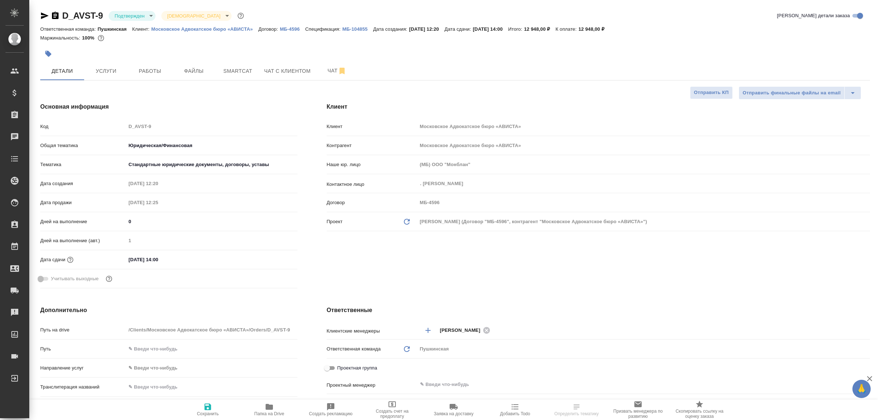
select select "RU"
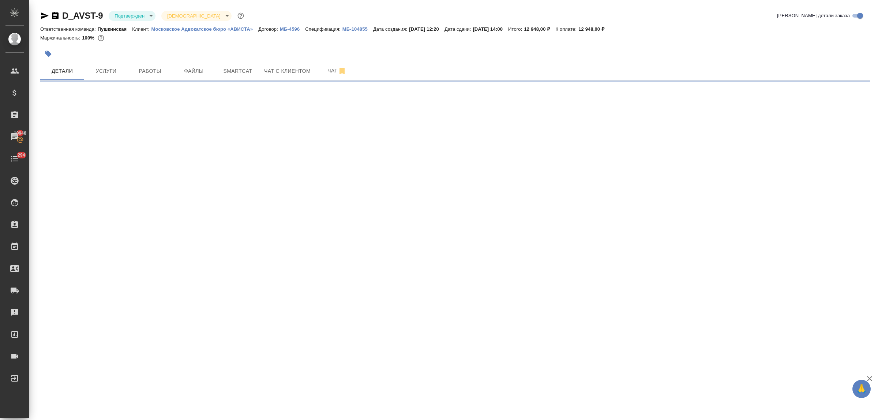
select select "RU"
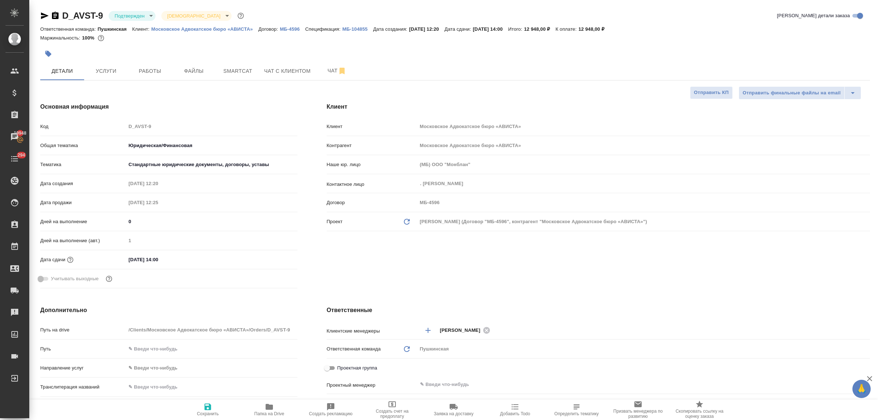
type textarea "x"
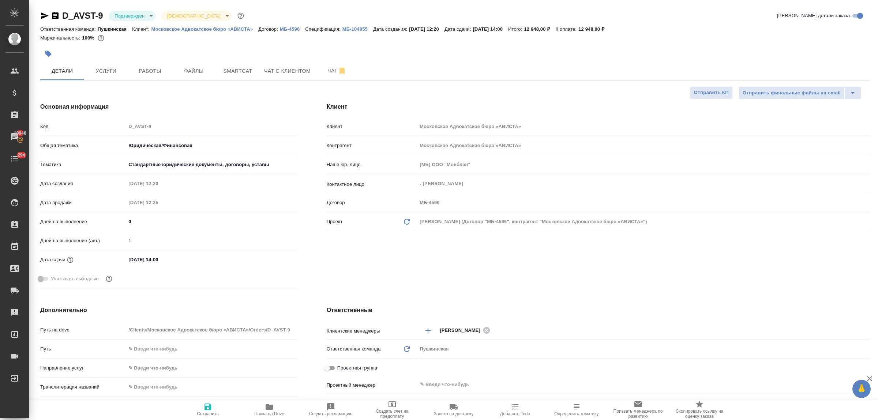
type textarea "x"
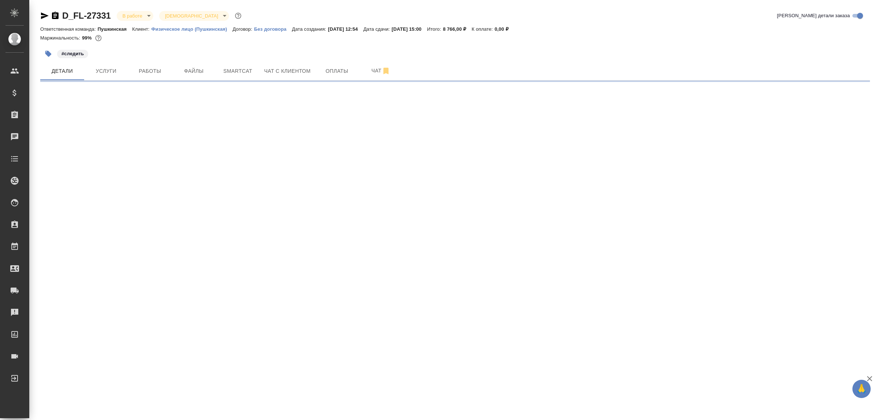
select select "RU"
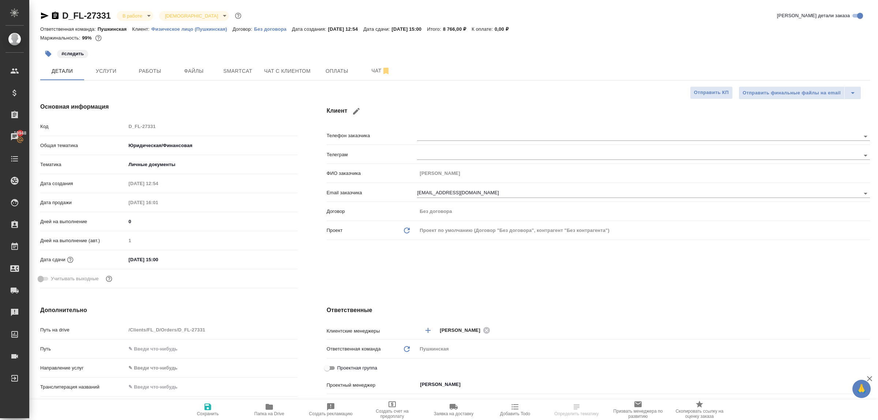
type textarea "x"
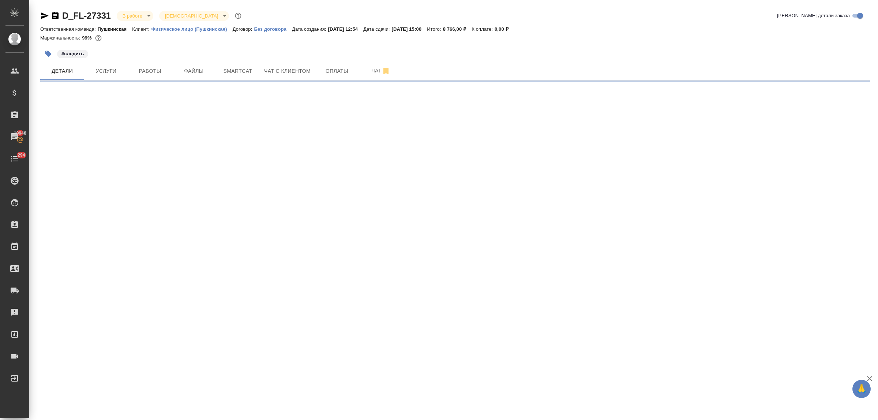
select select "RU"
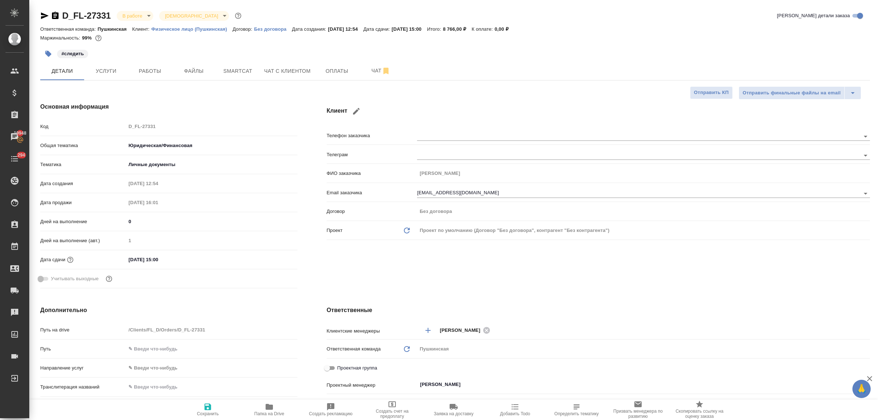
type textarea "x"
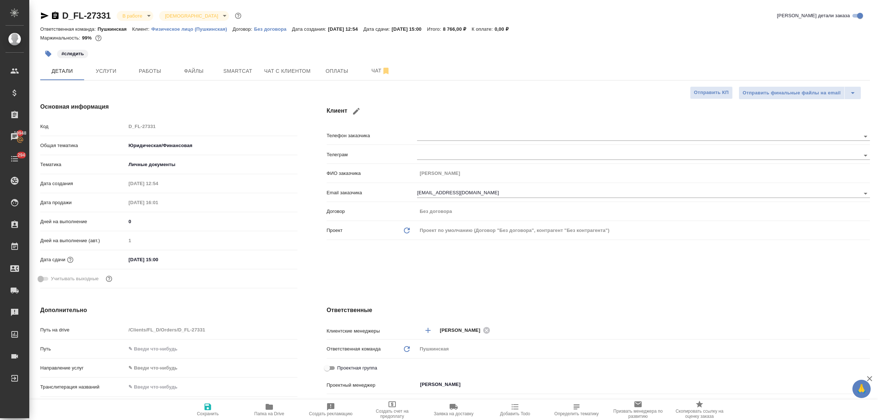
type textarea "x"
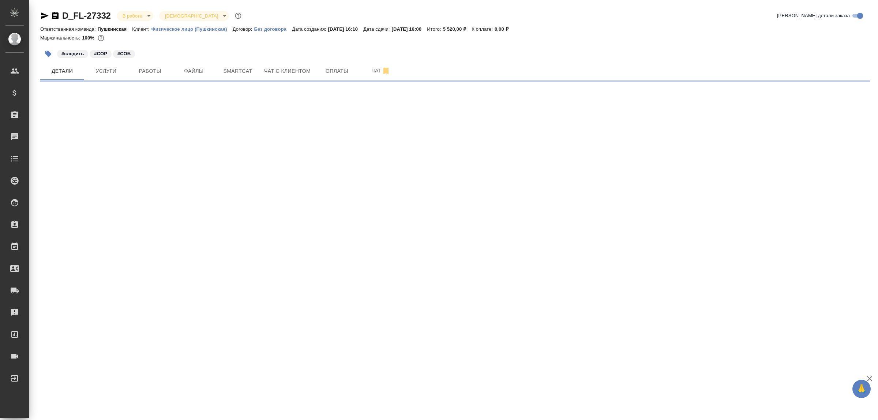
select select "RU"
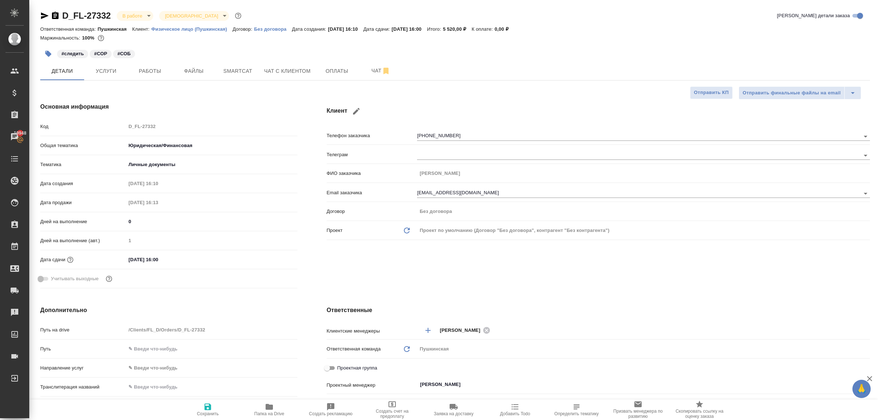
type textarea "x"
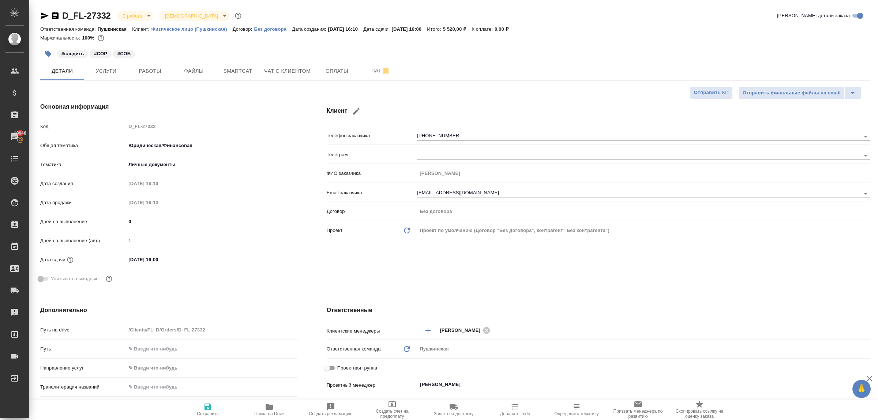
type textarea "x"
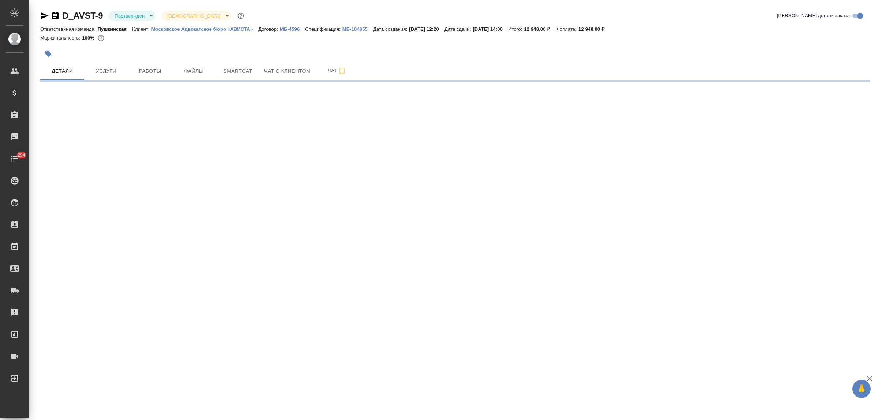
select select "RU"
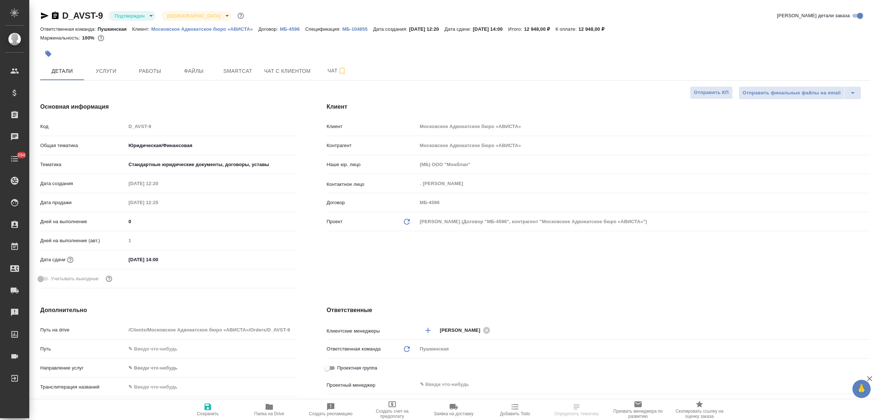
type textarea "x"
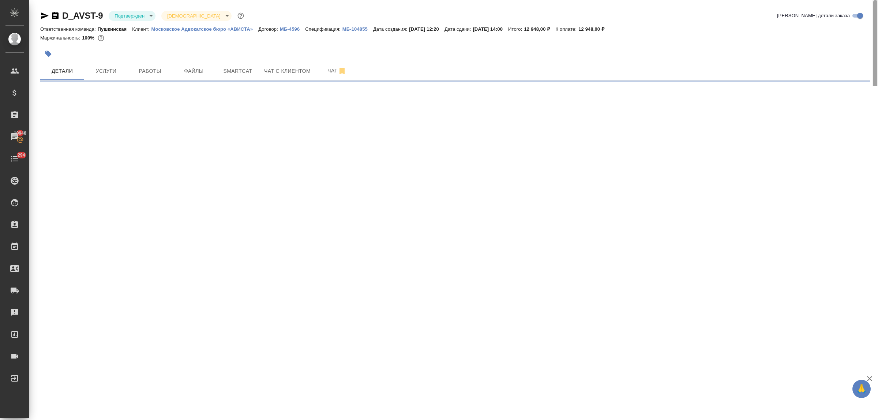
select select "RU"
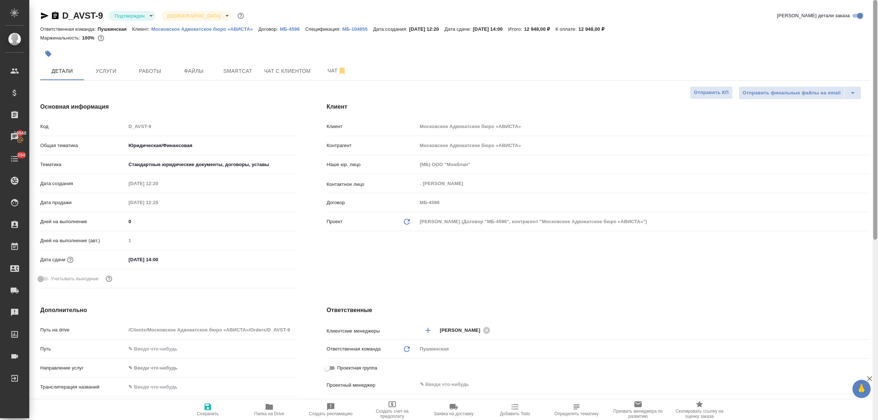
type textarea "x"
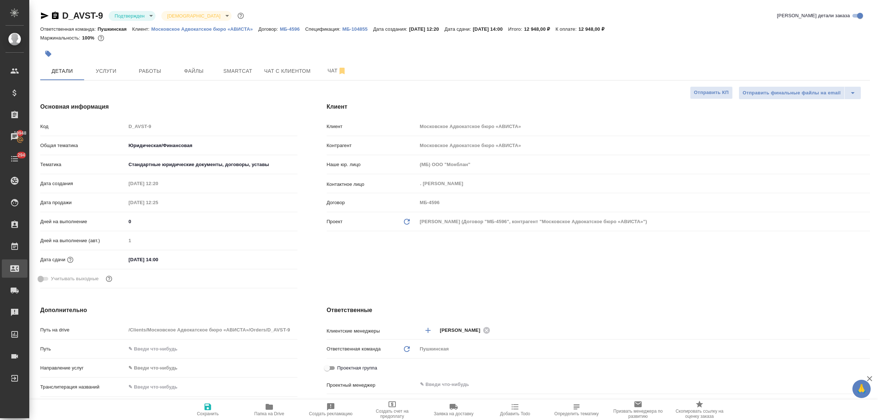
type textarea "x"
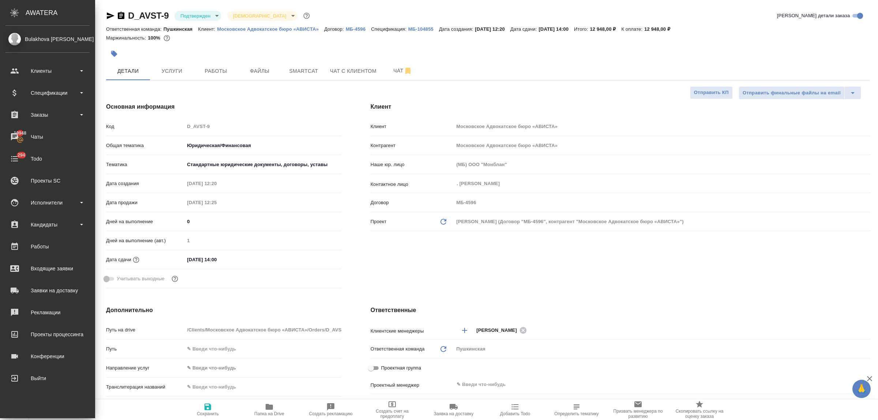
type textarea "x"
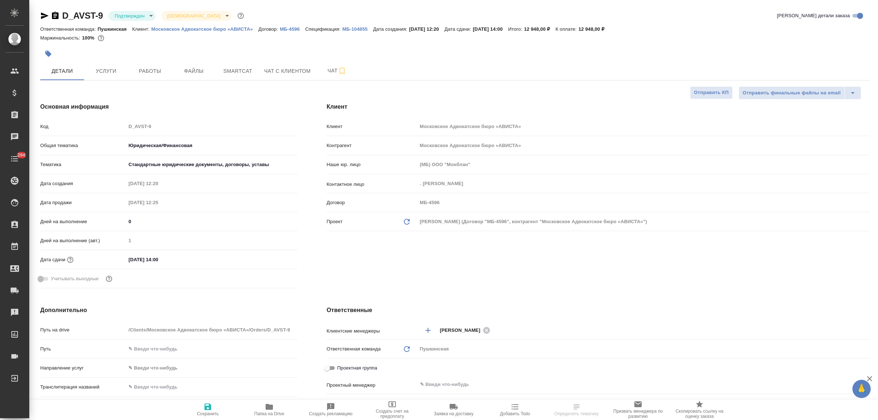
select select "RU"
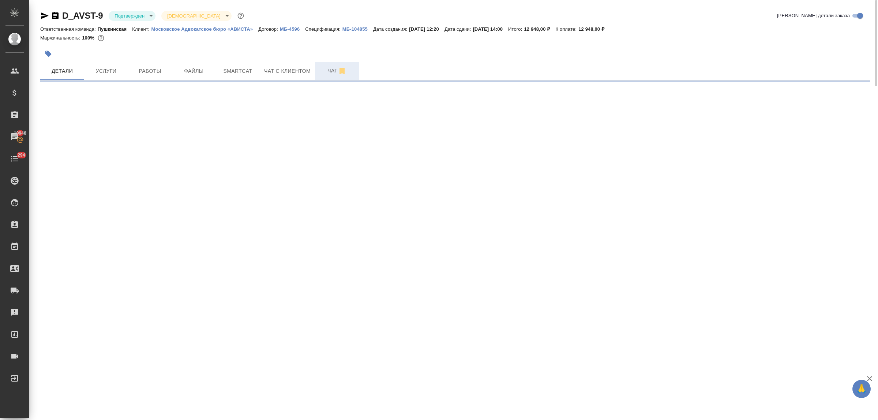
select select "RU"
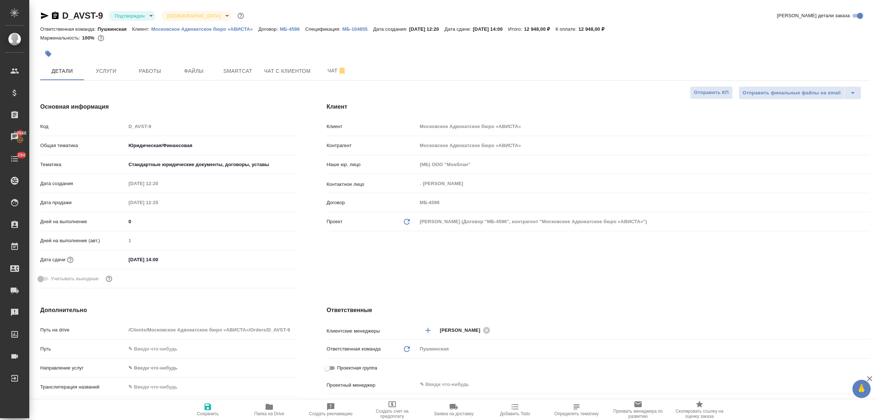
type textarea "x"
click at [44, 14] on icon "button" at bounding box center [45, 15] width 8 height 7
click at [244, 30] on p "Московское Адвокатское бюро «АВИСТА»" at bounding box center [204, 28] width 107 height 5
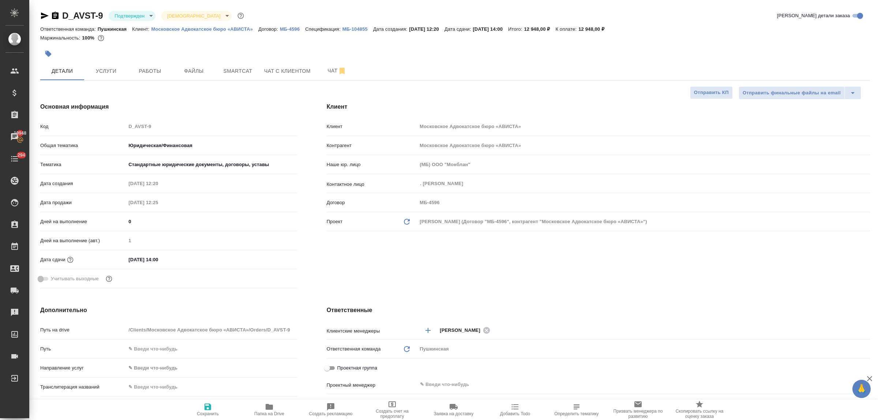
type textarea "x"
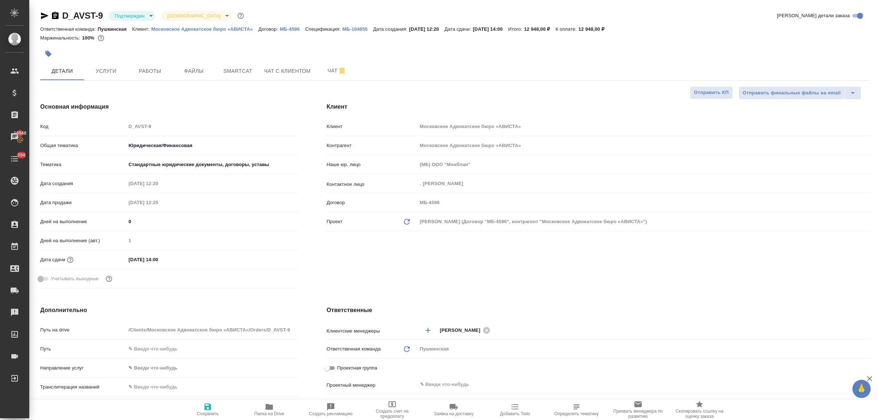
type textarea "x"
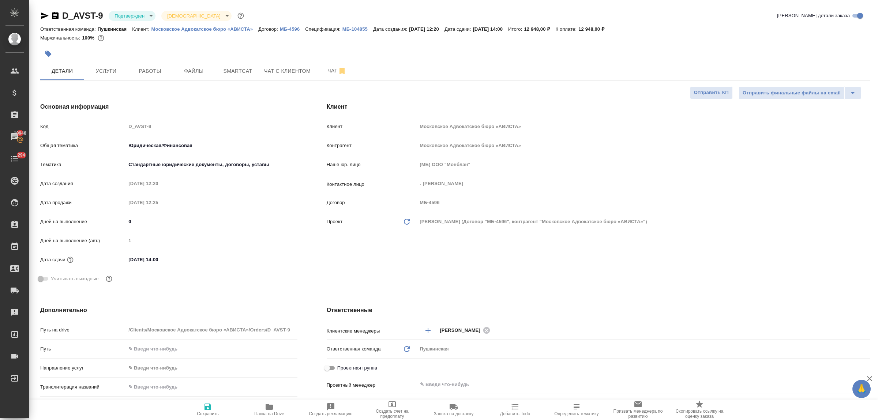
type textarea "x"
click at [224, 71] on span "Smartcat" at bounding box center [237, 71] width 35 height 9
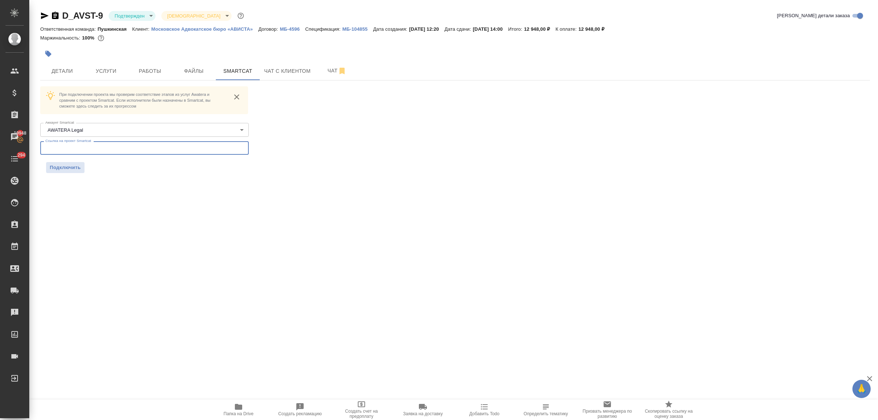
click at [121, 150] on input "text" at bounding box center [144, 147] width 208 height 13
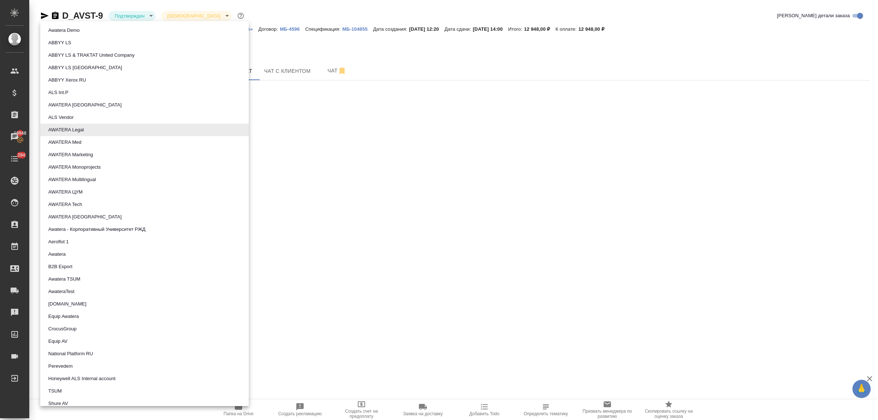
click at [125, 134] on body "🙏 .cls-1 fill:#fff; AWATERA Bulakhova Elena Клиенты Спецификации Заказы 19948 Ч…" at bounding box center [439, 210] width 878 height 420
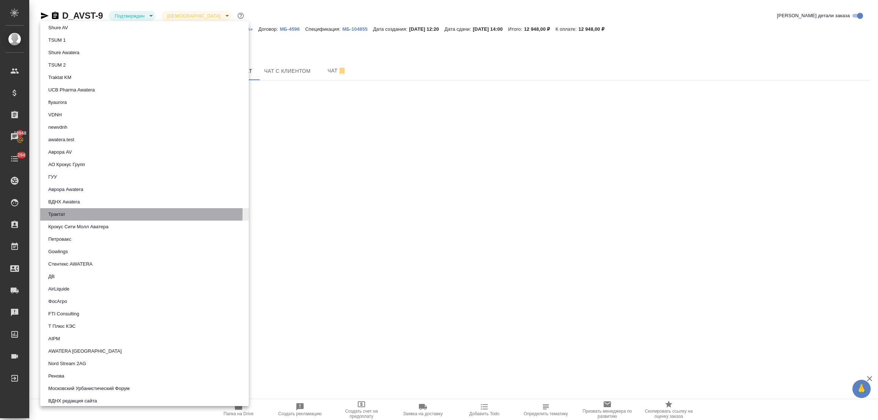
drag, startPoint x: 100, startPoint y: 213, endPoint x: 97, endPoint y: 205, distance: 8.4
click at [100, 213] on li "Трактат" at bounding box center [144, 214] width 208 height 12
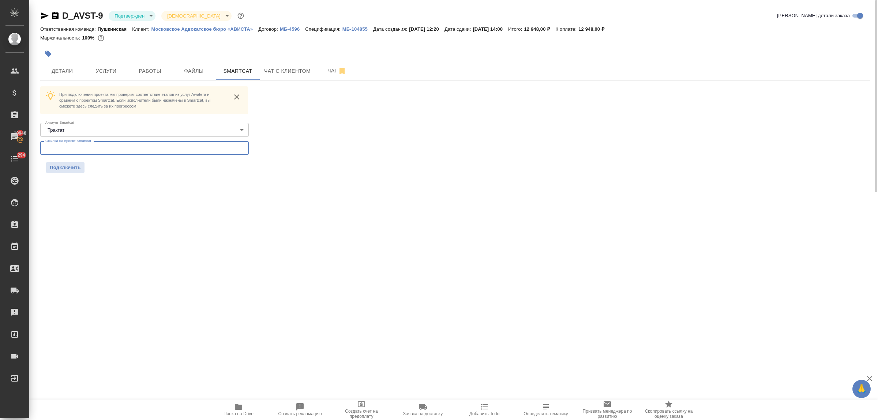
click at [90, 147] on input "text" at bounding box center [144, 147] width 208 height 13
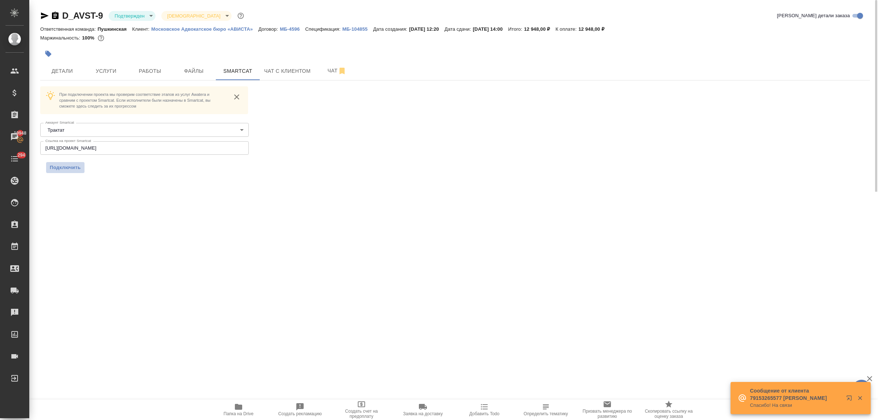
click at [72, 169] on span "Подключить" at bounding box center [65, 167] width 31 height 7
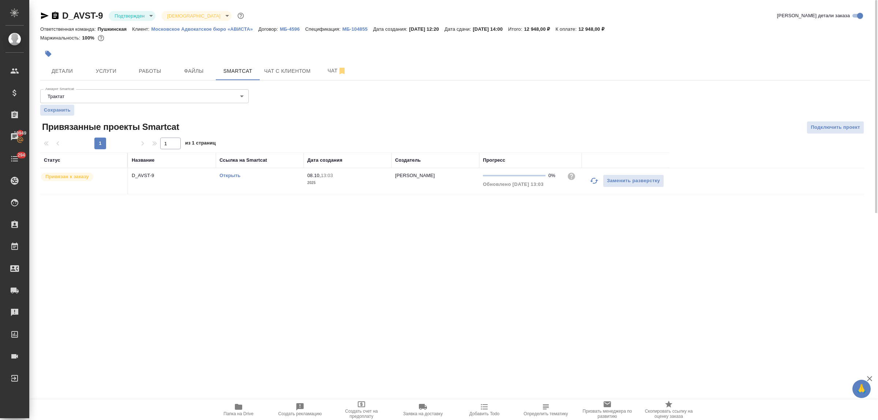
click at [244, 29] on p "Московское Адвокатское бюро «АВИСТА»" at bounding box center [204, 28] width 107 height 5
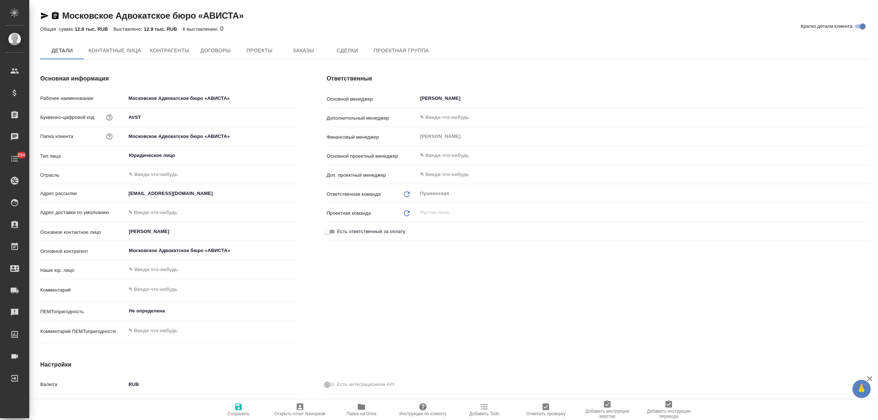
click at [291, 54] on span "Заказы" at bounding box center [303, 50] width 35 height 9
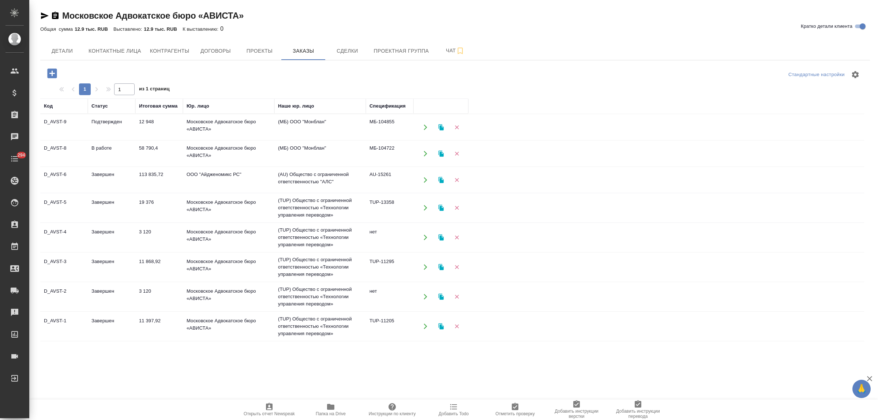
click at [145, 155] on td "58 790,4" at bounding box center [159, 154] width 48 height 26
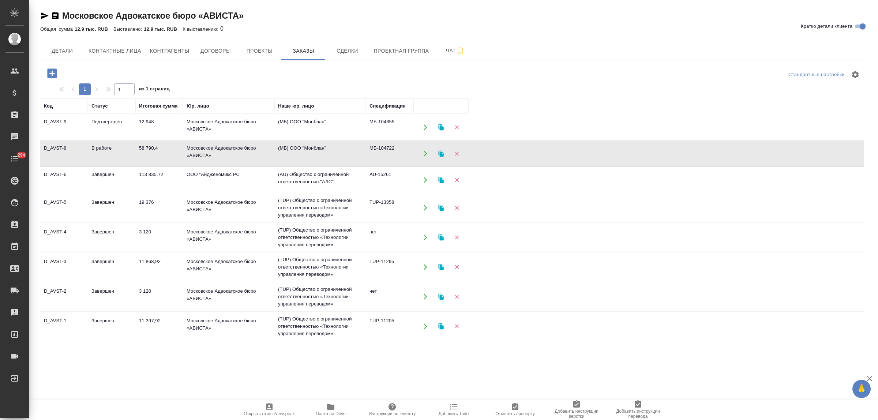
click at [145, 155] on td "58 790,4" at bounding box center [159, 154] width 48 height 26
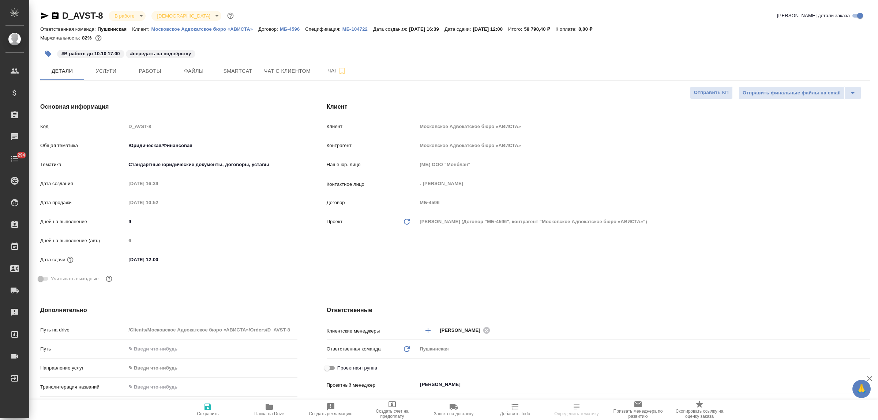
select select "RU"
click at [242, 74] on span "Smartcat" at bounding box center [237, 71] width 35 height 9
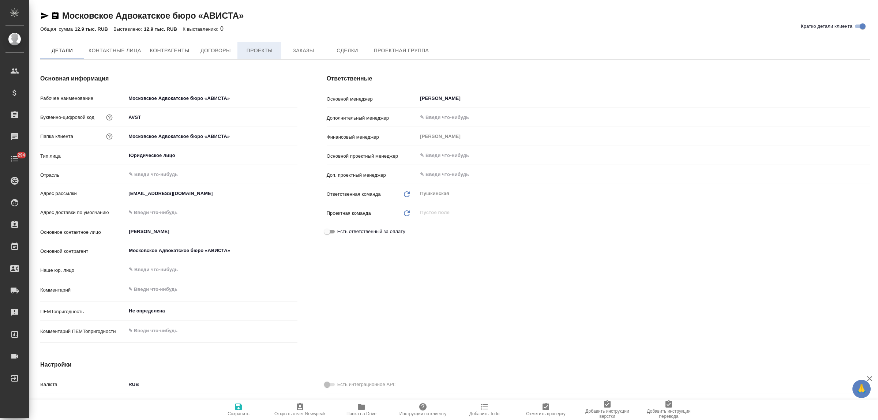
click at [265, 56] on button "Проекты" at bounding box center [259, 51] width 44 height 18
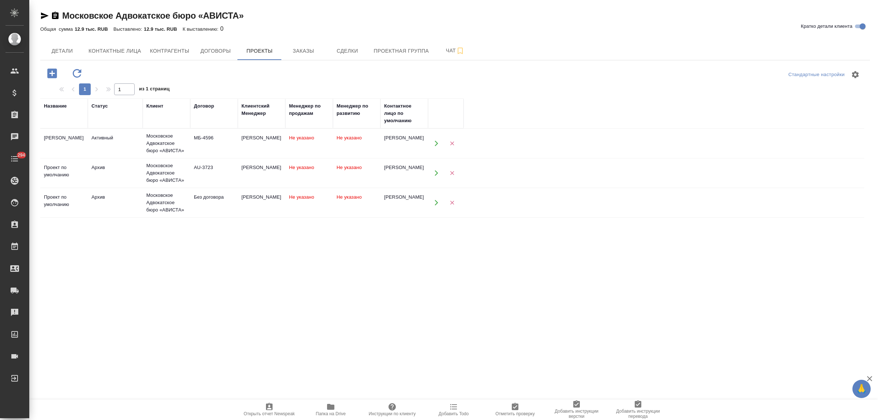
click at [166, 145] on div "Московское Адвокатское бюро «АВИСТА»" at bounding box center [166, 143] width 40 height 22
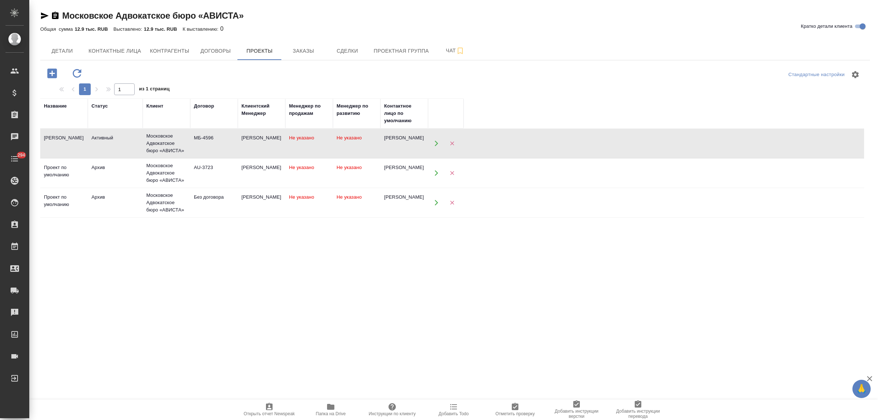
click at [158, 140] on div "Московское Адвокатское бюро «АВИСТА»" at bounding box center [166, 143] width 40 height 22
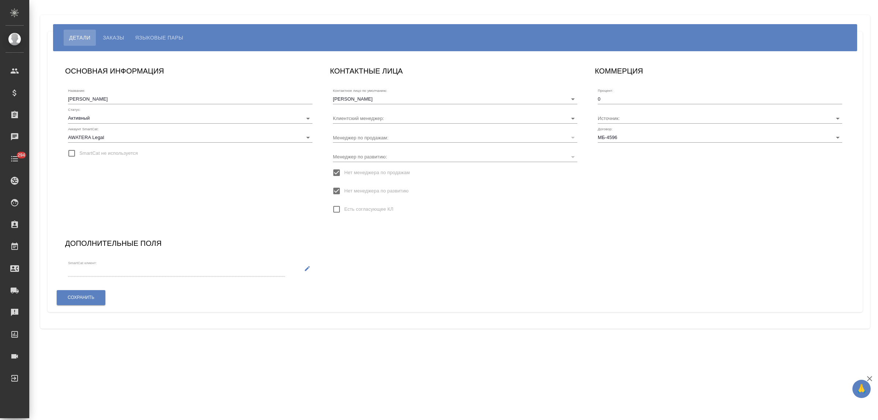
type input "[PERSON_NAME]"
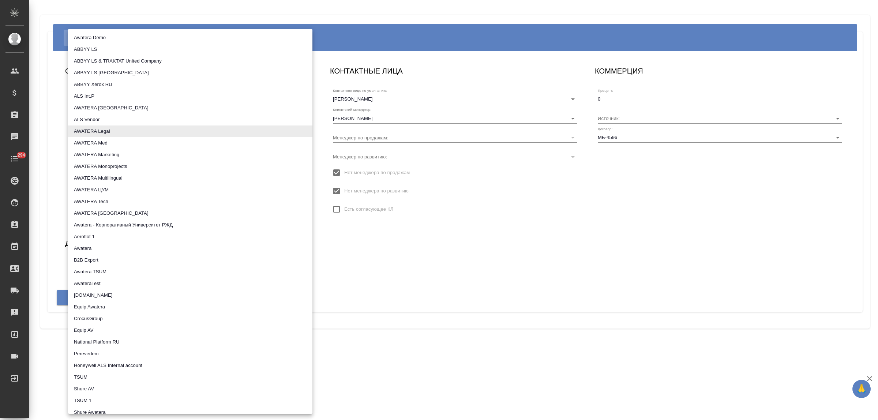
click at [149, 140] on body "🙏 .cls-1 fill:#fff; AWATERA Bulakhova Elena Клиенты Спецификации Заказы Чаты 29…" at bounding box center [439, 210] width 878 height 420
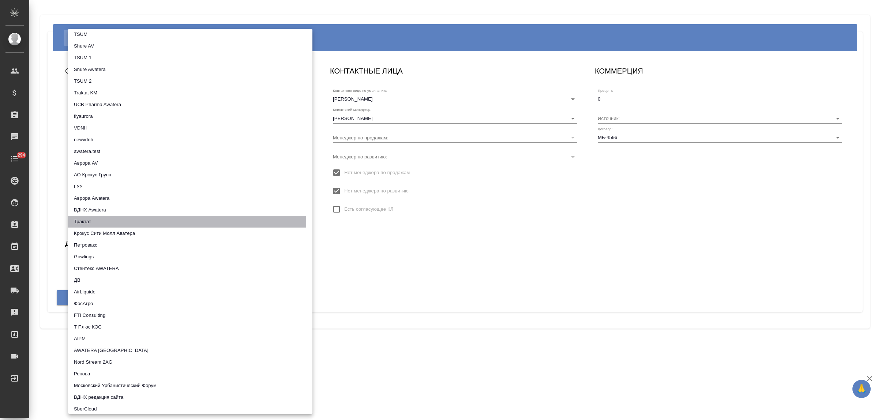
click at [141, 224] on li "Трактат" at bounding box center [190, 222] width 244 height 12
type input "5ee7379ee86966421fbf459a"
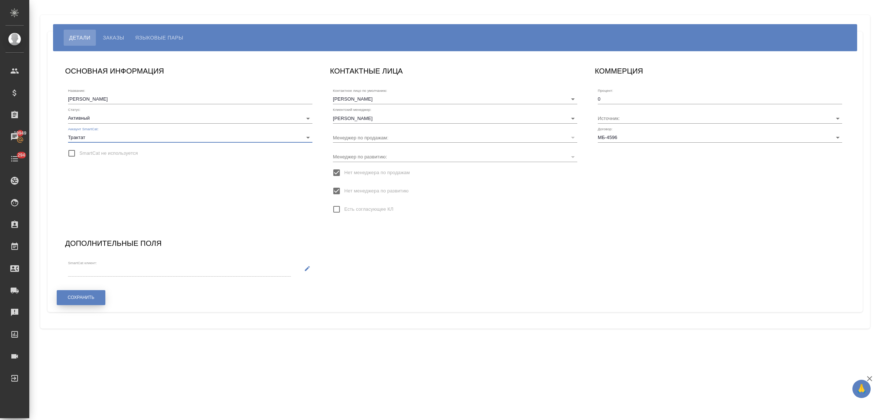
click at [90, 294] on button "Сохранить" at bounding box center [81, 297] width 49 height 15
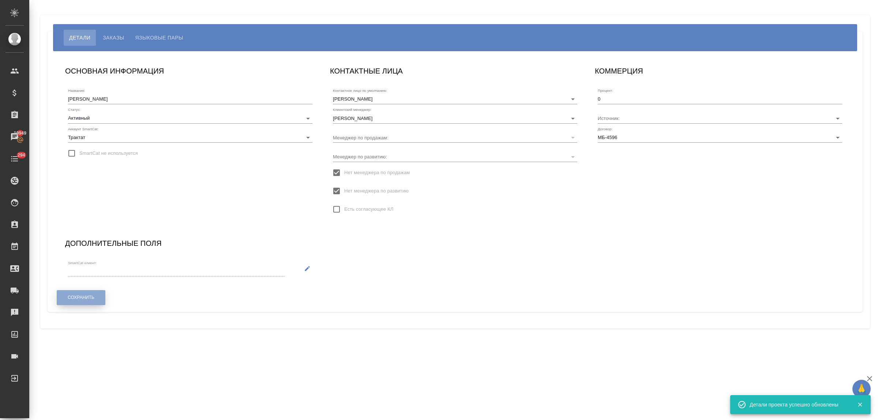
click at [79, 295] on span "Сохранить" at bounding box center [81, 297] width 27 height 6
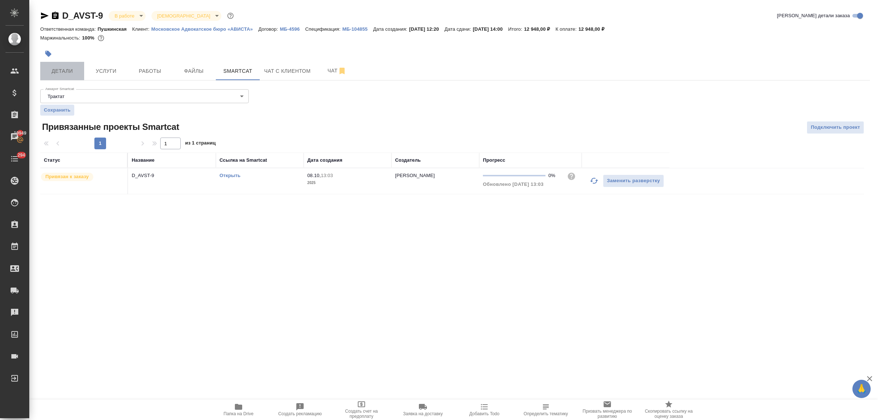
click at [63, 70] on span "Детали" at bounding box center [62, 71] width 35 height 9
select select "RU"
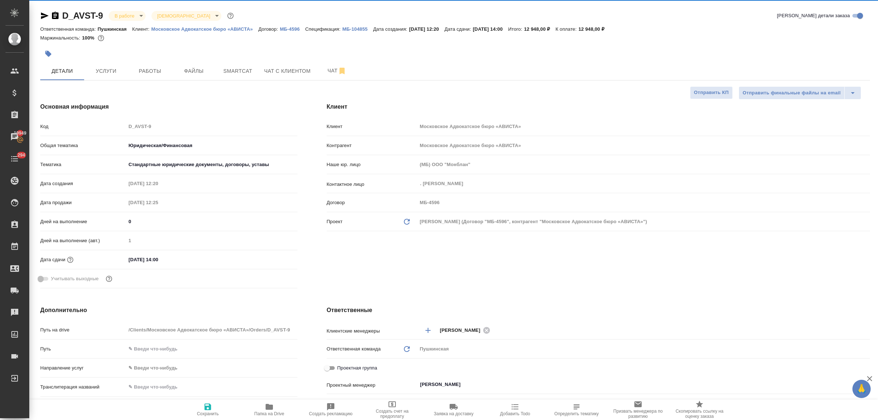
type textarea "x"
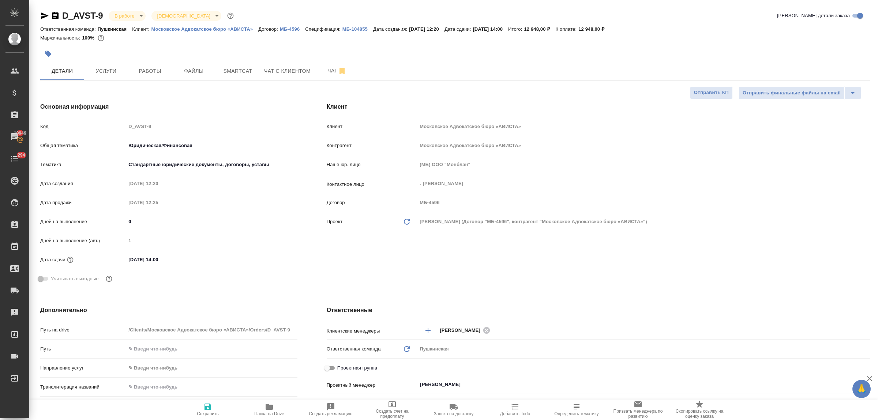
type textarea "x"
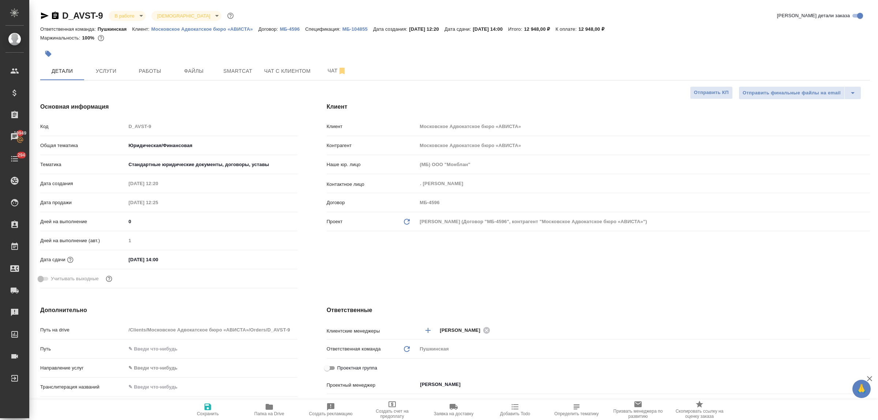
type textarea "x"
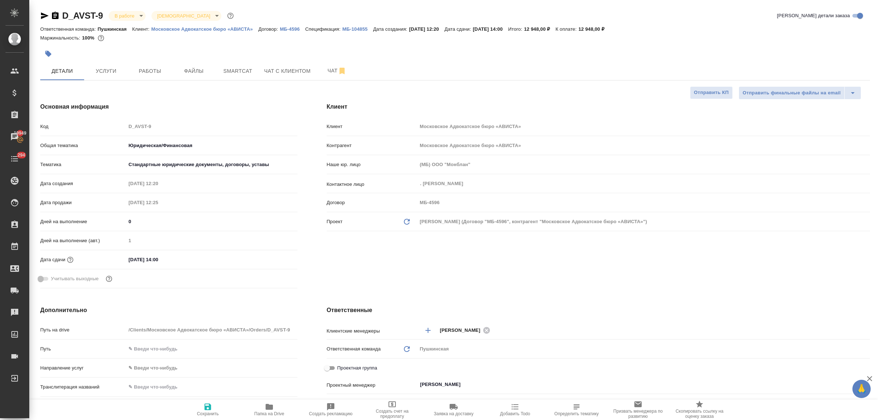
type textarea "x"
click at [231, 72] on span "Smartcat" at bounding box center [237, 71] width 35 height 9
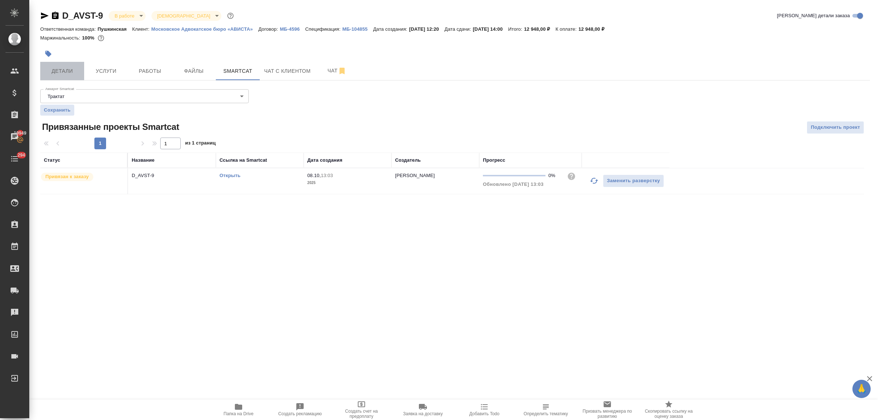
click at [68, 73] on span "Детали" at bounding box center [62, 71] width 35 height 9
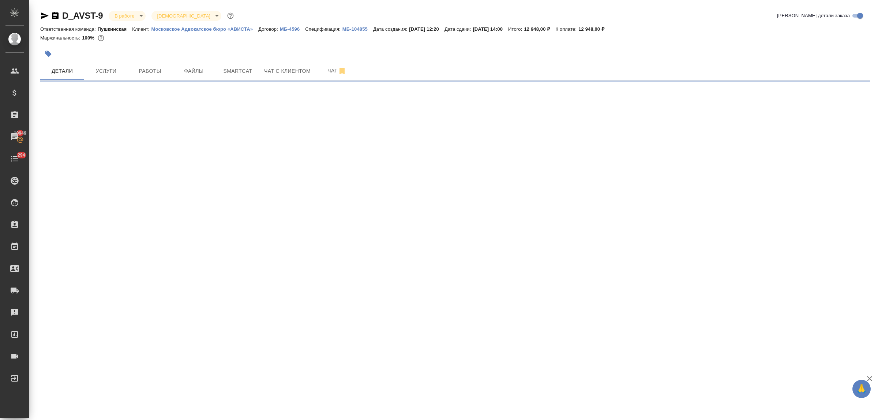
select select "RU"
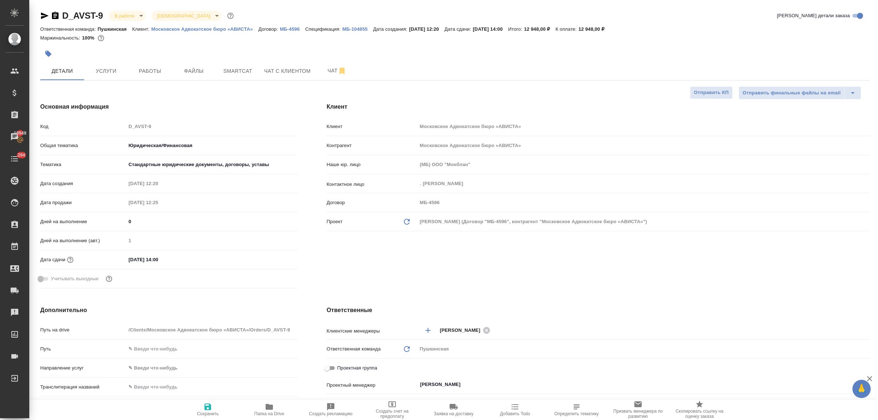
type textarea "x"
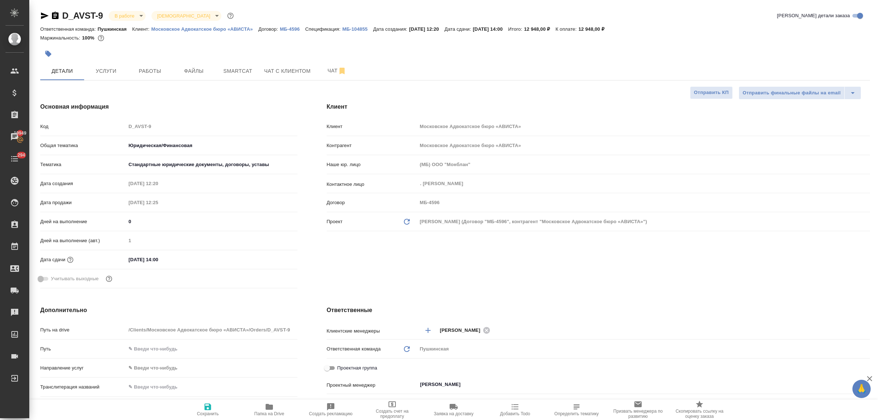
type textarea "x"
click at [245, 74] on span "Smartcat" at bounding box center [237, 71] width 35 height 9
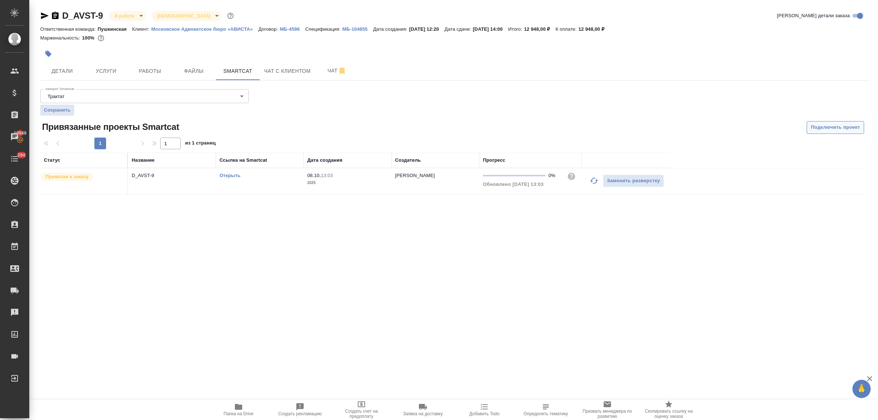
click at [823, 129] on span "Подключить проект" at bounding box center [834, 127] width 49 height 8
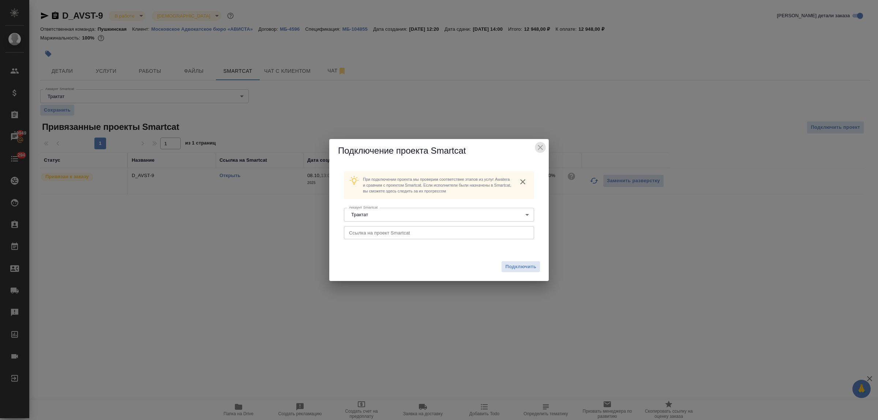
click at [542, 145] on icon "close" at bounding box center [540, 147] width 5 height 5
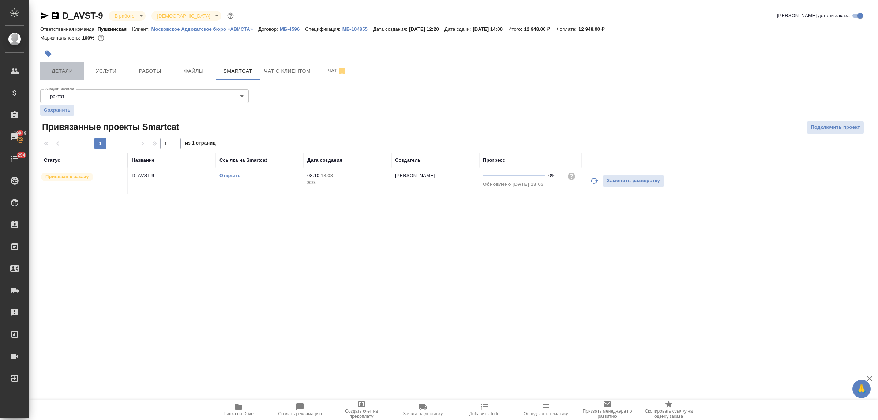
click at [63, 69] on span "Детали" at bounding box center [62, 71] width 35 height 9
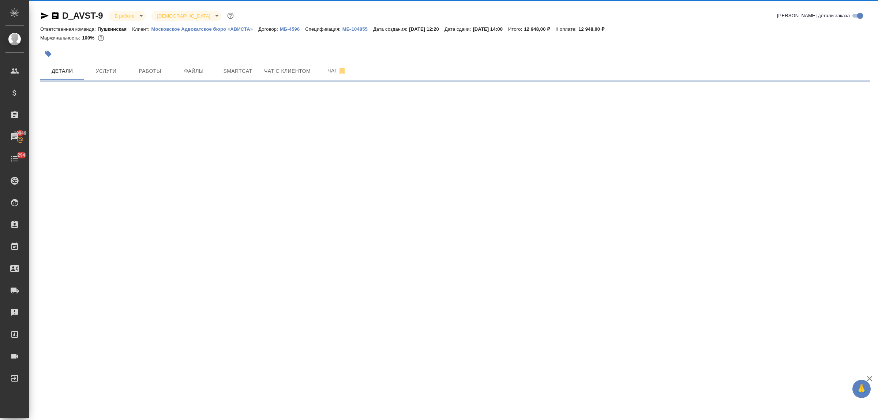
select select "RU"
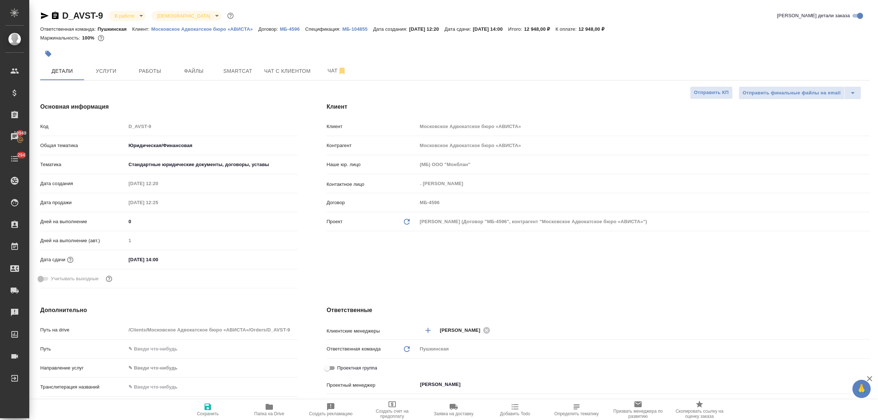
type textarea "x"
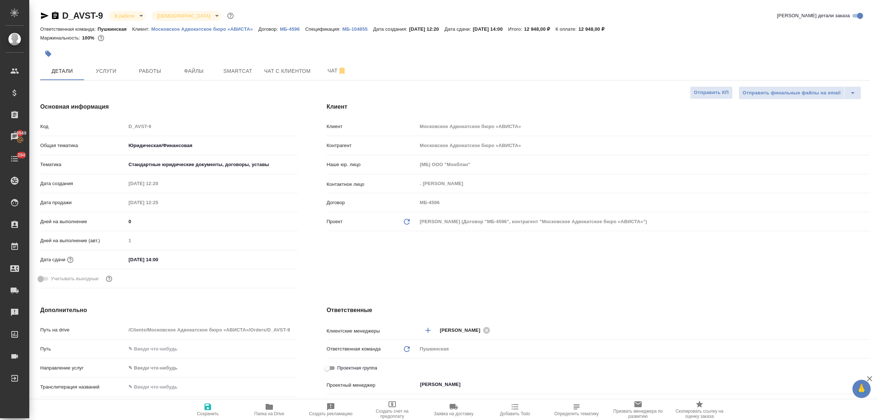
type textarea "x"
click at [232, 74] on span "Smartcat" at bounding box center [237, 71] width 35 height 9
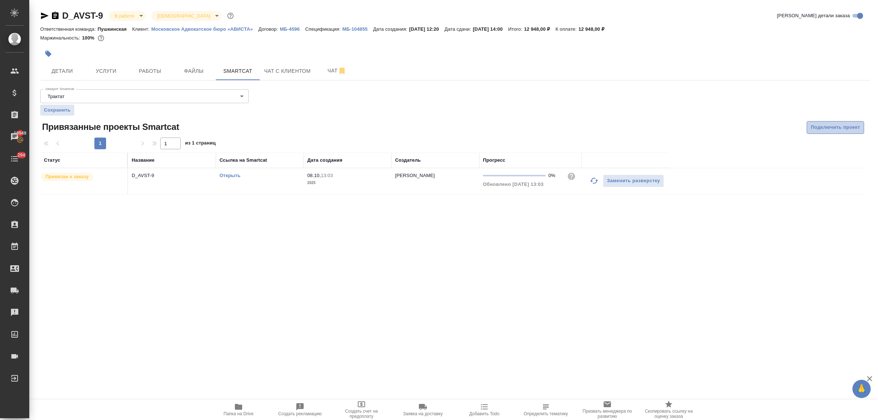
click at [840, 128] on span "Подключить проект" at bounding box center [834, 127] width 49 height 8
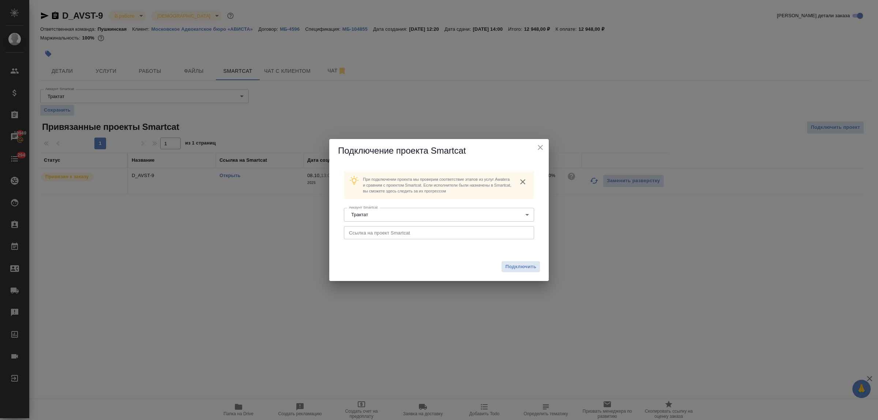
click at [421, 233] on input "text" at bounding box center [439, 232] width 190 height 13
click at [512, 262] on button "Подключить" at bounding box center [520, 266] width 38 height 11
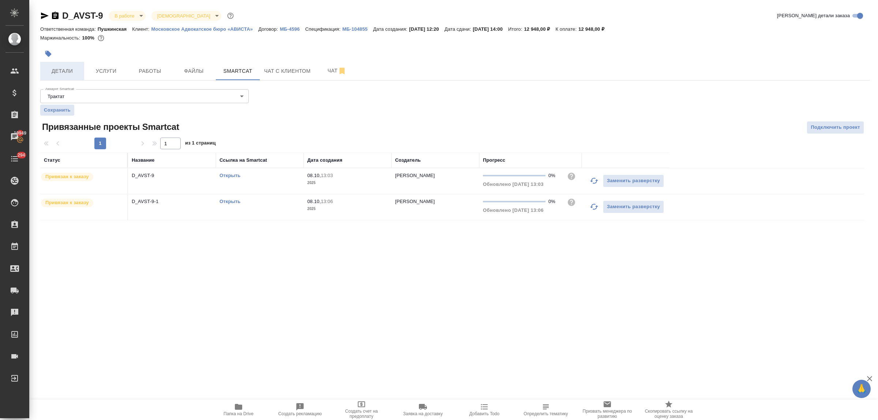
click at [65, 70] on span "Детали" at bounding box center [62, 71] width 35 height 9
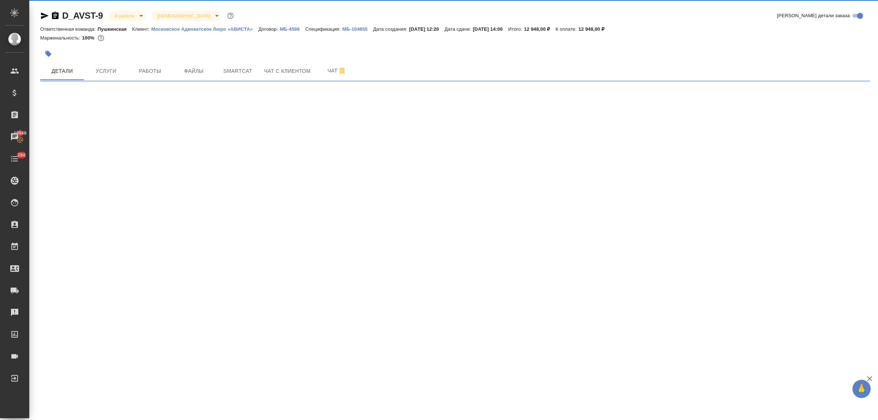
select select "RU"
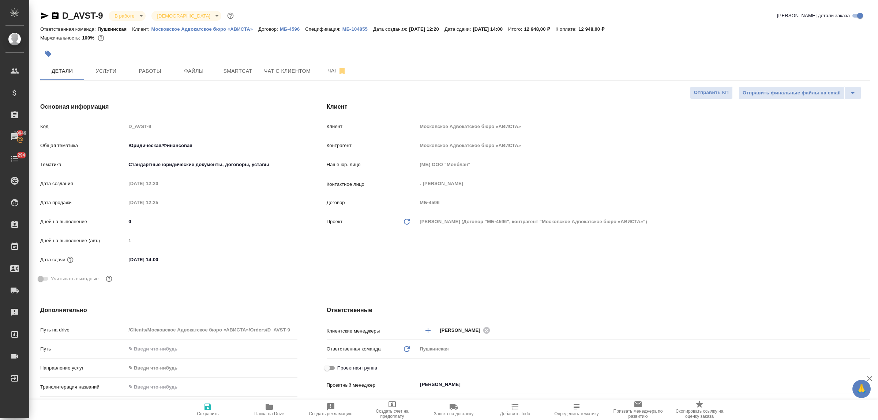
type textarea "x"
click at [237, 71] on span "Smartcat" at bounding box center [237, 71] width 35 height 9
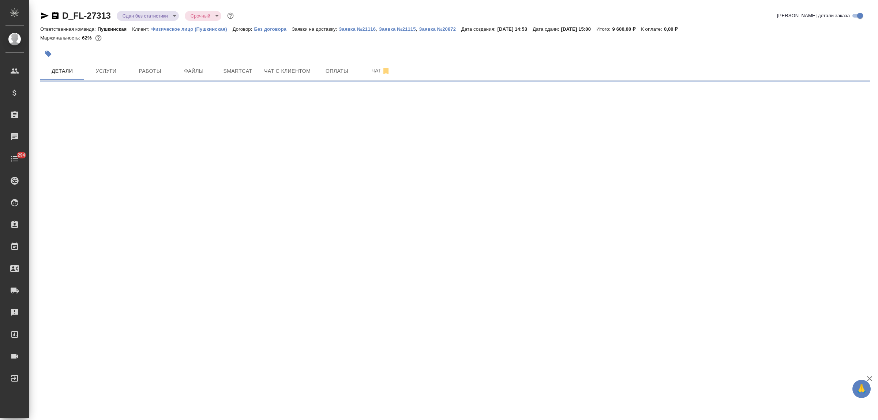
select select "RU"
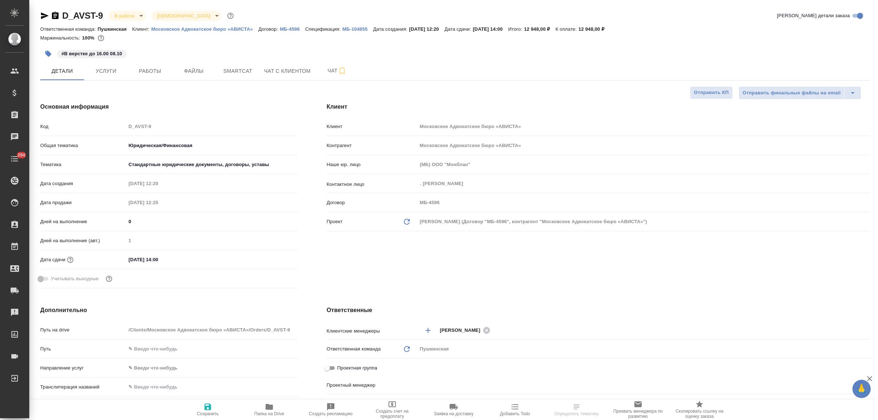
select select "RU"
type input "[PERSON_NAME]"
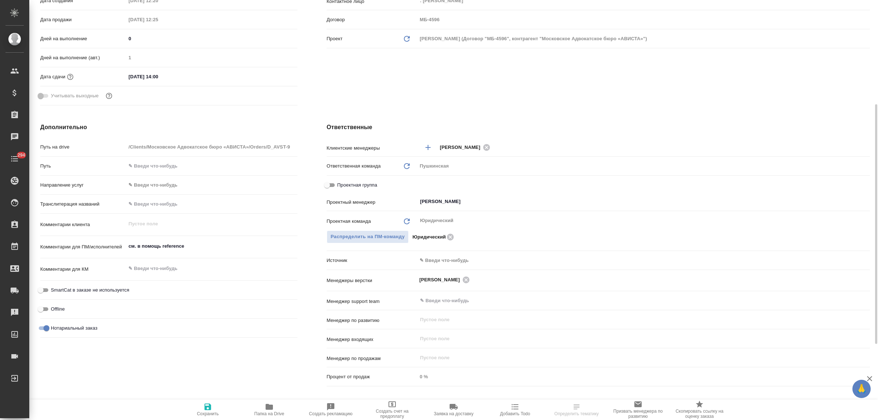
click at [436, 260] on body "🙏 .cls-1 fill:#fff; AWATERA Bulakhova [PERSON_NAME] Спецификации Заказы Чаты 29…" at bounding box center [439, 210] width 878 height 420
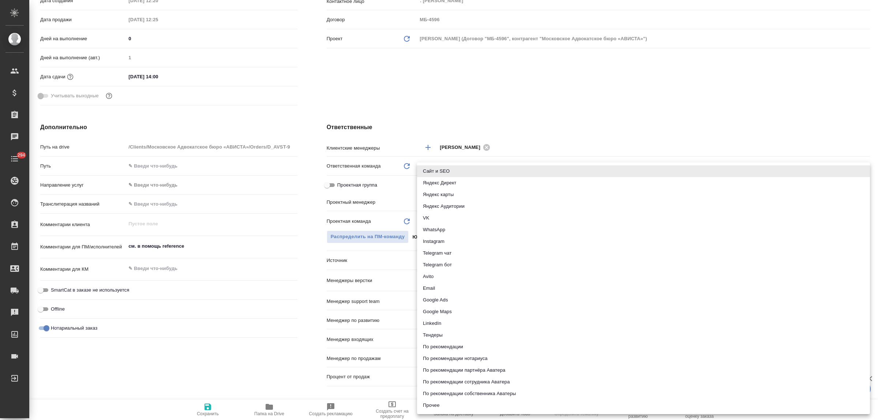
click at [437, 285] on li "Email" at bounding box center [643, 288] width 453 height 12
type input "emailAds"
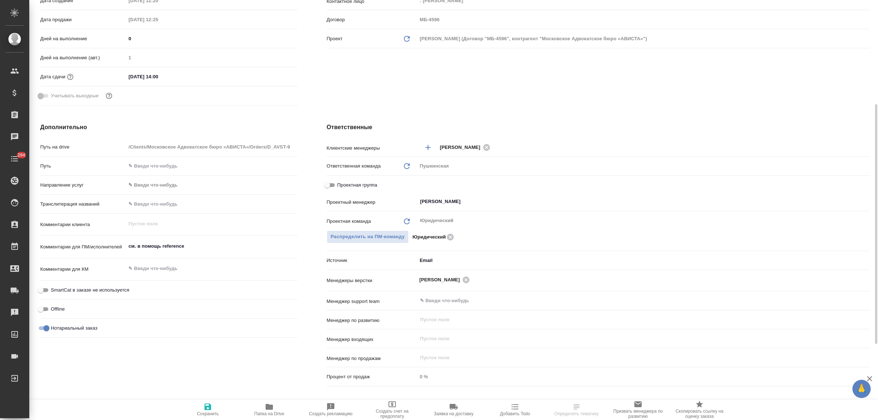
click at [210, 407] on icon "button" at bounding box center [207, 406] width 7 height 7
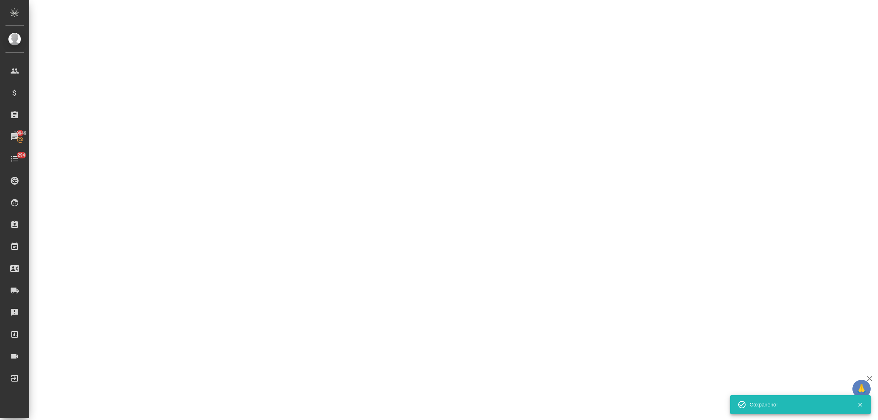
select select "RU"
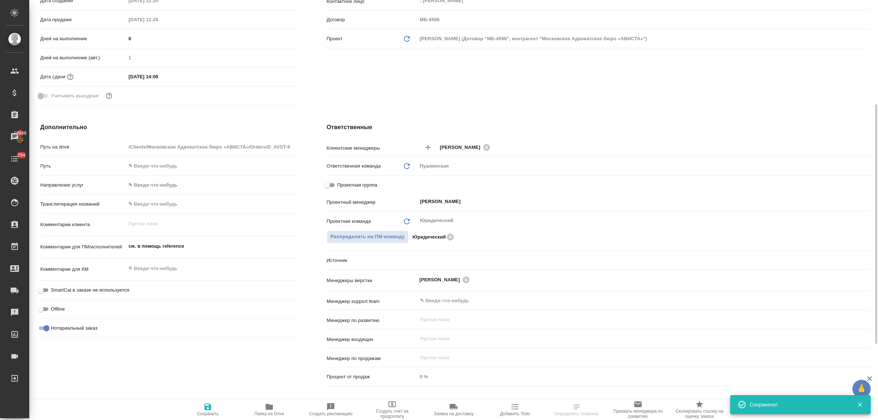
type textarea "x"
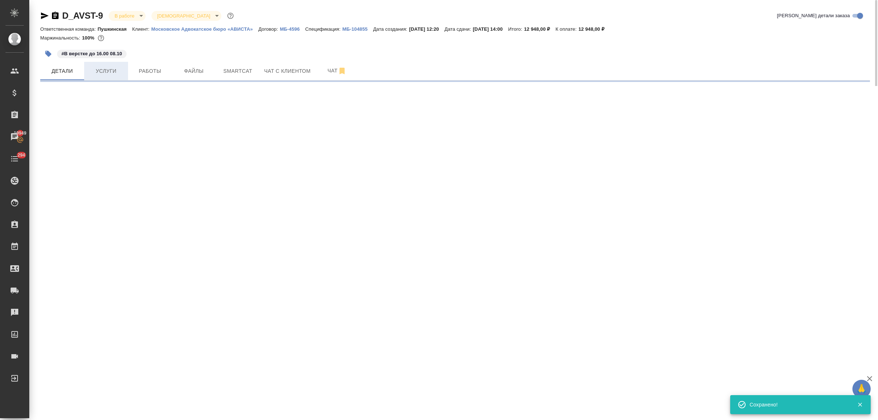
select select "RU"
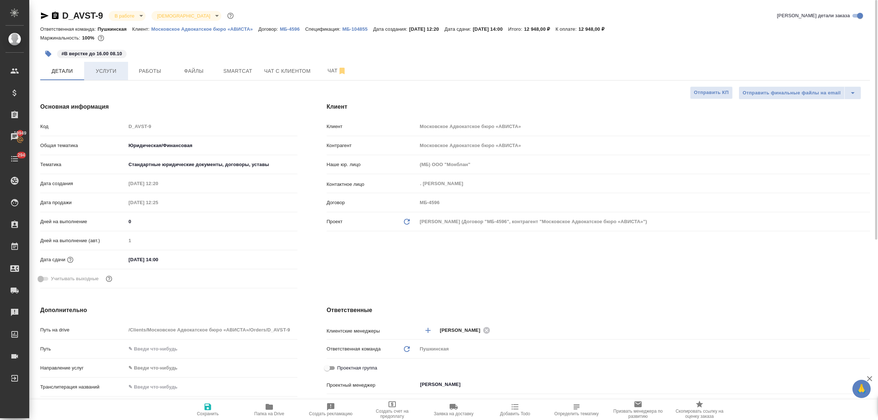
type textarea "x"
click at [108, 74] on span "Услуги" at bounding box center [105, 71] width 35 height 9
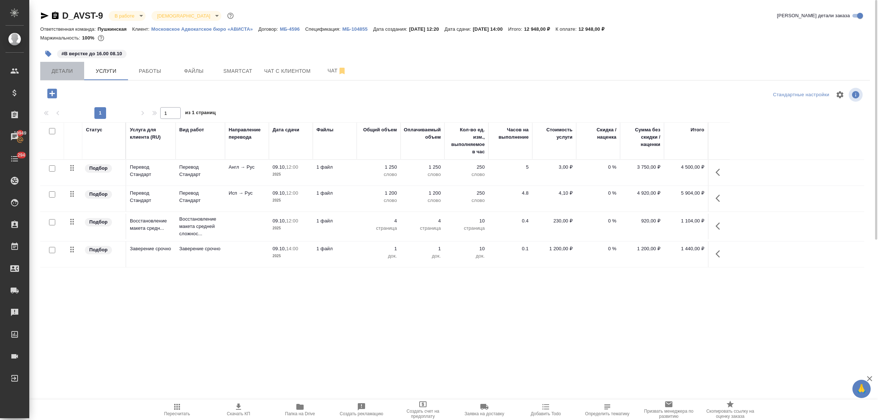
click at [57, 69] on span "Детали" at bounding box center [62, 71] width 35 height 9
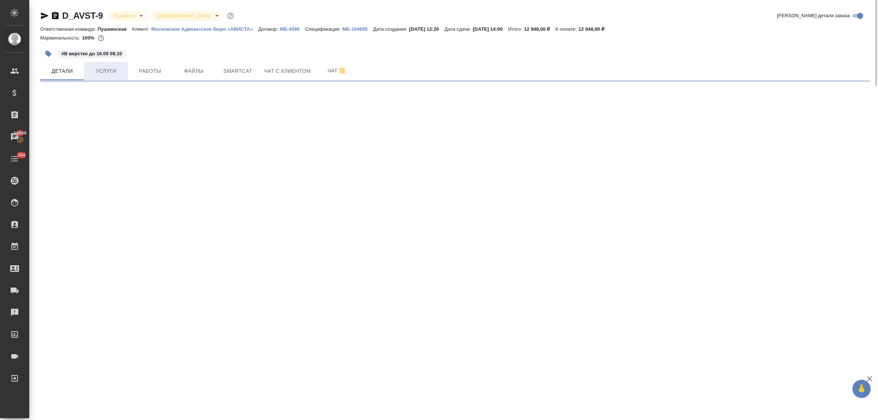
select select "RU"
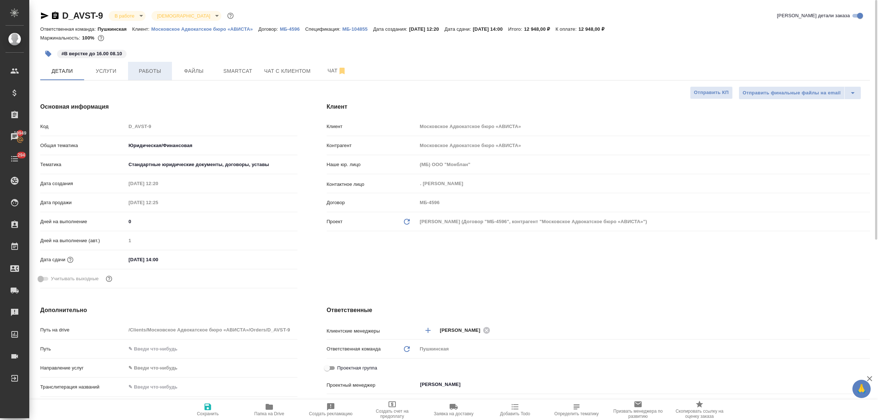
type textarea "x"
click at [149, 72] on span "Работы" at bounding box center [149, 71] width 35 height 9
